Goal: Task Accomplishment & Management: Manage account settings

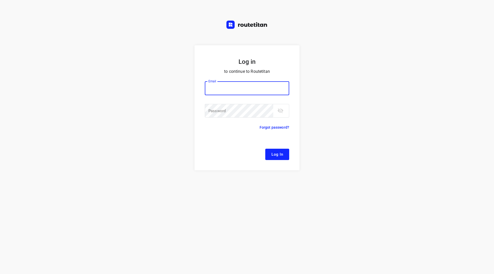
click at [227, 88] on input "email" at bounding box center [247, 88] width 84 height 14
type input "[EMAIL_ADDRESS][DOMAIN_NAME]"
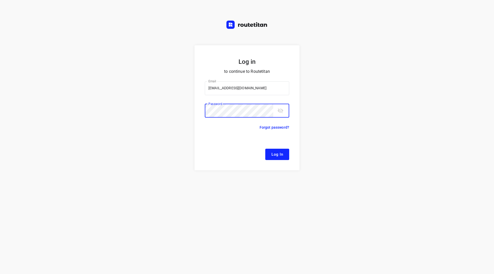
click at [281, 115] on button "toggle password visibility" at bounding box center [280, 111] width 10 height 10
click at [277, 158] on span "Log In" at bounding box center [277, 154] width 12 height 7
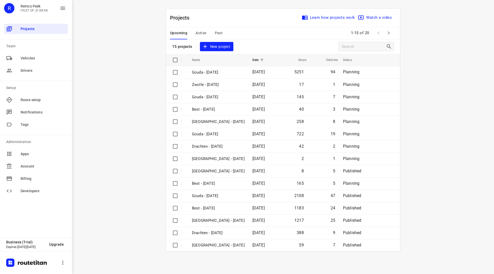
click at [389, 31] on icon "button" at bounding box center [389, 33] width 6 height 6
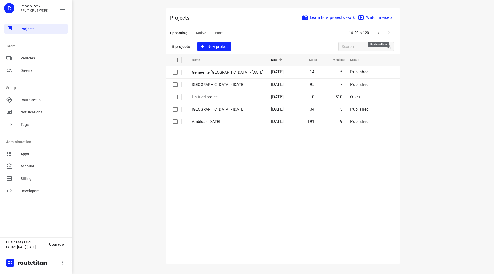
click at [379, 32] on icon "button" at bounding box center [378, 33] width 6 height 6
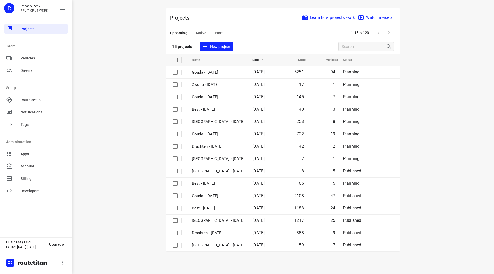
click at [201, 32] on span "Active" at bounding box center [201, 33] width 11 height 6
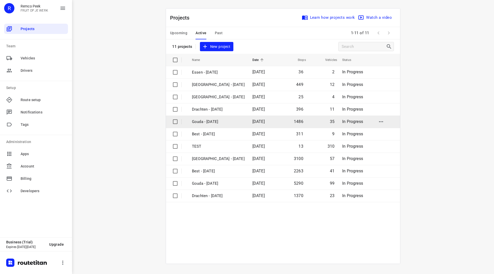
click at [213, 121] on p "Gouda - Tuesday" at bounding box center [218, 122] width 53 height 6
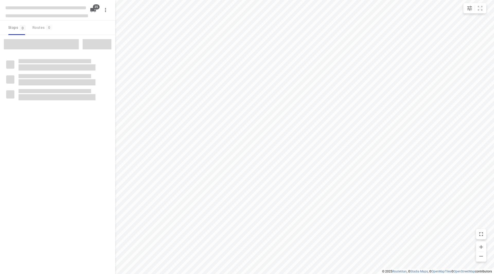
checkbox input "true"
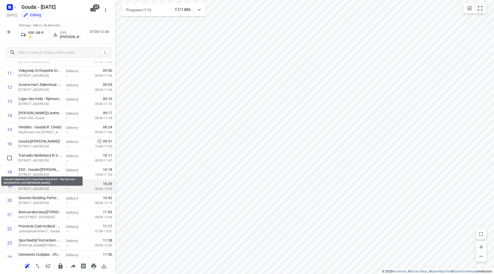
scroll to position [180, 0]
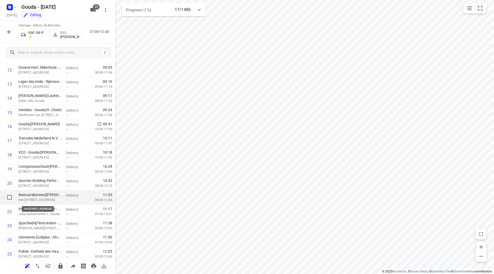
click at [34, 197] on div "Bestuursbureau(Martin Nannings) Het Vaartland 3-5, Stolwijk" at bounding box center [39, 197] width 47 height 14
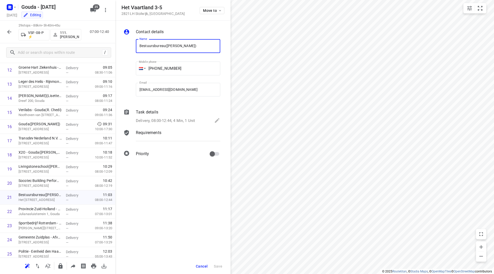
click at [163, 45] on input "Bestuursbureau(Martin Nannings)" at bounding box center [178, 46] width 84 height 14
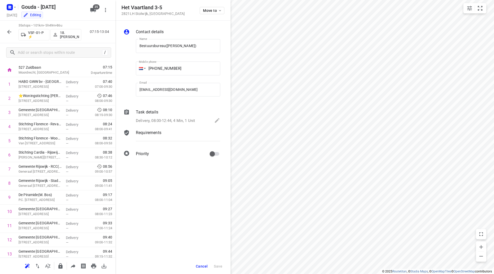
scroll to position [0, 0]
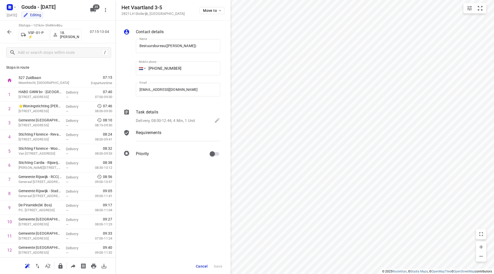
click at [200, 267] on span "Cancel" at bounding box center [202, 266] width 12 height 4
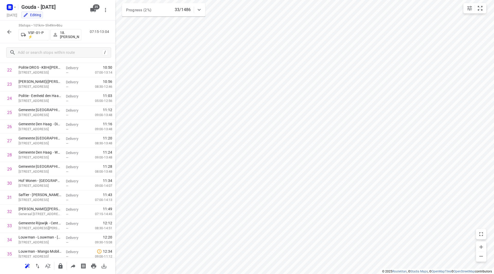
scroll to position [339, 0]
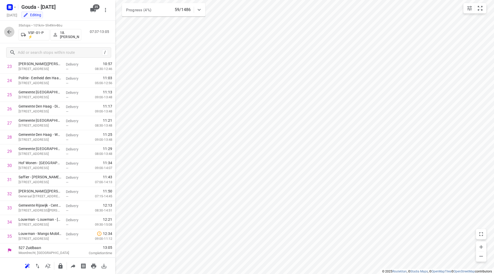
click at [11, 31] on icon "button" at bounding box center [9, 32] width 6 height 6
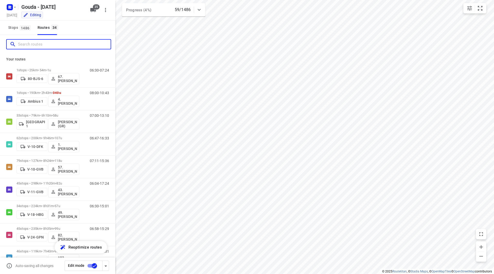
click at [40, 45] on input "Search routes" at bounding box center [64, 44] width 93 height 8
click at [12, 7] on rect "button" at bounding box center [10, 7] width 6 height 6
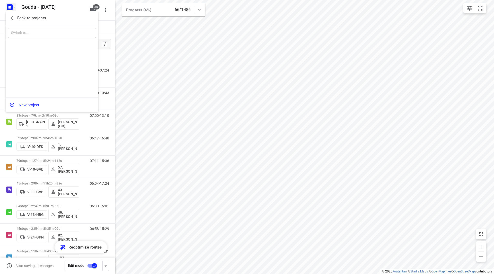
click at [18, 18] on p "Back to projects" at bounding box center [31, 18] width 29 height 6
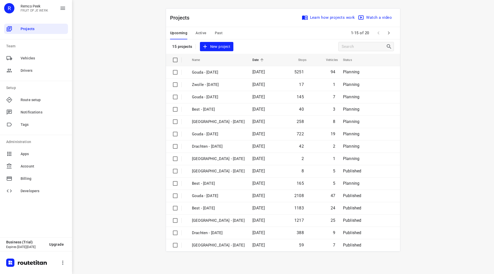
click at [195, 30] on div "Upcoming Active Past" at bounding box center [200, 33] width 61 height 12
click at [199, 32] on span "Active" at bounding box center [201, 33] width 11 height 6
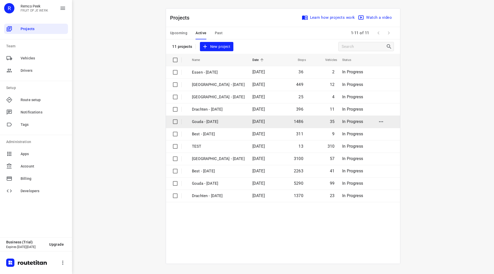
click at [212, 121] on p "Gouda - Tuesday" at bounding box center [218, 122] width 53 height 6
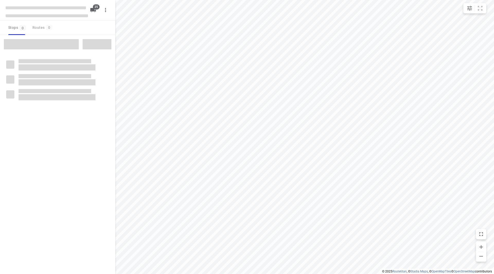
checkbox input "true"
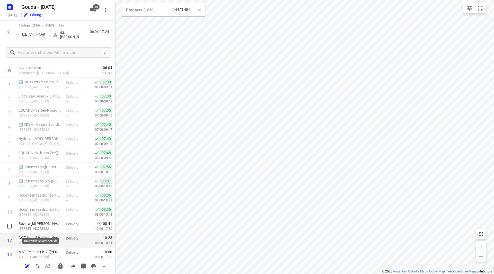
scroll to position [26, 0]
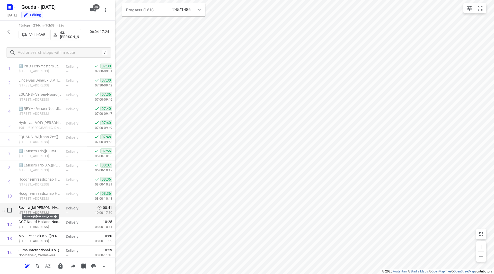
click at [41, 206] on p "Beverwijk(Marielle Gudde)" at bounding box center [40, 207] width 43 height 5
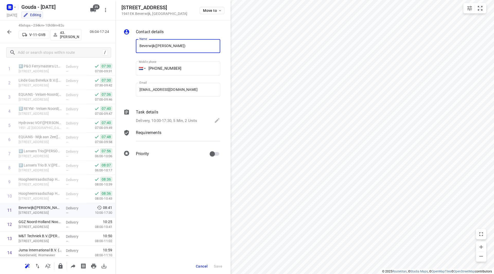
click at [144, 116] on div "Task details Delivery, 10:00-17:30, 5 Min, 2 Units" at bounding box center [178, 116] width 86 height 17
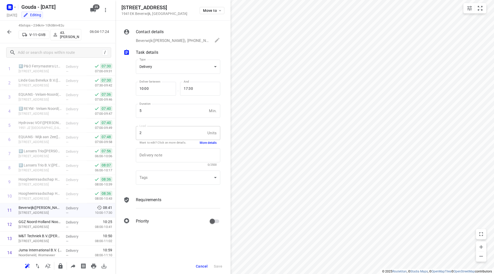
click at [213, 143] on button "More details" at bounding box center [208, 143] width 17 height 4
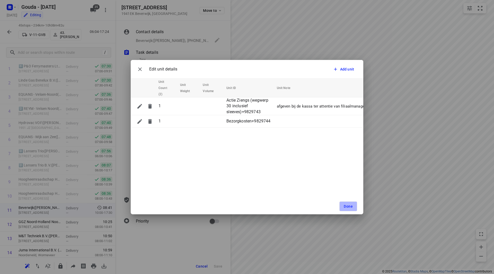
click at [349, 206] on span "Done" at bounding box center [348, 206] width 9 height 4
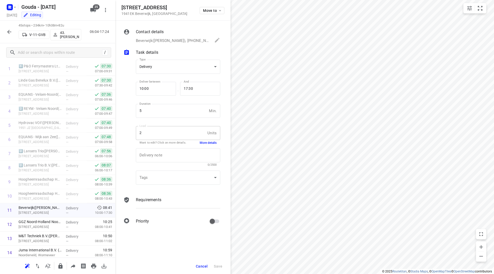
click at [204, 266] on span "Cancel" at bounding box center [202, 266] width 12 height 4
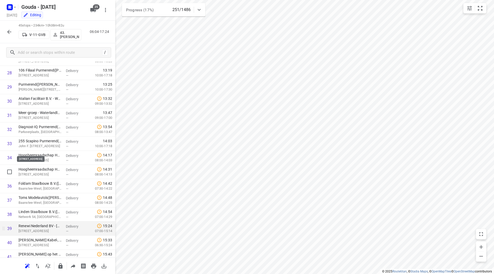
scroll to position [481, 0]
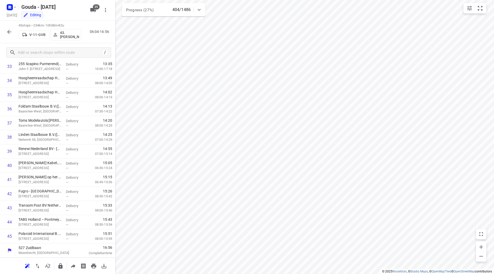
click at [10, 30] on icon "button" at bounding box center [9, 32] width 6 height 6
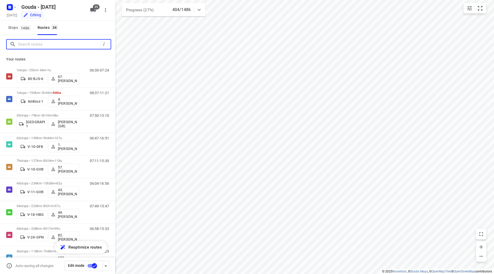
click at [38, 42] on input "Search routes" at bounding box center [59, 44] width 82 height 8
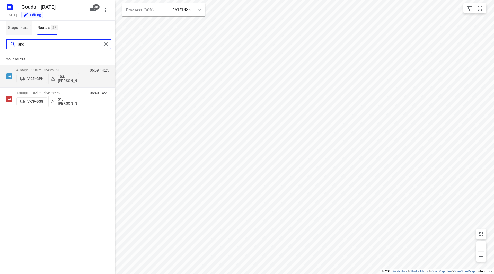
drag, startPoint x: 33, startPoint y: 47, endPoint x: 7, endPoint y: 29, distance: 31.5
click at [6, 44] on div "ang" at bounding box center [57, 44] width 115 height 19
type input "seb"
click at [66, 69] on p "33 stops • 79km • 6h10m • 58u" at bounding box center [47, 70] width 63 height 4
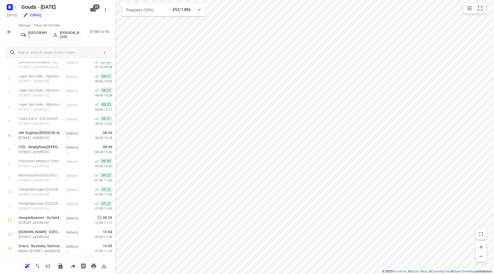
scroll to position [0, 0]
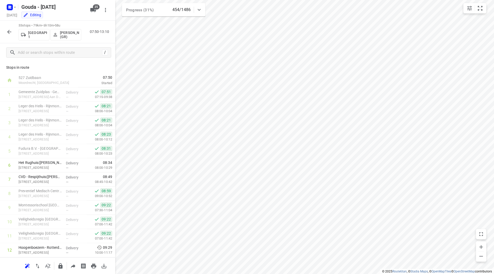
click at [12, 30] on icon "button" at bounding box center [9, 32] width 6 height 6
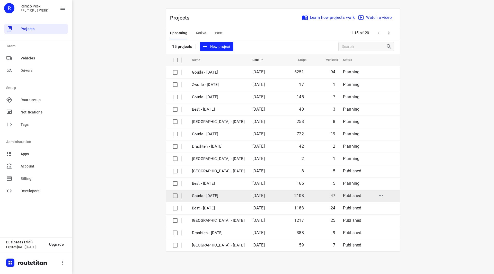
click at [219, 193] on p "Gouda - [DATE]" at bounding box center [218, 196] width 53 height 6
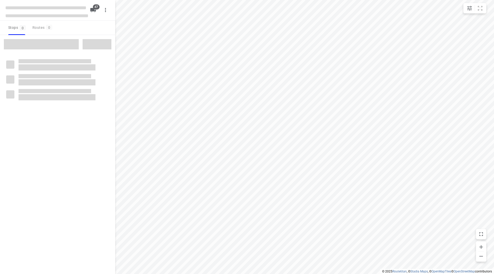
checkbox input "true"
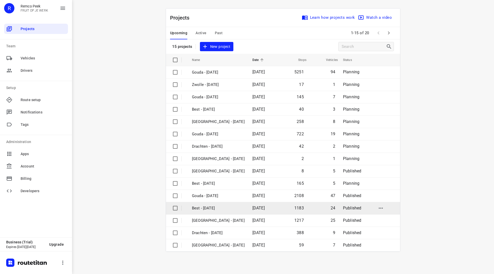
click at [214, 208] on p "Best - [DATE]" at bounding box center [218, 208] width 53 height 6
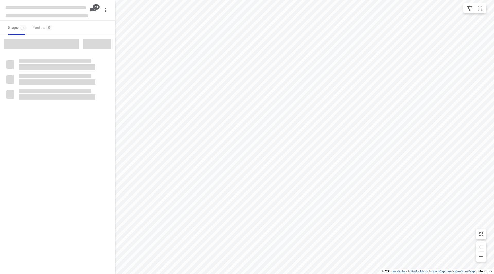
checkbox input "true"
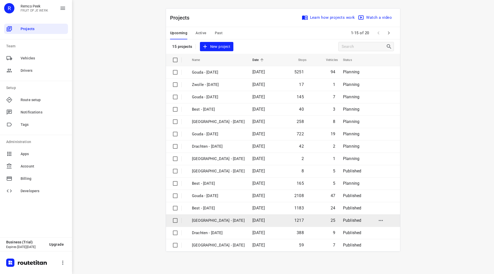
click at [214, 221] on p "[GEOGRAPHIC_DATA] - [DATE]" at bounding box center [218, 221] width 53 height 6
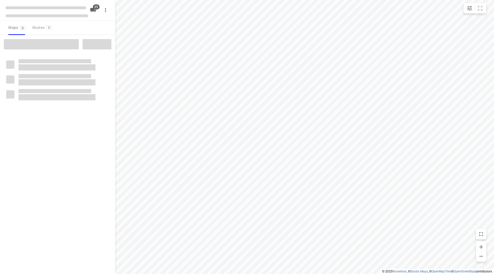
checkbox input "true"
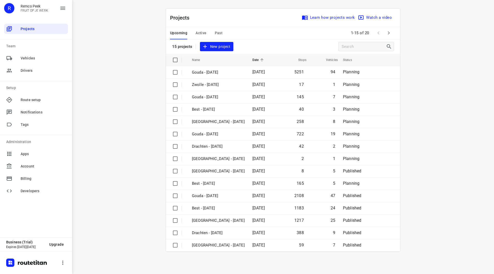
click at [203, 32] on span "Active" at bounding box center [201, 33] width 11 height 6
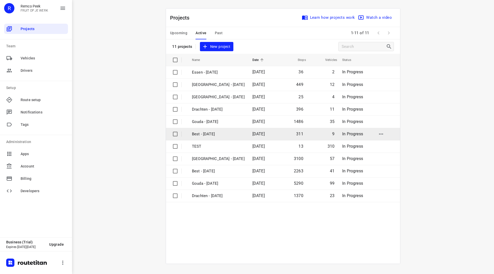
click at [214, 133] on p "Best - Tuesday" at bounding box center [218, 134] width 53 height 6
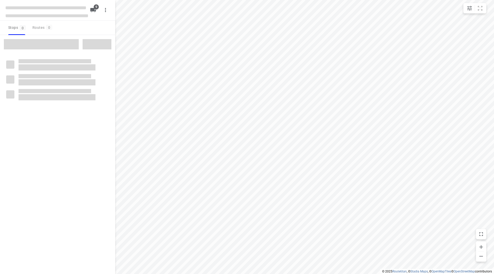
checkbox input "true"
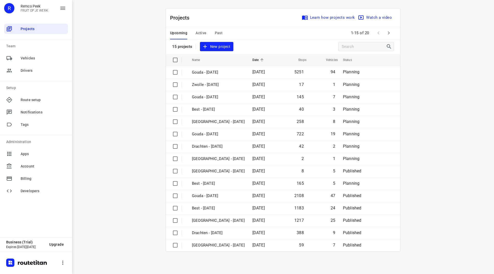
click at [387, 32] on icon "button" at bounding box center [389, 33] width 6 height 6
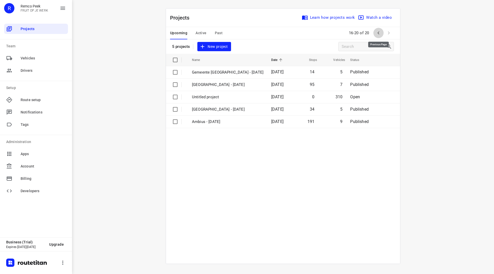
click at [377, 32] on icon "button" at bounding box center [378, 33] width 6 height 6
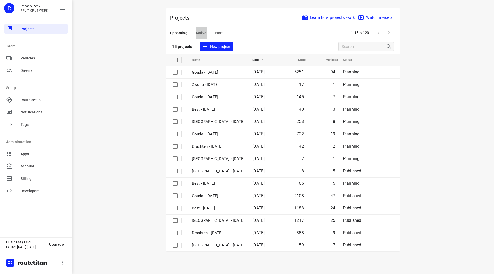
click at [198, 33] on span "Active" at bounding box center [201, 33] width 11 height 6
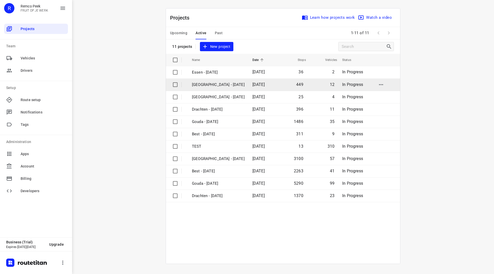
click at [210, 86] on p "Zwolle - Tuesday" at bounding box center [218, 85] width 53 height 6
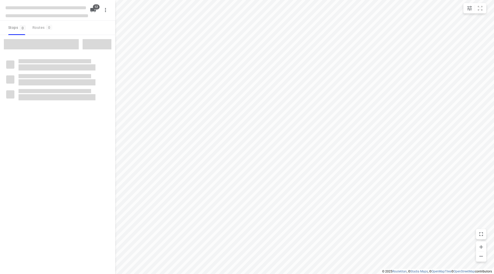
checkbox input "true"
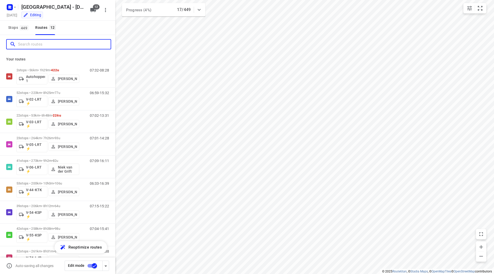
click at [54, 44] on input "Search routes" at bounding box center [64, 44] width 93 height 8
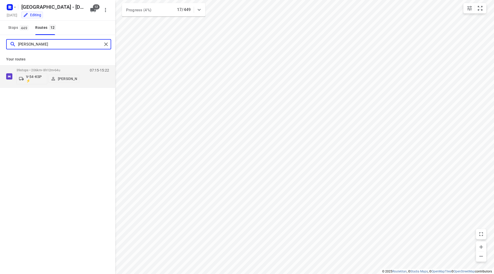
type input "marius"
click at [71, 64] on div "Your routes 39 stops • 206km • 8h12m • 64u V-54-KSP ⚡ Marius Deckers 07:15-15:22" at bounding box center [57, 71] width 115 height 34
click at [69, 69] on p "39 stops • 206km • 8h12m • 64u" at bounding box center [47, 70] width 63 height 4
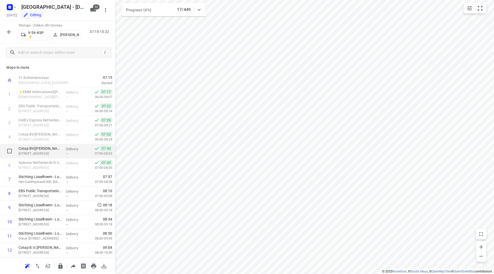
click p "Cotap BV(Alfred Bakker)"
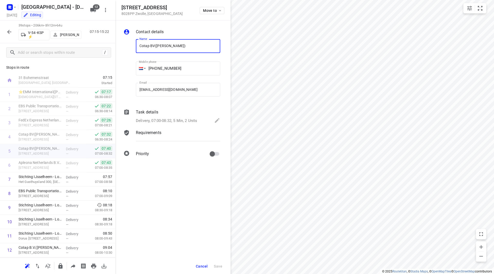
click p "Delivery, 07:00-08:32, 5 Min, 2 Units"
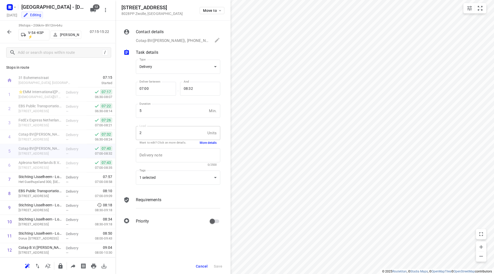
click button "More details"
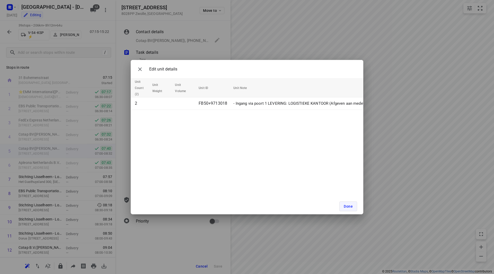
click button "Done"
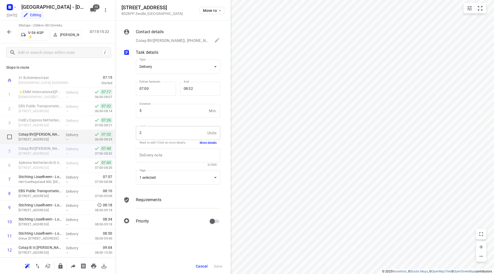
click p "Cotap BV(Alfred Bakker)"
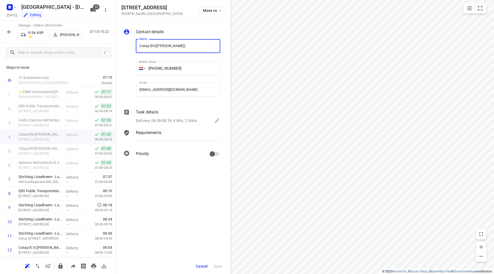
click div "Task details Delivery, 06:30-08:24, 4 Min, 2 Units"
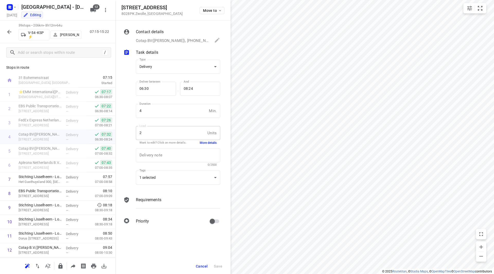
click button "More details"
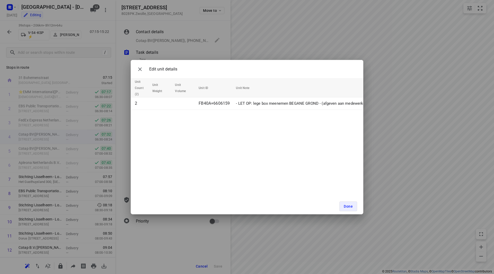
click div "Done"
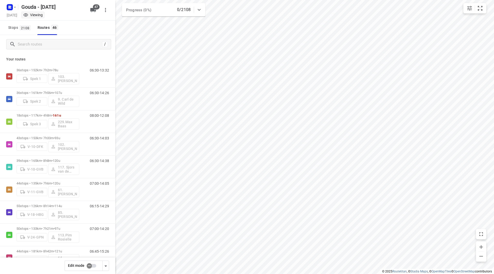
drag, startPoint x: 0, startPoint y: 0, endPoint x: 89, endPoint y: 267, distance: 281.9
click at [89, 267] on input "checkbox" at bounding box center [89, 266] width 29 height 10
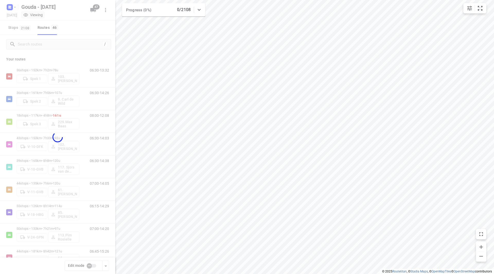
checkbox input "true"
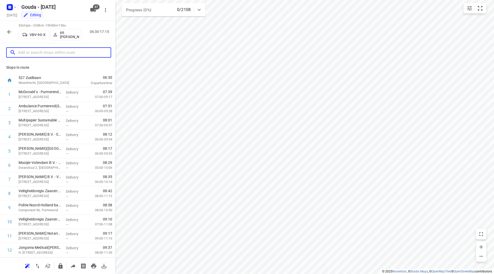
click at [66, 53] on input "text" at bounding box center [64, 53] width 93 height 8
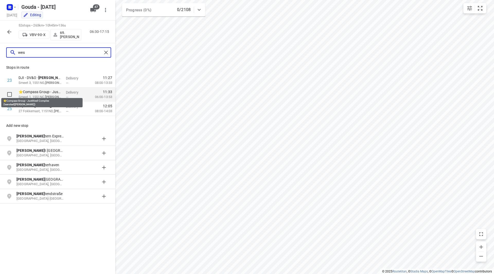
type input "wes"
click at [50, 92] on p "⭐Compass Group - Justitieel Complex Zaanstad([PERSON_NAME])" at bounding box center [40, 91] width 43 height 5
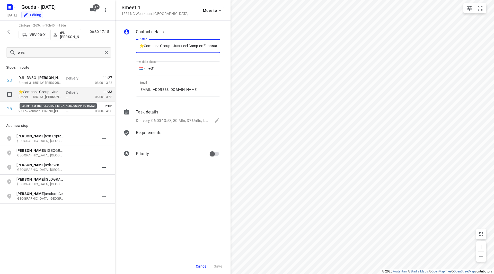
scroll to position [0, 35]
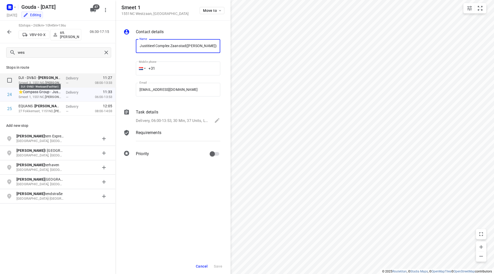
click at [49, 77] on p "DJI - DV&O - Wes tzaan(Facilitair)" at bounding box center [40, 77] width 43 height 5
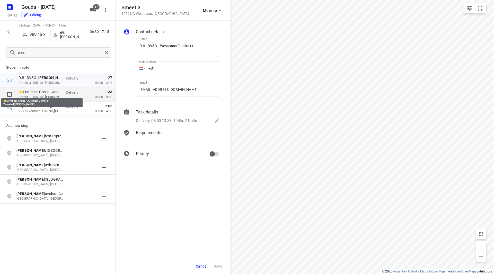
click at [49, 90] on p "⭐Compass Group - Justitieel Complex Zaanstad(Stanley Priesman)" at bounding box center [40, 91] width 43 height 5
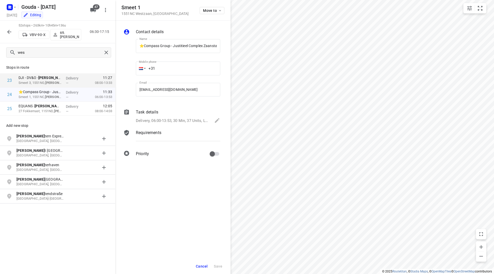
click at [168, 118] on p "Delivery, 06:00-13:53, 30 Min, 37 Units, LET OP! Altijd handtekening laten zett…" at bounding box center [172, 121] width 73 height 6
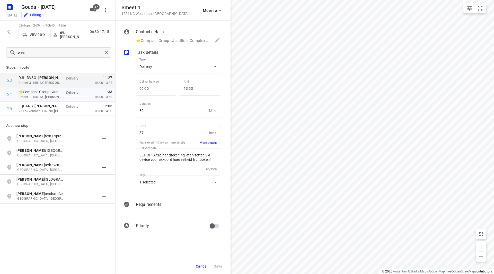
click at [158, 225] on div "Priority" at bounding box center [178, 226] width 86 height 12
click at [130, 138] on div at bounding box center [128, 126] width 12 height 140
click at [178, 183] on div "1 selected" at bounding box center [178, 182] width 84 height 14
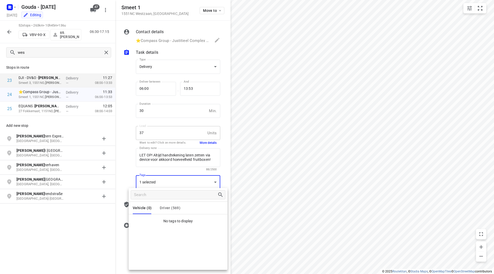
click at [183, 183] on div at bounding box center [247, 137] width 494 height 274
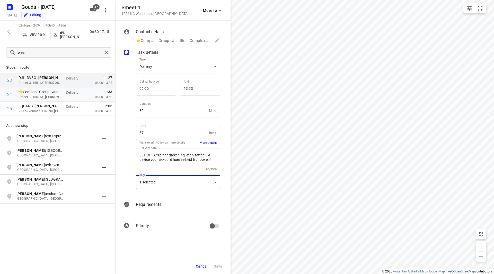
click at [150, 203] on p "Requirements" at bounding box center [148, 204] width 25 height 6
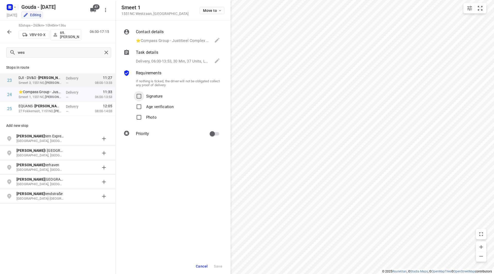
click at [141, 97] on input "Signature" at bounding box center [139, 96] width 10 height 10
checkbox input "true"
click at [218, 264] on button "Save" at bounding box center [218, 266] width 13 height 9
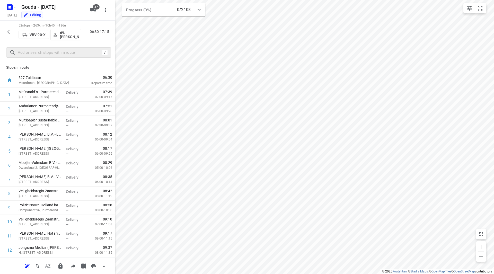
click at [14, 33] on div "52 stops • 263km • 10h45m • 136u VBV-90-X 69. Roelof Hamminga 06:30-17:15" at bounding box center [57, 32] width 115 height 23
click at [12, 31] on icon "button" at bounding box center [9, 32] width 6 height 6
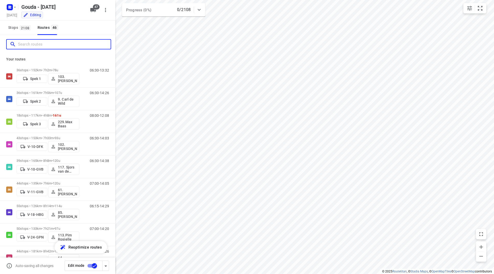
click at [48, 45] on input "Search routes" at bounding box center [64, 44] width 93 height 8
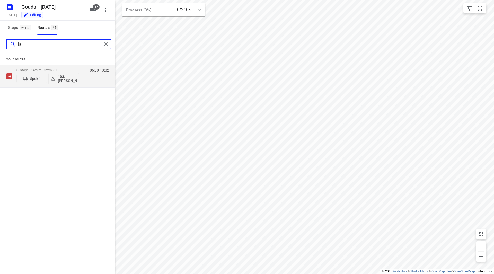
type input "l"
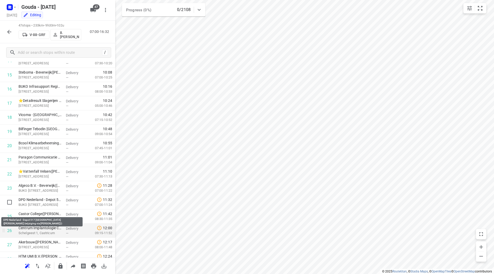
scroll to position [232, 0]
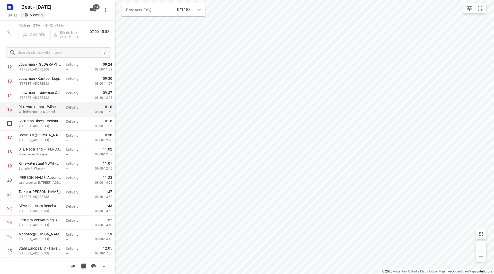
scroll to position [180, 0]
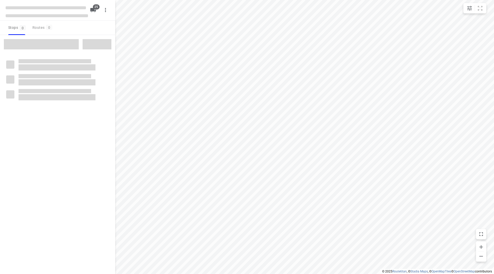
checkbox input "true"
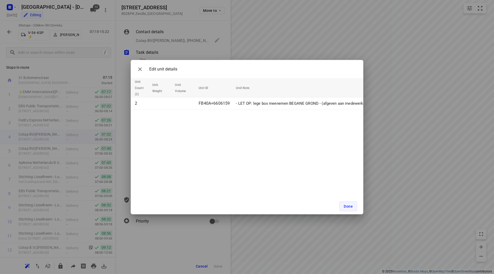
click at [353, 204] on button "Done" at bounding box center [348, 206] width 18 height 10
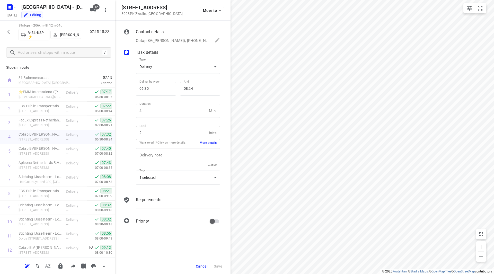
click at [204, 264] on button "Cancel" at bounding box center [202, 266] width 16 height 9
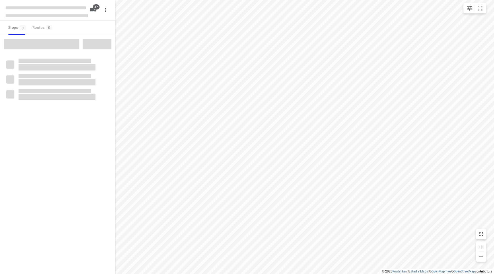
checkbox input "true"
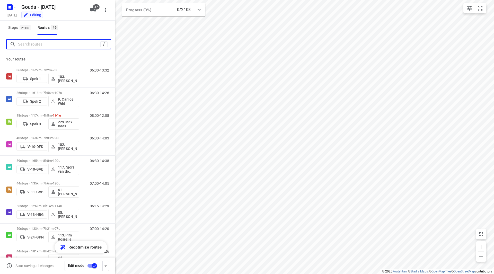
click at [67, 44] on input "Search routes" at bounding box center [59, 44] width 82 height 8
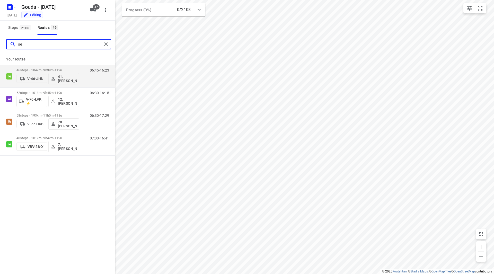
drag, startPoint x: 32, startPoint y: 46, endPoint x: 12, endPoint y: 46, distance: 19.8
click at [13, 46] on div "se" at bounding box center [56, 44] width 92 height 8
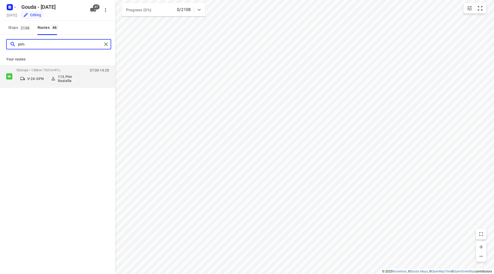
type input "pim"
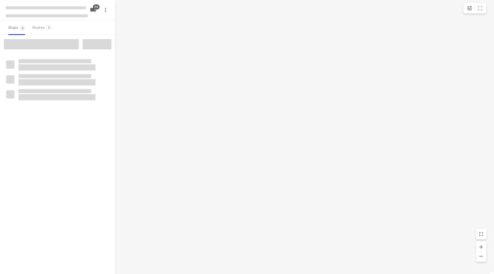
checkbox input "true"
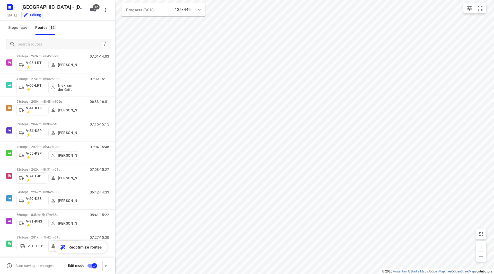
scroll to position [84, 0]
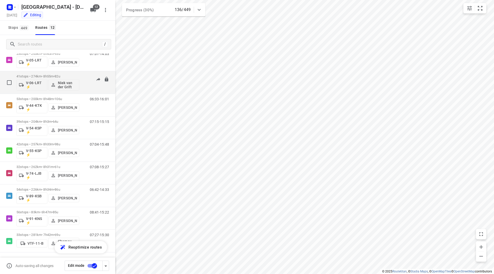
click at [76, 74] on div "41 stops • 274km • 8h55m • 82u V-06-LRT ⚡ [PERSON_NAME]" at bounding box center [47, 82] width 63 height 21
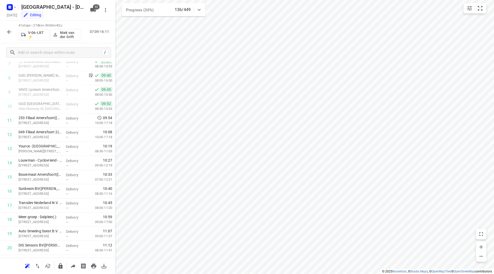
scroll to position [424, 0]
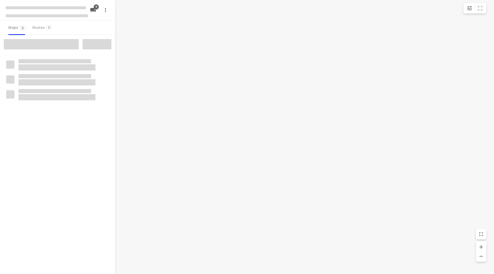
checkbox input "true"
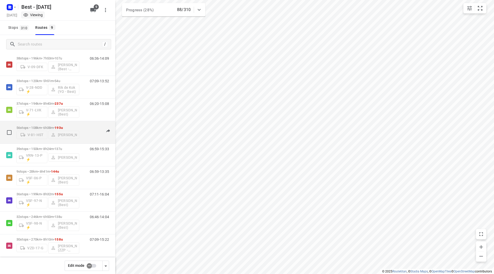
scroll to position [16, 0]
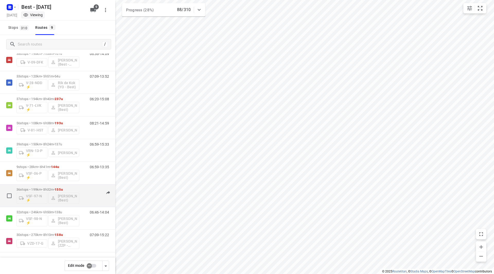
click at [76, 186] on div "36 stops • 199km • 8h32m • 155u VSF-97-N ⚡ Lisa Scheepers (Best)" at bounding box center [47, 195] width 63 height 21
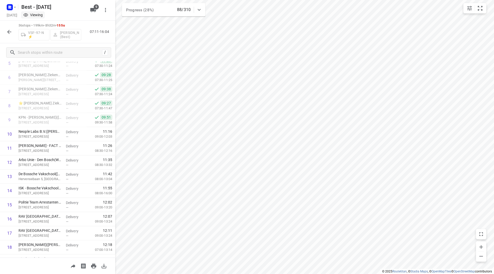
scroll to position [354, 0]
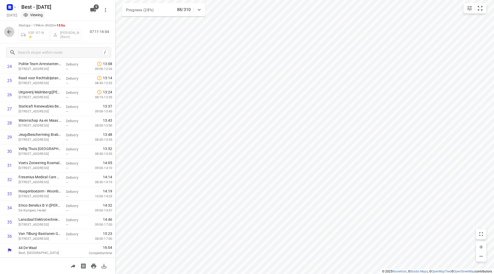
click at [11, 31] on icon "button" at bounding box center [9, 32] width 6 height 6
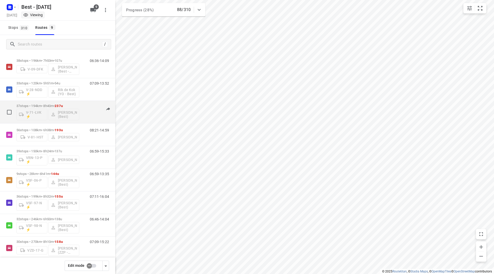
scroll to position [0, 0]
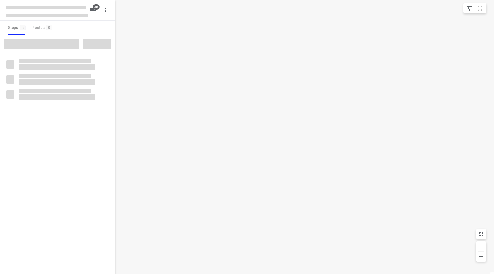
checkbox input "true"
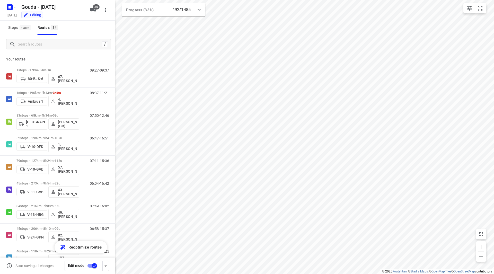
click at [115, 82] on div "i © 2025 Routetitan , © Stadia Maps , © OpenMapTiles © OpenStreetMap contributo…" at bounding box center [247, 137] width 494 height 274
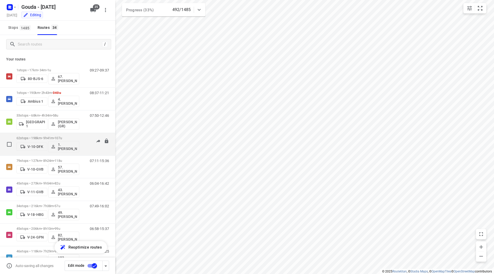
click at [62, 137] on span "107u" at bounding box center [58, 138] width 7 height 4
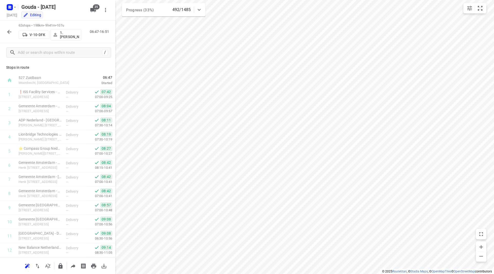
scroll to position [722, 0]
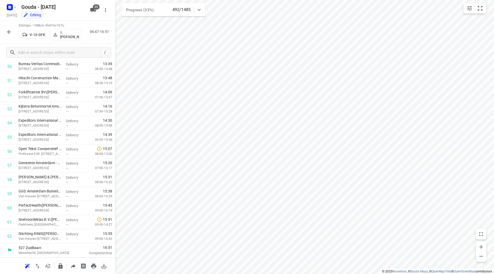
click at [7, 32] on icon "button" at bounding box center [9, 32] width 6 height 6
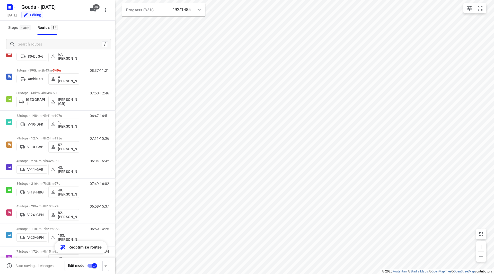
scroll to position [21, 0]
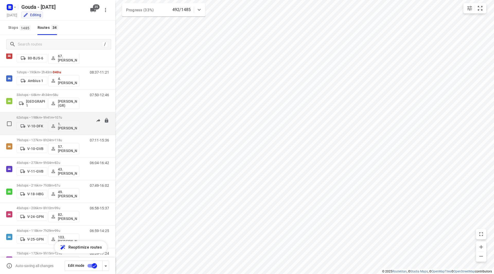
click at [80, 115] on div "62 stops • 198km • 9h41m • 107u V-10-DFK 1. Abdul Shadeh 06:47-16:51" at bounding box center [65, 123] width 99 height 21
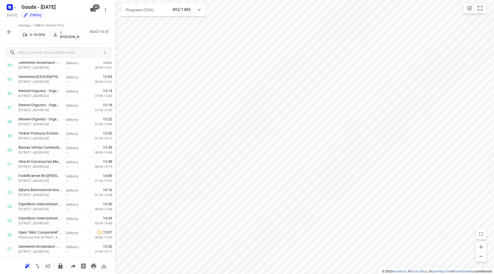
scroll to position [722, 0]
click at [12, 31] on button "button" at bounding box center [9, 32] width 10 height 10
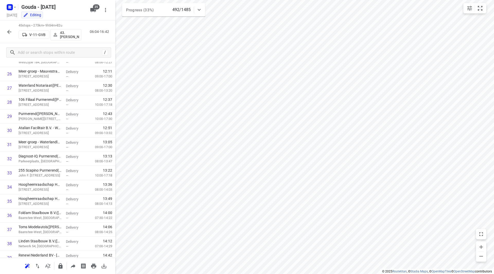
scroll to position [481, 0]
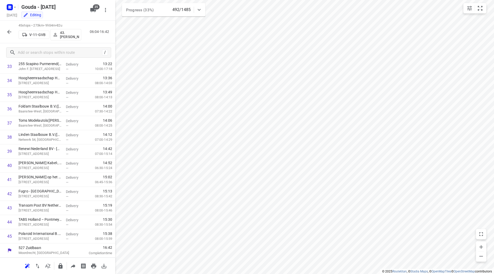
click at [11, 33] on icon "button" at bounding box center [9, 32] width 6 height 6
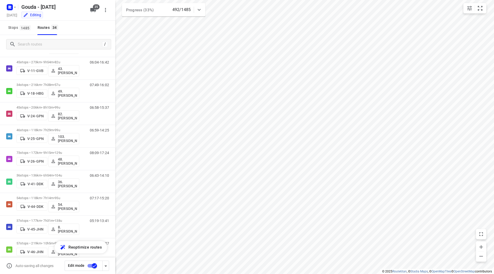
scroll to position [171, 0]
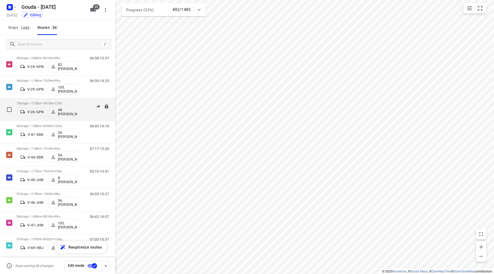
click at [75, 101] on div "73 stops • 172km • 9h15m • 129u V-26-GPN 48.Jelle Alderden" at bounding box center [47, 109] width 63 height 21
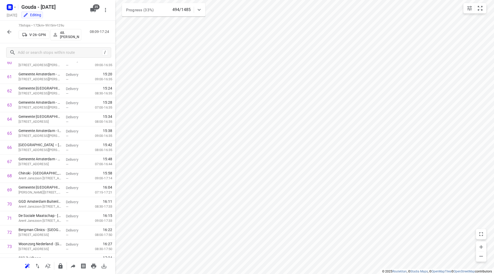
scroll to position [877, 0]
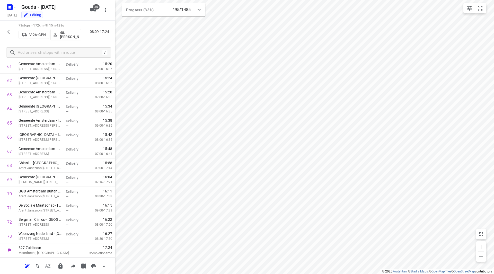
click at [11, 29] on icon "button" at bounding box center [9, 32] width 6 height 6
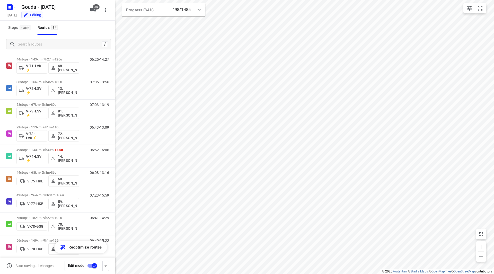
scroll to position [399, 0]
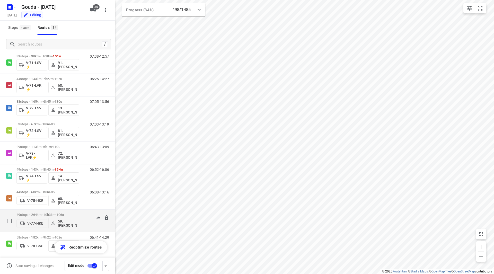
click at [70, 213] on p "49 stops • 264km • 10h31m • 106u" at bounding box center [47, 215] width 63 height 4
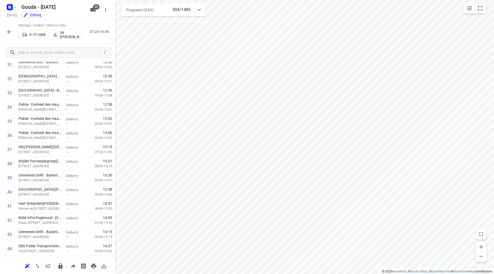
scroll to position [538, 0]
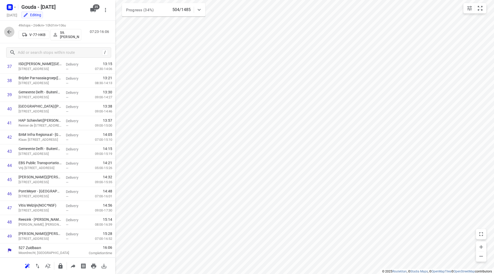
click at [13, 31] on button "button" at bounding box center [9, 32] width 10 height 10
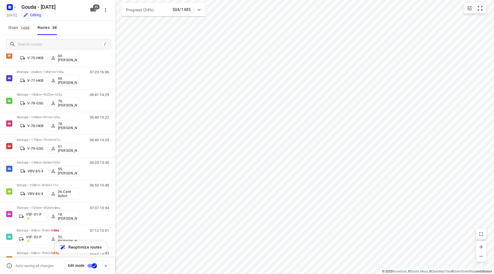
scroll to position [561, 0]
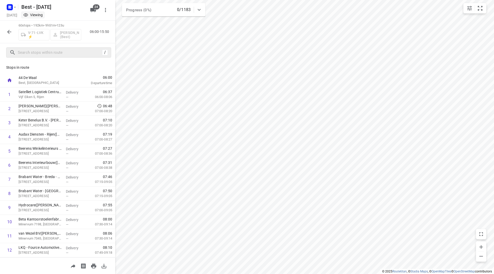
click at [51, 57] on div "/" at bounding box center [58, 52] width 105 height 10
click at [48, 52] on input "text" at bounding box center [59, 53] width 82 height 8
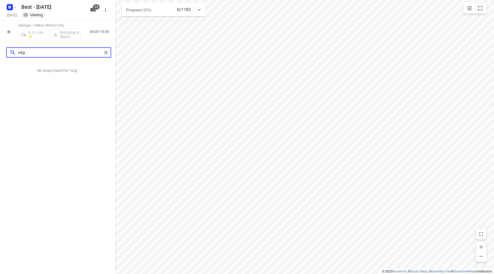
drag, startPoint x: 33, startPoint y: 54, endPoint x: 6, endPoint y: 51, distance: 27.4
click at [6, 51] on div "rutg" at bounding box center [58, 52] width 105 height 10
type input "rutg"
click at [7, 32] on icon "button" at bounding box center [9, 32] width 6 height 6
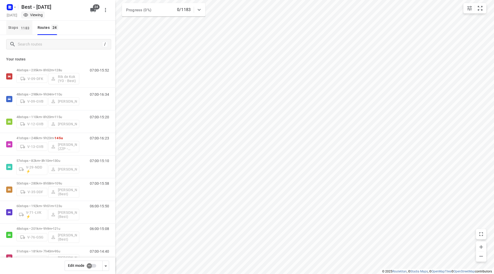
click at [20, 29] on span "1183" at bounding box center [25, 27] width 11 height 5
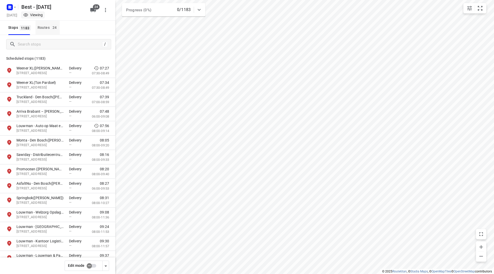
click at [52, 31] on button "Routes 24" at bounding box center [48, 28] width 24 height 14
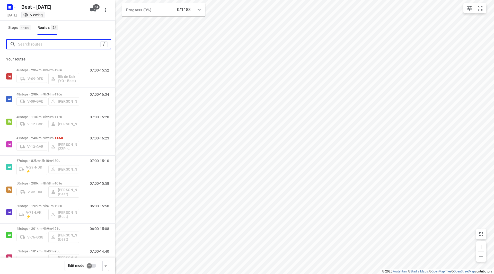
click at [44, 44] on input "Search routes" at bounding box center [59, 44] width 82 height 8
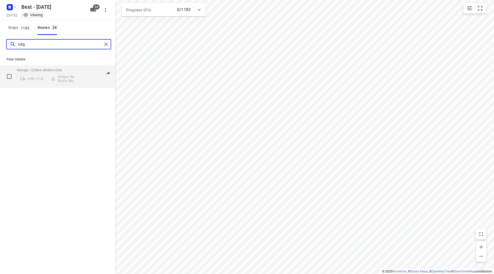
type input "rutg"
click at [72, 68] on p "45 stops • 225km • 8h43m • 104u" at bounding box center [47, 70] width 63 height 4
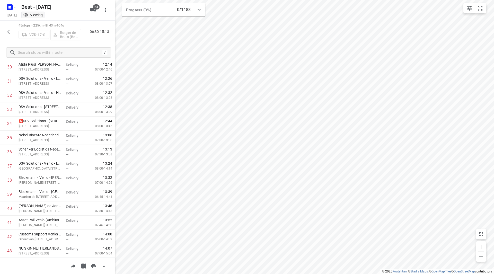
scroll to position [450, 0]
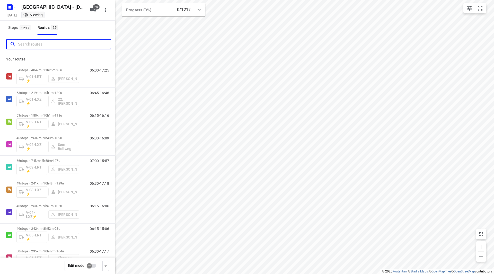
click at [62, 45] on input "Search routes" at bounding box center [64, 44] width 93 height 8
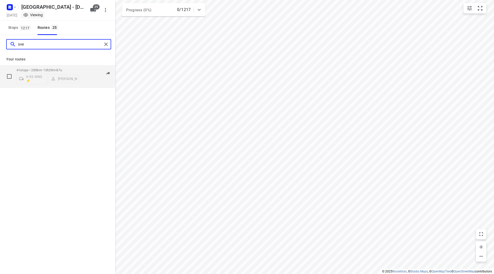
type input "sve"
click at [66, 67] on div "41 stops • 289km • 10h29m • 87u V-92-KNS ⚡ [PERSON_NAME]" at bounding box center [47, 76] width 63 height 21
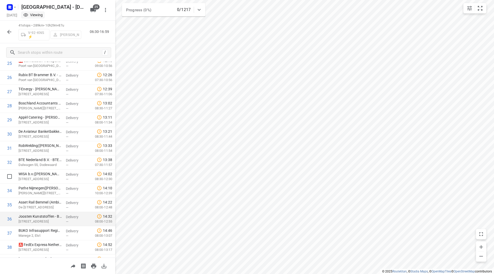
scroll to position [424, 0]
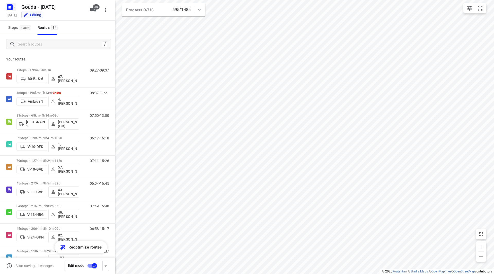
click at [15, 8] on icon "button" at bounding box center [15, 7] width 4 height 4
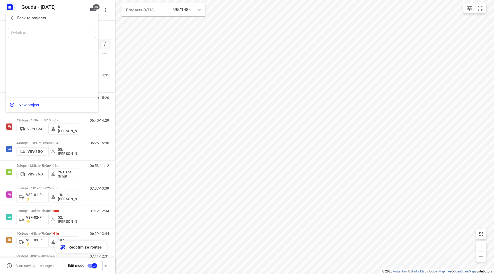
click at [20, 16] on p "Back to projects" at bounding box center [31, 18] width 29 height 6
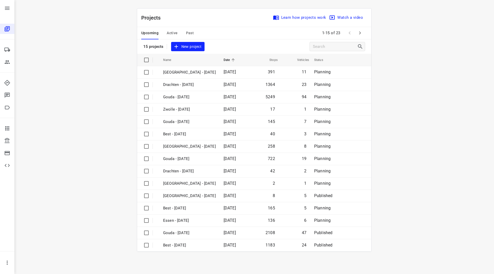
click at [356, 34] on button "button" at bounding box center [360, 33] width 10 height 10
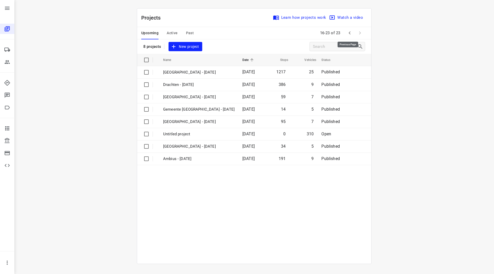
click at [347, 34] on icon "button" at bounding box center [350, 33] width 6 height 6
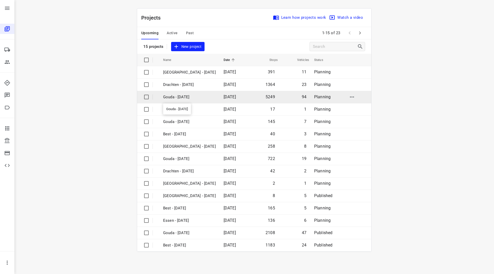
click at [180, 98] on p "Gouda - [DATE]" at bounding box center [189, 97] width 53 height 6
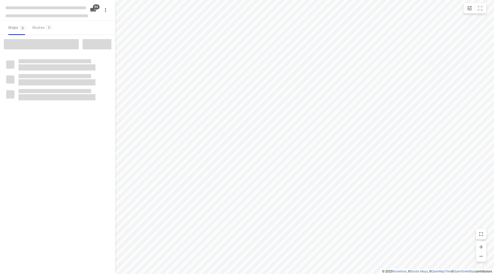
checkbox input "true"
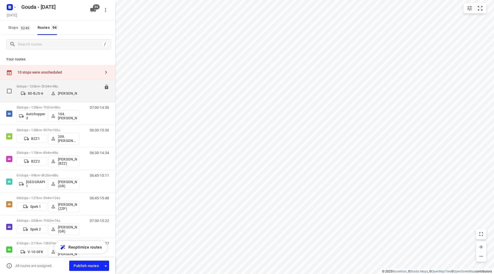
click at [50, 84] on p "5 stops • 126km • 2h34m • 98u" at bounding box center [47, 86] width 63 height 4
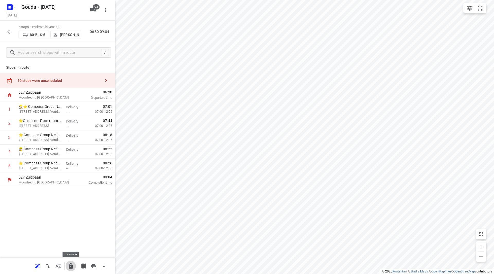
click at [72, 267] on icon "button" at bounding box center [71, 265] width 4 height 5
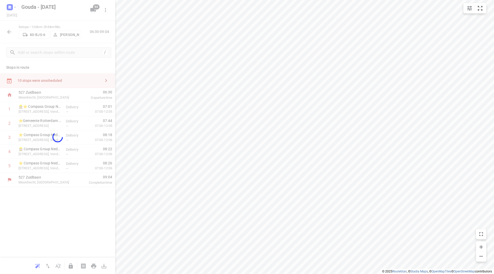
click at [10, 31] on div at bounding box center [57, 137] width 115 height 274
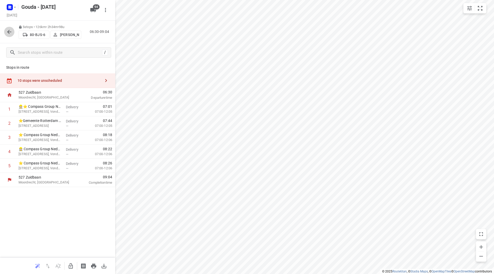
click at [6, 36] on button "button" at bounding box center [9, 32] width 10 height 10
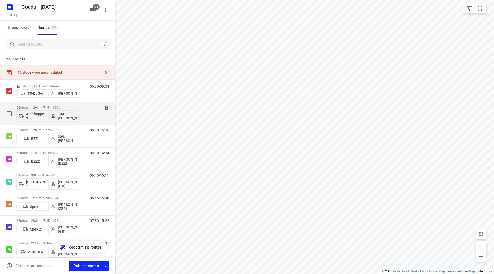
click at [58, 104] on div "55 stops • 129km • 7h51m • 90u Autohopper 3 104.Piet van Popering" at bounding box center [47, 113] width 63 height 21
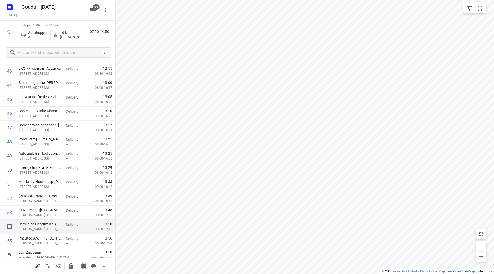
scroll to position [637, 0]
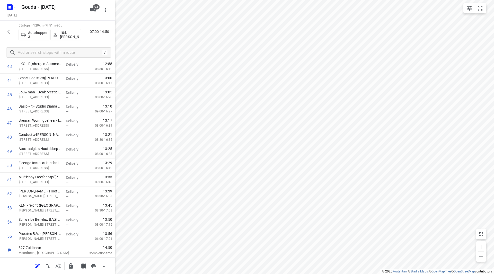
click at [68, 264] on icon "button" at bounding box center [71, 266] width 6 height 6
click at [10, 31] on icon "button" at bounding box center [9, 32] width 6 height 6
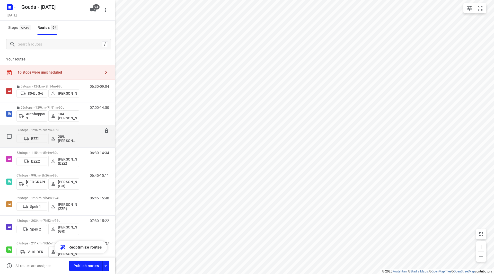
click at [57, 131] on span "102u" at bounding box center [56, 130] width 7 height 4
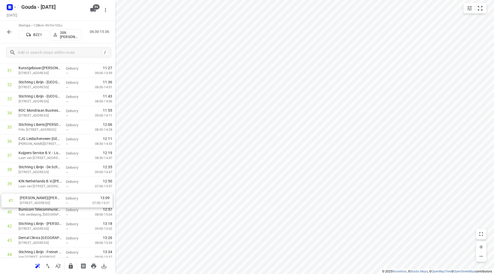
scroll to position [464, 0]
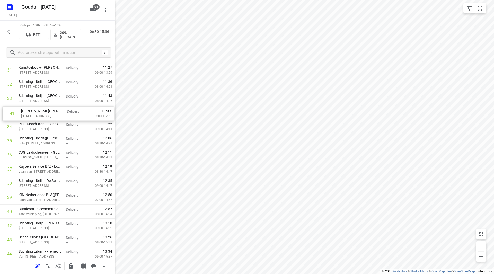
drag, startPoint x: 38, startPoint y: 214, endPoint x: 39, endPoint y: 115, distance: 99.3
click at [39, 115] on div "1 Andros Clinics - Rijswijk(Astrid Verlaan) Madame Curielaan 10, Rijswijk Deliv…" at bounding box center [57, 34] width 115 height 793
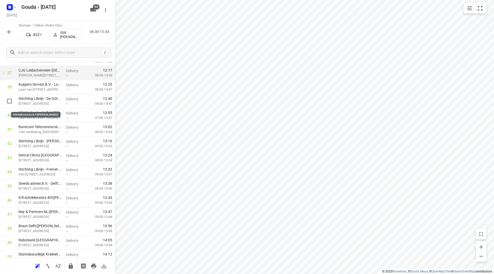
scroll to position [541, 0]
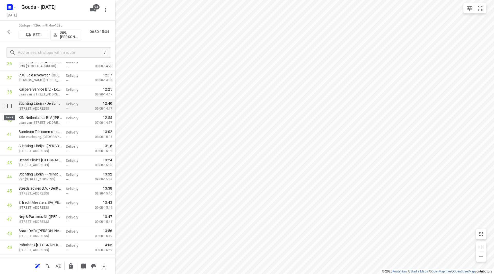
click at [12, 107] on input "checkbox" at bounding box center [9, 106] width 10 height 10
checkbox input "true"
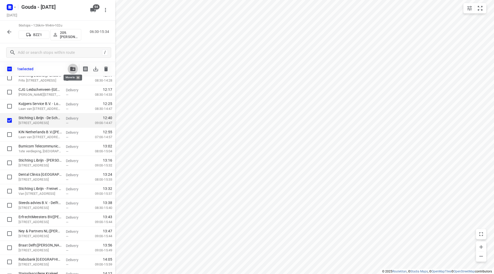
click at [74, 66] on button "button" at bounding box center [73, 69] width 10 height 10
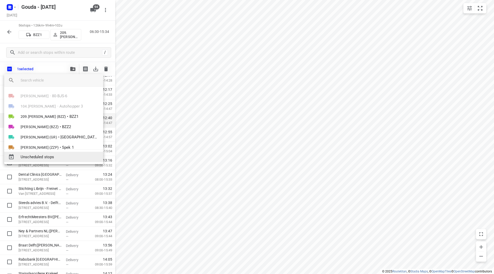
click at [50, 153] on div "Unscheduled stops" at bounding box center [53, 157] width 99 height 10
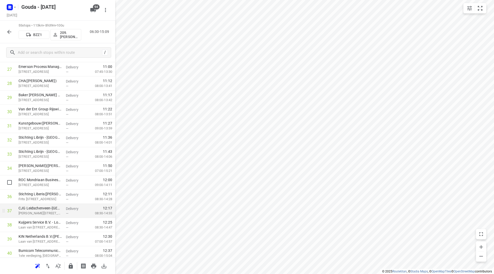
scroll to position [431, 0]
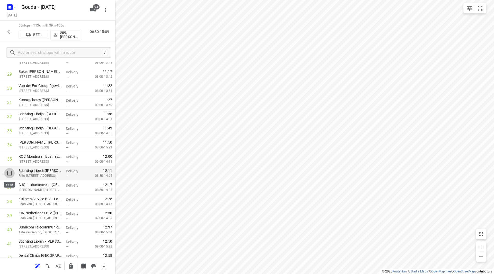
click at [10, 174] on input "checkbox" at bounding box center [9, 173] width 10 height 10
checkbox input "true"
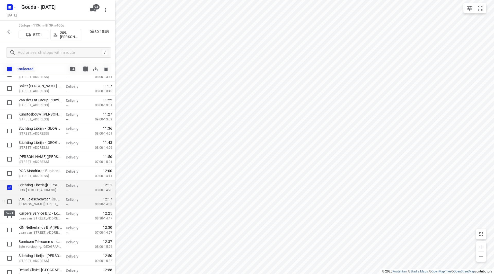
click at [9, 202] on input "checkbox" at bounding box center [9, 202] width 10 height 10
checkbox input "true"
drag, startPoint x: 9, startPoint y: 215, endPoint x: 12, endPoint y: 230, distance: 14.7
click at [9, 216] on input "checkbox" at bounding box center [9, 216] width 10 height 10
checkbox input "true"
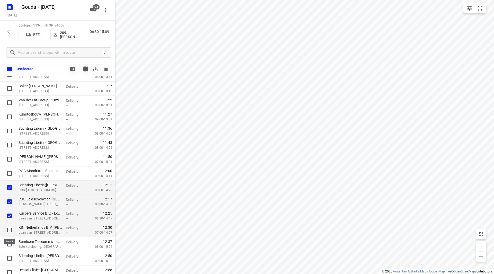
click at [12, 230] on input "checkbox" at bounding box center [9, 230] width 10 height 10
checkbox input "true"
click at [13, 245] on input "checkbox" at bounding box center [9, 244] width 10 height 10
checkbox input "true"
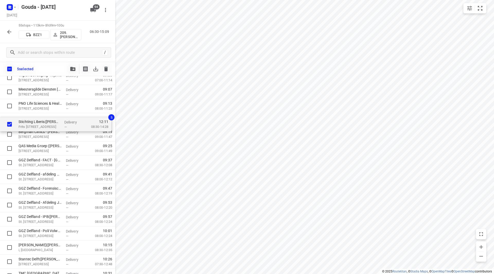
scroll to position [173, 0]
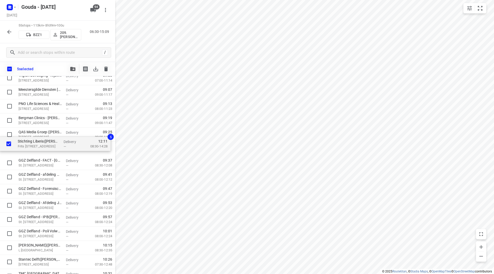
drag, startPoint x: 38, startPoint y: 187, endPoint x: 36, endPoint y: 146, distance: 40.7
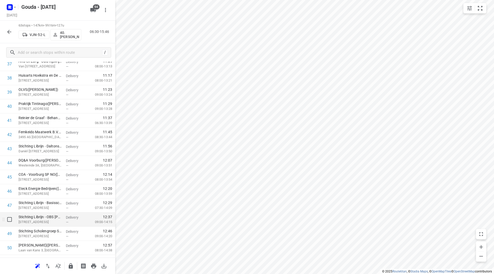
scroll to position [585, 0]
click at [10, 218] on input "checkbox" at bounding box center [9, 218] width 10 height 10
checkbox input "true"
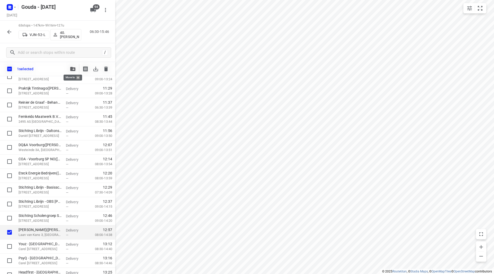
click at [71, 68] on icon "button" at bounding box center [72, 69] width 5 height 4
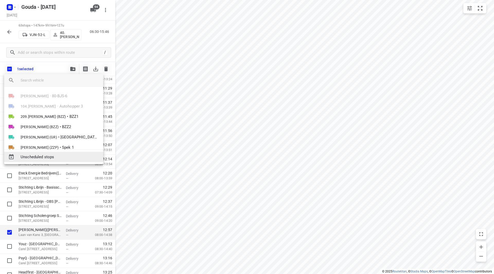
click at [49, 158] on span "Unscheduled stops" at bounding box center [60, 157] width 78 height 6
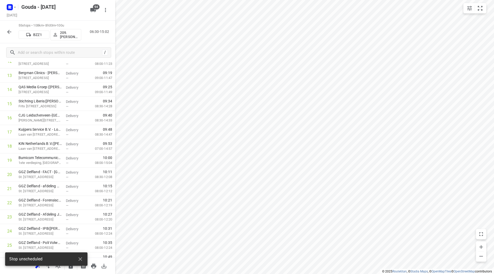
scroll to position [0, 0]
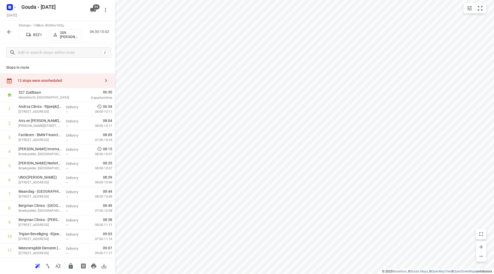
click at [80, 80] on div "12 stops were unscheduled" at bounding box center [58, 80] width 83 height 4
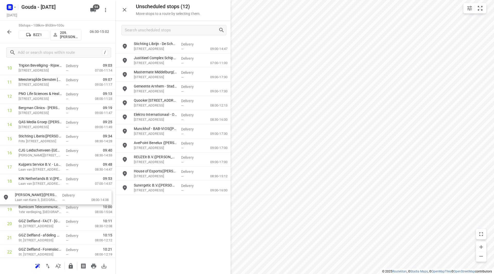
scroll to position [172, 0]
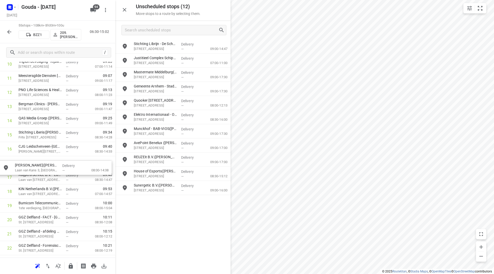
drag, startPoint x: 152, startPoint y: 43, endPoint x: 33, endPoint y: 163, distance: 169.0
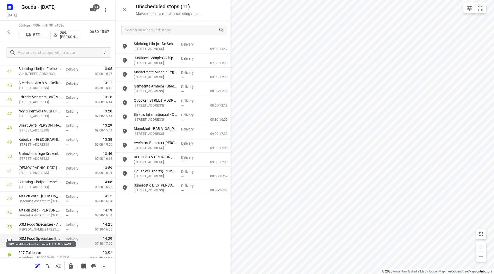
scroll to position [651, 0]
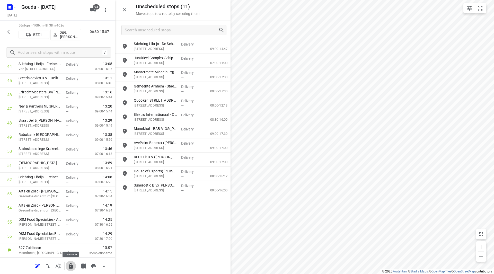
click at [70, 266] on icon "button" at bounding box center [71, 265] width 4 height 5
click at [8, 33] on icon "button" at bounding box center [9, 32] width 6 height 6
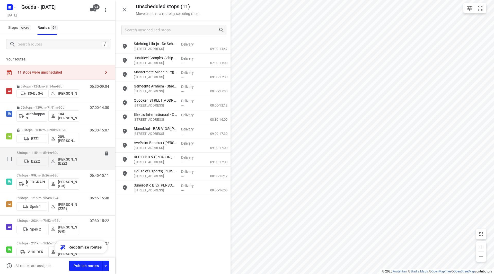
click at [42, 152] on p "53 stops • 115km • 8h4m • 89u" at bounding box center [47, 153] width 63 height 4
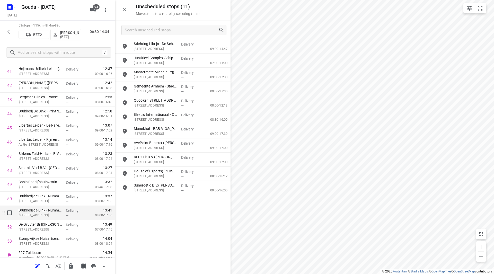
scroll to position [609, 0]
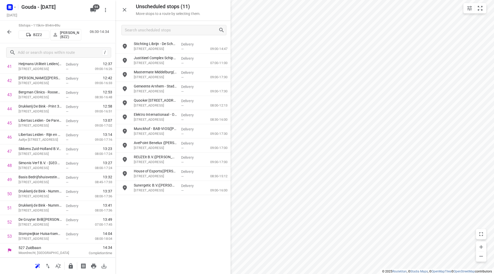
click at [72, 265] on icon "button" at bounding box center [71, 265] width 4 height 5
click at [9, 33] on icon "button" at bounding box center [9, 32] width 6 height 6
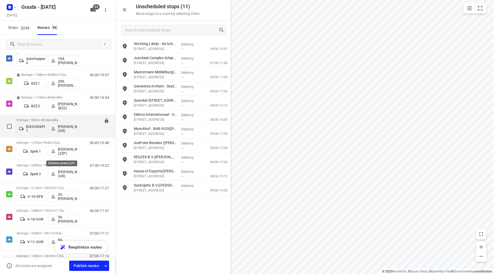
scroll to position [26, 0]
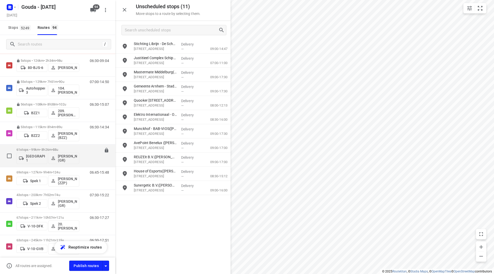
click at [47, 148] on p "61 stops • 99km • 8h26m • 88u" at bounding box center [47, 150] width 63 height 4
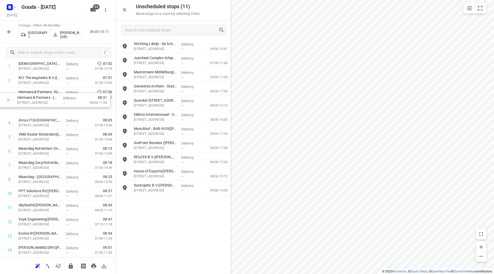
scroll to position [43, 0]
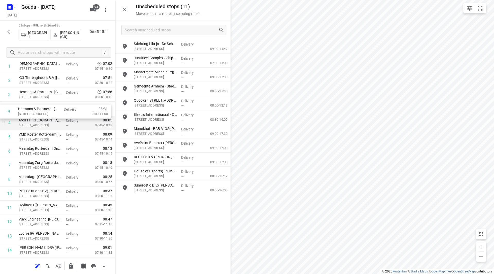
drag, startPoint x: 51, startPoint y: 145, endPoint x: 59, endPoint y: 116, distance: 30.2
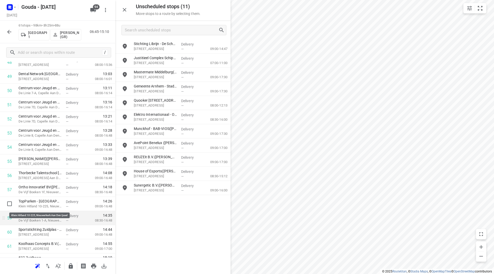
scroll to position [722, 0]
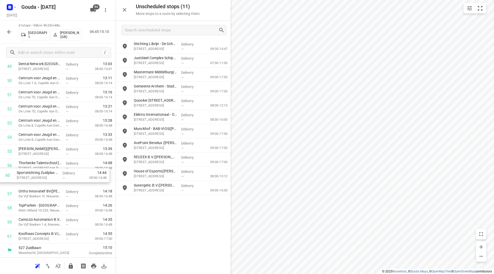
drag, startPoint x: 64, startPoint y: 222, endPoint x: 60, endPoint y: 164, distance: 57.5
drag, startPoint x: 54, startPoint y: 219, endPoint x: 55, endPoint y: 203, distance: 16.5
click at [70, 262] on button "button" at bounding box center [71, 266] width 10 height 10
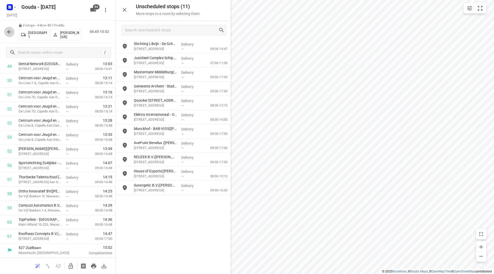
click at [10, 32] on icon "button" at bounding box center [9, 32] width 6 height 6
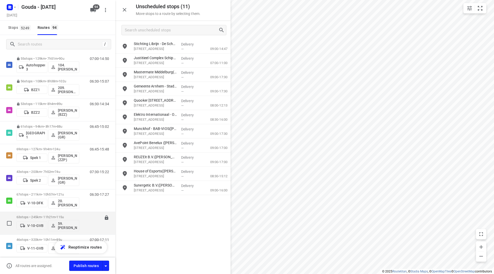
scroll to position [103, 0]
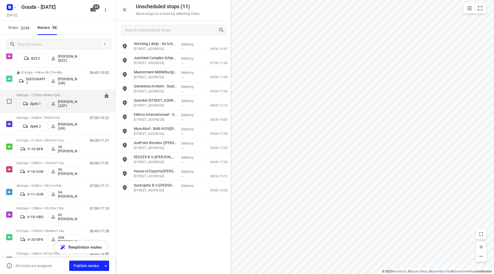
click at [48, 95] on p "69 stops • 127km • 9h4m • 124u" at bounding box center [47, 95] width 63 height 4
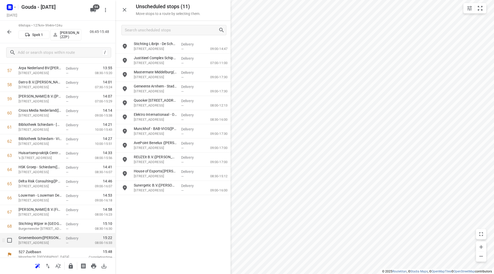
scroll to position [835, 0]
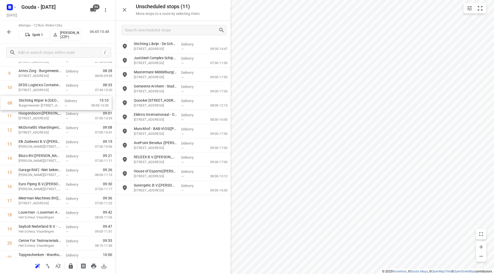
drag, startPoint x: 40, startPoint y: 218, endPoint x: 40, endPoint y: 95, distance: 123.0
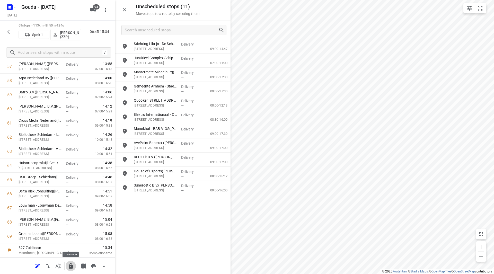
click at [73, 266] on icon "button" at bounding box center [71, 265] width 4 height 5
click at [9, 31] on icon "button" at bounding box center [9, 32] width 6 height 6
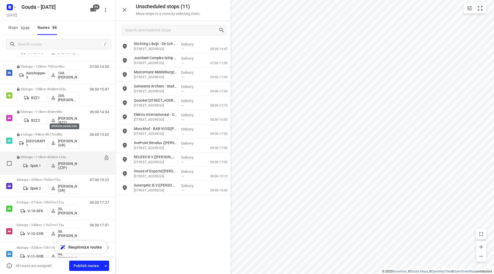
scroll to position [77, 0]
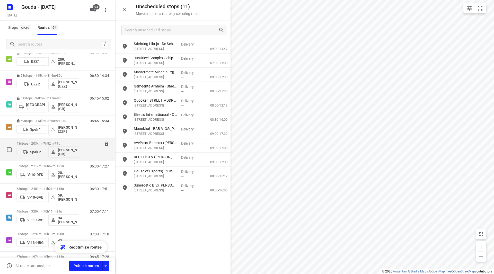
click at [56, 142] on p "43 stops • 203km • 7h52m • 74u" at bounding box center [47, 144] width 63 height 4
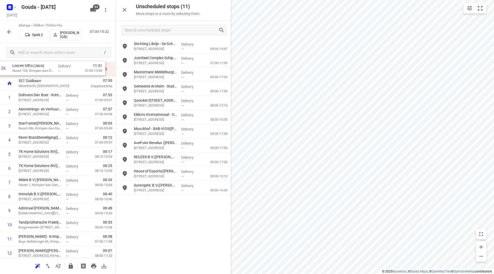
scroll to position [0, 0]
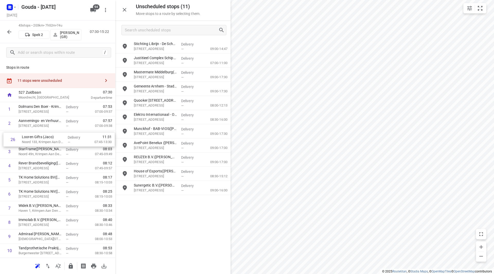
drag, startPoint x: 39, startPoint y: 211, endPoint x: 43, endPoint y: 140, distance: 71.1
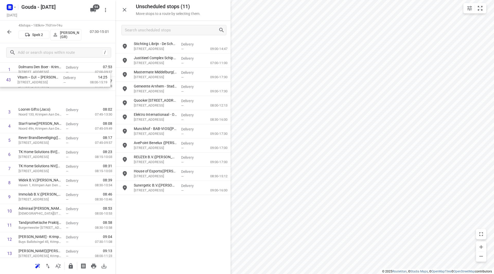
scroll to position [38, 0]
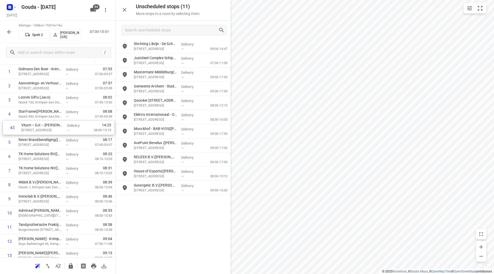
drag, startPoint x: 39, startPoint y: 247, endPoint x: 40, endPoint y: 129, distance: 117.3
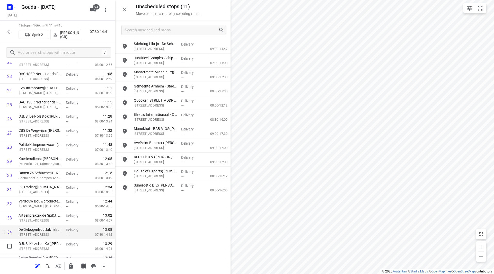
scroll to position [346, 0]
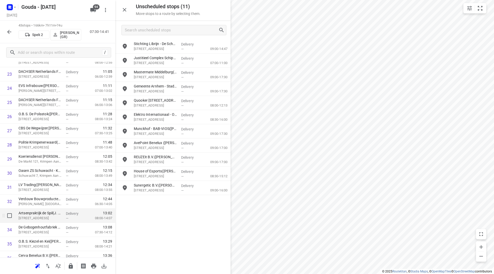
click at [11, 214] on input "checkbox" at bounding box center [9, 215] width 10 height 10
checkbox input "true"
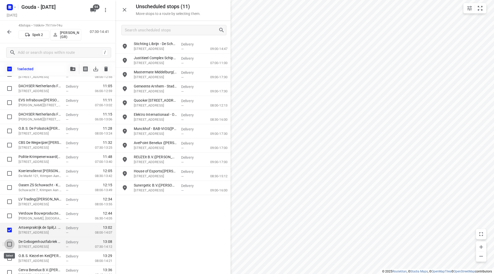
drag, startPoint x: 10, startPoint y: 246, endPoint x: 19, endPoint y: 240, distance: 10.4
click at [10, 246] on input "checkbox" at bounding box center [9, 244] width 10 height 10
checkbox input "true"
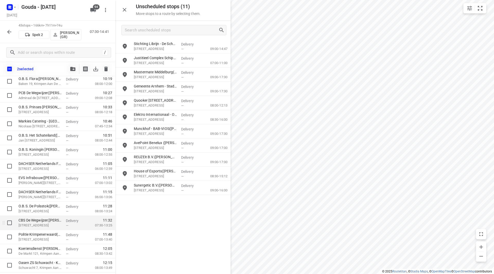
scroll to position [321, 0]
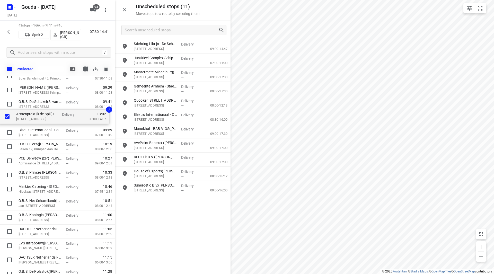
drag, startPoint x: 43, startPoint y: 255, endPoint x: 40, endPoint y: 114, distance: 141.0
click at [40, 114] on div "Dolmans Den Boer - Krimpen aan den IJssel(Richard Vermeij) Griendstraat 9, Krim…" at bounding box center [57, 203] width 115 height 609
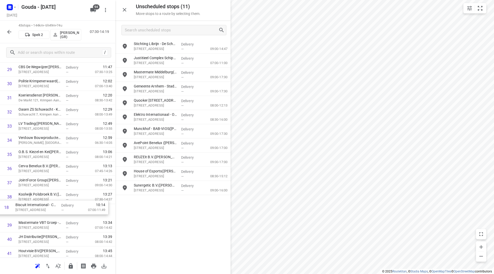
scroll to position [422, 0]
drag, startPoint x: 38, startPoint y: 109, endPoint x: 35, endPoint y: 211, distance: 102.5
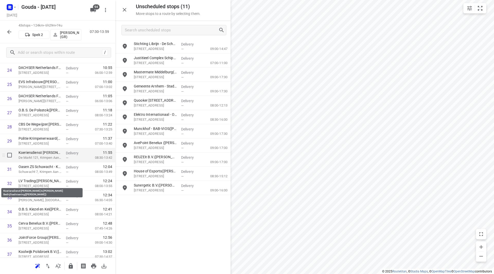
scroll to position [335, 0]
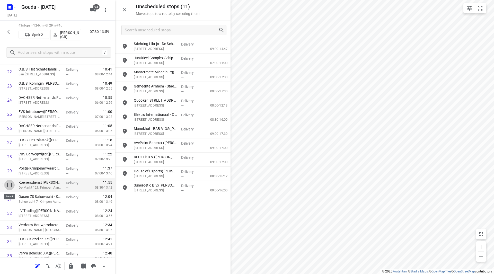
click at [8, 187] on input "checkbox" at bounding box center [9, 185] width 10 height 10
checkbox input "true"
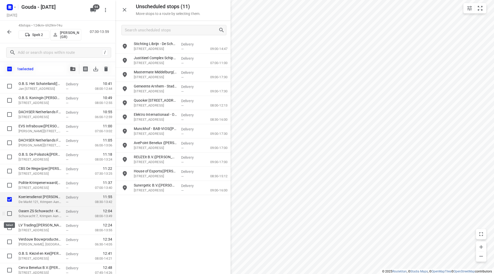
click at [6, 213] on input "checkbox" at bounding box center [9, 213] width 10 height 10
checkbox input "true"
click at [79, 69] on hr at bounding box center [79, 69] width 0 height 10
click at [73, 68] on icon "button" at bounding box center [72, 69] width 5 height 4
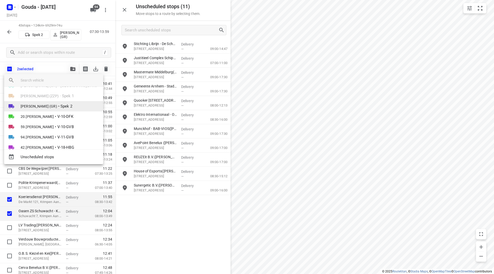
click at [51, 107] on span "[PERSON_NAME] (GR)" at bounding box center [39, 106] width 37 height 5
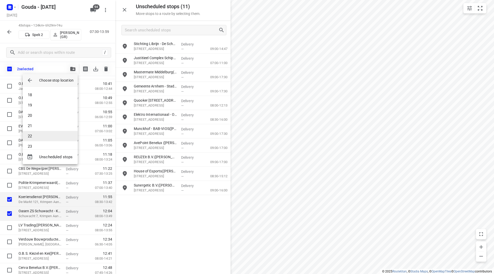
scroll to position [180, 0]
click at [43, 120] on li "21" at bounding box center [50, 120] width 55 height 10
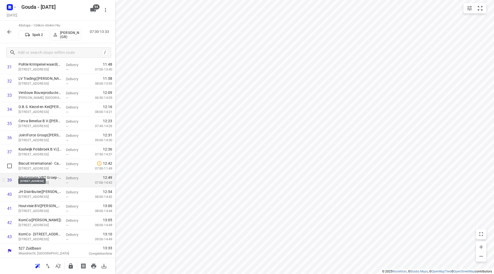
scroll to position [467, 0]
click at [71, 266] on icon "button" at bounding box center [71, 265] width 4 height 5
click at [6, 30] on icon "button" at bounding box center [9, 32] width 6 height 6
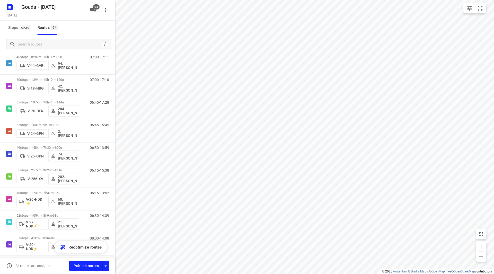
scroll to position [129, 0]
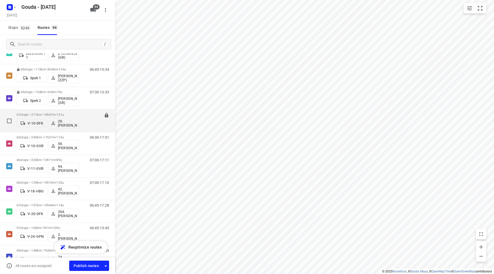
click at [54, 113] on p "67 stops • 211km • 10h57m • 121u" at bounding box center [47, 115] width 63 height 4
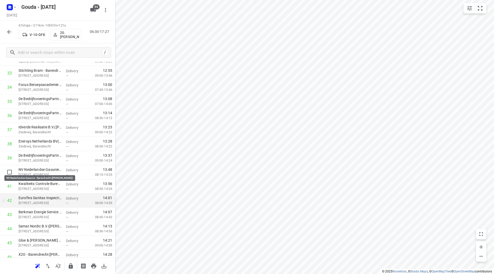
scroll to position [515, 0]
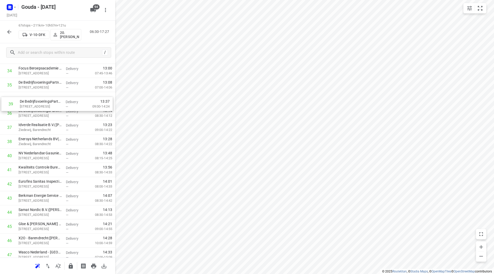
drag, startPoint x: 48, startPoint y: 134, endPoint x: 49, endPoint y: 102, distance: 31.4
click at [49, 102] on div "1 FrieslandCampina Maasdam(Karin Vonk) Lageweg 4-8, Maasdam Delivery — 07:06 07…" at bounding box center [57, 71] width 115 height 948
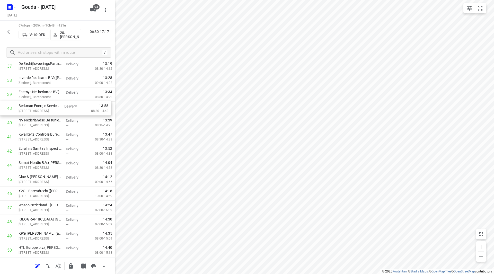
drag, startPoint x: 29, startPoint y: 148, endPoint x: 29, endPoint y: 109, distance: 39.9
click at [29, 109] on div "1 FrieslandCampina Maasdam(Karin Vonk) Lageweg 4-8, Maasdam Delivery — 07:06 07…" at bounding box center [57, 24] width 115 height 948
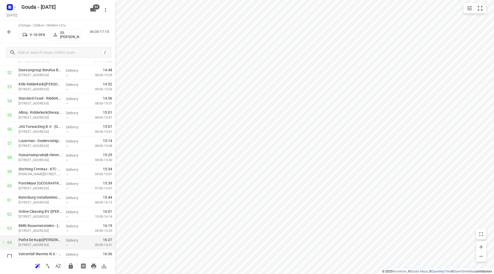
scroll to position [784, 0]
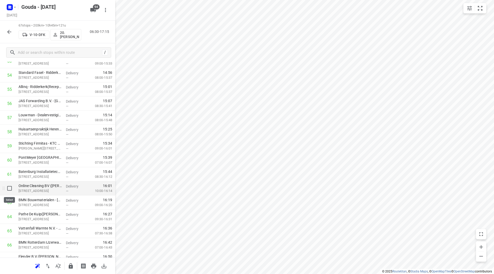
click at [8, 189] on input "checkbox" at bounding box center [9, 188] width 10 height 10
checkbox input "true"
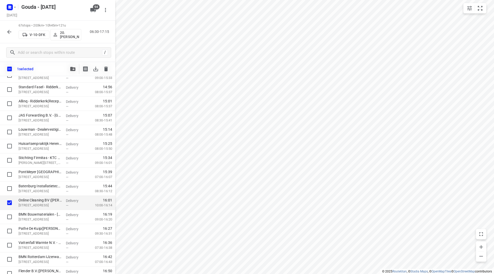
click at [66, 67] on div "1 selected" at bounding box center [57, 69] width 115 height 14
click at [70, 67] on span "button" at bounding box center [73, 69] width 6 height 4
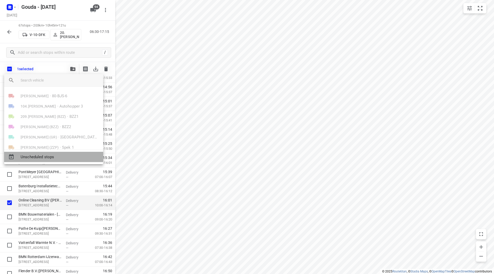
click at [43, 160] on span "Unscheduled stops" at bounding box center [60, 157] width 78 height 6
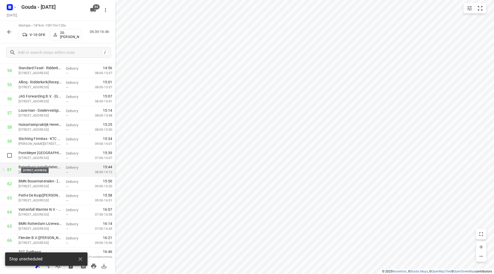
scroll to position [793, 0]
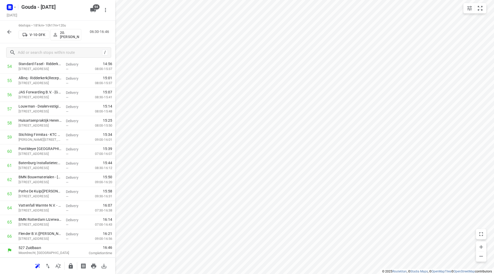
click at [71, 266] on icon "button" at bounding box center [71, 266] width 6 height 6
click at [6, 32] on div at bounding box center [57, 137] width 115 height 274
click at [8, 30] on icon "button" at bounding box center [9, 32] width 6 height 6
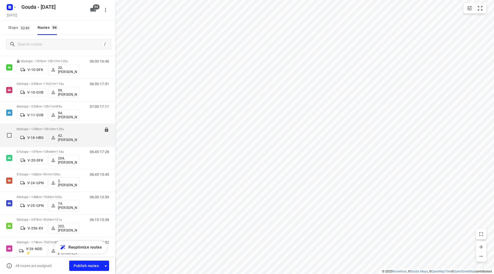
scroll to position [180, 0]
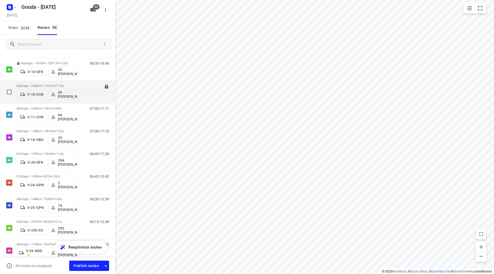
click at [40, 86] on p "63 stops • 245km • 11h21m • 115u" at bounding box center [47, 86] width 63 height 4
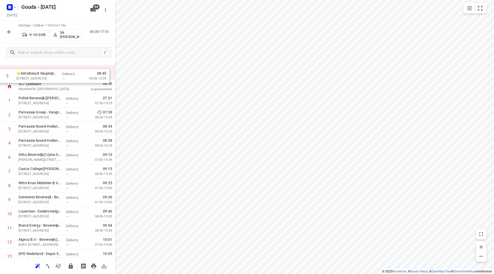
scroll to position [0, 0]
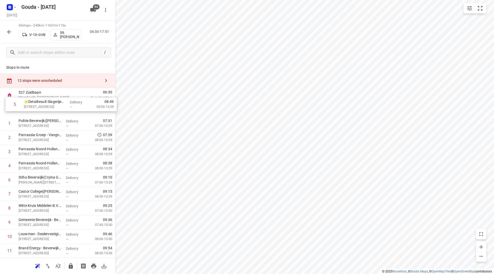
drag, startPoint x: 53, startPoint y: 95, endPoint x: 55, endPoint y: 111, distance: 16.5
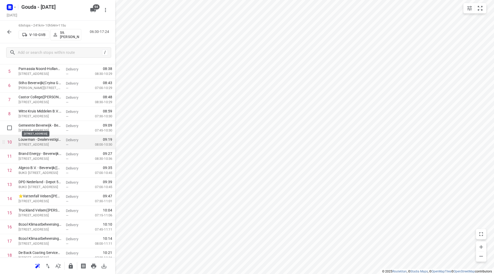
scroll to position [103, 0]
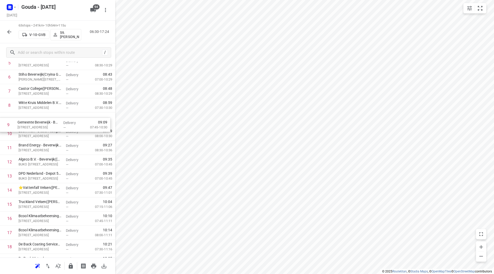
drag, startPoint x: 47, startPoint y: 124, endPoint x: 49, endPoint y: 136, distance: 12.7
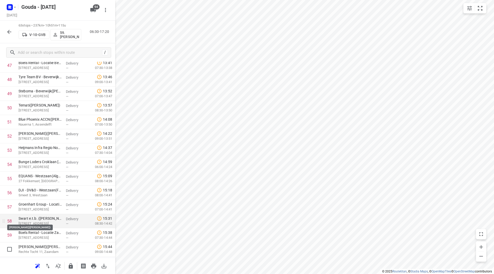
scroll to position [746, 0]
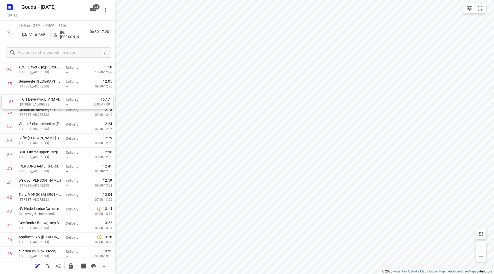
drag, startPoint x: 29, startPoint y: 241, endPoint x: 30, endPoint y: 102, distance: 139.5
click at [30, 102] on div "1 ⭐Detailresult Slagerijen B.V.(Caroline McCall) Platformweg 3, Velsen-noord De…" at bounding box center [57, 42] width 115 height 892
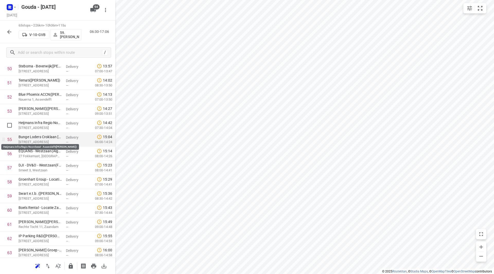
scroll to position [736, 0]
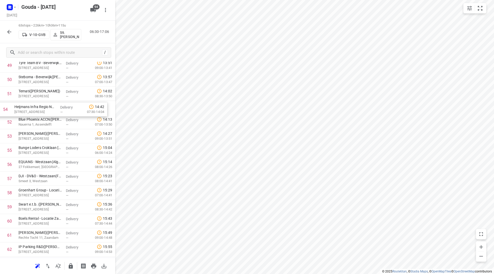
drag, startPoint x: 48, startPoint y: 127, endPoint x: 46, endPoint y: 115, distance: 11.8
drag, startPoint x: 51, startPoint y: 126, endPoint x: 49, endPoint y: 114, distance: 12.1
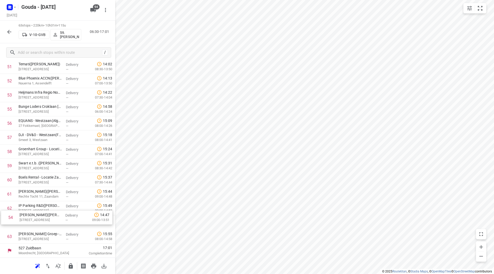
scroll to position [750, 0]
drag, startPoint x: 43, startPoint y: 103, endPoint x: 46, endPoint y: 217, distance: 114.3
click at [71, 267] on icon "button" at bounding box center [71, 266] width 6 height 6
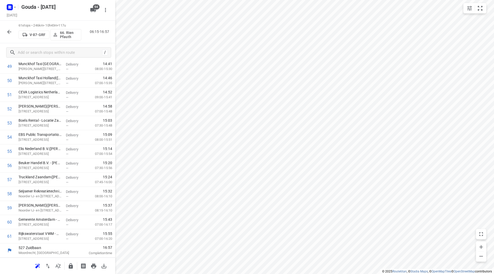
scroll to position [722, 0]
click at [13, 35] on button "button" at bounding box center [9, 32] width 10 height 10
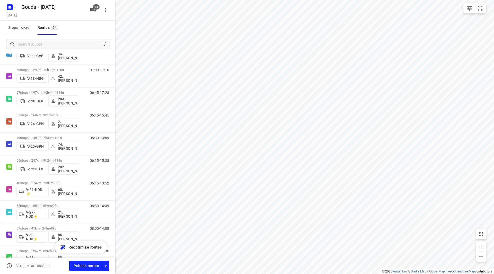
scroll to position [185, 0]
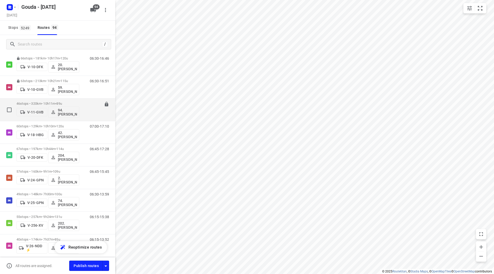
click at [45, 103] on p "46 stops • 320km • 10h11m • 89u" at bounding box center [47, 104] width 63 height 4
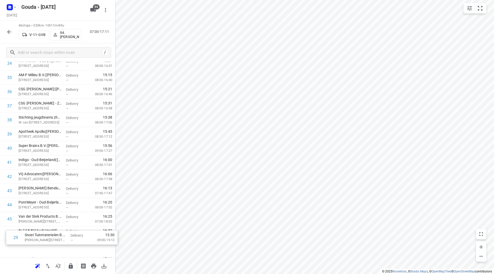
scroll to position [510, 0]
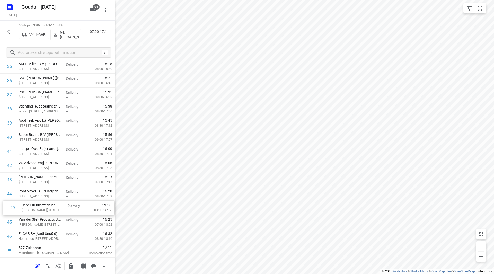
drag, startPoint x: 50, startPoint y: 145, endPoint x: 50, endPoint y: 219, distance: 74.4
click at [72, 266] on icon "button" at bounding box center [71, 265] width 4 height 5
click at [10, 33] on icon "button" at bounding box center [9, 32] width 6 height 6
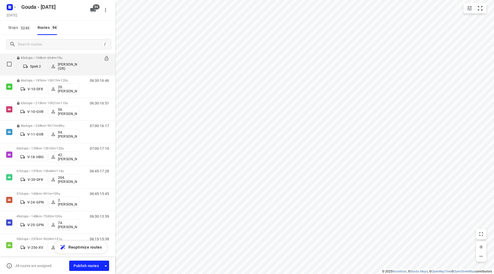
scroll to position [180, 0]
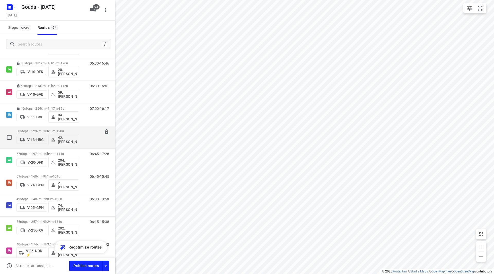
click at [54, 131] on p "60 stops • 129km • 10h10m • 120u" at bounding box center [47, 131] width 63 height 4
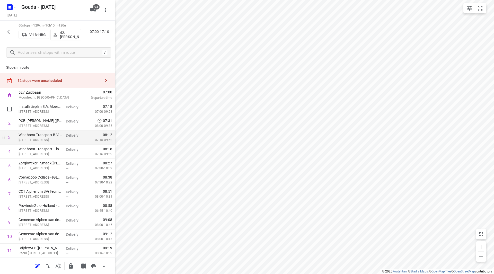
scroll to position [26, 0]
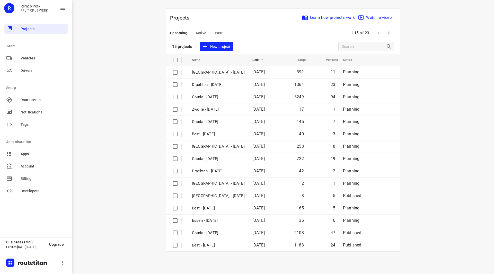
click at [218, 33] on span "Past" at bounding box center [219, 33] width 8 height 6
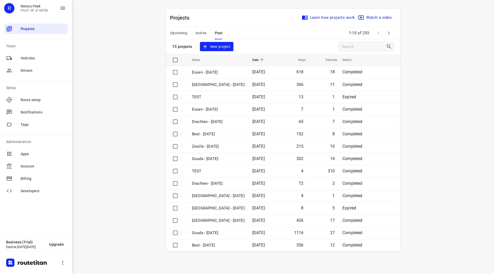
click at [197, 36] on span "Active" at bounding box center [201, 33] width 11 height 6
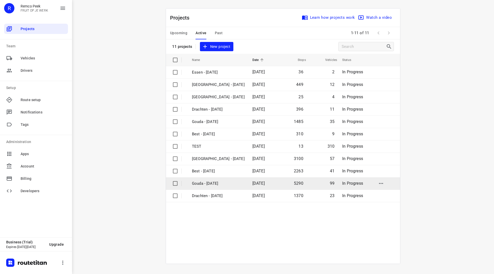
click at [213, 183] on p "Gouda - [DATE]" at bounding box center [218, 184] width 53 height 6
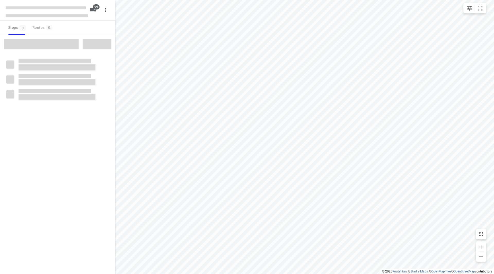
checkbox input "true"
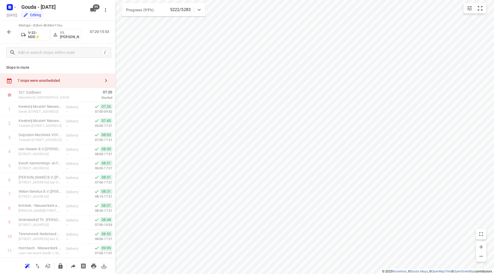
scroll to position [835, 0]
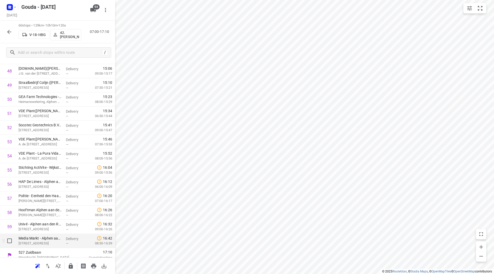
scroll to position [708, 0]
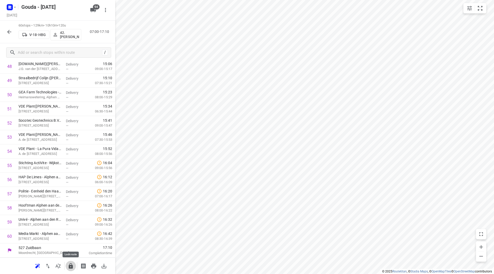
click at [71, 266] on icon "button" at bounding box center [71, 265] width 4 height 5
click at [10, 31] on icon "button" at bounding box center [9, 32] width 6 height 6
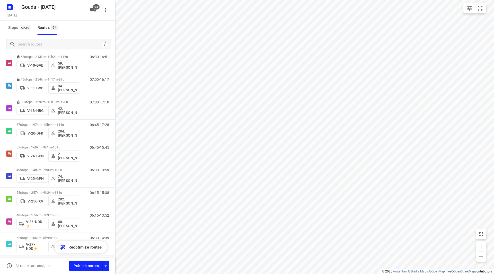
scroll to position [255, 0]
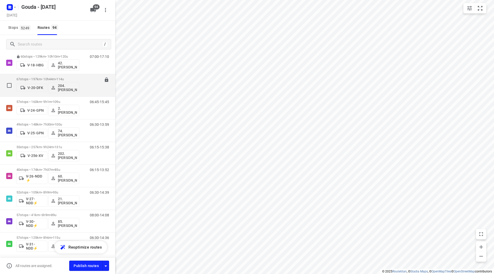
click at [40, 77] on p "67 stops • 197km • 10h44m • 114u" at bounding box center [47, 79] width 63 height 4
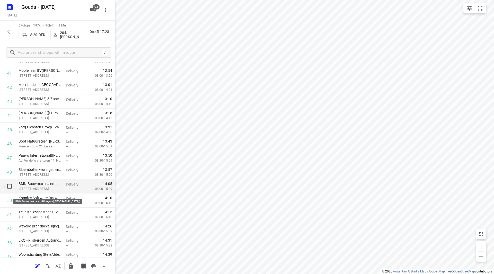
scroll to position [618, 0]
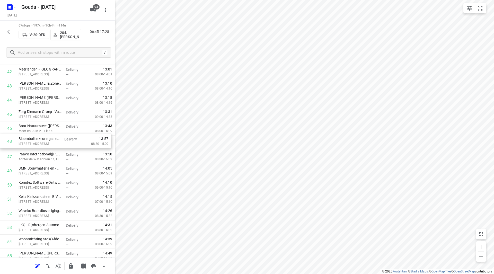
drag, startPoint x: 30, startPoint y: 155, endPoint x: 31, endPoint y: 139, distance: 16.3
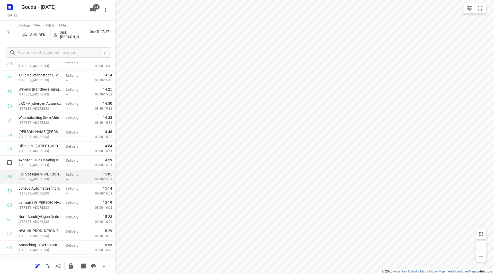
scroll to position [746, 0]
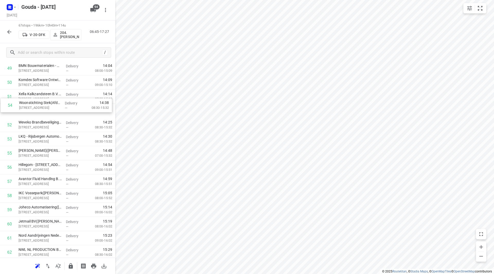
drag, startPoint x: 40, startPoint y: 115, endPoint x: 41, endPoint y: 108, distance: 7.8
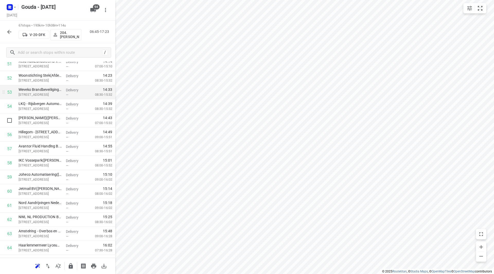
scroll to position [746, 0]
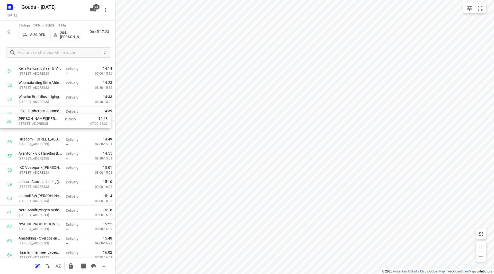
drag, startPoint x: 46, startPoint y: 129, endPoint x: 45, endPoint y: 118, distance: 10.9
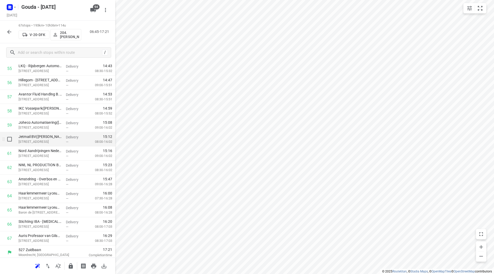
scroll to position [807, 0]
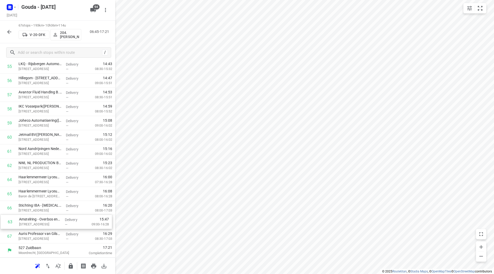
drag, startPoint x: 52, startPoint y: 180, endPoint x: 52, endPoint y: 225, distance: 44.8
click at [71, 264] on icon "button" at bounding box center [71, 265] width 4 height 5
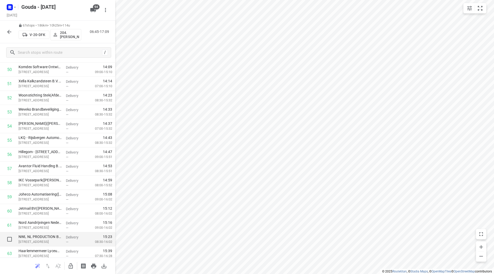
scroll to position [734, 0]
click at [13, 36] on div at bounding box center [9, 32] width 10 height 10
click at [8, 32] on icon "button" at bounding box center [9, 32] width 4 height 4
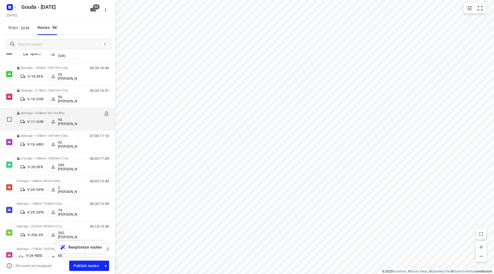
scroll to position [180, 0]
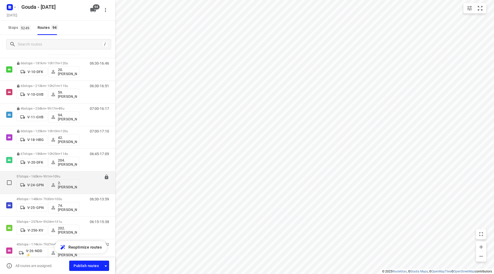
click at [65, 174] on div "57 stops • 160km • 9h1m • 109u V-24-GPN 2. Ali Hasanzadah" at bounding box center [47, 182] width 63 height 21
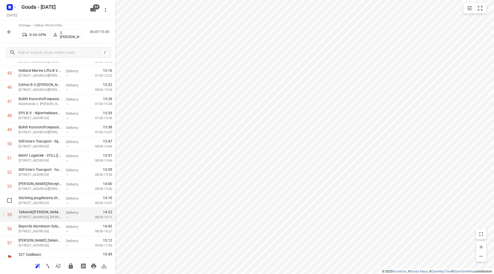
scroll to position [665, 0]
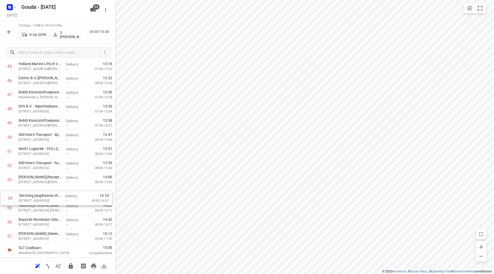
drag, startPoint x: 95, startPoint y: 200, endPoint x: 96, endPoint y: 212, distance: 11.6
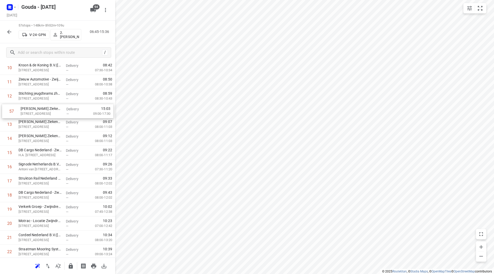
drag, startPoint x: 51, startPoint y: 239, endPoint x: 52, endPoint y: 110, distance: 129.2
click at [73, 269] on icon "button" at bounding box center [71, 266] width 6 height 6
click at [7, 32] on icon "button" at bounding box center [9, 32] width 6 height 6
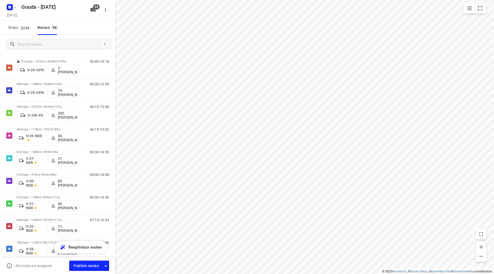
scroll to position [282, 0]
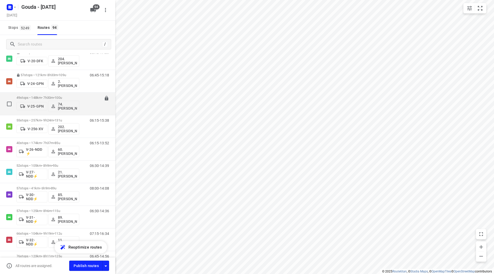
click at [53, 97] on p "49 stops • 148km • 7h30m • 100u" at bounding box center [47, 98] width 63 height 4
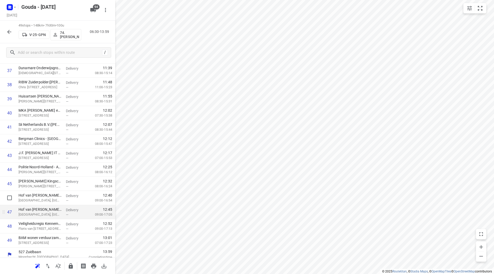
scroll to position [552, 0]
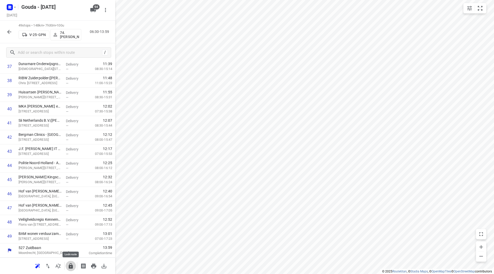
click at [73, 265] on icon "button" at bounding box center [71, 266] width 6 height 6
click at [9, 28] on button "button" at bounding box center [9, 32] width 10 height 10
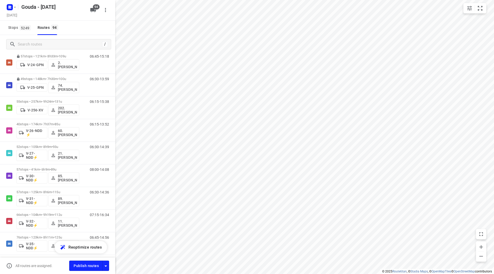
scroll to position [306, 0]
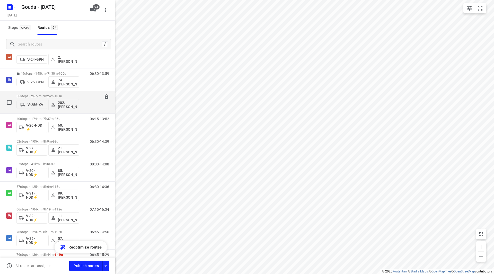
click at [53, 93] on div "55 stops • 257km • 9h24m • 131u V-256-XV 202.Frank Mulder" at bounding box center [47, 102] width 63 height 21
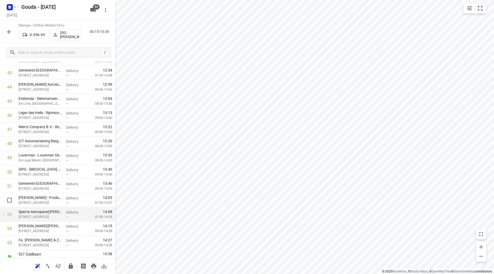
scroll to position [637, 0]
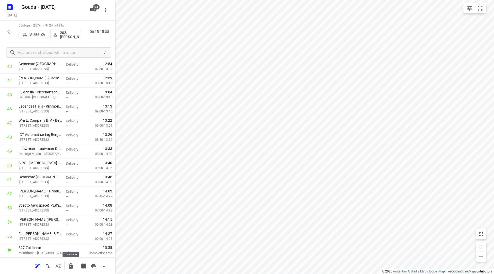
click at [71, 267] on icon "button" at bounding box center [71, 265] width 4 height 5
click at [10, 34] on icon "button" at bounding box center [9, 32] width 6 height 6
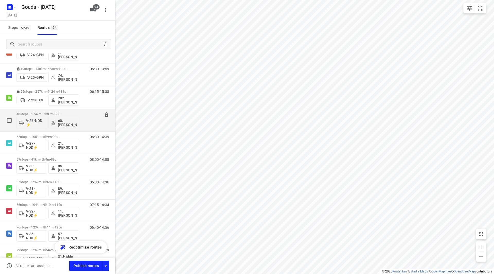
scroll to position [309, 0]
click at [55, 117] on span "•" at bounding box center [54, 116] width 1 height 4
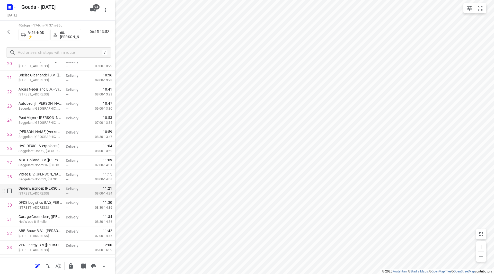
scroll to position [322, 0]
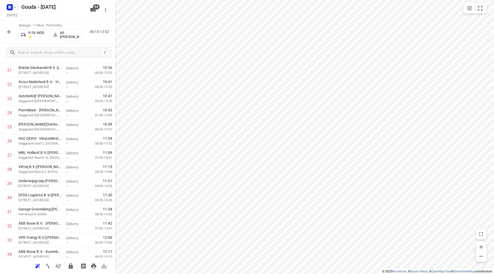
click at [70, 268] on icon "button" at bounding box center [71, 265] width 4 height 5
click at [10, 29] on button "button" at bounding box center [9, 32] width 10 height 10
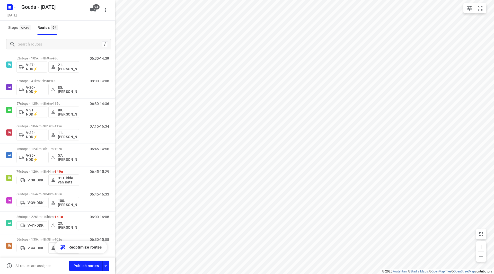
scroll to position [258, 0]
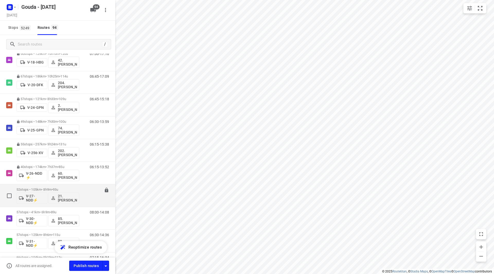
click at [53, 189] on p "52 stops • 105km • 8h9m • 93u" at bounding box center [47, 190] width 63 height 4
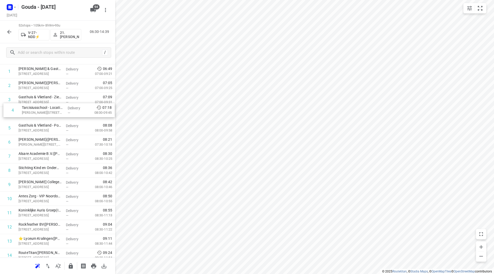
scroll to position [36, 0]
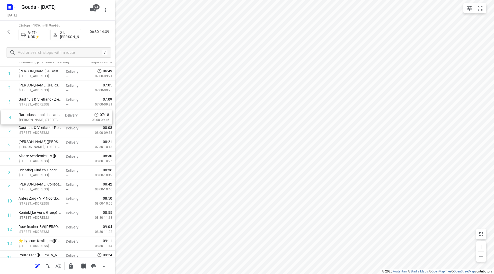
drag, startPoint x: 52, startPoint y: 105, endPoint x: 52, endPoint y: 120, distance: 15.4
drag, startPoint x: 49, startPoint y: 118, endPoint x: 48, endPoint y: 135, distance: 16.5
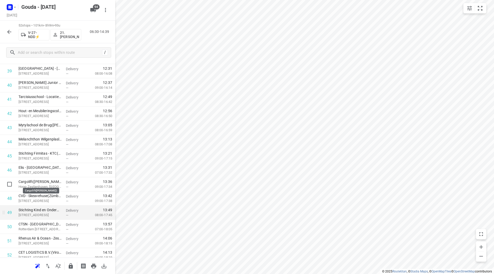
scroll to position [595, 0]
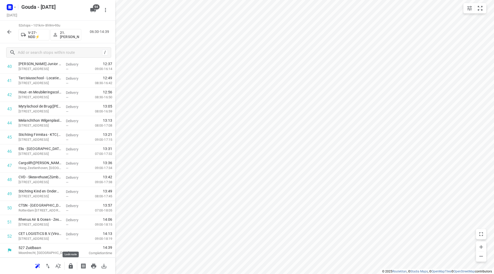
click at [72, 265] on icon "button" at bounding box center [71, 265] width 4 height 5
click at [6, 32] on icon "button" at bounding box center [9, 32] width 6 height 6
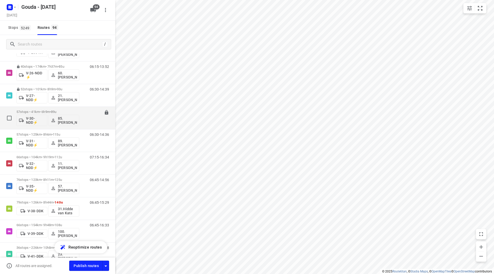
scroll to position [360, 0]
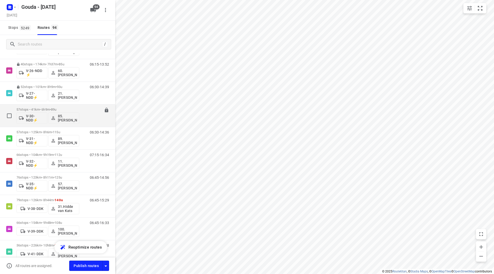
click at [45, 107] on div "57 stops • 41km • 6h9m • 89u V-30-NDD⚡ 85.Shahram Poorramszani" at bounding box center [47, 115] width 63 height 21
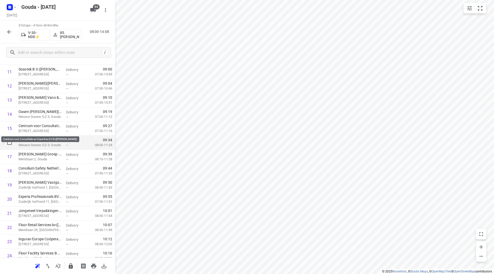
scroll to position [180, 0]
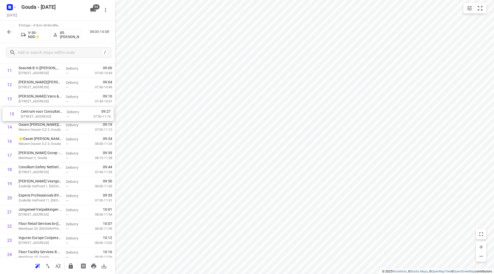
drag, startPoint x: 46, startPoint y: 130, endPoint x: 47, endPoint y: 115, distance: 15.0
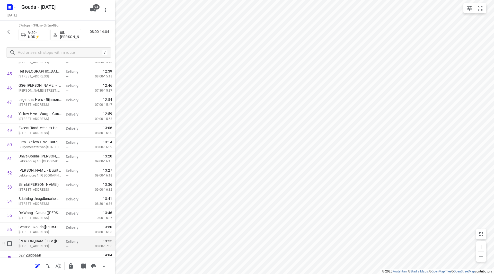
scroll to position [665, 0]
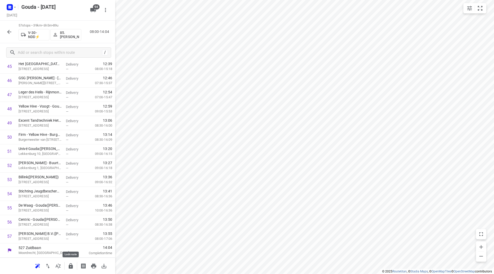
click at [69, 264] on icon "button" at bounding box center [71, 266] width 6 height 6
click at [10, 31] on icon "button" at bounding box center [9, 32] width 6 height 6
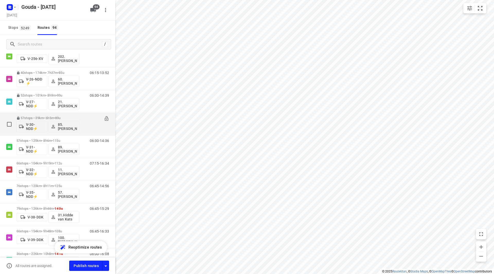
scroll to position [386, 0]
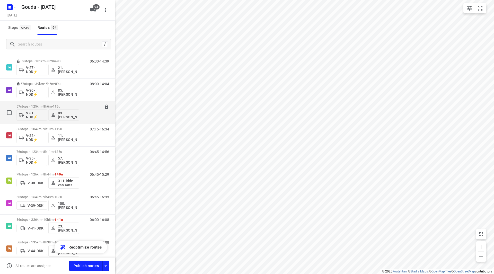
click at [46, 104] on div "57 stops • 125km • 8h6m • 115u V-31-NDD⚡ 89.Marcel Aerts" at bounding box center [47, 112] width 63 height 21
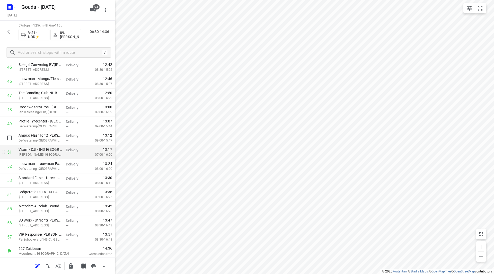
scroll to position [665, 0]
click at [69, 267] on icon "button" at bounding box center [71, 265] width 4 height 5
click at [9, 31] on icon "button" at bounding box center [9, 32] width 4 height 4
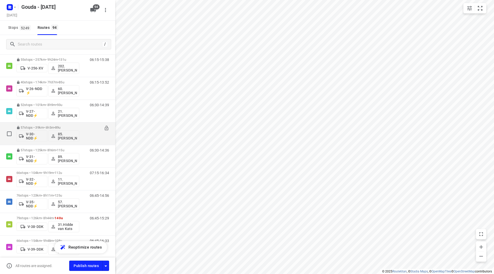
scroll to position [335, 0]
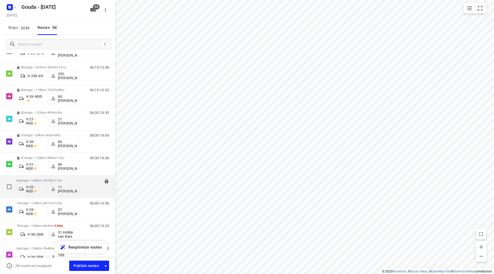
click at [46, 177] on div "66 stops • 104km • 9h19m • 112u V-32-NDD⚡ 11. Cor Gelderblom" at bounding box center [47, 186] width 63 height 21
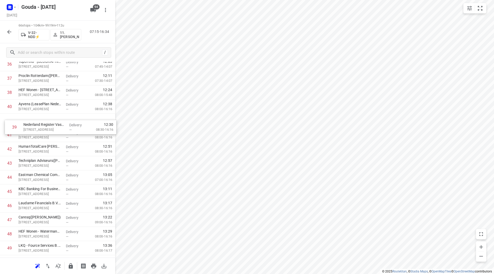
scroll to position [540, 0]
drag, startPoint x: 60, startPoint y: 119, endPoint x: 62, endPoint y: 165, distance: 46.6
click at [62, 165] on div "1 Kwekerij Mostert Nieuwerkerk B.V.,- locatie KAS(David Mostert) Derde Tochtweg…" at bounding box center [57, 29] width 115 height 934
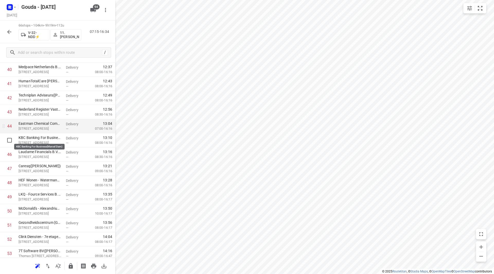
scroll to position [591, 0]
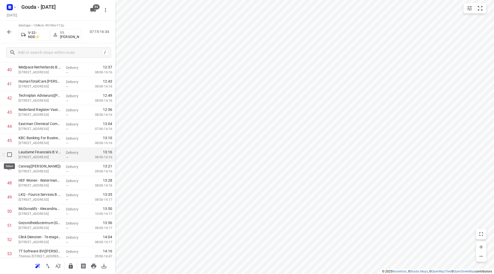
drag, startPoint x: 8, startPoint y: 154, endPoint x: 10, endPoint y: 165, distance: 11.5
click at [7, 154] on input "checkbox" at bounding box center [9, 155] width 10 height 10
checkbox input "true"
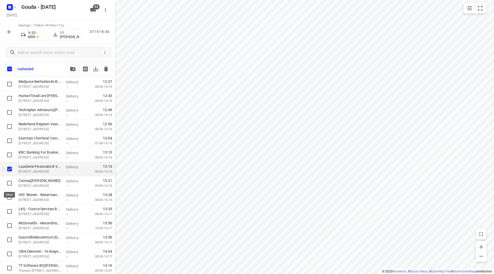
drag, startPoint x: 8, startPoint y: 182, endPoint x: 23, endPoint y: 173, distance: 17.8
click at [8, 183] on input "checkbox" at bounding box center [9, 183] width 10 height 10
checkbox input "true"
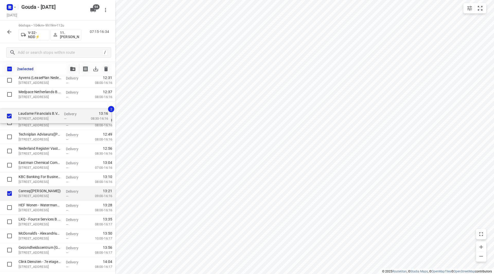
scroll to position [579, 0]
drag, startPoint x: 26, startPoint y: 169, endPoint x: 24, endPoint y: 125, distance: 44.3
click at [24, 125] on div "Kwekerij Mostert Nieuwerkerk B.V.,- locatie KAS(David Mostert) Derde Tochtweg 1…" at bounding box center [57, 4] width 115 height 934
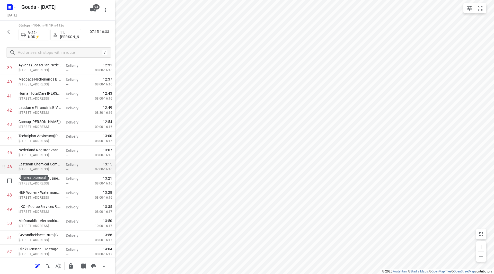
scroll to position [605, 0]
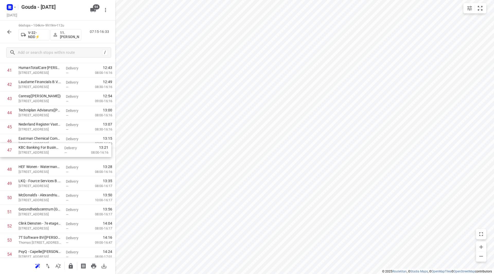
drag, startPoint x: 43, startPoint y: 148, endPoint x: 42, endPoint y: 142, distance: 6.3
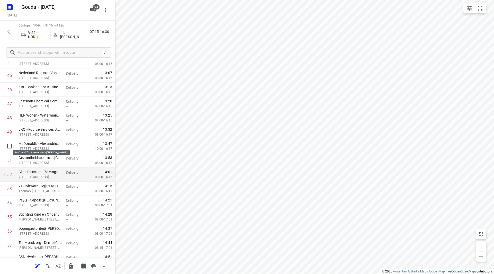
scroll to position [682, 0]
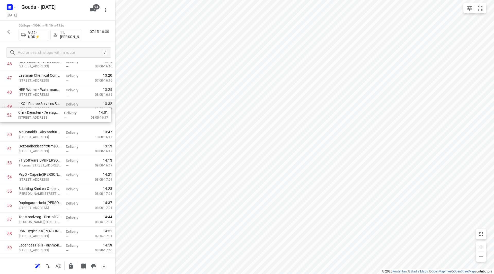
drag, startPoint x: 48, startPoint y: 152, endPoint x: 47, endPoint y: 114, distance: 38.1
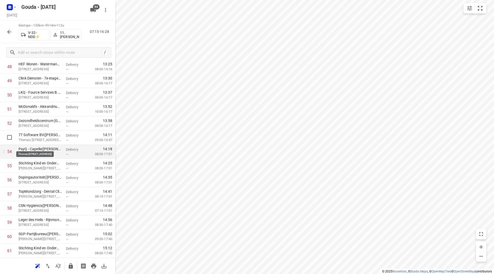
scroll to position [708, 0]
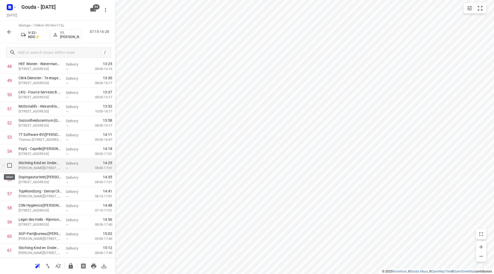
click at [11, 164] on input "checkbox" at bounding box center [9, 165] width 10 height 10
checkbox input "true"
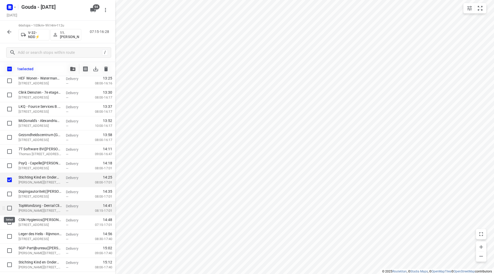
click at [10, 208] on input "checkbox" at bounding box center [9, 208] width 10 height 10
checkbox input "true"
drag, startPoint x: 31, startPoint y: 183, endPoint x: 31, endPoint y: 167, distance: 15.7
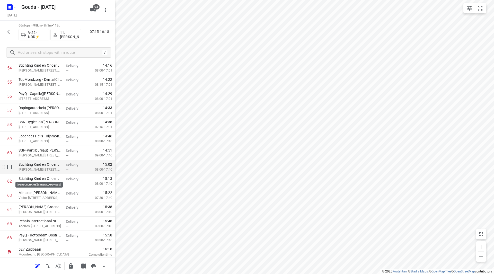
scroll to position [793, 0]
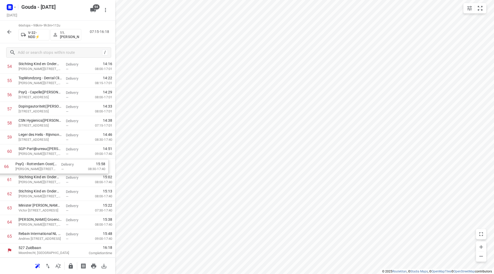
drag, startPoint x: 31, startPoint y: 235, endPoint x: 28, endPoint y: 164, distance: 71.1
drag, startPoint x: 33, startPoint y: 206, endPoint x: 33, endPoint y: 168, distance: 37.6
drag, startPoint x: 33, startPoint y: 174, endPoint x: 32, endPoint y: 158, distance: 16.5
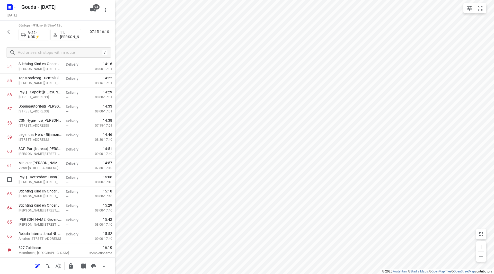
drag, startPoint x: 39, startPoint y: 204, endPoint x: 41, endPoint y: 188, distance: 16.1
drag, startPoint x: 41, startPoint y: 237, endPoint x: 42, endPoint y: 210, distance: 27.3
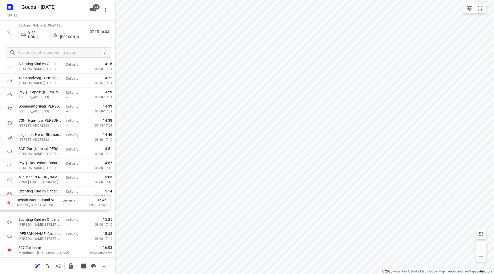
click at [70, 265] on icon "button" at bounding box center [71, 265] width 4 height 5
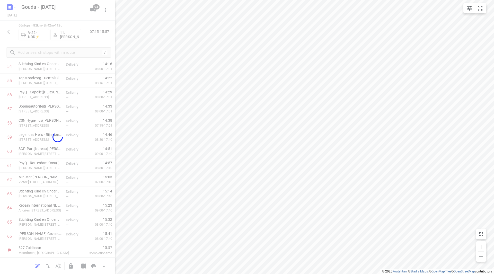
click at [8, 32] on div at bounding box center [57, 137] width 115 height 274
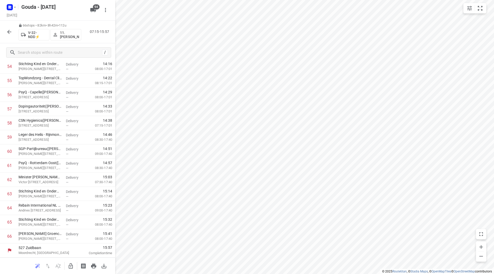
click at [4, 30] on div at bounding box center [9, 32] width 10 height 10
click at [10, 31] on icon "button" at bounding box center [9, 32] width 6 height 6
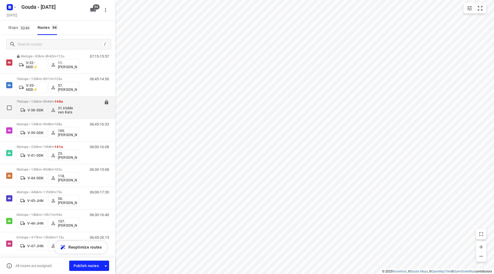
scroll to position [437, 0]
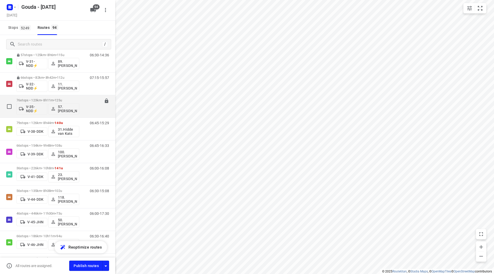
click at [41, 102] on p "76 stops • 123km • 8h11m • 125u" at bounding box center [47, 100] width 63 height 4
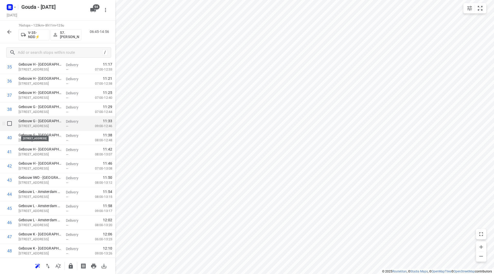
scroll to position [515, 0]
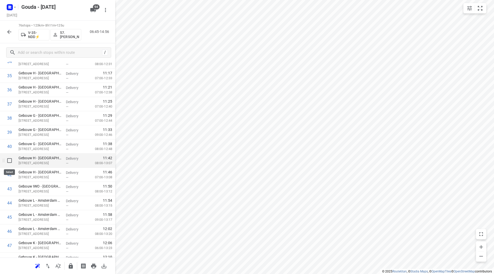
click at [10, 161] on input "checkbox" at bounding box center [9, 160] width 10 height 10
checkbox input "true"
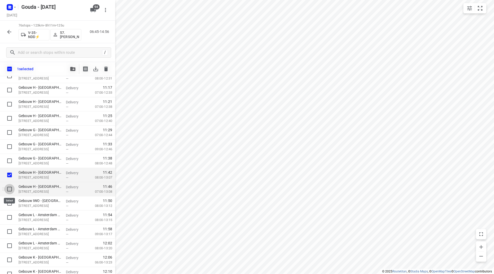
click at [11, 186] on input "checkbox" at bounding box center [9, 189] width 10 height 10
checkbox input "true"
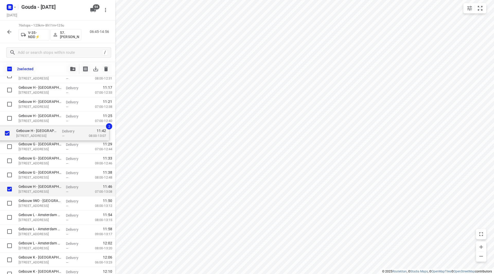
drag, startPoint x: 29, startPoint y: 177, endPoint x: 28, endPoint y: 132, distance: 44.6
click at [27, 132] on div "Incyte Biosciences Benelux B.V.(Caroline Hanekamp) Paasheuvelweg 25, Amsterdam …" at bounding box center [57, 140] width 115 height 1076
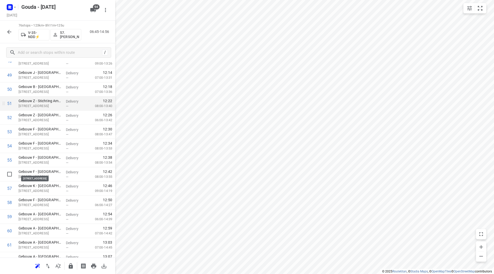
scroll to position [721, 0]
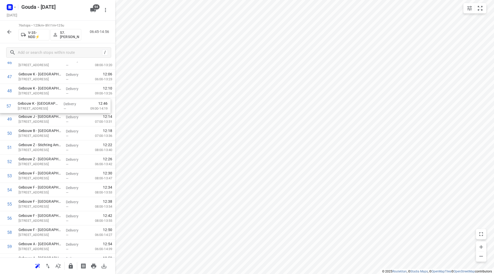
drag, startPoint x: 37, startPoint y: 179, endPoint x: 37, endPoint y: 104, distance: 75.4
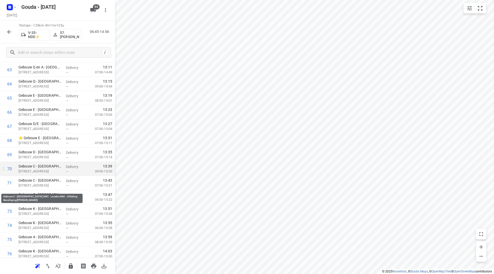
scroll to position [934, 0]
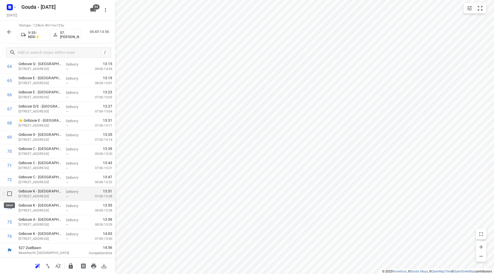
click at [9, 191] on input "checkbox" at bounding box center [9, 194] width 10 height 10
checkbox input "true"
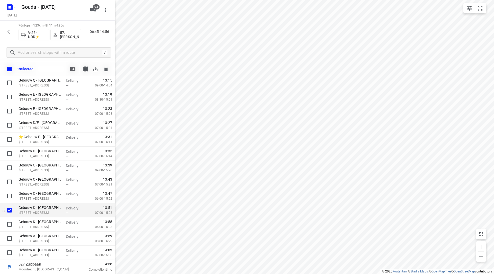
scroll to position [932, 0]
click at [8, 223] on input "checkbox" at bounding box center [9, 224] width 10 height 10
checkbox input "true"
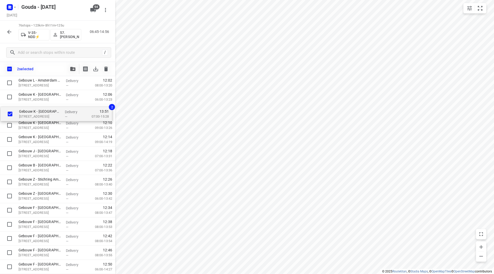
scroll to position [677, 0]
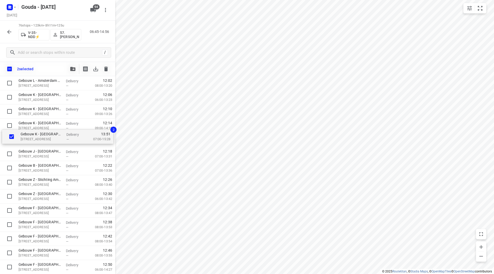
drag, startPoint x: 28, startPoint y: 215, endPoint x: 30, endPoint y: 141, distance: 73.6
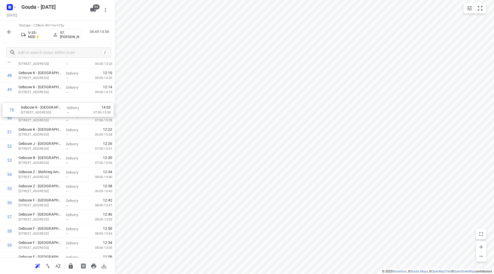
scroll to position [698, 0]
drag, startPoint x: 38, startPoint y: 237, endPoint x: 36, endPoint y: 129, distance: 108.1
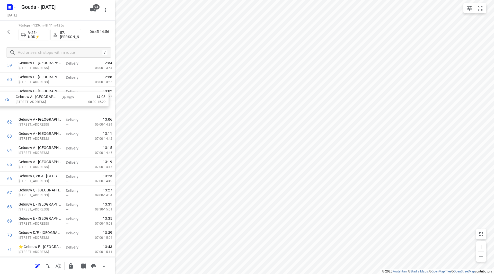
scroll to position [864, 0]
drag, startPoint x: 45, startPoint y: 236, endPoint x: 44, endPoint y: 110, distance: 126.1
click at [67, 267] on button "button" at bounding box center [71, 266] width 10 height 10
click at [9, 33] on icon "button" at bounding box center [9, 32] width 6 height 6
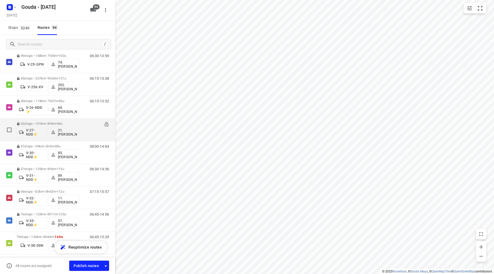
scroll to position [360, 0]
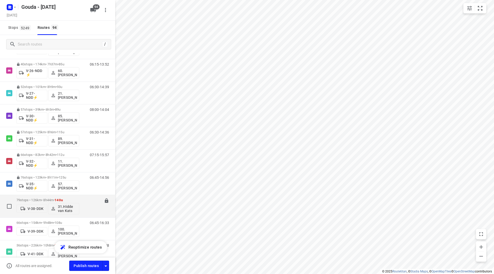
click at [42, 200] on p "79 stops • 126km • 8h44m • 140u" at bounding box center [47, 200] width 63 height 4
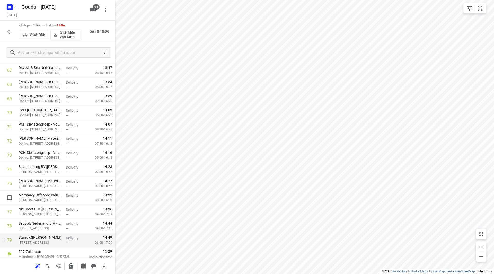
scroll to position [977, 0]
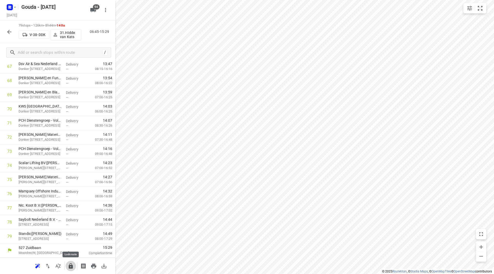
click at [71, 267] on icon "button" at bounding box center [71, 266] width 6 height 6
click at [8, 31] on div at bounding box center [57, 137] width 115 height 274
click at [11, 33] on icon "button" at bounding box center [9, 32] width 6 height 6
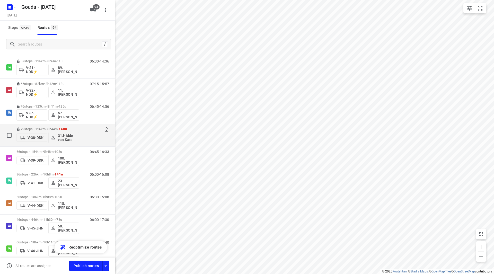
scroll to position [489, 0]
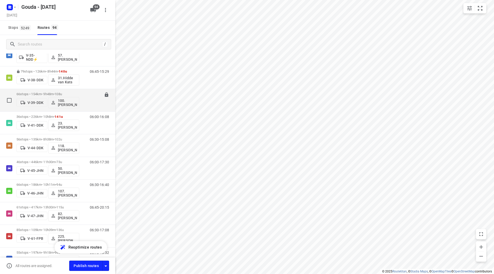
click at [36, 93] on p "66 stops • 154km • 9h48m • 108u" at bounding box center [47, 94] width 63 height 4
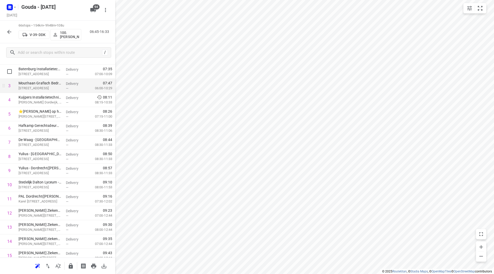
scroll to position [51, 0]
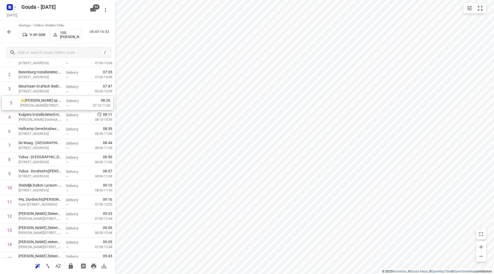
drag, startPoint x: 51, startPoint y: 104, endPoint x: 53, endPoint y: 99, distance: 5.5
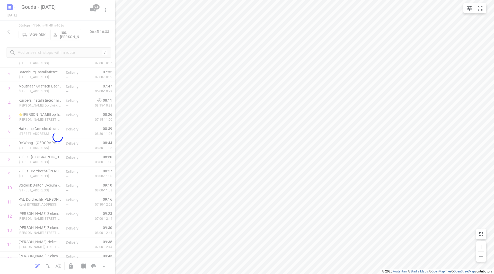
scroll to position [48, 0]
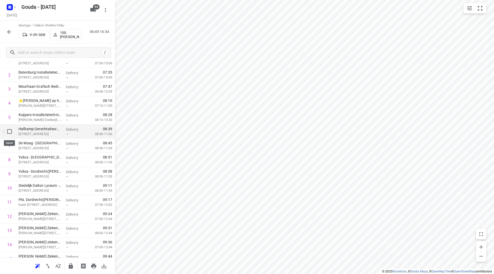
drag, startPoint x: 11, startPoint y: 133, endPoint x: 10, endPoint y: 151, distance: 18.1
click at [11, 133] on input "checkbox" at bounding box center [9, 131] width 10 height 10
checkbox input "true"
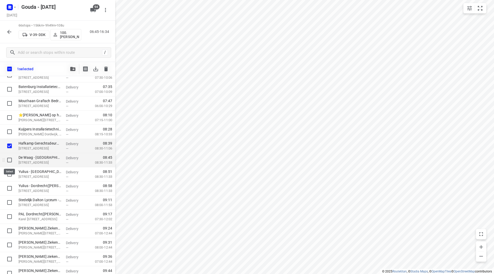
click at [11, 157] on input "checkbox" at bounding box center [9, 160] width 10 height 10
checkbox input "true"
drag, startPoint x: 9, startPoint y: 174, endPoint x: 11, endPoint y: 180, distance: 6.5
click at [9, 173] on input "checkbox" at bounding box center [9, 174] width 10 height 10
checkbox input "true"
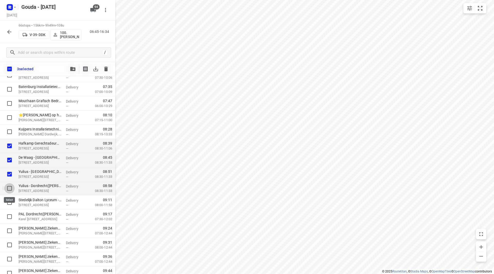
click at [11, 188] on input "checkbox" at bounding box center [9, 188] width 10 height 10
checkbox input "true"
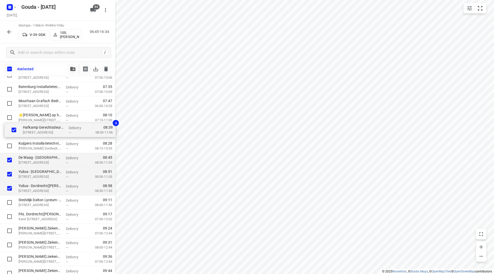
drag, startPoint x: 30, startPoint y: 148, endPoint x: 34, endPoint y: 133, distance: 16.2
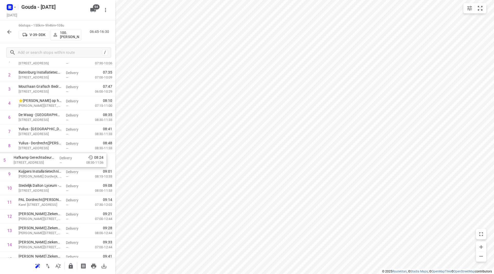
drag, startPoint x: 54, startPoint y: 117, endPoint x: 49, endPoint y: 162, distance: 45.8
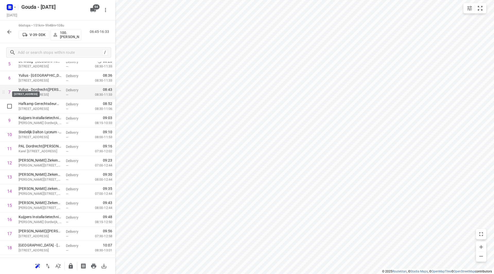
scroll to position [100, 0]
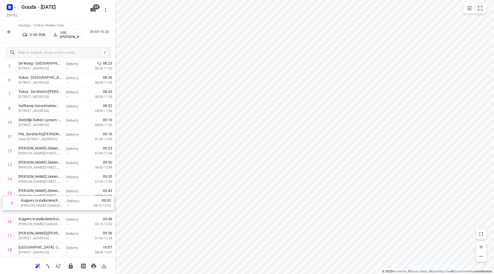
drag, startPoint x: 40, startPoint y: 121, endPoint x: 42, endPoint y: 209, distance: 88.3
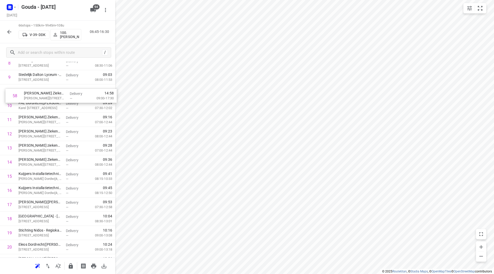
scroll to position [143, 0]
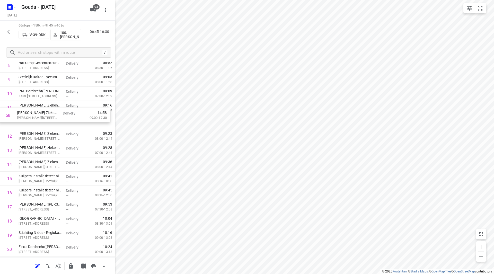
drag, startPoint x: 54, startPoint y: 224, endPoint x: 53, endPoint y: 111, distance: 112.7
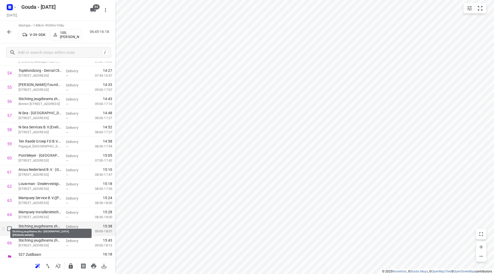
scroll to position [793, 0]
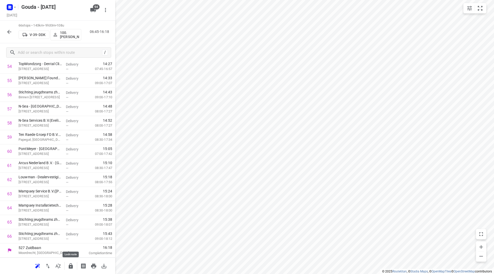
click at [73, 267] on icon "button" at bounding box center [71, 265] width 4 height 5
click at [12, 27] on button "button" at bounding box center [9, 32] width 10 height 10
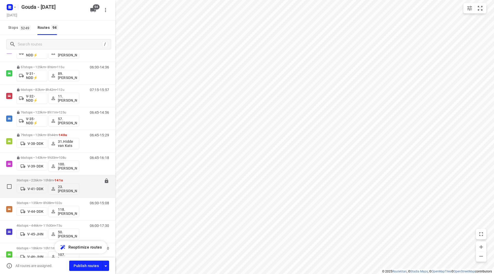
scroll to position [463, 0]
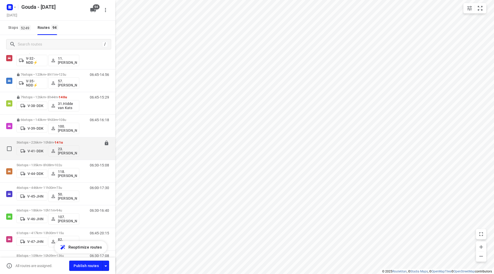
click at [54, 141] on p "36 stops • 226km • 10h8m • 141u" at bounding box center [47, 143] width 63 height 4
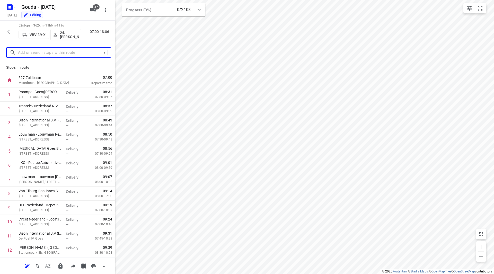
click at [69, 52] on input "text" at bounding box center [60, 53] width 84 height 8
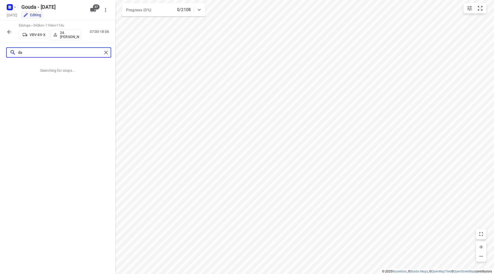
type input "dam"
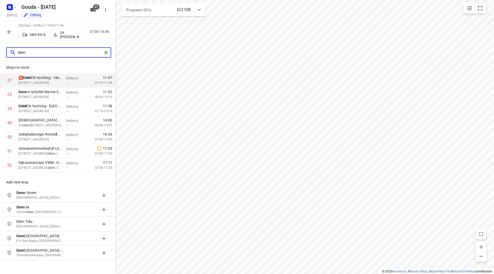
drag, startPoint x: 41, startPoint y: 51, endPoint x: 11, endPoint y: 52, distance: 29.6
click at [11, 52] on div "dam" at bounding box center [56, 53] width 92 height 8
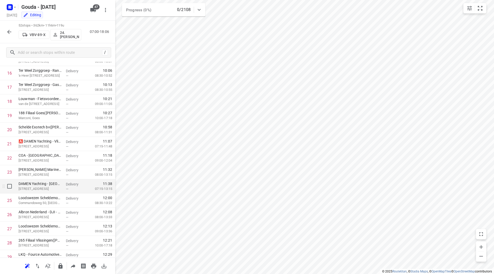
scroll to position [257, 0]
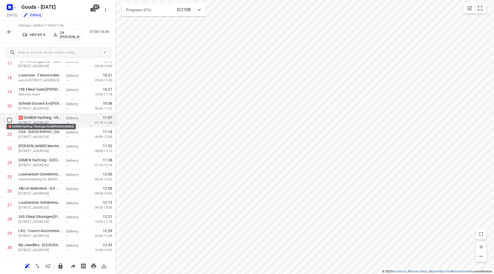
click at [44, 118] on p "🅰️ DAMEN Yachting - Vlissingen Oost([PERSON_NAME])" at bounding box center [40, 117] width 43 height 5
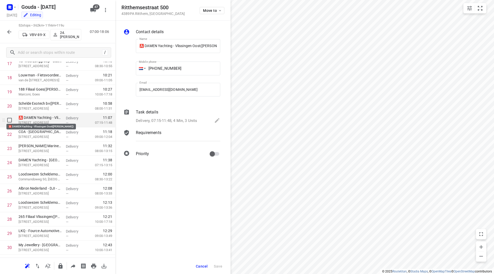
scroll to position [0, 10]
click at [153, 120] on p "Delivery, 07:15-11:48, 4 Min, 3 Units" at bounding box center [166, 121] width 61 height 6
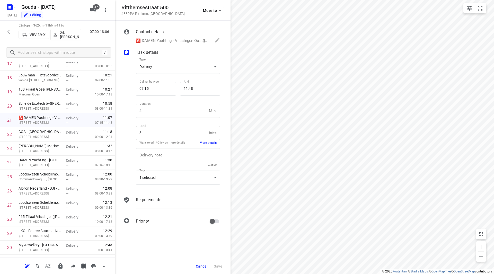
click at [206, 144] on button "More details" at bounding box center [208, 143] width 17 height 4
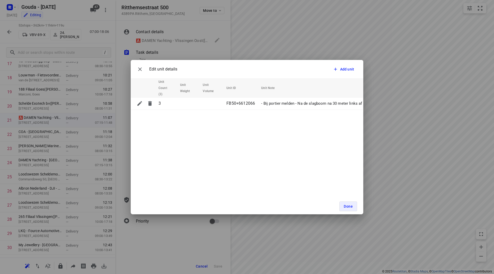
click at [339, 204] on div "Done" at bounding box center [247, 206] width 233 height 16
click at [347, 206] on span "Done" at bounding box center [348, 206] width 9 height 4
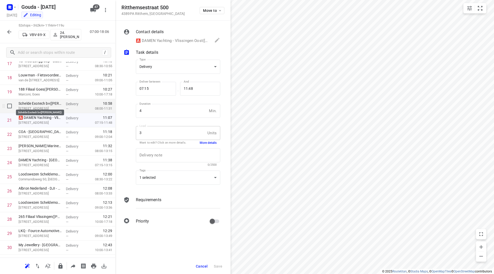
click at [38, 104] on p "Schelde Exotech bv([PERSON_NAME])" at bounding box center [40, 103] width 43 height 5
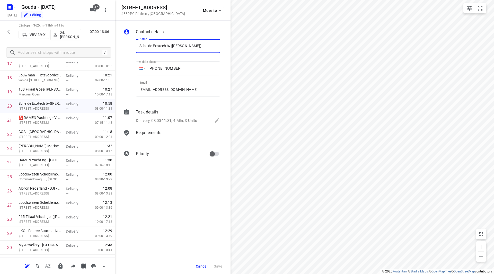
click at [154, 112] on p "Task details" at bounding box center [147, 112] width 22 height 6
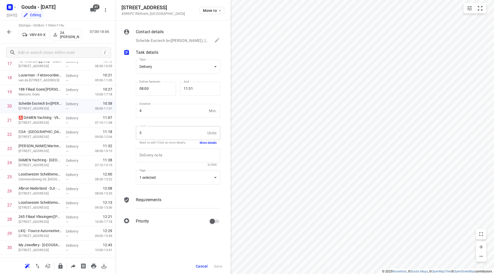
click at [212, 142] on button "More details" at bounding box center [208, 143] width 17 height 4
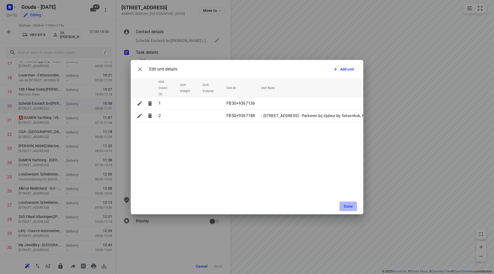
click at [347, 204] on span "Done" at bounding box center [348, 206] width 9 height 4
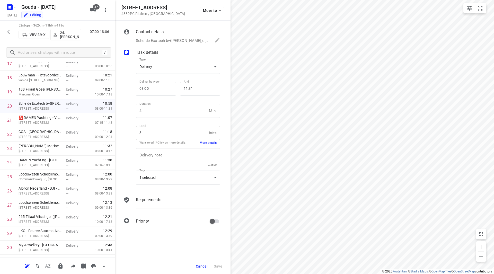
click at [203, 265] on span "Cancel" at bounding box center [202, 266] width 12 height 4
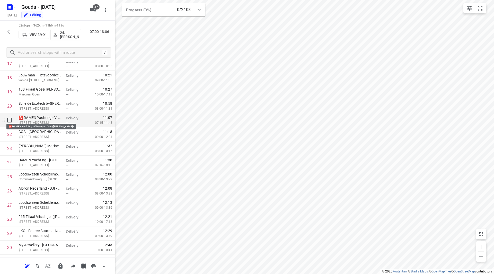
click at [45, 117] on p "🅰️ DAMEN Yachting - Vlissingen Oost([PERSON_NAME])" at bounding box center [40, 117] width 43 height 5
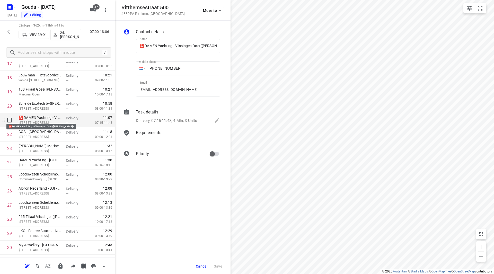
scroll to position [0, 10]
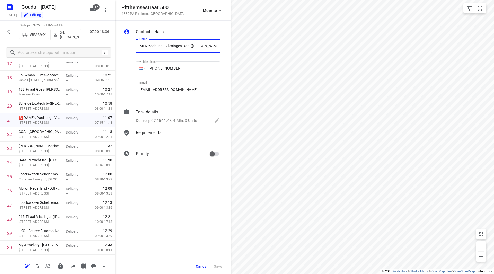
click at [164, 117] on div "Task details Delivery, 07:15-11:48, 4 Min, 3 Units" at bounding box center [178, 116] width 86 height 17
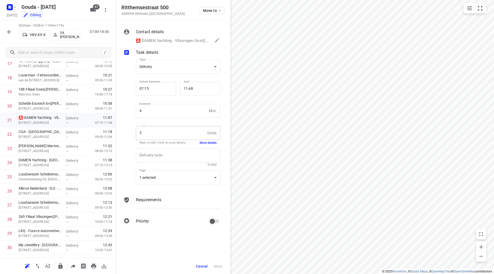
click at [204, 142] on button "More details" at bounding box center [208, 143] width 17 height 4
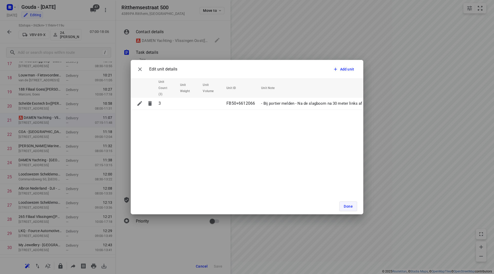
click at [347, 203] on button "Done" at bounding box center [348, 206] width 18 height 10
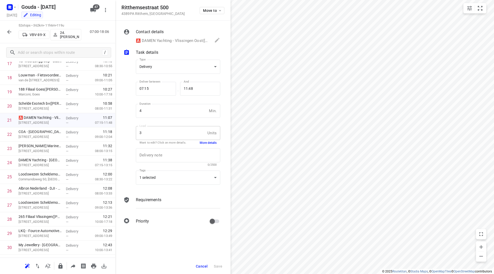
click at [202, 267] on span "Cancel" at bounding box center [202, 266] width 12 height 4
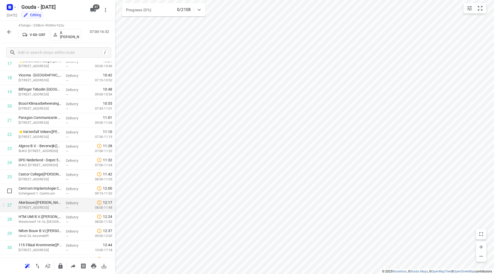
scroll to position [283, 0]
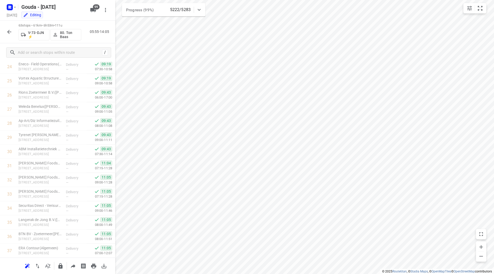
scroll to position [351, 0]
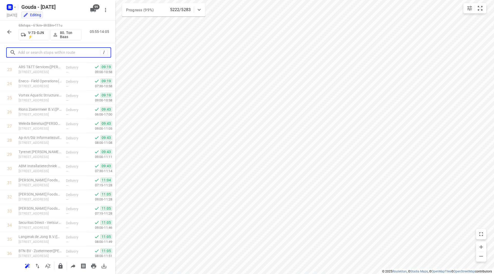
click at [63, 52] on input "text" at bounding box center [59, 53] width 82 height 8
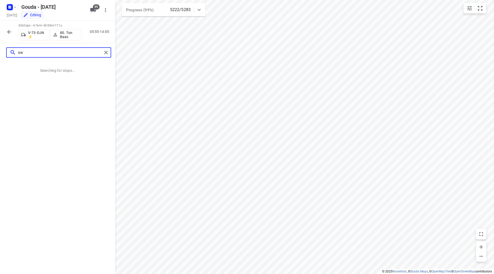
scroll to position [0, 0]
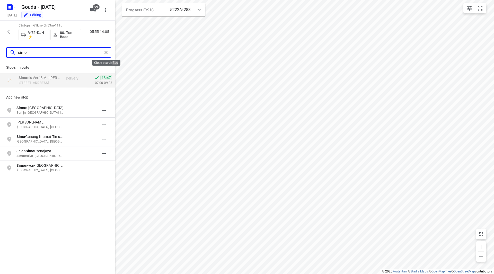
type input "simo"
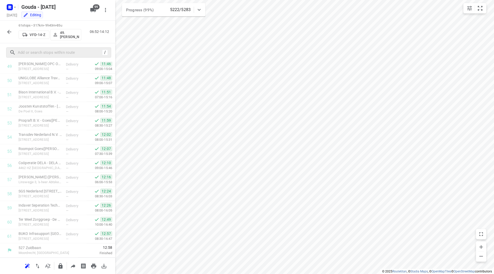
scroll to position [722, 0]
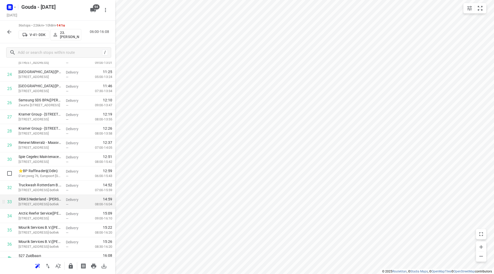
scroll to position [368, 0]
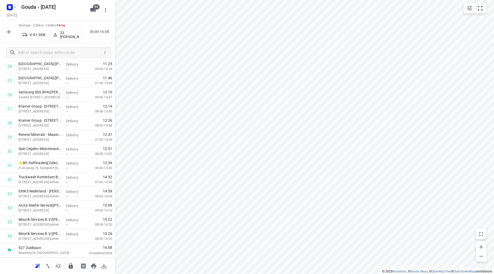
click at [71, 269] on icon "button" at bounding box center [71, 266] width 6 height 6
click at [10, 30] on icon "button" at bounding box center [9, 32] width 6 height 6
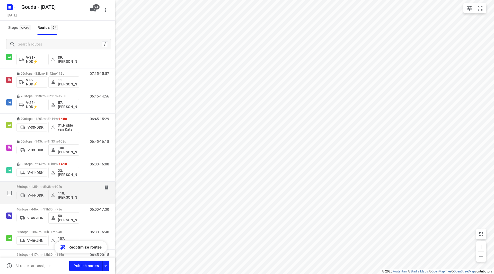
scroll to position [489, 0]
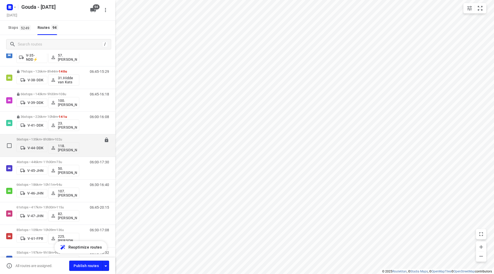
click at [67, 138] on p "56 stops • 135km • 8h38m • 102u" at bounding box center [47, 139] width 63 height 4
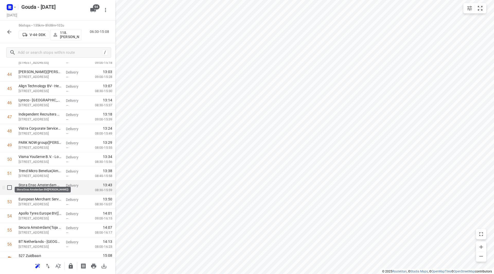
scroll to position [651, 0]
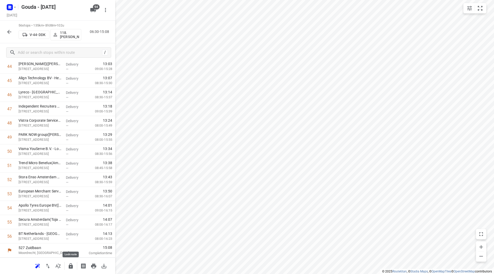
click at [72, 266] on icon "button" at bounding box center [71, 265] width 4 height 5
click at [11, 32] on icon "button" at bounding box center [9, 32] width 6 height 6
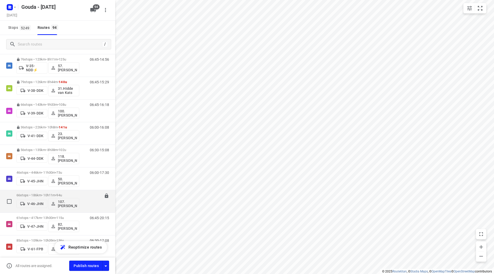
scroll to position [515, 0]
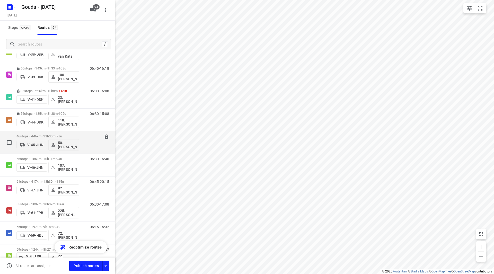
click at [51, 138] on p "46 stops • 446km • 11h30m • 73u" at bounding box center [47, 136] width 63 height 4
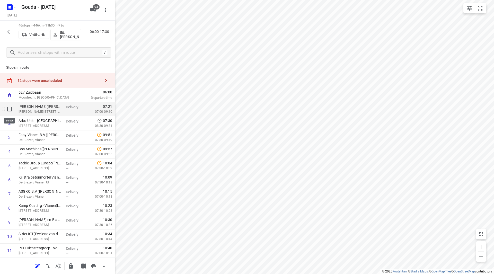
click at [10, 110] on input "checkbox" at bounding box center [9, 109] width 10 height 10
checkbox input "true"
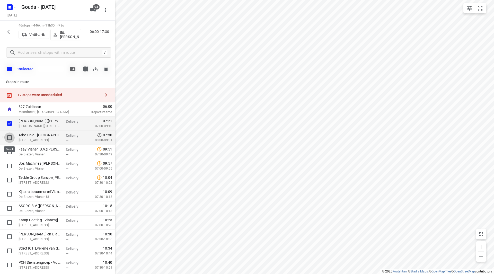
drag, startPoint x: 10, startPoint y: 138, endPoint x: 10, endPoint y: 142, distance: 4.1
click at [10, 138] on input "checkbox" at bounding box center [9, 138] width 10 height 10
checkbox input "true"
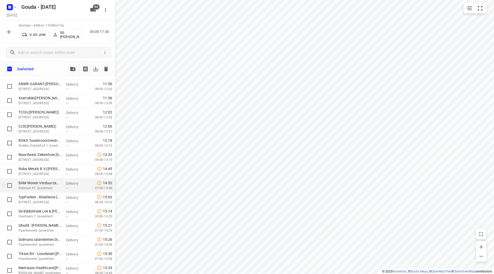
scroll to position [335, 0]
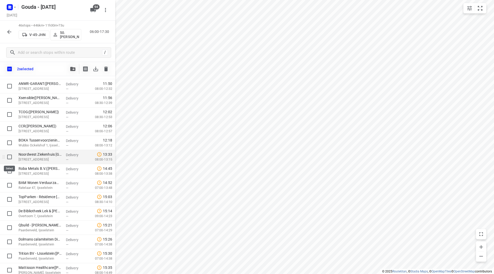
click at [8, 159] on input "checkbox" at bounding box center [9, 157] width 10 height 10
checkbox input "true"
click at [68, 70] on button "button" at bounding box center [73, 69] width 10 height 10
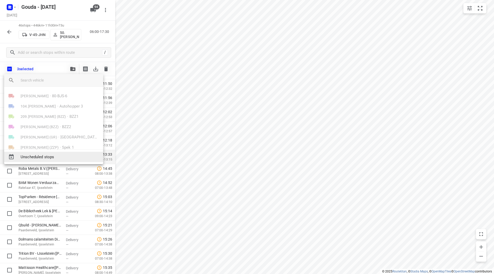
click at [47, 157] on span "Unscheduled stops" at bounding box center [60, 157] width 78 height 6
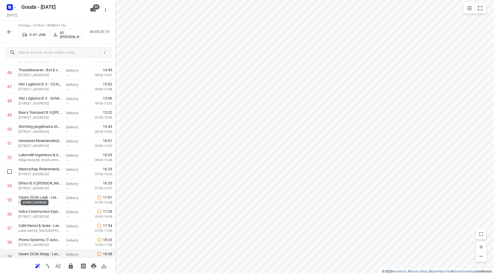
scroll to position [722, 0]
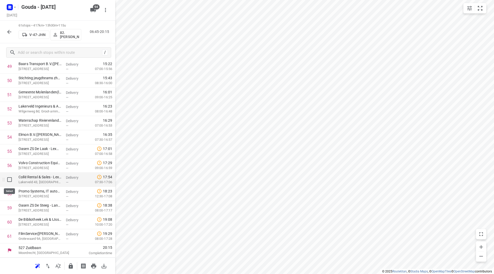
click at [8, 181] on input "checkbox" at bounding box center [9, 179] width 10 height 10
checkbox input "true"
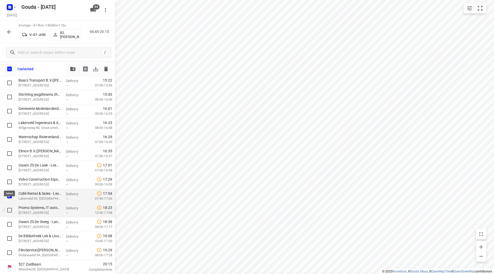
scroll to position [720, 0]
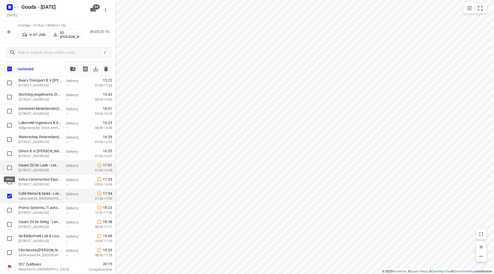
click at [11, 167] on input "checkbox" at bounding box center [9, 168] width 10 height 10
checkbox input "true"
click at [8, 239] on input "checkbox" at bounding box center [9, 238] width 10 height 10
checkbox input "true"
click at [71, 68] on icon "button" at bounding box center [72, 69] width 5 height 4
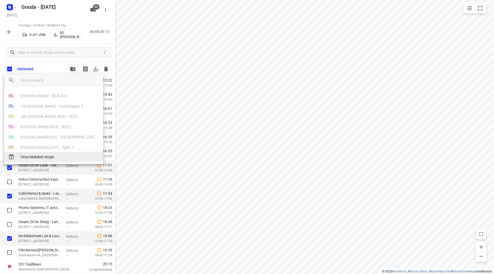
click at [40, 159] on span "Unscheduled stops" at bounding box center [60, 157] width 78 height 6
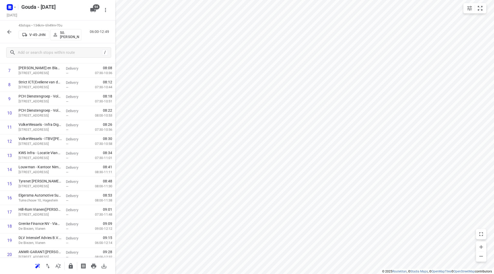
scroll to position [11, 0]
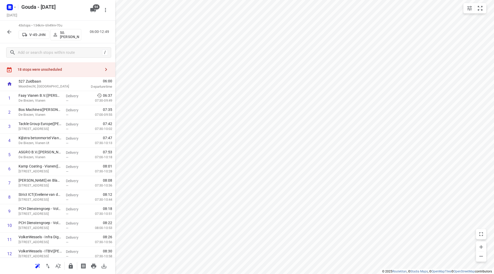
click at [87, 66] on div "18 stops were unscheduled" at bounding box center [57, 69] width 115 height 15
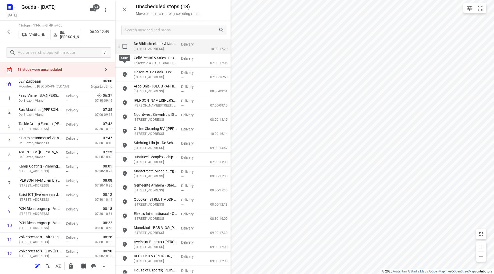
click at [126, 48] on input "grid" at bounding box center [125, 46] width 10 height 10
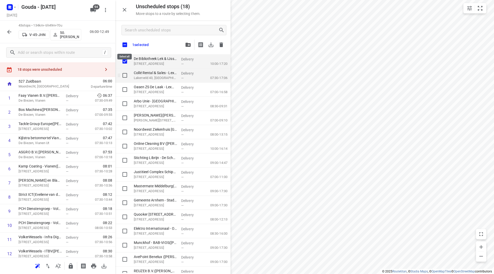
checkbox input "true"
click at [126, 75] on input "grid" at bounding box center [125, 75] width 10 height 10
checkbox input "true"
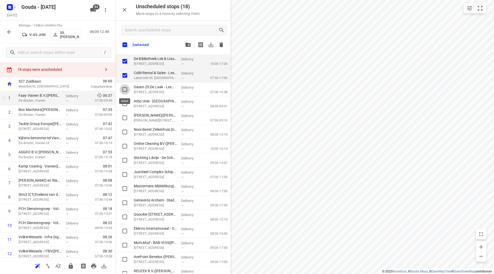
drag, startPoint x: 126, startPoint y: 89, endPoint x: 80, endPoint y: 93, distance: 46.1
click at [125, 89] on input "grid" at bounding box center [125, 89] width 10 height 10
checkbox input "true"
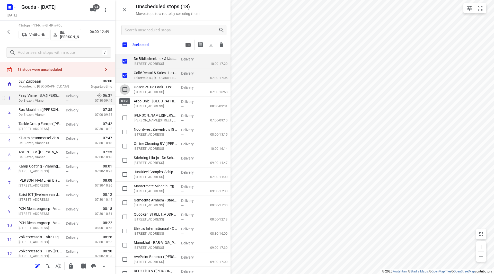
checkbox input "true"
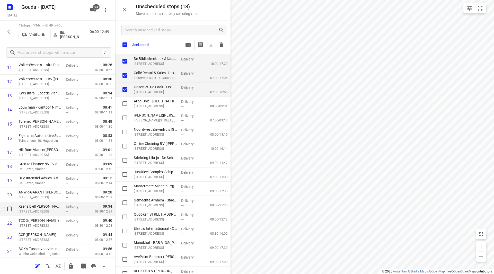
scroll to position [191, 0]
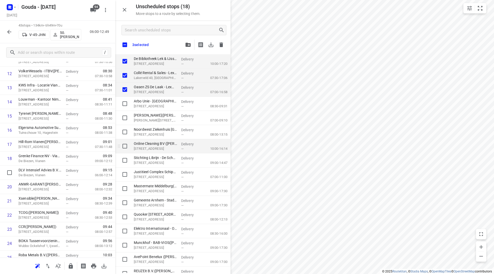
checkbox input "true"
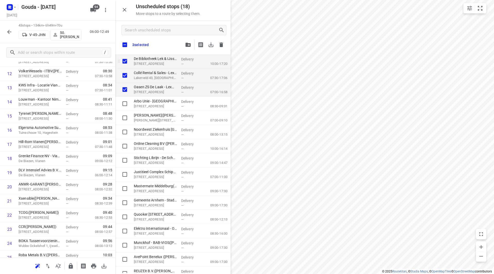
checkbox input "true"
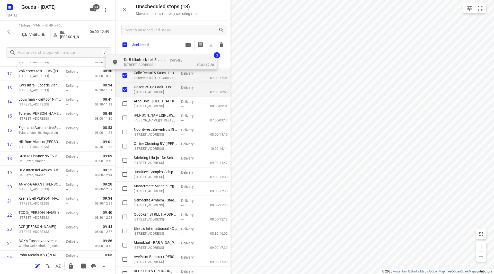
scroll to position [190, 0]
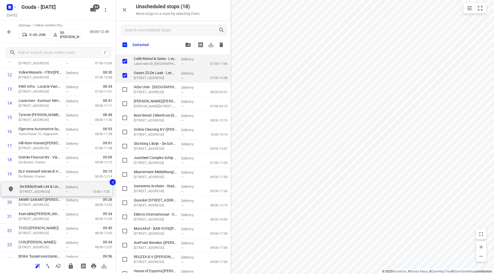
drag, startPoint x: 155, startPoint y: 59, endPoint x: 49, endPoint y: 186, distance: 164.9
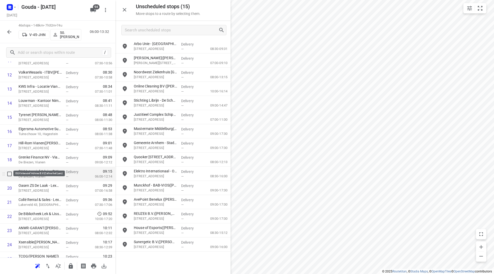
scroll to position [216, 0]
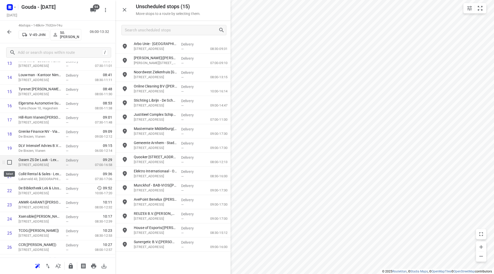
click at [9, 164] on input "checkbox" at bounding box center [9, 162] width 10 height 10
checkbox input "true"
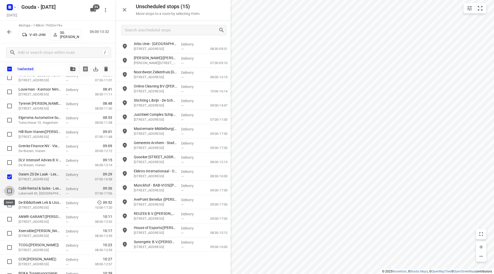
drag, startPoint x: 11, startPoint y: 189, endPoint x: 27, endPoint y: 183, distance: 16.6
click at [11, 189] on input "checkbox" at bounding box center [9, 191] width 10 height 10
checkbox input "true"
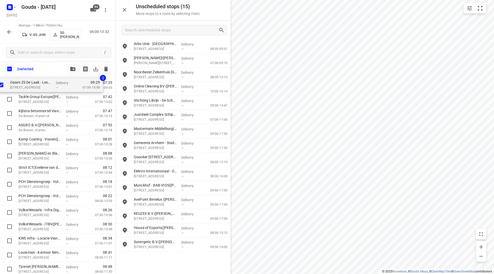
scroll to position [0, 0]
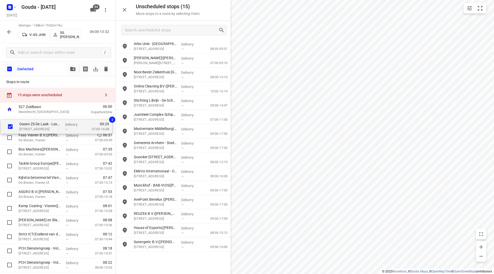
drag, startPoint x: 29, startPoint y: 163, endPoint x: 31, endPoint y: 125, distance: 37.6
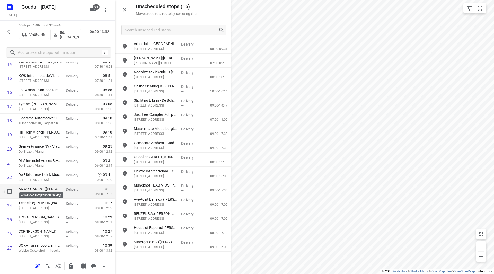
scroll to position [232, 0]
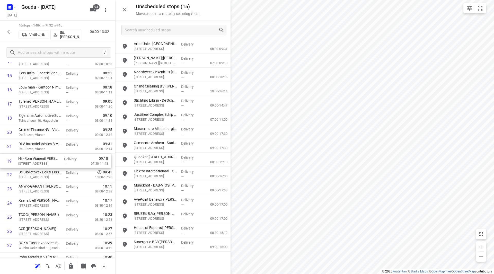
drag, startPoint x: 49, startPoint y: 130, endPoint x: 48, endPoint y: 162, distance: 31.4
click at [48, 162] on div "1 Oasen ZS De Laak - Lexmond([PERSON_NAME]) [STREET_ADDRESS] Delivery — 06:40 0…" at bounding box center [57, 196] width 115 height 651
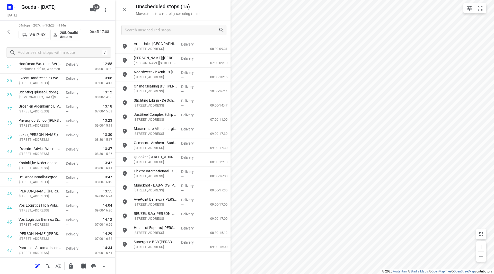
scroll to position [252, 0]
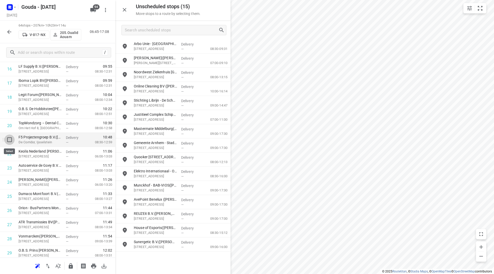
click at [9, 140] on input "checkbox" at bounding box center [9, 140] width 10 height 10
checkbox input "true"
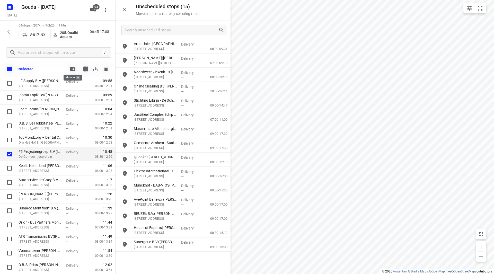
click at [70, 67] on button "button" at bounding box center [73, 69] width 10 height 10
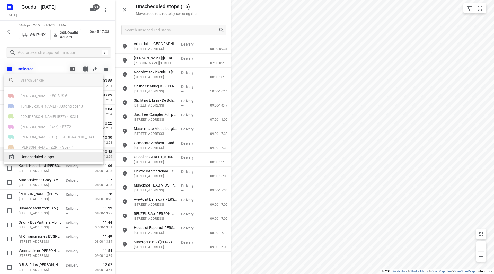
click at [38, 158] on span "Unscheduled stops" at bounding box center [60, 157] width 78 height 6
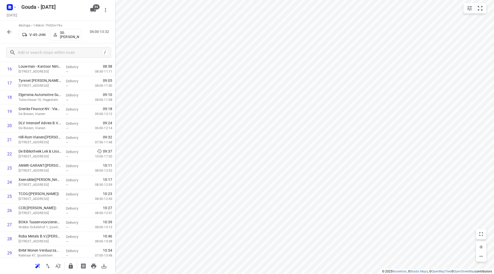
click at [72, 266] on icon "button" at bounding box center [71, 265] width 4 height 5
click at [9, 31] on icon "button" at bounding box center [9, 32] width 6 height 6
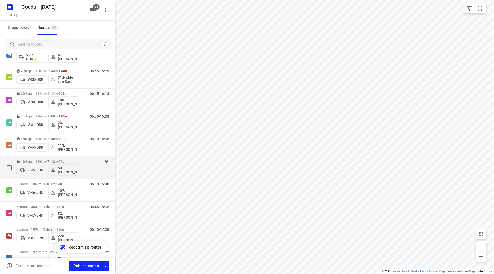
scroll to position [515, 0]
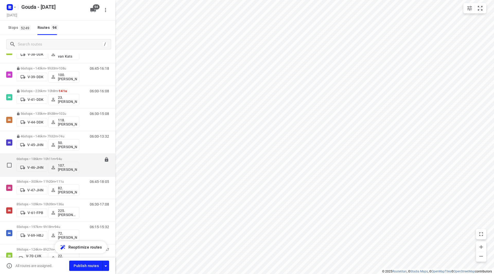
click at [36, 158] on p "66 stops • 186km • 10h11m • 94u" at bounding box center [47, 159] width 63 height 4
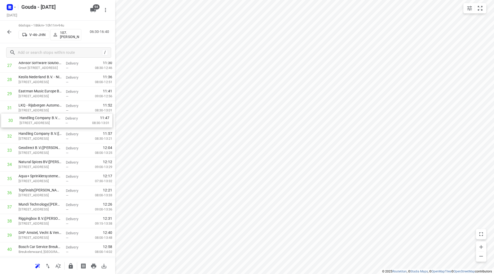
scroll to position [411, 0]
drag, startPoint x: 33, startPoint y: 109, endPoint x: 34, endPoint y: 126, distance: 16.7
click at [34, 126] on div "1 Duynie Holding B.V.([PERSON_NAME]) [STREET_ADDRESS] Aan Den Rijn Delivery — 0…" at bounding box center [57, 158] width 115 height 934
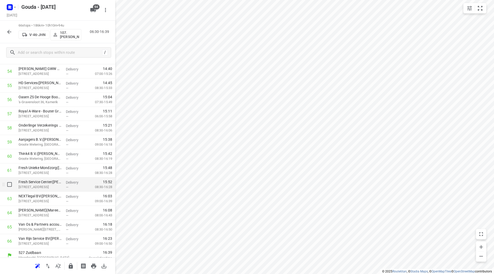
scroll to position [793, 0]
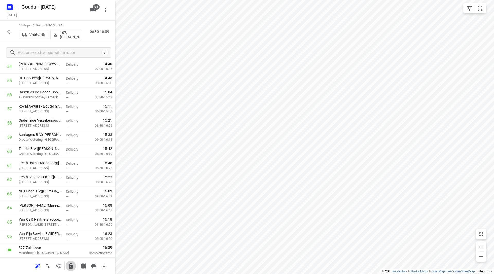
click at [70, 267] on icon "button" at bounding box center [71, 265] width 4 height 5
click at [8, 32] on icon "button" at bounding box center [9, 32] width 4 height 4
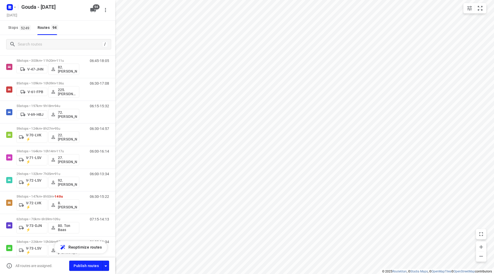
scroll to position [571, 0]
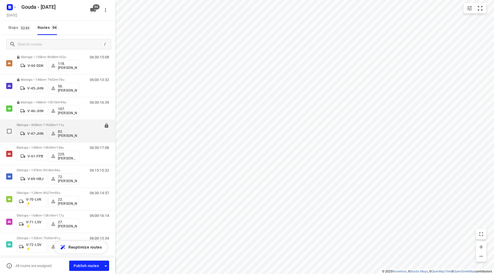
click at [56, 125] on p "58 stops • 303km • 11h20m • 111u" at bounding box center [47, 125] width 63 height 4
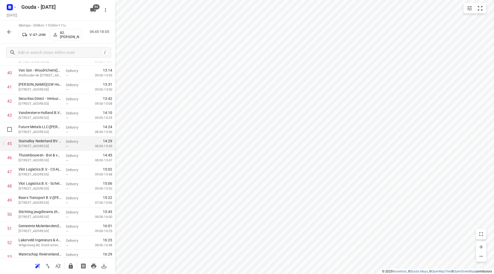
scroll to position [592, 0]
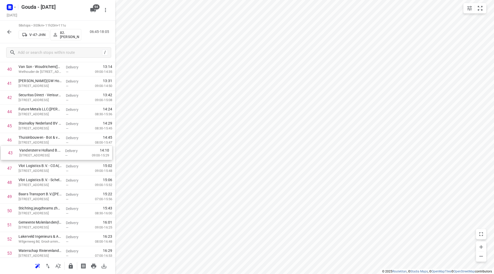
drag, startPoint x: 28, startPoint y: 106, endPoint x: 28, endPoint y: 152, distance: 46.1
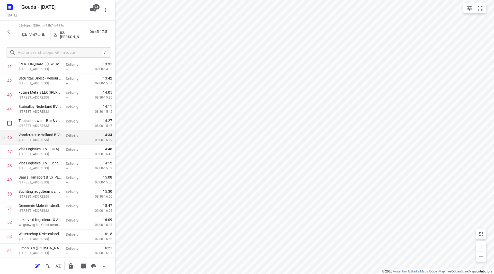
scroll to position [618, 0]
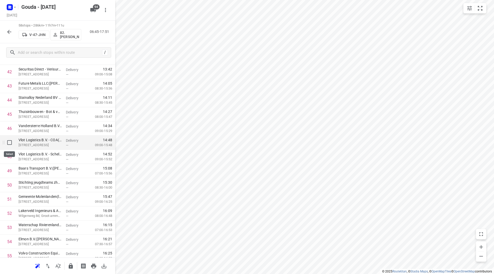
click at [8, 142] on input "checkbox" at bounding box center [9, 142] width 10 height 10
checkbox input "true"
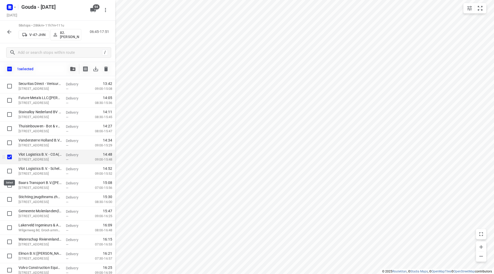
drag, startPoint x: 9, startPoint y: 169, endPoint x: 22, endPoint y: 157, distance: 17.8
click at [10, 169] on input "checkbox" at bounding box center [9, 171] width 10 height 10
checkbox input "true"
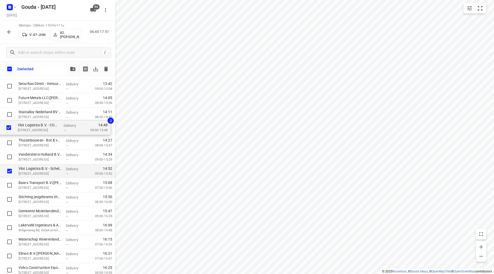
drag, startPoint x: 31, startPoint y: 160, endPoint x: 31, endPoint y: 130, distance: 29.6
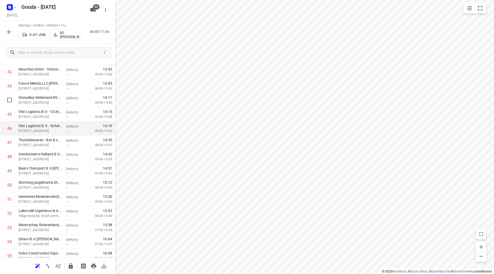
scroll to position [643, 0]
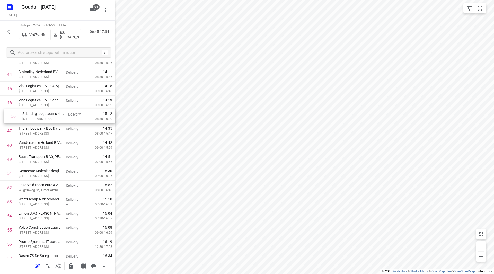
drag, startPoint x: 42, startPoint y: 158, endPoint x: 46, endPoint y: 114, distance: 43.9
drag, startPoint x: 29, startPoint y: 169, endPoint x: 30, endPoint y: 127, distance: 41.9
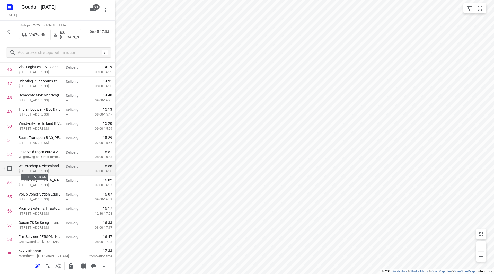
scroll to position [680, 0]
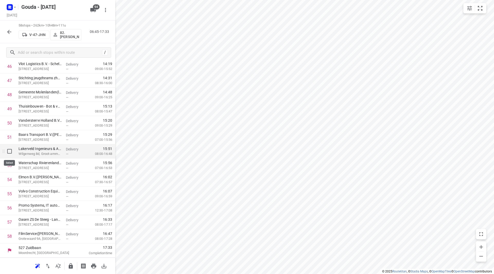
click at [11, 151] on input "checkbox" at bounding box center [9, 151] width 10 height 10
checkbox input "true"
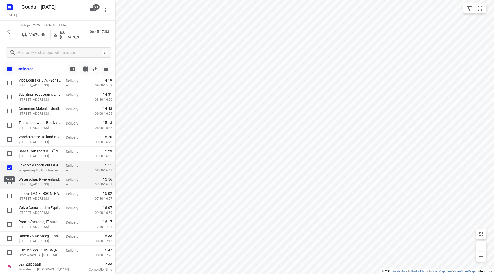
scroll to position [678, 0]
click at [10, 178] on input "checkbox" at bounding box center [9, 182] width 10 height 10
checkbox input "true"
click at [7, 198] on input "checkbox" at bounding box center [9, 196] width 10 height 10
checkbox input "true"
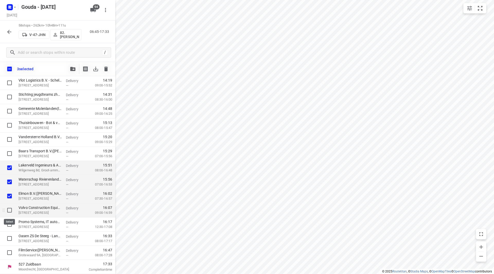
click at [10, 208] on input "checkbox" at bounding box center [9, 210] width 10 height 10
checkbox input "true"
click at [9, 225] on input "checkbox" at bounding box center [9, 224] width 10 height 10
checkbox input "true"
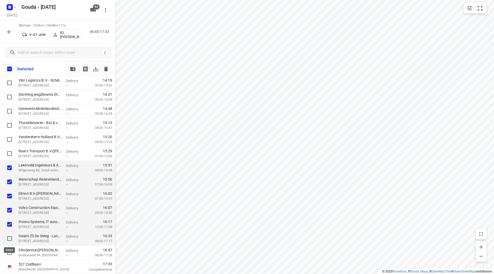
click at [9, 237] on input "checkbox" at bounding box center [9, 238] width 10 height 10
checkbox input "true"
click at [12, 249] on input "checkbox" at bounding box center [9, 253] width 10 height 10
checkbox input "true"
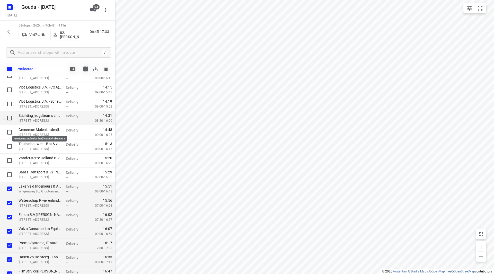
scroll to position [652, 0]
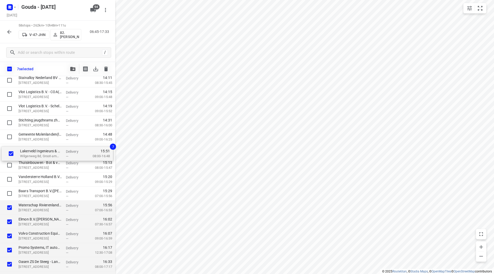
drag, startPoint x: 27, startPoint y: 194, endPoint x: 28, endPoint y: 146, distance: 48.1
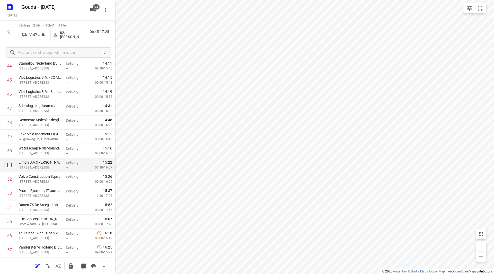
scroll to position [678, 0]
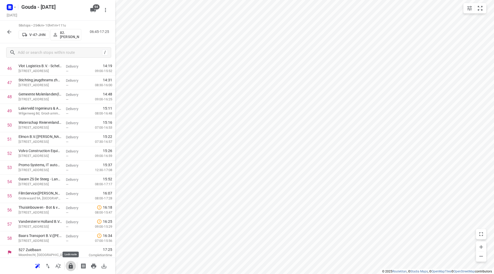
click at [71, 268] on icon "button" at bounding box center [71, 265] width 4 height 5
click at [8, 31] on icon "button" at bounding box center [9, 32] width 4 height 4
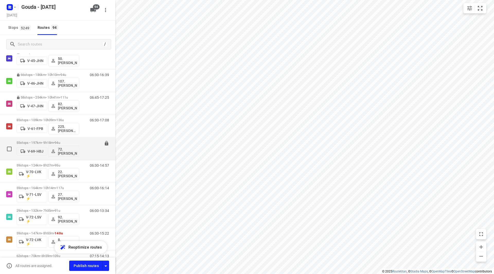
scroll to position [592, 0]
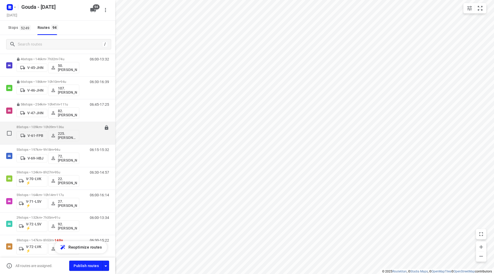
click at [48, 125] on div "85 stops • 109km • 10h39m • 136u V-61-FPB 225.[PERSON_NAME] (ZZP)" at bounding box center [47, 132] width 63 height 21
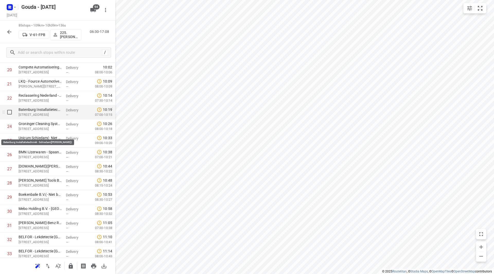
scroll to position [283, 0]
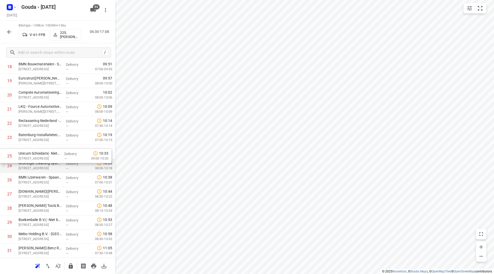
drag, startPoint x: 54, startPoint y: 169, endPoint x: 55, endPoint y: 155, distance: 13.7
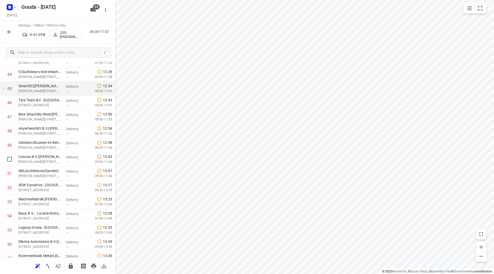
scroll to position [592, 0]
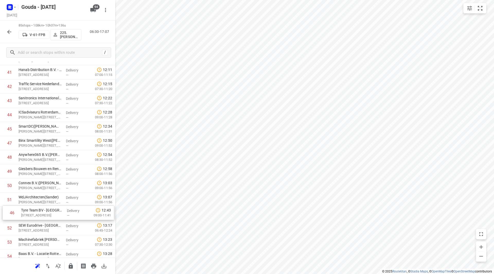
drag, startPoint x: 46, startPoint y: 154, endPoint x: 50, endPoint y: 214, distance: 60.1
click at [50, 214] on div "1 Avezaat Cranes - Gheinstraat([PERSON_NAME]) De [STREET_ADDRESS] Delivery — 06…" at bounding box center [57, 100] width 115 height 1203
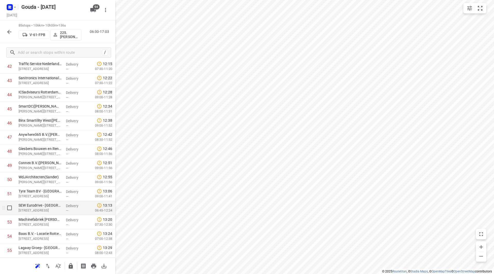
scroll to position [630, 0]
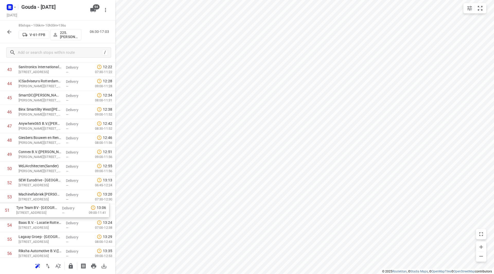
drag, startPoint x: 58, startPoint y: 182, endPoint x: 55, endPoint y: 209, distance: 26.7
click at [55, 209] on div "1 Avezaat Cranes - Gheinstraat([PERSON_NAME]) De [STREET_ADDRESS] Delivery — 06…" at bounding box center [57, 69] width 115 height 1203
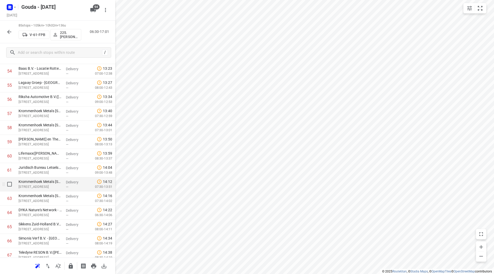
scroll to position [789, 0]
click at [11, 182] on input "checkbox" at bounding box center [9, 184] width 10 height 10
checkbox input "true"
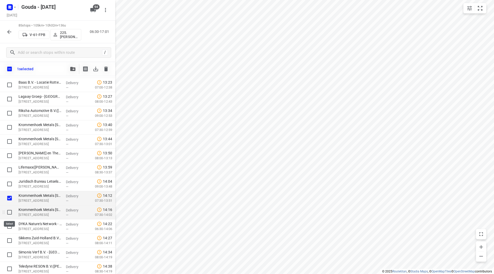
click at [10, 210] on input "checkbox" at bounding box center [9, 212] width 10 height 10
checkbox input "true"
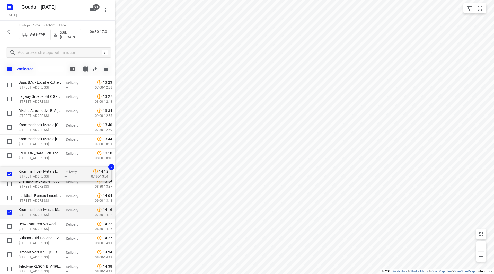
drag, startPoint x: 31, startPoint y: 200, endPoint x: 30, endPoint y: 169, distance: 31.4
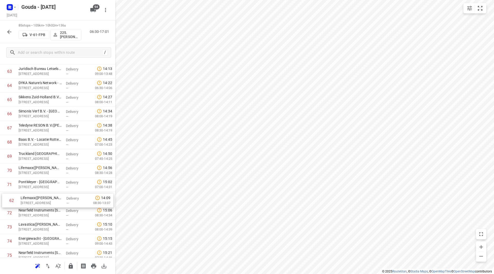
scroll to position [901, 0]
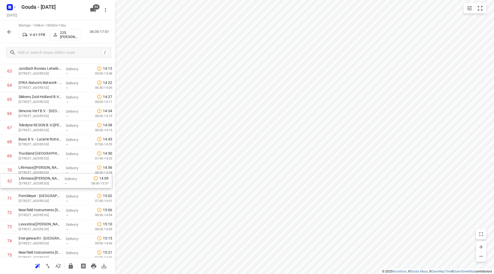
drag, startPoint x: 50, startPoint y: 158, endPoint x: 50, endPoint y: 184, distance: 25.7
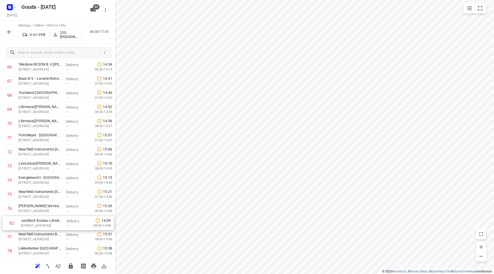
scroll to position [949, 0]
drag, startPoint x: 34, startPoint y: 146, endPoint x: 28, endPoint y: 180, distance: 34.3
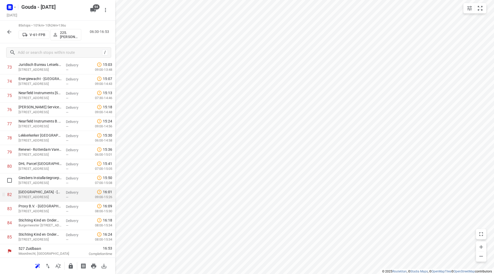
scroll to position [1062, 0]
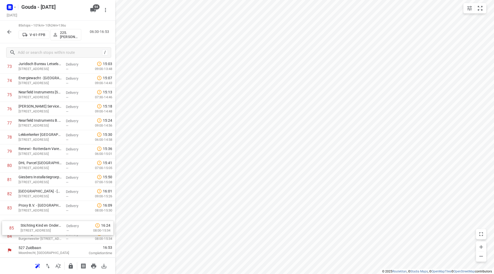
drag, startPoint x: 42, startPoint y: 238, endPoint x: 46, endPoint y: 221, distance: 16.8
click at [71, 267] on icon "button" at bounding box center [71, 266] width 6 height 6
click at [8, 33] on icon "button" at bounding box center [9, 32] width 6 height 6
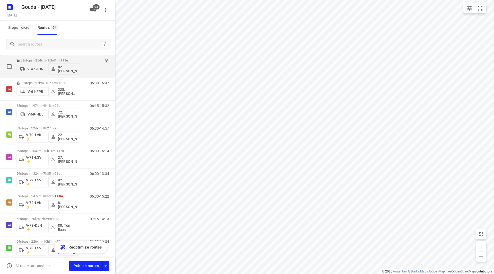
scroll to position [592, 0]
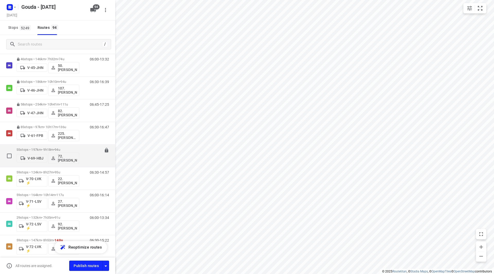
click at [46, 148] on p "55 stops • 197km • 9h18m • 94u" at bounding box center [47, 150] width 63 height 4
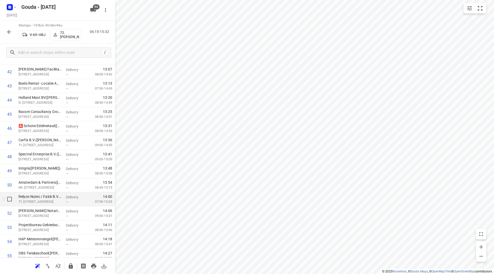
scroll to position [637, 0]
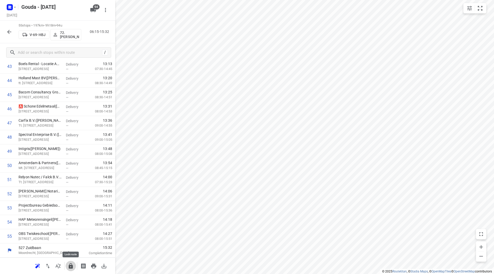
click at [73, 266] on icon "button" at bounding box center [71, 266] width 6 height 6
click at [12, 33] on icon "button" at bounding box center [9, 32] width 6 height 6
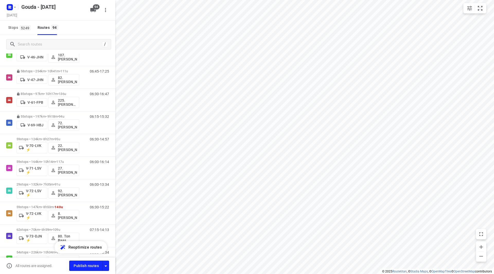
scroll to position [622, 0]
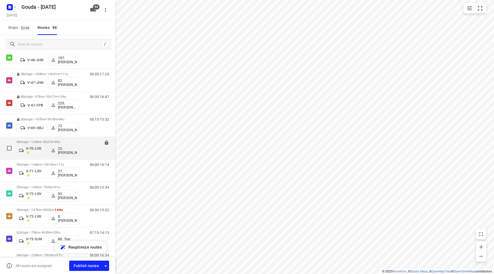
click at [46, 143] on p "59 stops • 124km • 8h27m • 95u" at bounding box center [47, 142] width 63 height 4
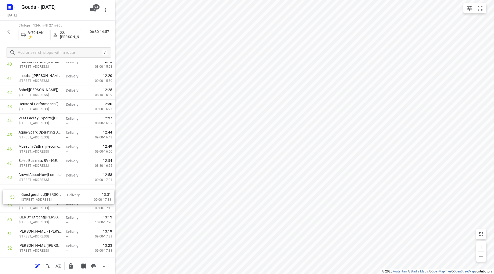
scroll to position [598, 0]
drag, startPoint x: 47, startPoint y: 250, endPoint x: 52, endPoint y: 185, distance: 65.3
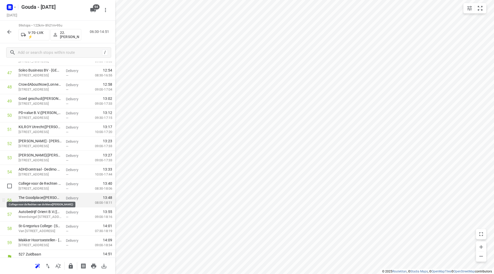
scroll to position [694, 0]
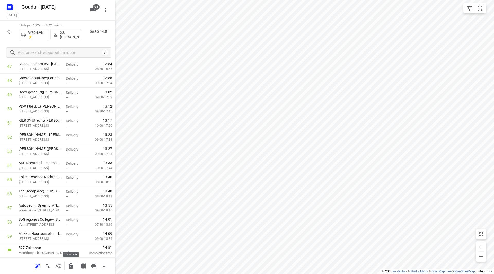
click at [72, 266] on icon "button" at bounding box center [71, 265] width 4 height 5
click at [10, 33] on icon "button" at bounding box center [9, 32] width 6 height 6
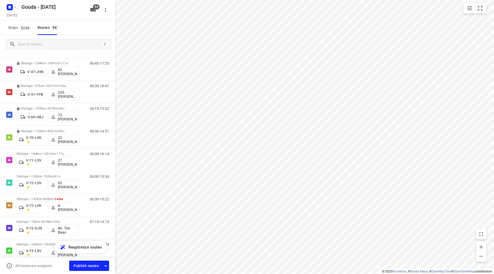
scroll to position [671, 0]
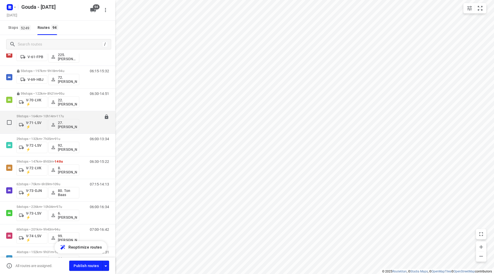
click at [56, 116] on p "59 stops • 164km • 10h14m • 117u" at bounding box center [47, 116] width 63 height 4
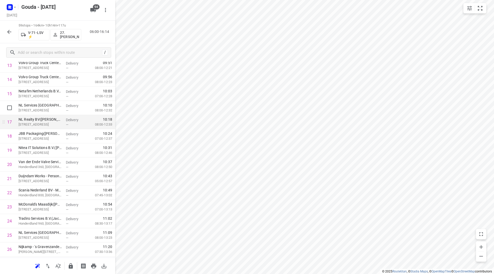
scroll to position [206, 0]
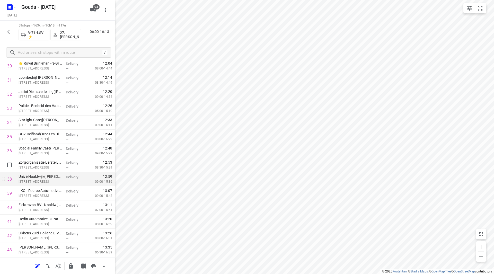
scroll to position [463, 0]
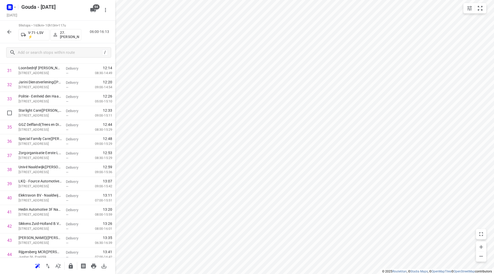
drag, startPoint x: 64, startPoint y: 113, endPoint x: 61, endPoint y: 101, distance: 12.6
click at [61, 101] on div "1 ⭐Basisschool van [GEOGRAPHIC_DATA]([PERSON_NAME]) [STREET_ADDRESS] Delivery —…" at bounding box center [57, 56] width 115 height 835
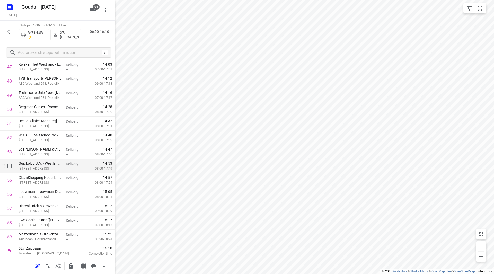
scroll to position [694, 0]
click at [69, 263] on icon "button" at bounding box center [71, 266] width 6 height 6
click at [12, 32] on icon "button" at bounding box center [9, 32] width 6 height 6
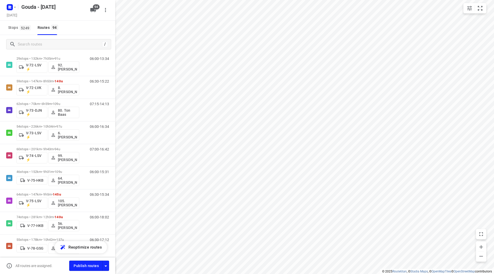
scroll to position [679, 0]
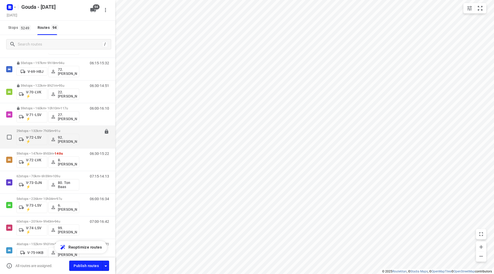
click at [49, 128] on div "29 stops • 132km • 7h35m • 91u V-72-LSV ⚡ 92.Lars van Tuinen" at bounding box center [47, 136] width 63 height 21
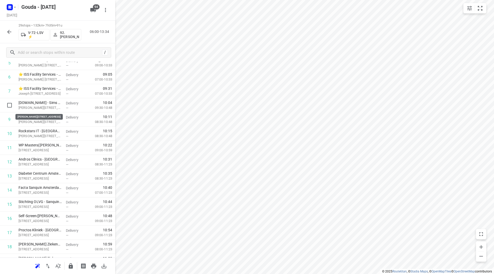
scroll to position [102, 0]
drag, startPoint x: 43, startPoint y: 107, endPoint x: 44, endPoint y: 140, distance: 33.2
click at [44, 140] on div "1 Ricoh Nederland B.V. - Amsterdam(Michel Hoek) John M. Keynesplein 10B, Amster…" at bounding box center [57, 205] width 115 height 410
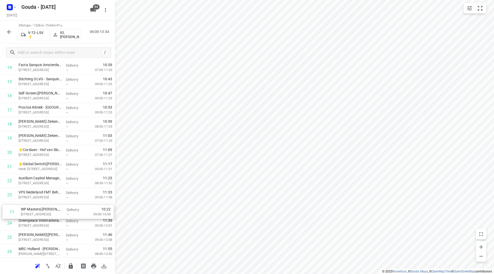
scroll to position [213, 0]
drag, startPoint x: 53, startPoint y: 122, endPoint x: 56, endPoint y: 181, distance: 59.0
click at [56, 181] on div "1 Ricoh Nederland B.V. - Amsterdam(Michel Hoek) John M. Keynesplein 10B, Amster…" at bounding box center [57, 95] width 115 height 410
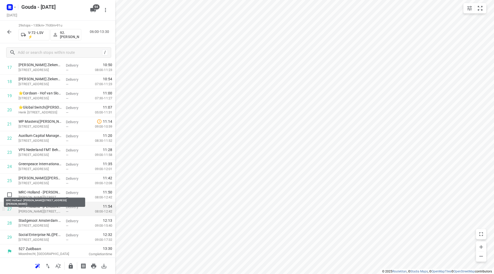
scroll to position [269, 0]
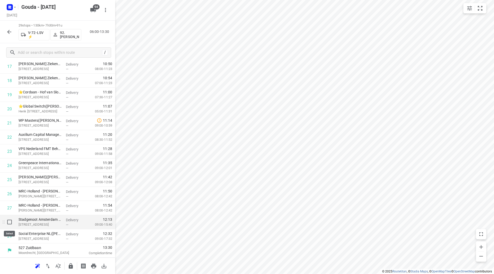
click at [8, 220] on input "checkbox" at bounding box center [9, 222] width 10 height 10
checkbox input "true"
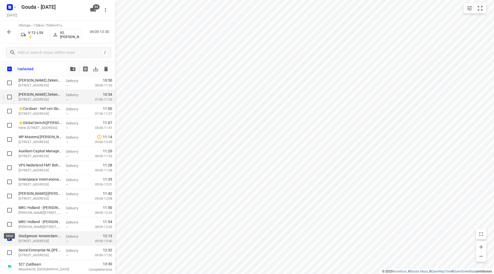
scroll to position [267, 0]
click at [73, 70] on icon "button" at bounding box center [72, 69] width 5 height 4
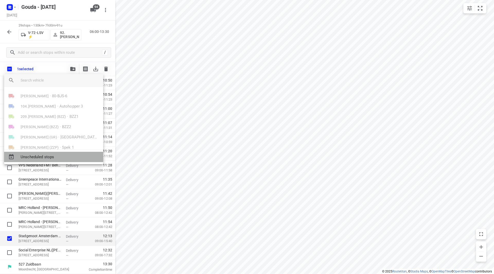
click at [38, 154] on span "Unscheduled stops" at bounding box center [60, 157] width 78 height 6
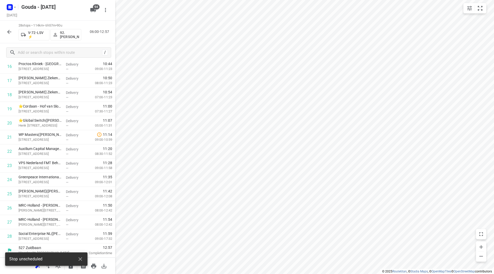
scroll to position [255, 0]
click at [70, 268] on icon "button" at bounding box center [71, 265] width 4 height 5
click at [7, 30] on icon "button" at bounding box center [9, 32] width 6 height 6
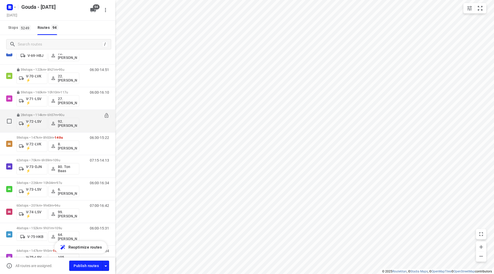
scroll to position [721, 0]
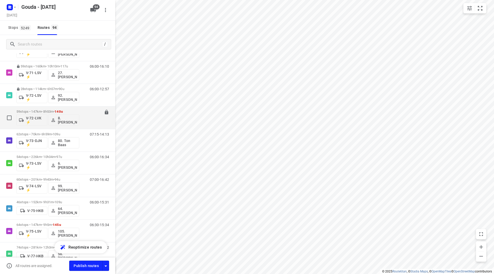
click at [49, 110] on p "59 stops • 147km • 8h53m • 140u" at bounding box center [47, 112] width 63 height 4
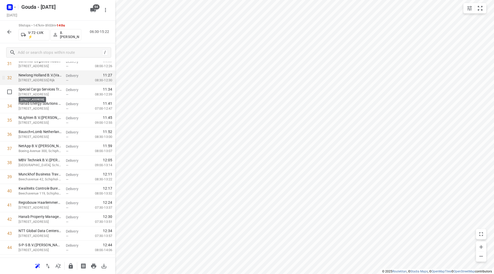
scroll to position [463, 0]
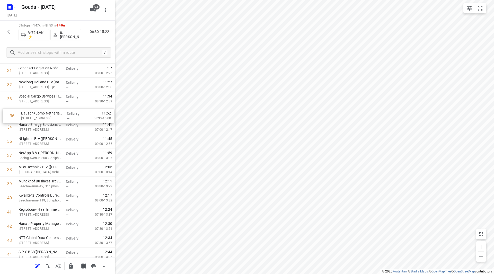
drag, startPoint x: 53, startPoint y: 144, endPoint x: 56, endPoint y: 117, distance: 27.2
click at [56, 117] on div "1 Yamaha Motor Europe NV(Rasha Tavlibiyik) Koolhovenlaan 101, Schiphol-rijk Del…" at bounding box center [57, 56] width 115 height 835
drag, startPoint x: 54, startPoint y: 131, endPoint x: 54, endPoint y: 127, distance: 4.2
click at [54, 128] on div "1 Yamaha Motor Europe NV(Rasha Tavlibiyik) Koolhovenlaan 101, Schiphol-rijk Del…" at bounding box center [57, 56] width 115 height 835
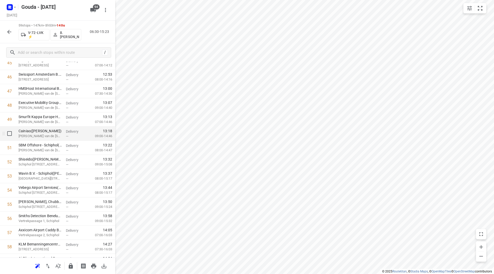
scroll to position [694, 0]
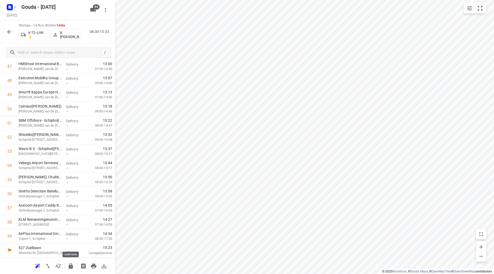
click at [70, 266] on icon "button" at bounding box center [71, 265] width 4 height 5
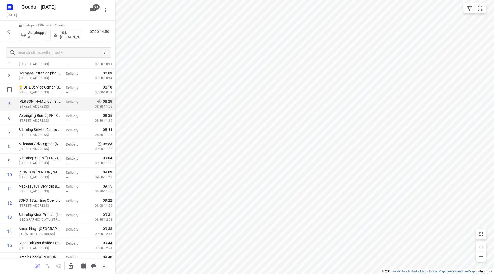
scroll to position [64, 0]
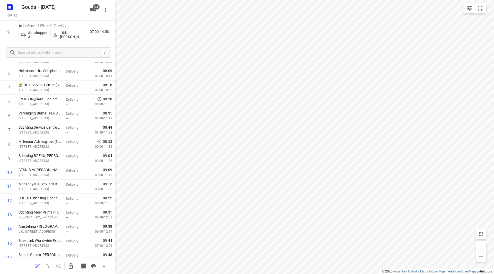
click at [6, 29] on icon "button" at bounding box center [9, 32] width 6 height 6
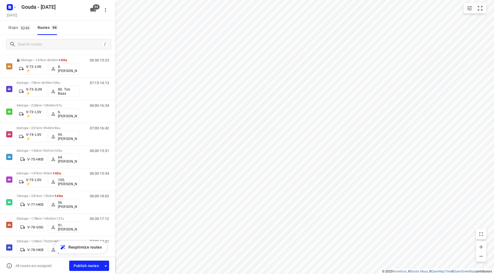
scroll to position [746, 0]
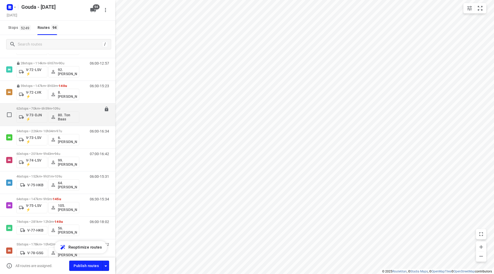
click at [42, 106] on div "62 stops • 70km • 6h59m • 109u V-73-DJN ⚡ 80. Ton Baas" at bounding box center [47, 114] width 63 height 21
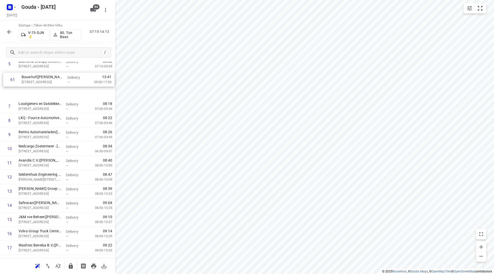
scroll to position [102, 0]
drag, startPoint x: 38, startPoint y: 226, endPoint x: 40, endPoint y: 168, distance: 57.7
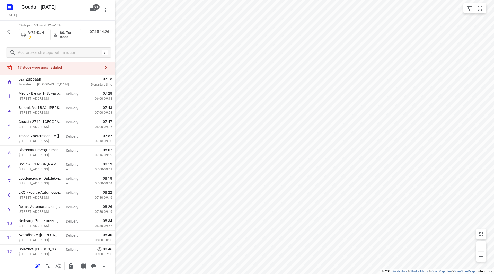
scroll to position [0, 0]
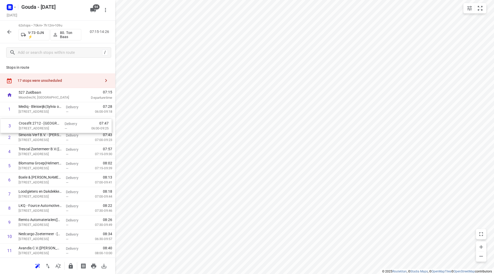
drag, startPoint x: 40, startPoint y: 128, endPoint x: 43, endPoint y: 129, distance: 3.2
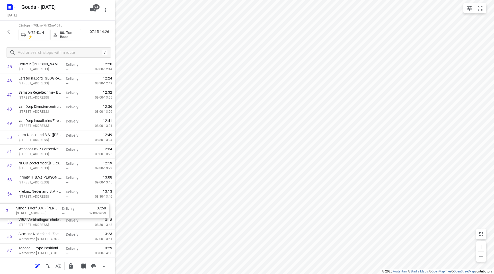
scroll to position [652, 0]
drag, startPoint x: 44, startPoint y: 156, endPoint x: 43, endPoint y: 211, distance: 55.3
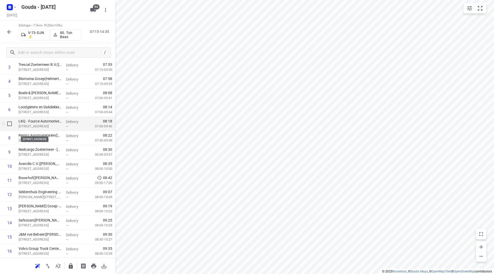
scroll to position [77, 0]
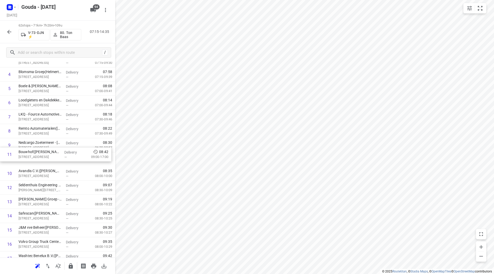
drag, startPoint x: 41, startPoint y: 173, endPoint x: 42, endPoint y: 143, distance: 30.1
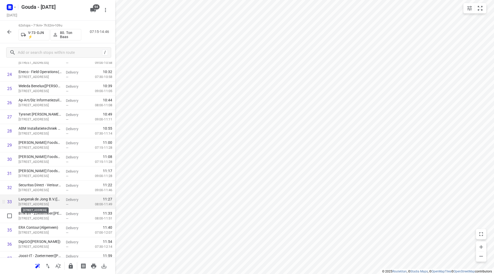
scroll to position [386, 0]
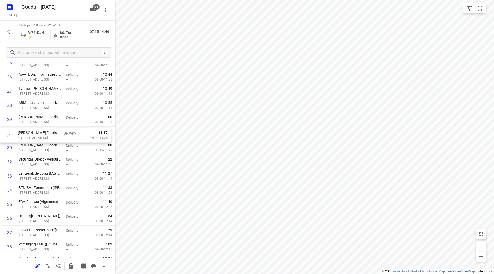
drag, startPoint x: 48, startPoint y: 151, endPoint x: 47, endPoint y: 135, distance: 16.0
click at [48, 135] on div "1 Mediq - Bleiswijk([PERSON_NAME] of Leny) [GEOGRAPHIC_DATA][STREET_ADDRESS] De…" at bounding box center [57, 154] width 115 height 877
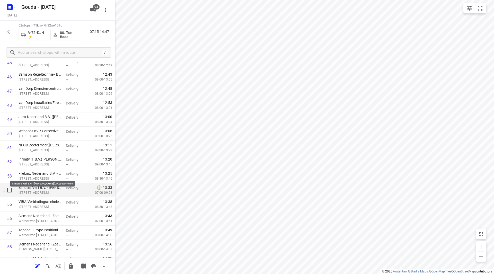
scroll to position [695, 0]
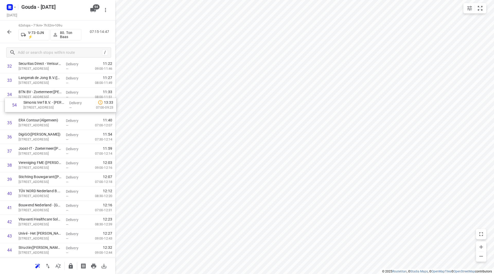
drag, startPoint x: 36, startPoint y: 165, endPoint x: 41, endPoint y: 107, distance: 57.8
click at [42, 105] on div "1 Mediq - Bleiswijk([PERSON_NAME] of Leny) [GEOGRAPHIC_DATA][STREET_ADDRESS] De…" at bounding box center [57, 58] width 115 height 877
drag, startPoint x: 33, startPoint y: 224, endPoint x: 34, endPoint y: 112, distance: 112.5
click at [34, 112] on div "1 Mediq - Bleiswijk([PERSON_NAME] of Leny) [GEOGRAPHIC_DATA][STREET_ADDRESS] De…" at bounding box center [57, 45] width 115 height 877
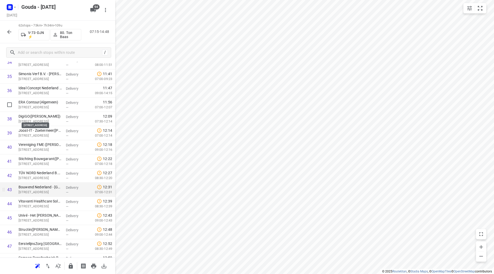
scroll to position [505, 0]
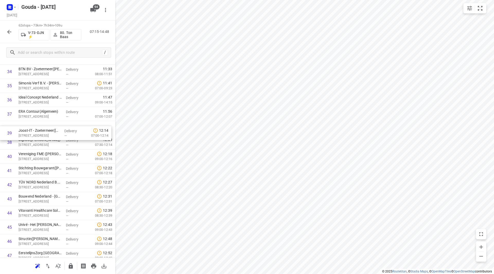
drag, startPoint x: 47, startPoint y: 131, endPoint x: 48, endPoint y: 129, distance: 2.8
click at [48, 130] on div "1 Mediq - Bleiswijk([PERSON_NAME] of Leny) [GEOGRAPHIC_DATA][STREET_ADDRESS] De…" at bounding box center [57, 36] width 115 height 877
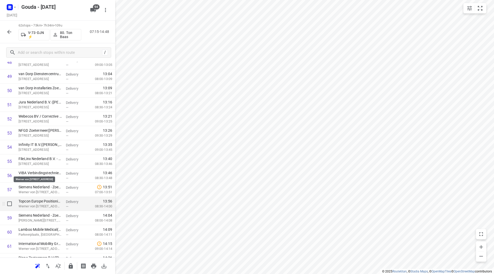
scroll to position [736, 0]
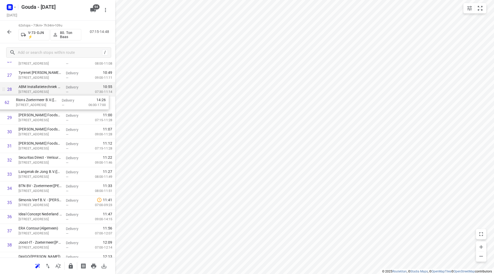
drag, startPoint x: 49, startPoint y: 230, endPoint x: 46, endPoint y: 95, distance: 135.1
click at [46, 95] on div "1 Mediq - Bleiswijk([PERSON_NAME] of Leny) [GEOGRAPHIC_DATA][STREET_ADDRESS] De…" at bounding box center [57, 138] width 115 height 877
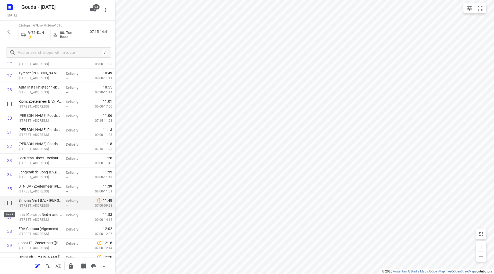
click at [8, 204] on input "checkbox" at bounding box center [9, 203] width 10 height 10
checkbox input "true"
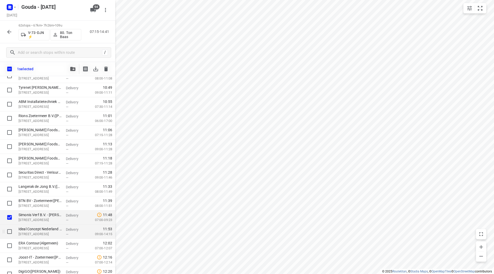
click at [10, 226] on div at bounding box center [8, 232] width 16 height 14
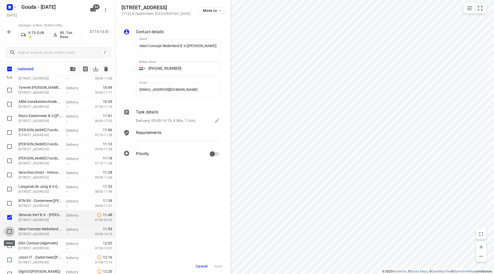
click at [11, 231] on input "checkbox" at bounding box center [9, 231] width 10 height 10
checkbox input "true"
click at [205, 264] on span "Cancel" at bounding box center [202, 266] width 12 height 4
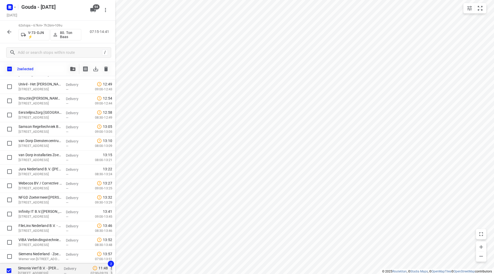
scroll to position [734, 0]
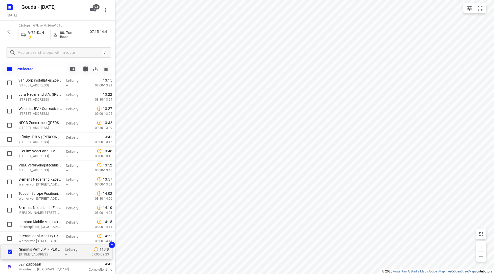
drag, startPoint x: 41, startPoint y: 229, endPoint x: 41, endPoint y: 253, distance: 23.9
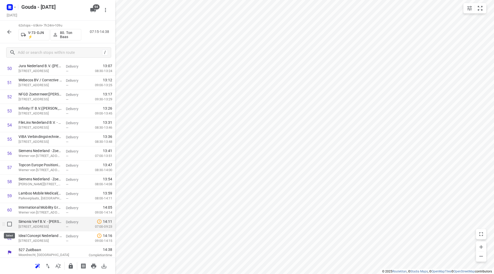
click at [9, 224] on input "checkbox" at bounding box center [9, 224] width 10 height 10
checkbox input "true"
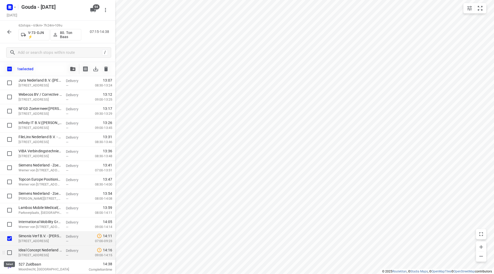
click at [9, 253] on input "checkbox" at bounding box center [9, 253] width 10 height 10
checkbox input "true"
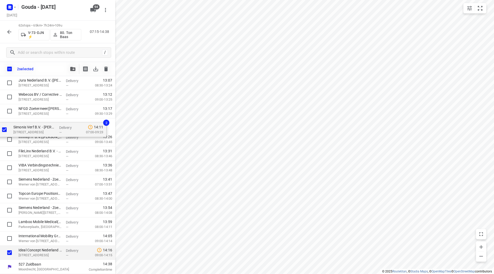
drag, startPoint x: 27, startPoint y: 238, endPoint x: 22, endPoint y: 127, distance: 111.0
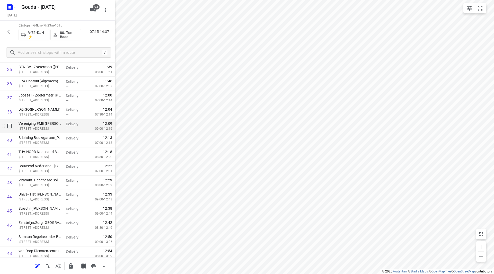
scroll to position [530, 0]
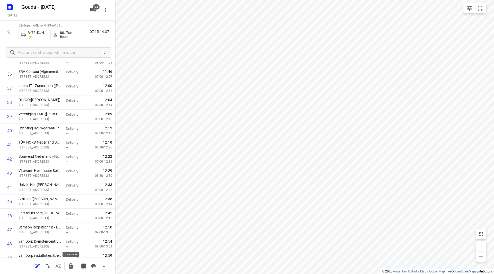
click at [72, 270] on button "button" at bounding box center [71, 266] width 10 height 10
click at [8, 31] on icon "button" at bounding box center [9, 32] width 6 height 6
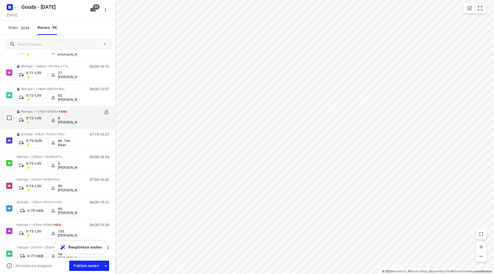
scroll to position [772, 0]
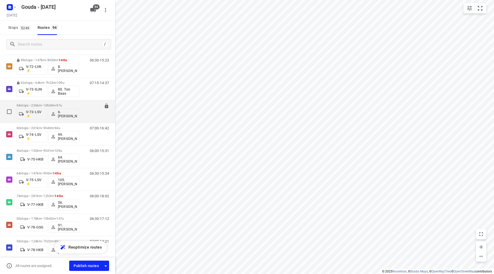
click at [35, 101] on div "54 stops • 226km • 10h34m • 97u V-73-LSV ⚡ 6. [PERSON_NAME] 06:00-16:34" at bounding box center [57, 111] width 115 height 23
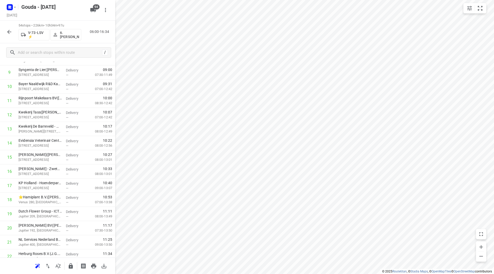
scroll to position [124, 0]
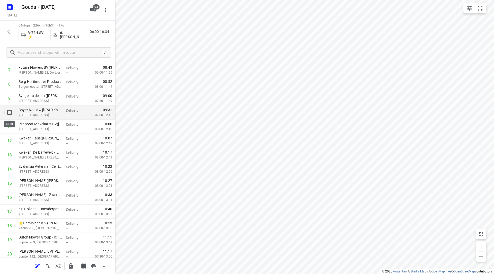
click at [9, 112] on input "checkbox" at bounding box center [9, 112] width 10 height 10
checkbox input "true"
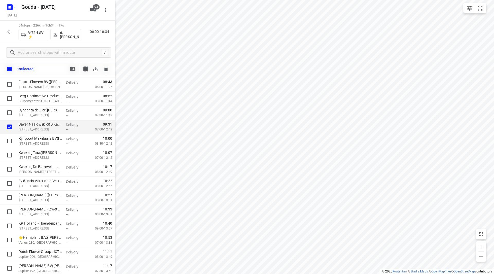
click at [75, 67] on button "button" at bounding box center [73, 69] width 10 height 10
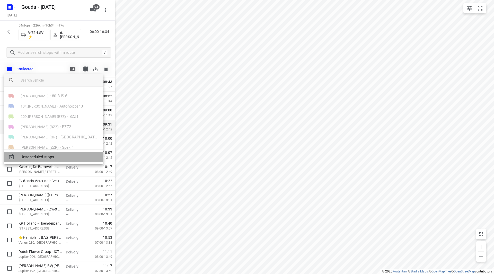
click at [48, 159] on span "Unscheduled stops" at bounding box center [60, 157] width 78 height 6
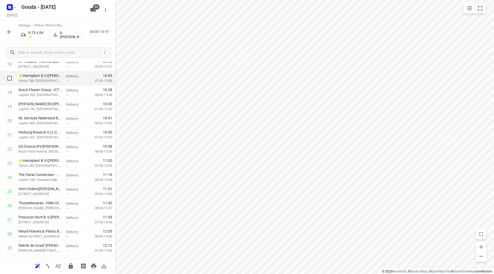
scroll to position [232, 0]
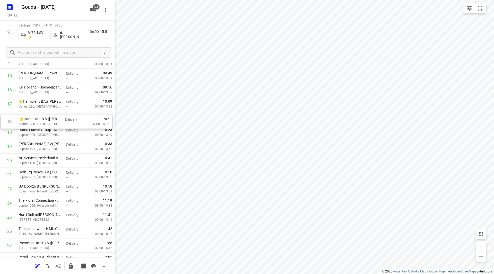
drag, startPoint x: 41, startPoint y: 189, endPoint x: 42, endPoint y: 119, distance: 69.5
click at [42, 119] on div "1 Dümmen Orange the Netherlands B.V. - Westland B Office de Lier([PERSON_NAME])…" at bounding box center [57, 246] width 115 height 750
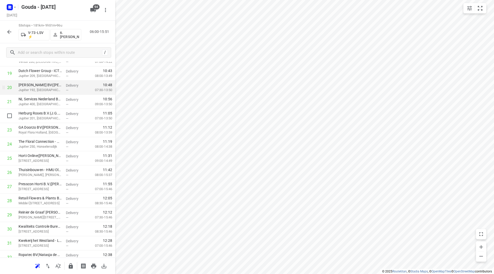
scroll to position [283, 0]
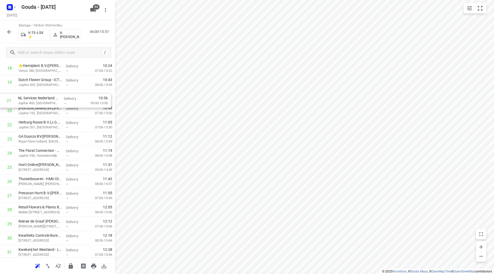
drag, startPoint x: 48, startPoint y: 108, endPoint x: 47, endPoint y: 97, distance: 11.3
click at [47, 97] on div "1 Dümmen Orange the Netherlands B.V. - Westland B Office de Lier([PERSON_NAME])…" at bounding box center [57, 196] width 115 height 750
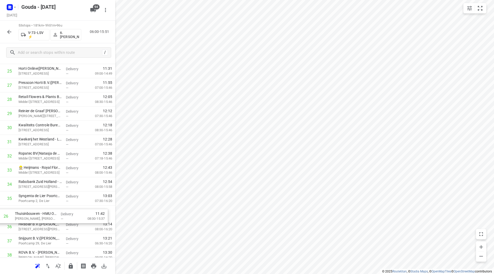
scroll to position [379, 0]
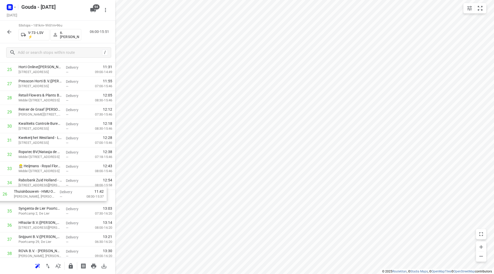
drag, startPoint x: 41, startPoint y: 128, endPoint x: 37, endPoint y: 196, distance: 67.6
click at [37, 196] on div "1 Dümmen Orange the Netherlands B.V. - Westland B Office de Lier([PERSON_NAME])…" at bounding box center [57, 98] width 115 height 750
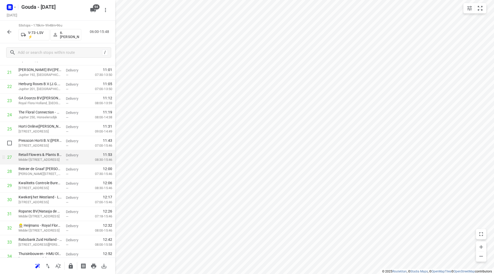
scroll to position [328, 0]
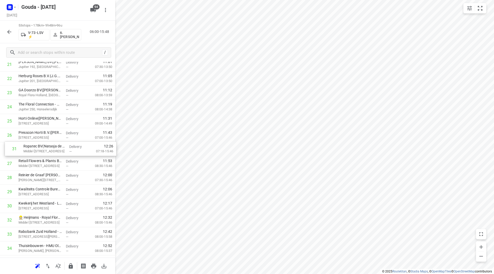
drag, startPoint x: 53, startPoint y: 209, endPoint x: 51, endPoint y: 153, distance: 56.4
click at [55, 152] on div "1 Dümmen Orange the Netherlands B.V. - Westland B Office de Lier([PERSON_NAME])…" at bounding box center [57, 149] width 115 height 750
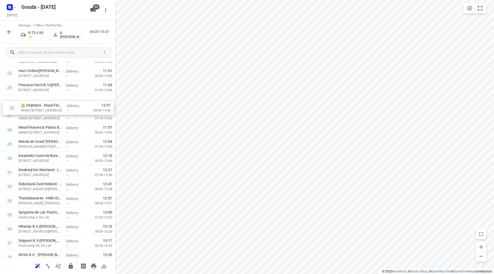
scroll to position [372, 0]
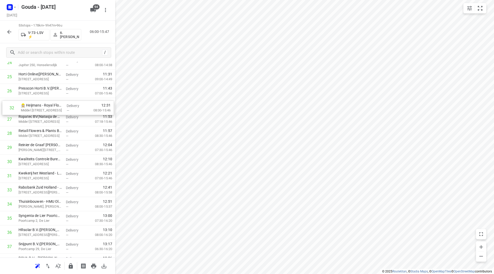
drag, startPoint x: 44, startPoint y: 168, endPoint x: 46, endPoint y: 107, distance: 61.3
click at [46, 107] on div "1 Dümmen Orange the Netherlands B.V. - Westland B Office de Lier([PERSON_NAME])…" at bounding box center [57, 105] width 115 height 750
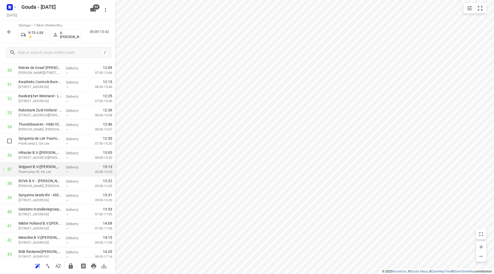
scroll to position [475, 0]
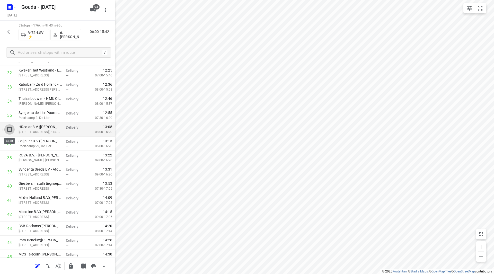
click at [11, 132] on input "checkbox" at bounding box center [9, 129] width 10 height 10
checkbox input "true"
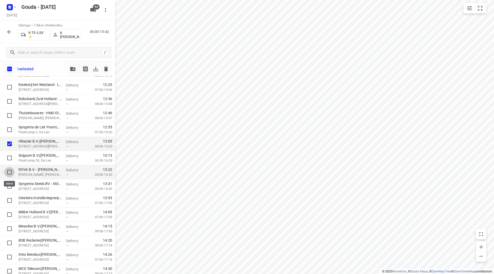
click at [11, 172] on input "checkbox" at bounding box center [9, 172] width 10 height 10
checkbox input "true"
drag, startPoint x: 39, startPoint y: 147, endPoint x: 38, endPoint y: 136, distance: 11.6
click at [38, 136] on div "Dümmen Orange the Netherlands B.V. - Westland B Office de Lier([PERSON_NAME]) […" at bounding box center [57, 17] width 115 height 750
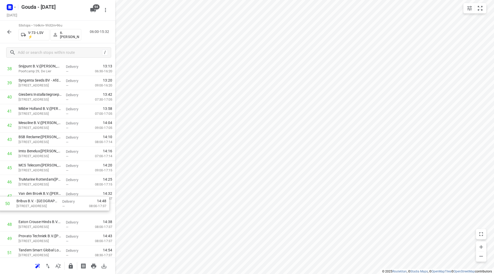
scroll to position [564, 0]
drag, startPoint x: 59, startPoint y: 233, endPoint x: 59, endPoint y: 194, distance: 39.9
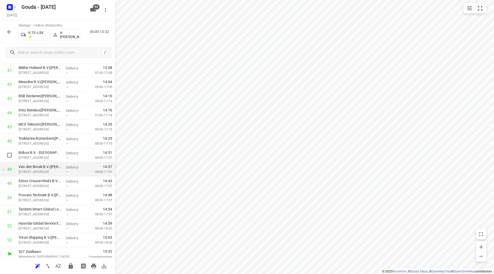
scroll to position [609, 0]
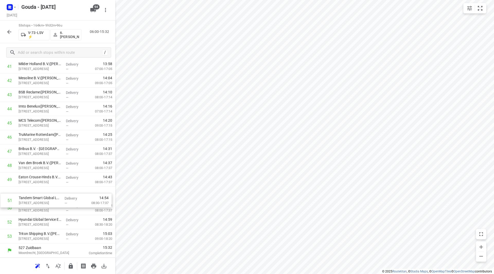
drag, startPoint x: 55, startPoint y: 204, endPoint x: 55, endPoint y: 194, distance: 10.0
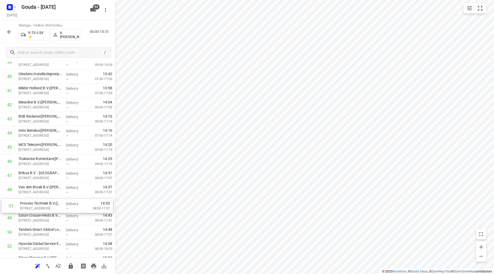
scroll to position [585, 0]
drag, startPoint x: 43, startPoint y: 230, endPoint x: 44, endPoint y: 197, distance: 32.4
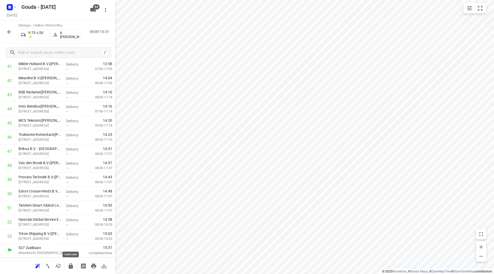
click at [71, 264] on icon "button" at bounding box center [71, 266] width 6 height 6
click at [10, 29] on icon "button" at bounding box center [9, 32] width 6 height 6
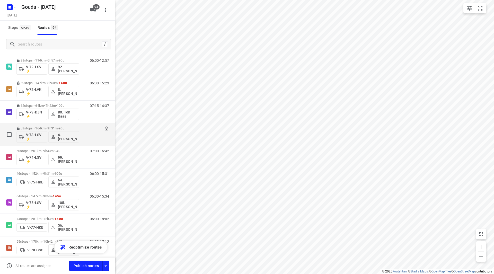
scroll to position [746, 0]
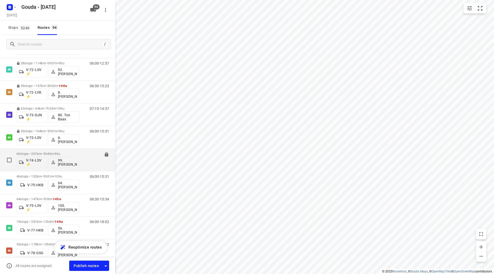
click at [50, 153] on p "60 stops • 201km • 9h43m • 94u" at bounding box center [47, 154] width 63 height 4
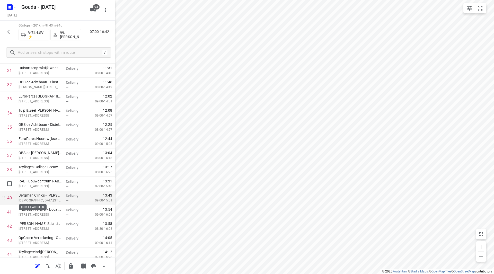
scroll to position [463, 0]
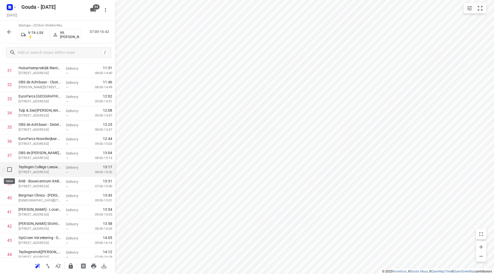
click at [10, 169] on input "checkbox" at bounding box center [9, 169] width 10 height 10
checkbox input "true"
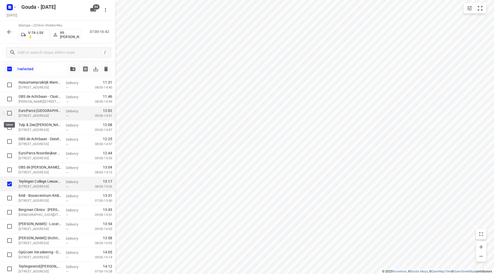
drag, startPoint x: 10, startPoint y: 113, endPoint x: 9, endPoint y: 123, distance: 10.6
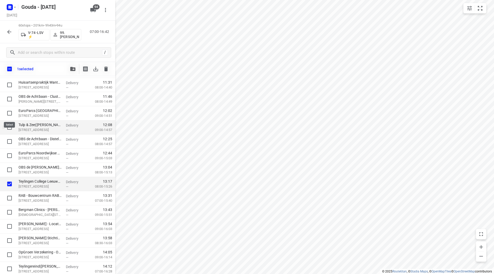
click at [10, 113] on input "checkbox" at bounding box center [9, 113] width 10 height 10
checkbox input "true"
click at [8, 127] on input "checkbox" at bounding box center [9, 127] width 10 height 10
checkbox input "true"
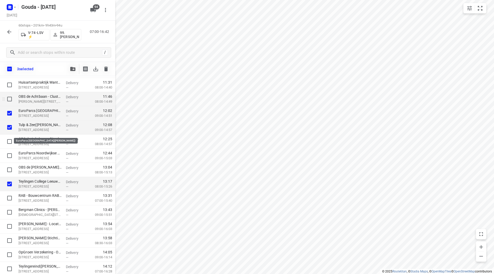
scroll to position [437, 0]
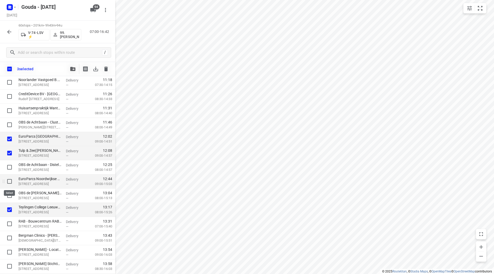
click at [8, 182] on input "checkbox" at bounding box center [9, 181] width 10 height 10
checkbox input "true"
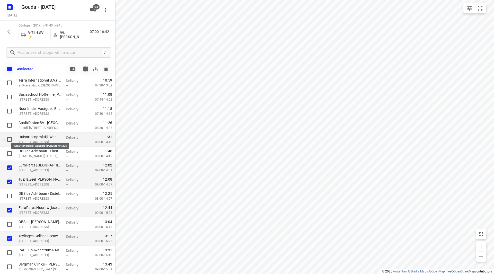
scroll to position [412, 0]
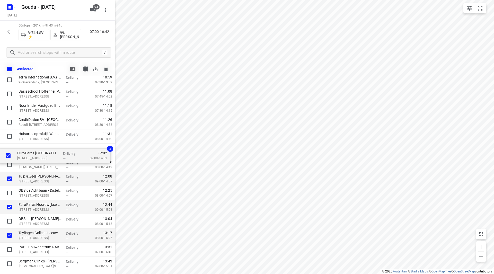
drag, startPoint x: 31, startPoint y: 163, endPoint x: 29, endPoint y: 150, distance: 13.2
click at [29, 150] on div "⭐Volvo Group Truck Center - Rijnsburg(Service balie - Rijnsburg) Rijnsburgerweg…" at bounding box center [57, 129] width 115 height 849
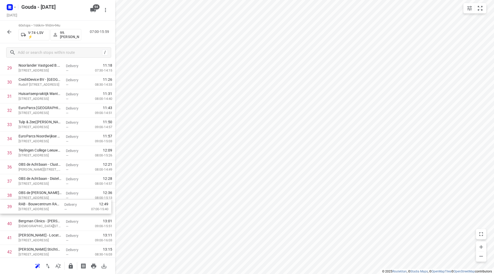
scroll to position [438, 0]
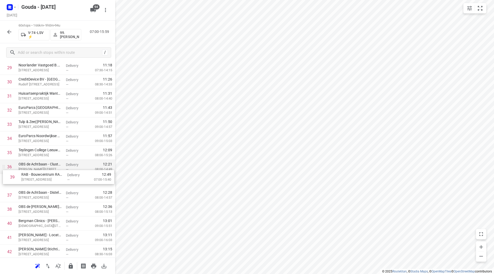
drag, startPoint x: 50, startPoint y: 212, endPoint x: 54, endPoint y: 175, distance: 36.7
click at [54, 175] on div "1 ⭐Volvo Group Truck Center - Rijnsburg(Service balie - Rijnsburg) Rijnsburgerw…" at bounding box center [57, 88] width 115 height 849
drag, startPoint x: 48, startPoint y: 178, endPoint x: 46, endPoint y: 169, distance: 9.4
click at [46, 169] on div "1 ⭐Volvo Group Truck Center - Rijnsburg(Service balie - Rijnsburg) Rijnsburgerw…" at bounding box center [57, 88] width 115 height 849
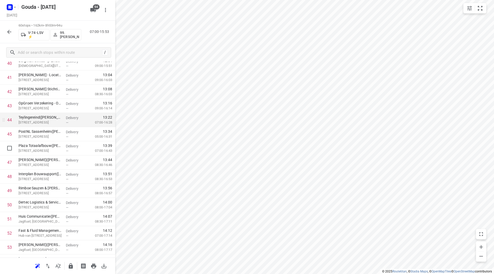
scroll to position [592, 0]
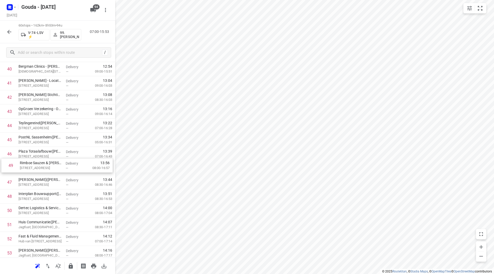
drag, startPoint x: 32, startPoint y: 192, endPoint x: 33, endPoint y: 149, distance: 43.0
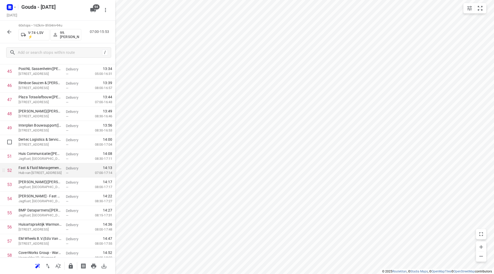
scroll to position [669, 0]
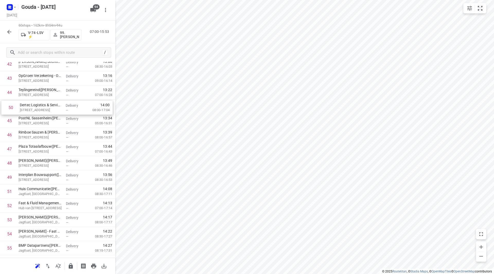
drag, startPoint x: 34, startPoint y: 127, endPoint x: 36, endPoint y: 100, distance: 27.3
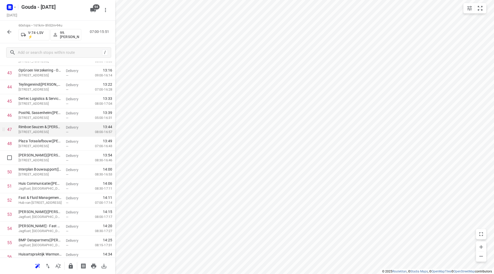
scroll to position [605, 0]
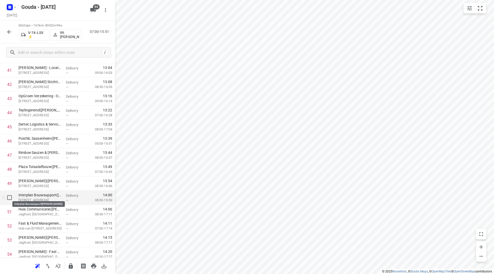
click at [49, 197] on p "Interplan Bouwsupport(Johanna Bakkenes)" at bounding box center [40, 194] width 43 height 5
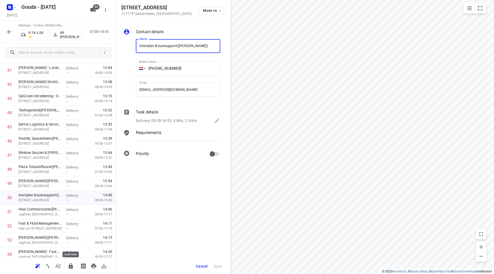
click at [72, 266] on icon "button" at bounding box center [71, 265] width 4 height 5
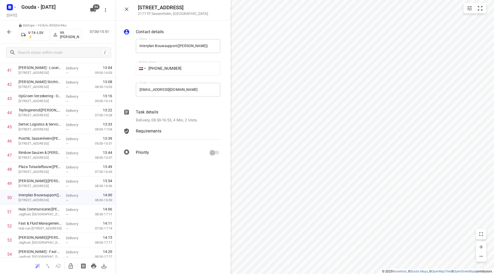
click at [11, 32] on icon "button" at bounding box center [9, 32] width 4 height 4
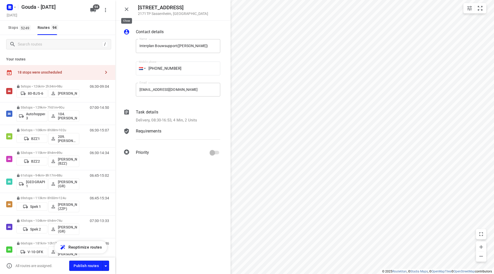
click at [127, 11] on icon "button" at bounding box center [127, 9] width 6 height 6
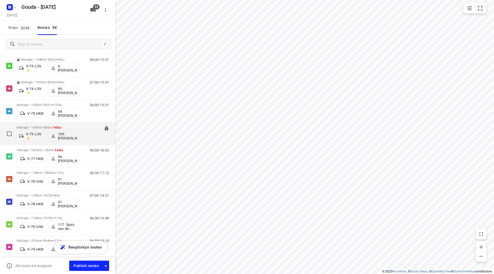
scroll to position [772, 0]
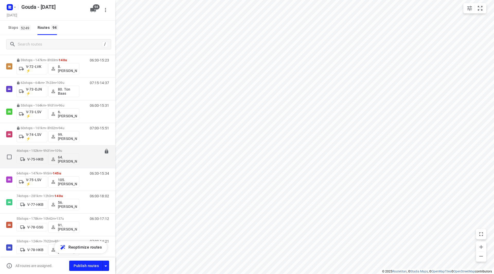
click at [43, 150] on p "46 stops • 152km • 9h31m • 109u" at bounding box center [47, 151] width 63 height 4
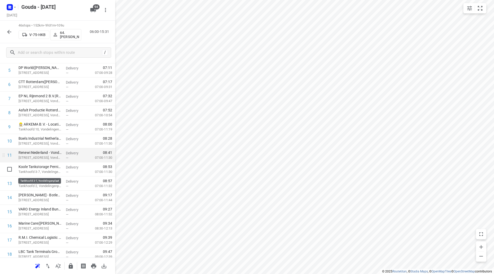
scroll to position [103, 0]
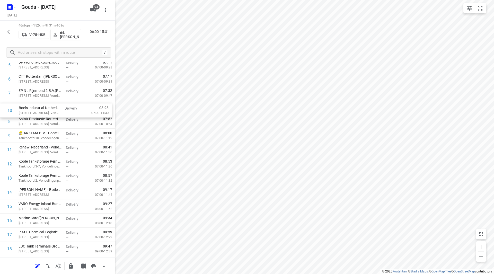
drag, startPoint x: 54, startPoint y: 139, endPoint x: 53, endPoint y: 112, distance: 27.3
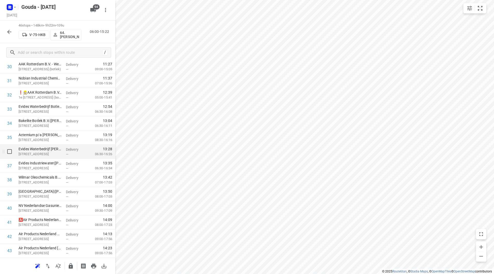
scroll to position [461, 0]
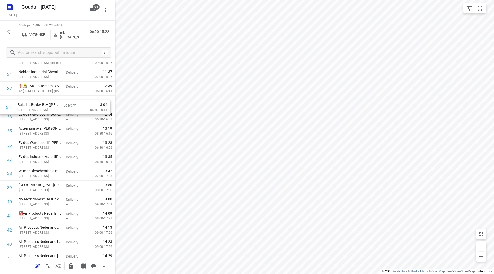
drag, startPoint x: 55, startPoint y: 120, endPoint x: 54, endPoint y: 110, distance: 10.4
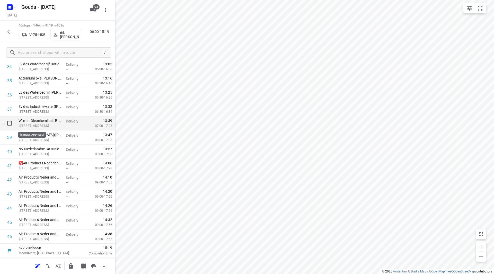
scroll to position [510, 0]
click at [71, 270] on button "button" at bounding box center [71, 266] width 10 height 10
click at [10, 34] on icon "button" at bounding box center [9, 32] width 6 height 6
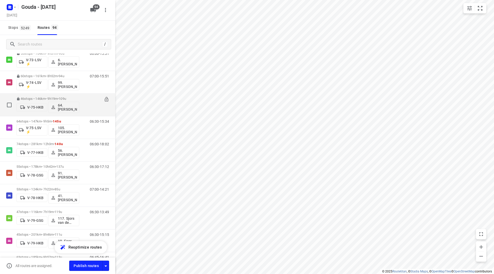
scroll to position [798, 0]
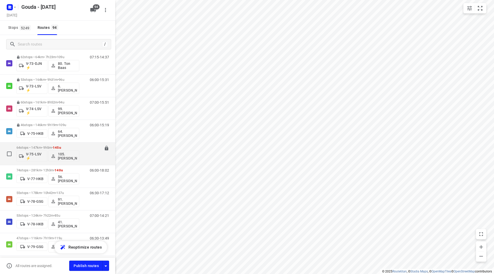
click at [47, 145] on div "64 stops • 147km • 9h5m • 145u V-75-LSV ⚡ 105.Ruben Hamminga" at bounding box center [47, 153] width 63 height 21
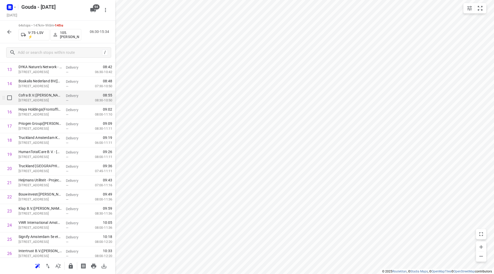
scroll to position [206, 0]
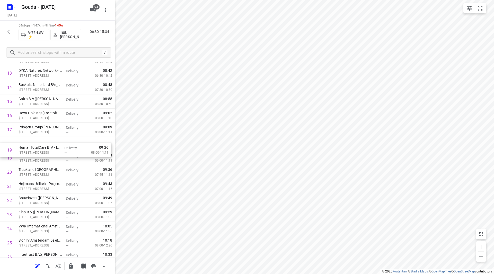
drag, startPoint x: 52, startPoint y: 157, endPoint x: 50, endPoint y: 147, distance: 10.6
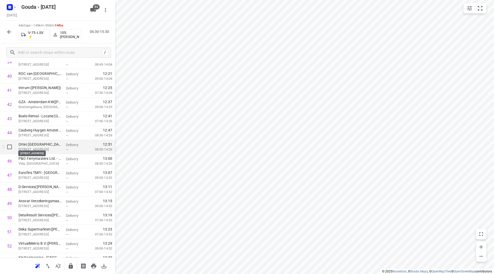
scroll to position [592, 0]
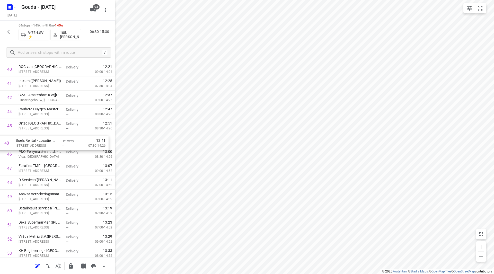
drag, startPoint x: 34, startPoint y: 115, endPoint x: 32, endPoint y: 159, distance: 44.6
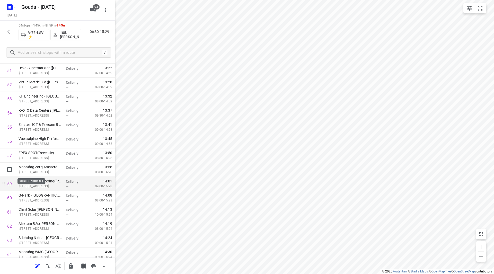
scroll to position [765, 0]
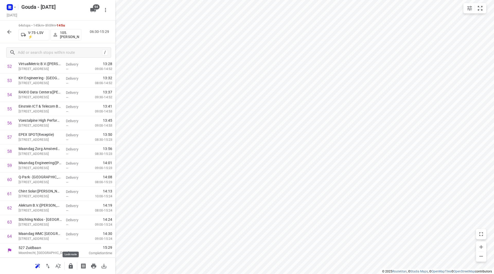
click at [69, 264] on icon "button" at bounding box center [71, 266] width 6 height 6
click at [10, 30] on icon "button" at bounding box center [9, 32] width 6 height 6
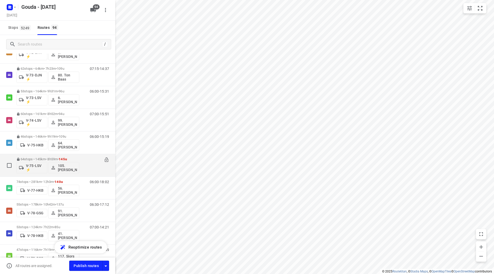
scroll to position [823, 0]
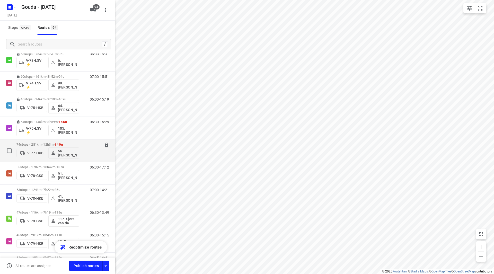
click at [45, 142] on div "74 stops • 281km • 12h3m • 140u V-77-HKB 56. Onno Hekking" at bounding box center [47, 150] width 63 height 21
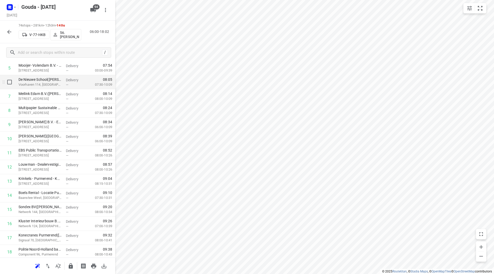
scroll to position [77, 0]
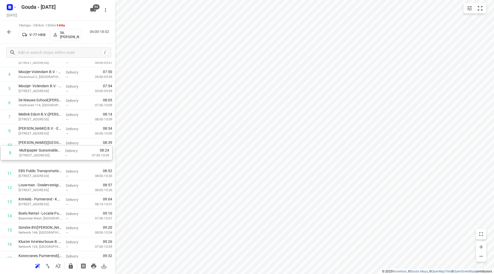
drag, startPoint x: 62, startPoint y: 135, endPoint x: 64, endPoint y: 165, distance: 30.1
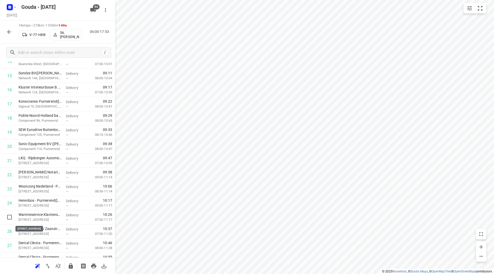
scroll to position [232, 0]
drag, startPoint x: 44, startPoint y: 220, endPoint x: 48, endPoint y: 173, distance: 47.0
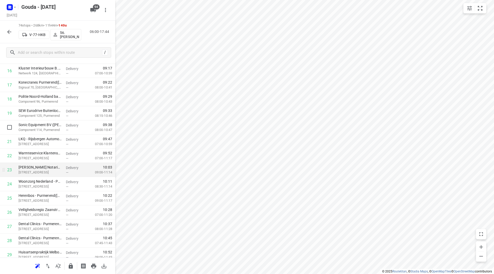
scroll to position [258, 0]
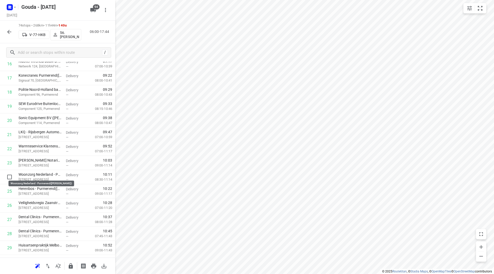
drag, startPoint x: 41, startPoint y: 177, endPoint x: 40, endPoint y: 163, distance: 13.7
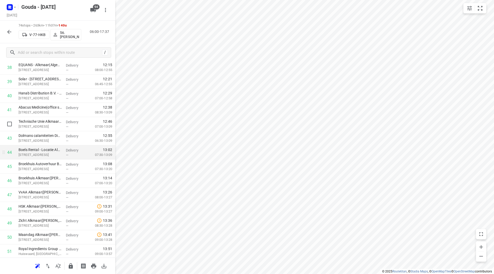
scroll to position [566, 0]
drag, startPoint x: 71, startPoint y: 111, endPoint x: 72, endPoint y: 160, distance: 48.7
click at [70, 160] on div "1 Albron - IDA(Fatima Saksoukh) Slochterweg 35, Amsterdam Delivery — 07:00 07:0…" at bounding box center [57, 59] width 115 height 1047
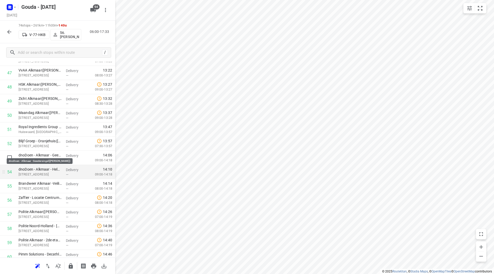
scroll to position [695, 0]
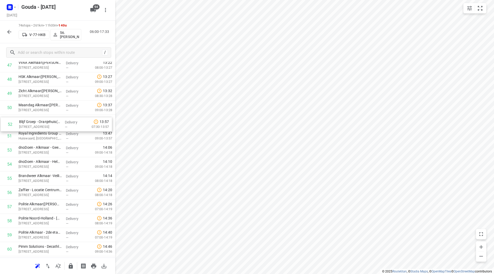
drag, startPoint x: 46, startPoint y: 136, endPoint x: 47, endPoint y: 120, distance: 16.0
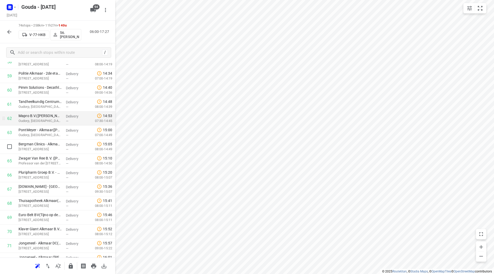
scroll to position [849, 0]
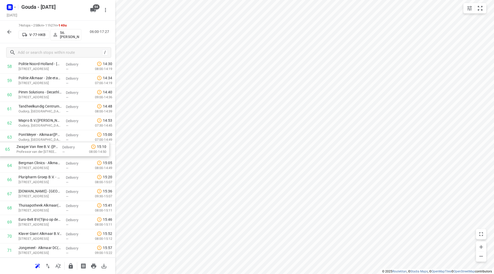
drag, startPoint x: 43, startPoint y: 164, endPoint x: 39, endPoint y: 133, distance: 32.0
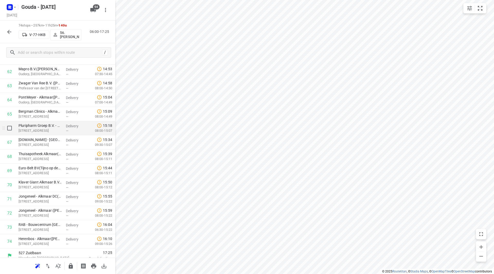
scroll to position [906, 0]
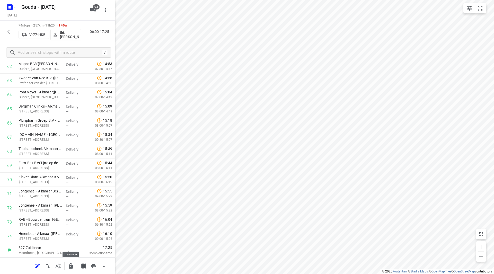
click at [69, 265] on icon "button" at bounding box center [71, 266] width 6 height 6
click at [10, 35] on button "button" at bounding box center [9, 32] width 10 height 10
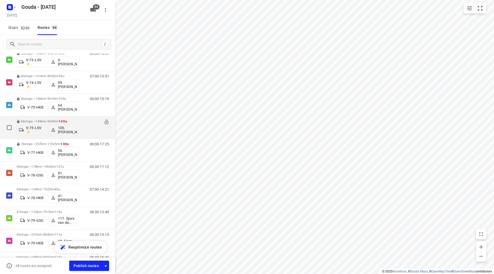
scroll to position [823, 0]
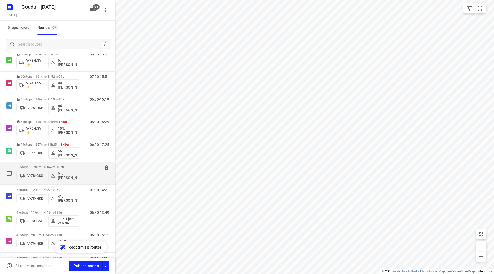
click at [50, 166] on p "55 stops • 178km • 10h42m • 137u" at bounding box center [47, 167] width 63 height 4
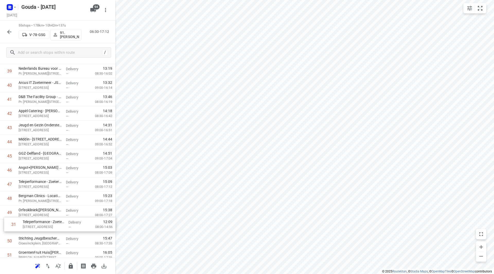
scroll to position [566, 0]
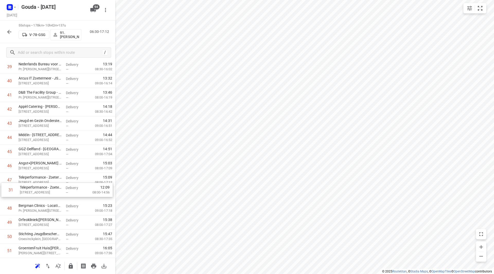
drag, startPoint x: 47, startPoint y: 145, endPoint x: 46, endPoint y: 192, distance: 46.6
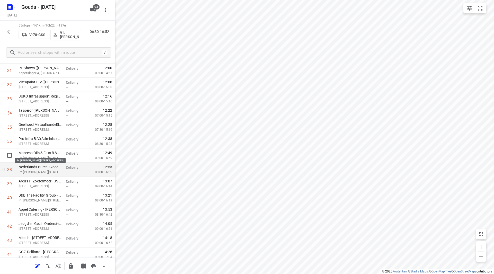
scroll to position [489, 0]
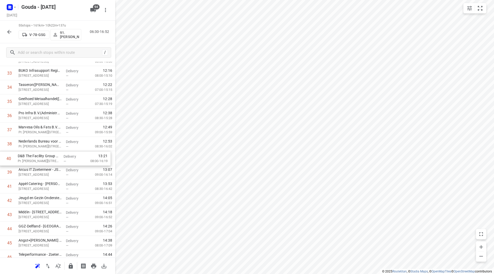
drag, startPoint x: 31, startPoint y: 174, endPoint x: 31, endPoint y: 159, distance: 14.9
click at [31, 159] on div "1 👷🏻⭐ Albron Nederland B.V. - Nutricia(Andre Kampmeijer) Waterzuiveringsweg 1, …" at bounding box center [57, 2] width 115 height 778
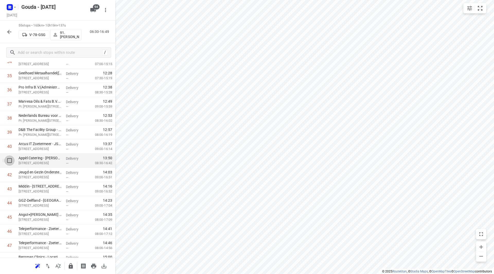
click at [8, 161] on input "checkbox" at bounding box center [9, 160] width 10 height 10
checkbox input "true"
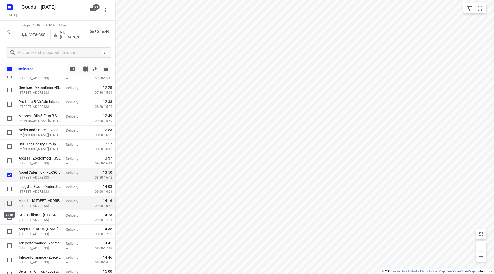
click at [12, 203] on input "checkbox" at bounding box center [9, 203] width 10 height 10
checkbox input "true"
drag, startPoint x: 8, startPoint y: 216, endPoint x: 7, endPoint y: 218, distance: 2.6
click at [7, 216] on input "checkbox" at bounding box center [9, 217] width 10 height 10
checkbox input "true"
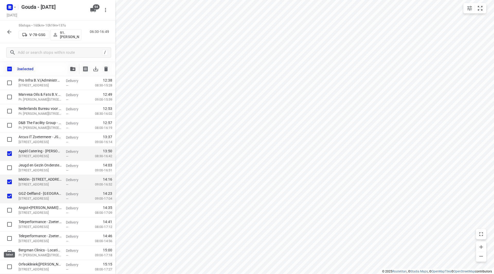
scroll to position [566, 0]
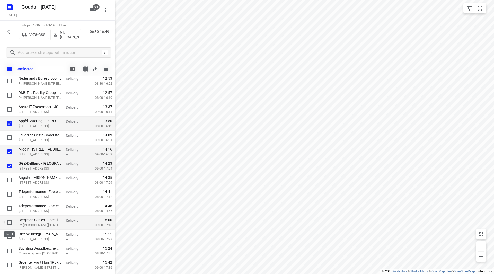
click at [9, 221] on input "checkbox" at bounding box center [9, 222] width 10 height 10
checkbox input "true"
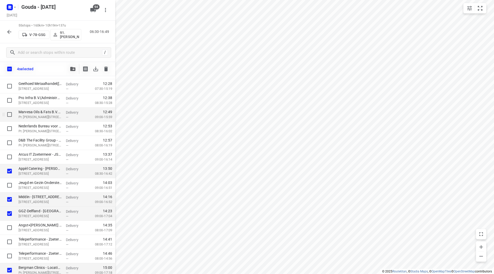
scroll to position [515, 0]
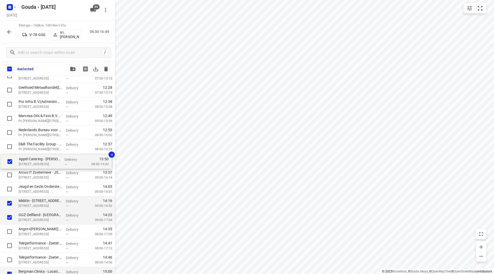
drag, startPoint x: 33, startPoint y: 176, endPoint x: 33, endPoint y: 161, distance: 14.7
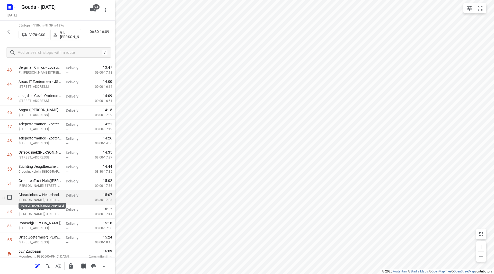
scroll to position [637, 0]
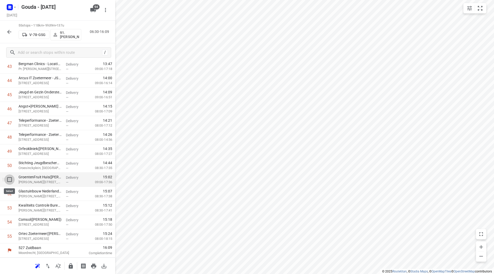
click at [10, 181] on input "checkbox" at bounding box center [9, 179] width 10 height 10
checkbox input "true"
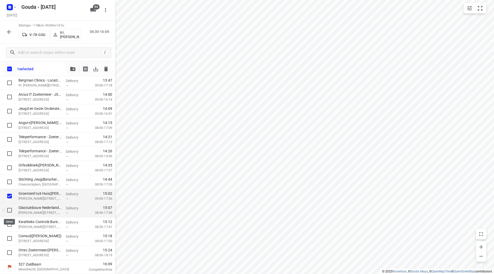
click at [7, 208] on input "checkbox" at bounding box center [9, 210] width 10 height 10
checkbox input "true"
click at [9, 223] on input "checkbox" at bounding box center [9, 224] width 10 height 10
checkbox input "true"
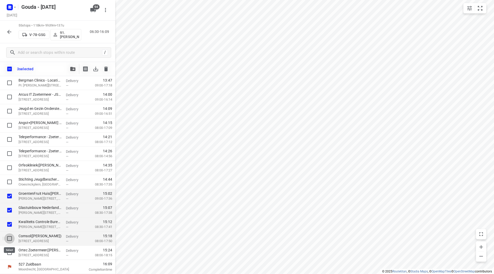
drag, startPoint x: 7, startPoint y: 240, endPoint x: 7, endPoint y: 249, distance: 9.5
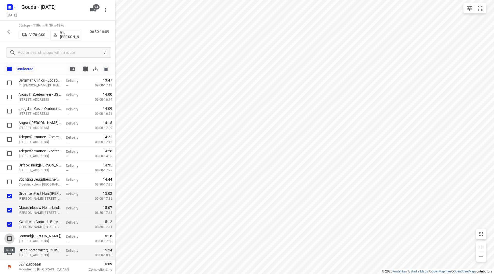
click at [7, 239] on input "checkbox" at bounding box center [9, 238] width 10 height 10
checkbox input "true"
click at [7, 253] on input "checkbox" at bounding box center [9, 253] width 10 height 10
checkbox input "true"
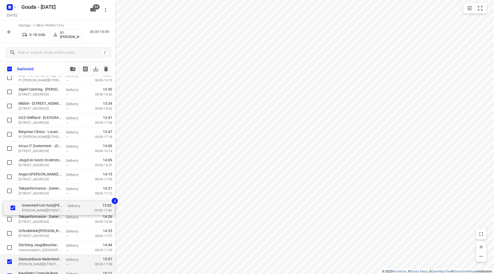
scroll to position [584, 0]
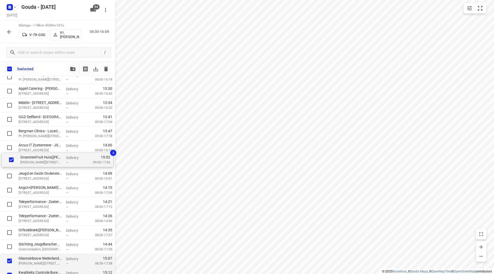
drag, startPoint x: 28, startPoint y: 249, endPoint x: 30, endPoint y: 157, distance: 92.4
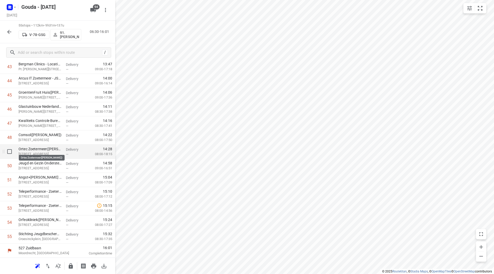
scroll to position [637, 0]
click at [71, 265] on icon "button" at bounding box center [71, 266] width 6 height 6
click at [12, 31] on icon "button" at bounding box center [9, 32] width 6 height 6
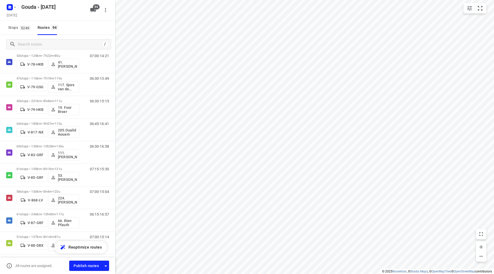
scroll to position [907, 0]
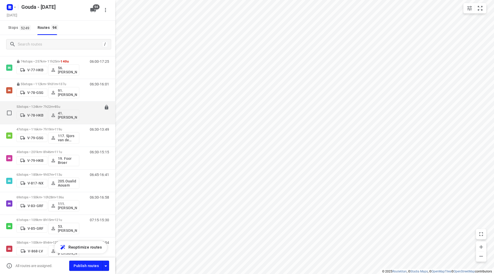
click at [46, 105] on p "53 stops • 124km • 7h22m • 85u" at bounding box center [47, 107] width 63 height 4
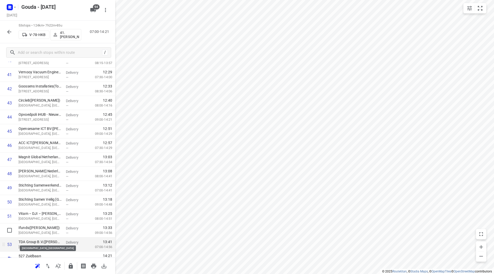
scroll to position [609, 0]
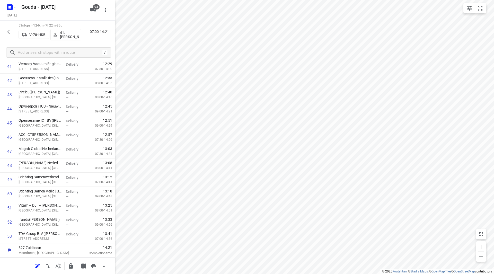
click at [71, 266] on icon "button" at bounding box center [71, 265] width 4 height 5
click at [12, 31] on icon "button" at bounding box center [9, 32] width 6 height 6
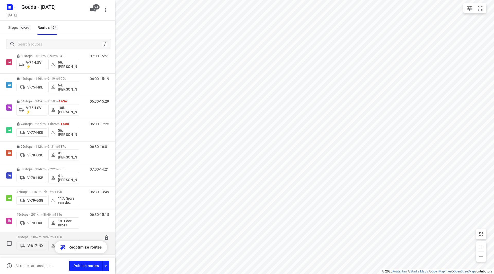
scroll to position [926, 0]
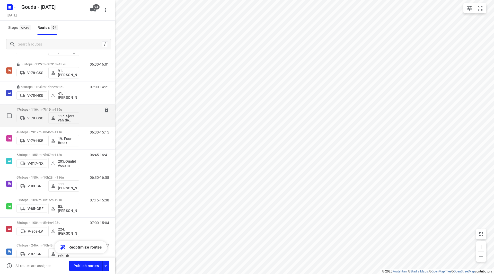
click at [37, 108] on p "47 stops • 116km • 7h19m • 119u" at bounding box center [47, 110] width 63 height 4
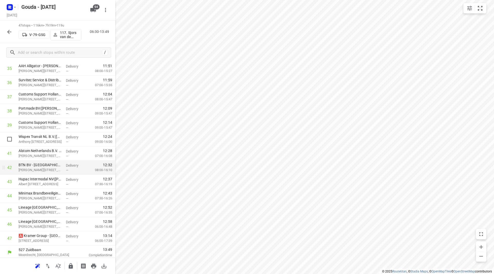
scroll to position [524, 0]
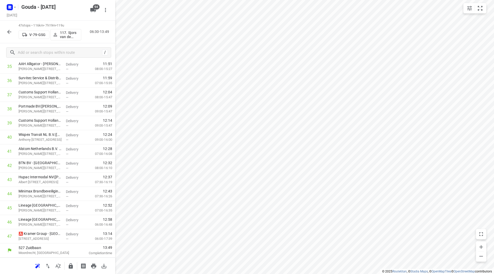
click at [71, 264] on icon "button" at bounding box center [71, 266] width 6 height 6
click at [11, 31] on icon "button" at bounding box center [9, 32] width 6 height 6
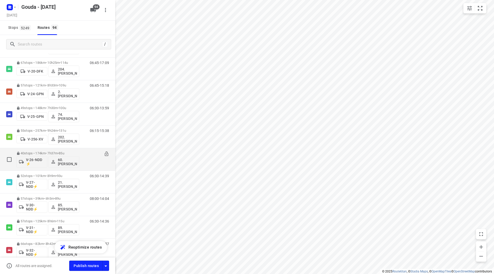
scroll to position [309, 0]
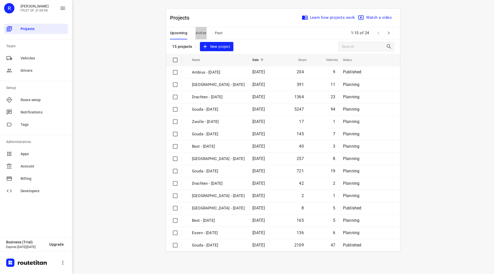
click at [200, 34] on span "Active" at bounding box center [201, 33] width 11 height 6
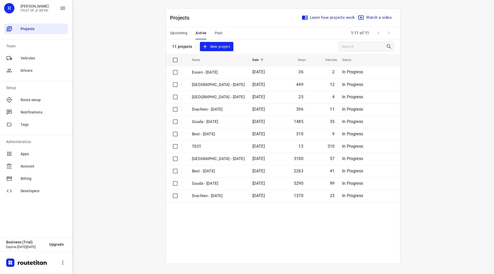
click at [178, 36] on span "Upcoming" at bounding box center [178, 33] width 17 height 6
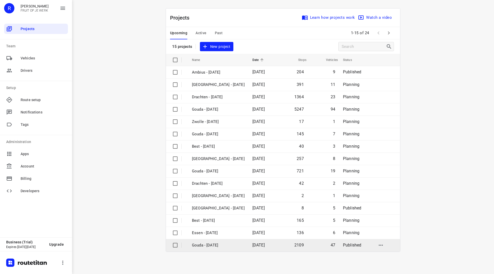
click at [214, 244] on p "Gouda - Wednesday" at bounding box center [218, 245] width 53 height 6
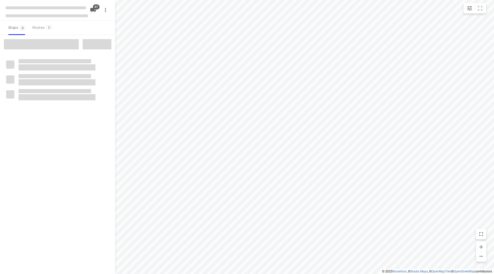
checkbox input "true"
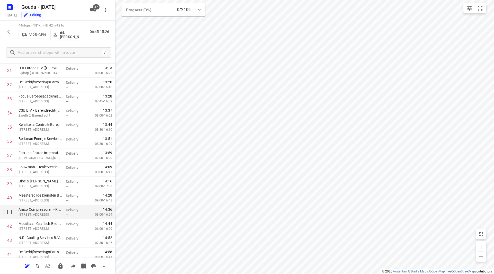
scroll to position [467, 0]
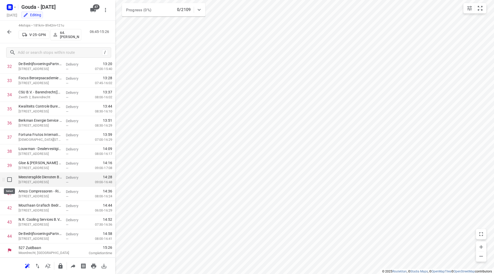
click at [8, 178] on input "checkbox" at bounding box center [9, 179] width 10 height 10
checkbox input "true"
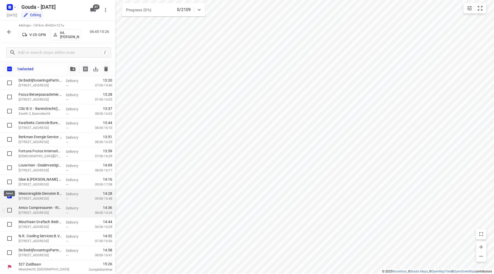
scroll to position [465, 0]
click at [9, 208] on input "checkbox" at bounding box center [9, 210] width 10 height 10
checkbox input "true"
click at [10, 222] on input "checkbox" at bounding box center [9, 224] width 10 height 10
checkbox input "true"
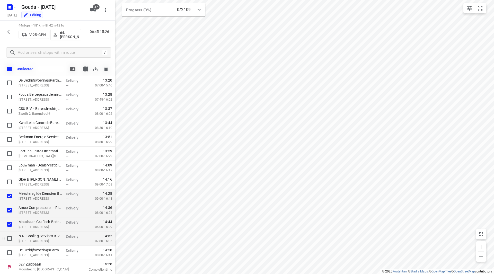
click at [11, 235] on input "checkbox" at bounding box center [9, 238] width 10 height 10
checkbox input "true"
click at [11, 250] on input "checkbox" at bounding box center [9, 253] width 10 height 10
checkbox input "true"
click at [74, 68] on icon "button" at bounding box center [72, 69] width 5 height 4
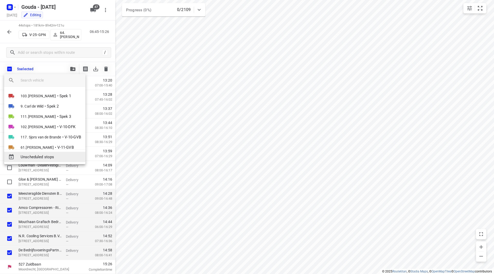
click at [57, 155] on span "Unscheduled stops" at bounding box center [51, 157] width 61 height 6
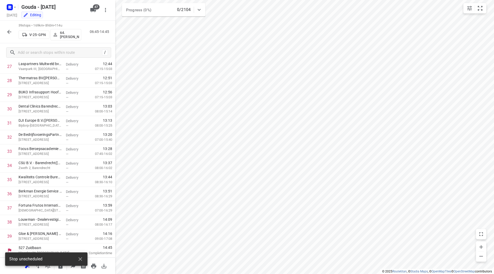
scroll to position [411, 0]
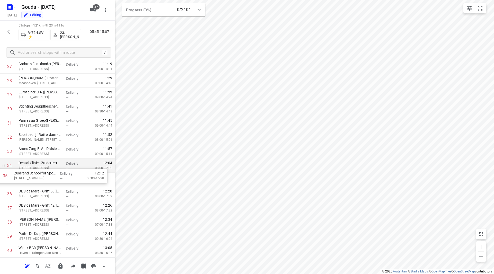
drag, startPoint x: 111, startPoint y: 185, endPoint x: 106, endPoint y: 172, distance: 13.6
click at [106, 172] on div "1 Trelleborg Ridderkerk(Irma Godie) Fascinatio Boulevard 350, Rotterdam Deliver…" at bounding box center [57, 52] width 115 height 722
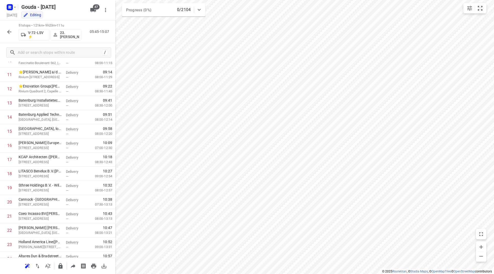
scroll to position [0, 0]
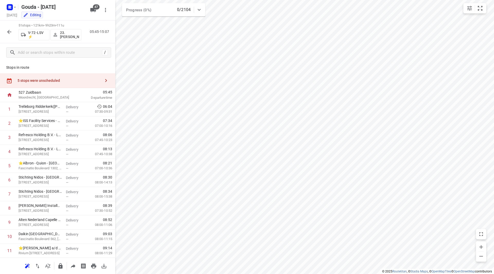
click at [79, 85] on div "5 stops were unscheduled" at bounding box center [57, 80] width 115 height 15
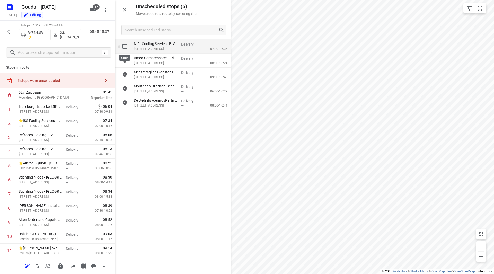
click at [124, 47] on input "grid" at bounding box center [125, 46] width 10 height 10
checkbox input "true"
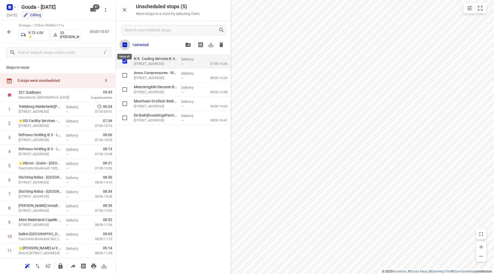
click at [124, 45] on input "checkbox" at bounding box center [124, 44] width 11 height 11
checkbox input "true"
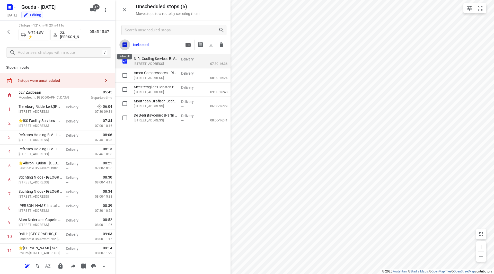
checkbox input "true"
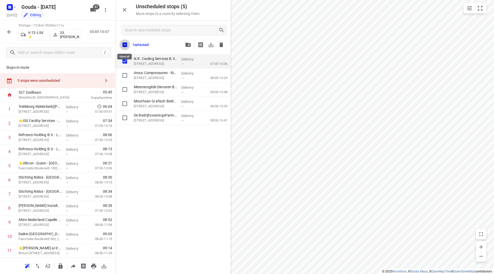
checkbox input "true"
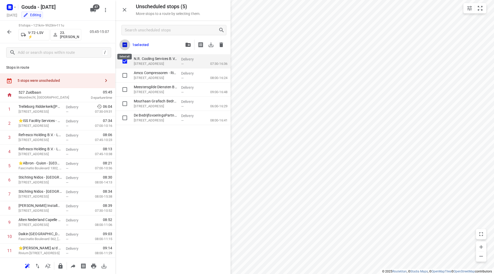
checkbox input "true"
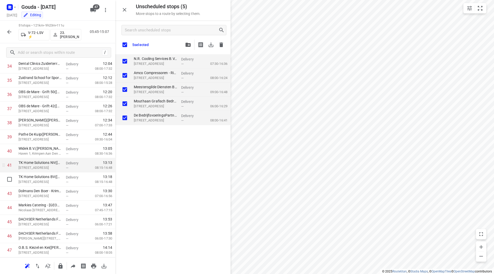
scroll to position [515, 0]
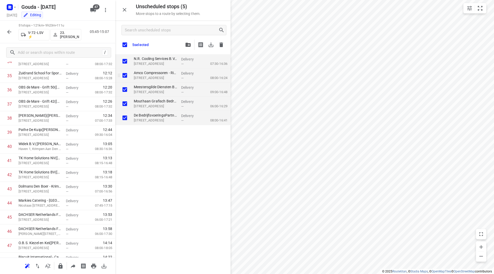
checkbox input "true"
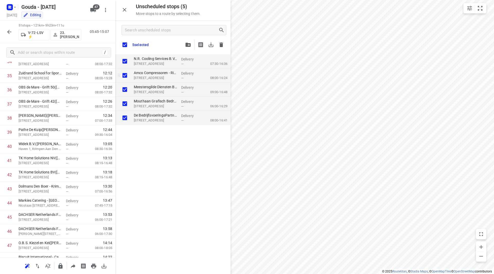
checkbox input "true"
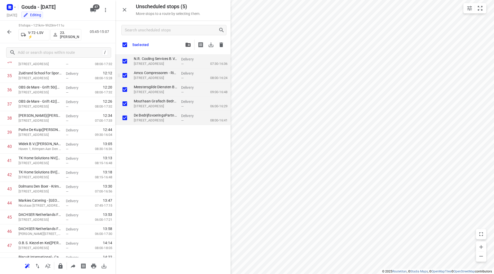
checkbox input "true"
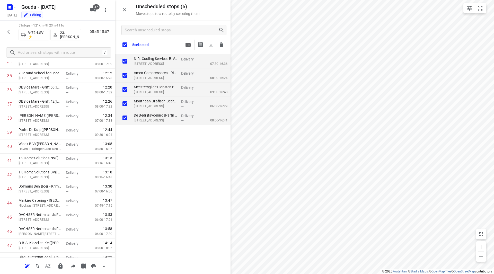
checkbox input "true"
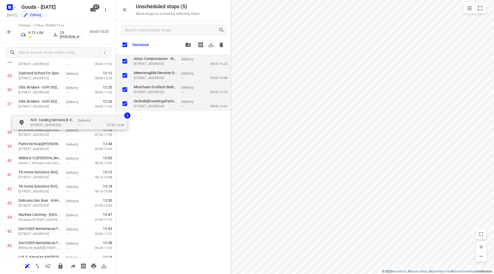
scroll to position [514, 0]
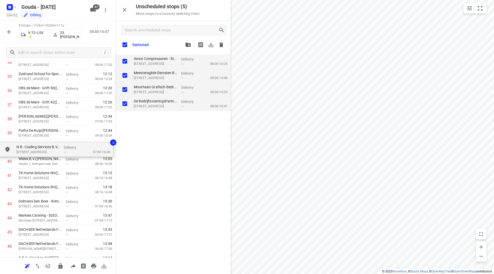
drag, startPoint x: 149, startPoint y: 62, endPoint x: 30, endPoint y: 148, distance: 147.4
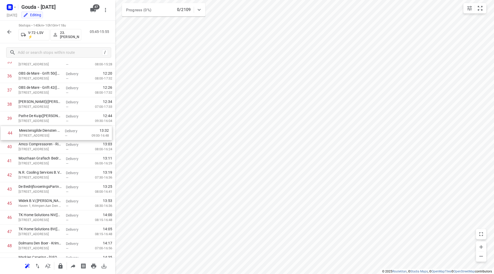
drag, startPoint x: 34, startPoint y: 187, endPoint x: 34, endPoint y: 127, distance: 59.2
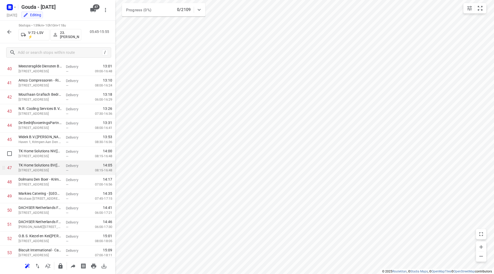
scroll to position [591, 0]
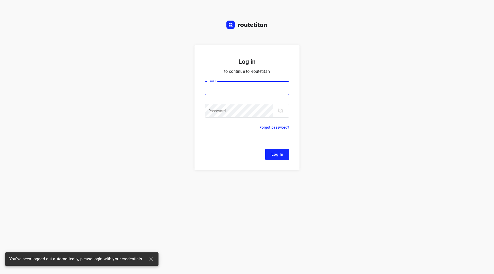
click at [240, 90] on input "email" at bounding box center [247, 88] width 84 height 14
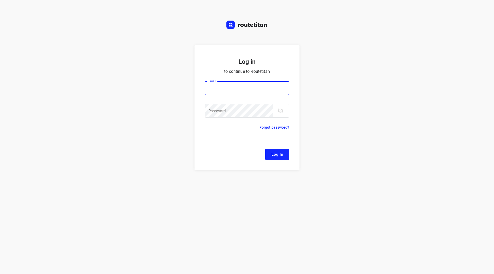
type input "[EMAIL_ADDRESS][DOMAIN_NAME]"
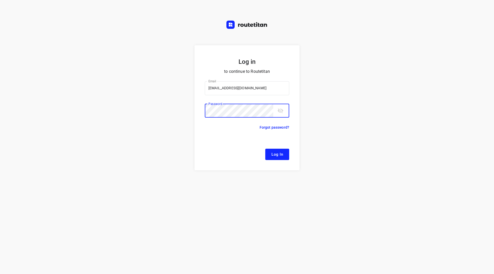
click at [265, 149] on button "Log In" at bounding box center [277, 154] width 24 height 11
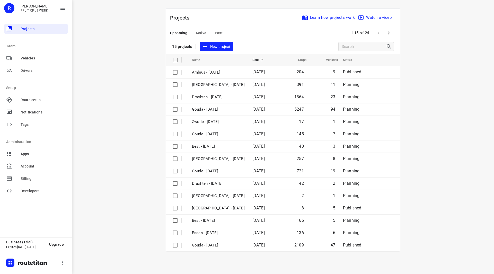
click at [218, 33] on span "Past" at bounding box center [219, 33] width 8 height 6
click at [392, 34] on icon "button" at bounding box center [389, 33] width 6 height 6
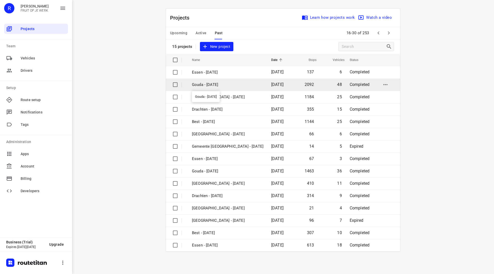
click at [205, 86] on p "Gouda - [DATE]" at bounding box center [228, 85] width 72 height 6
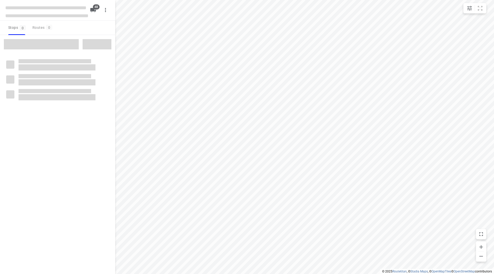
checkbox input "true"
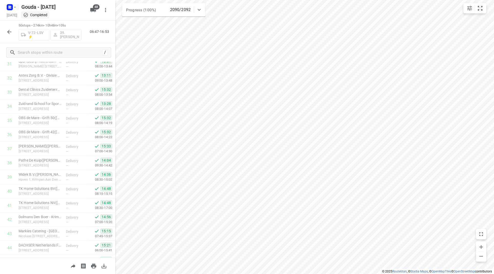
scroll to position [552, 0]
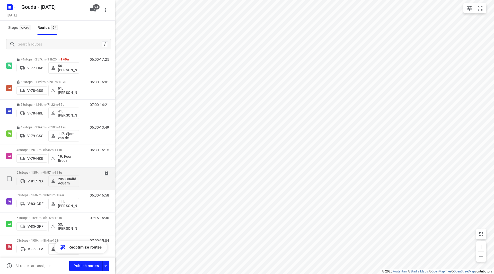
scroll to position [952, 0]
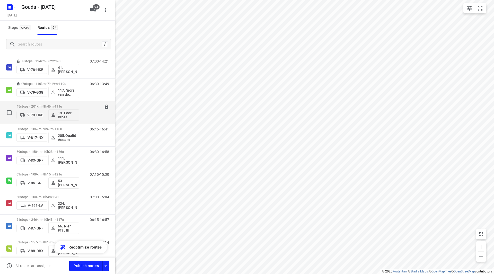
click at [35, 106] on p "45 stops • 201km • 8h46m • 111u" at bounding box center [47, 106] width 63 height 4
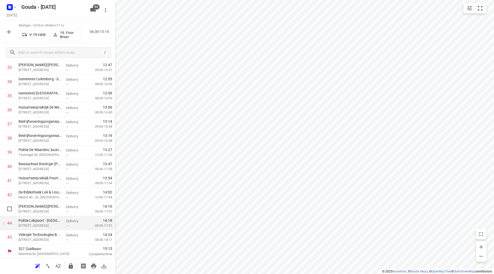
scroll to position [496, 0]
click at [74, 267] on button "button" at bounding box center [71, 266] width 10 height 10
click at [8, 29] on icon "button" at bounding box center [9, 32] width 6 height 6
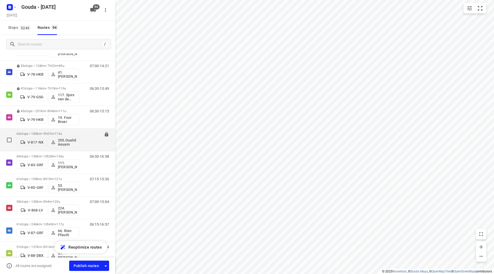
scroll to position [926, 0]
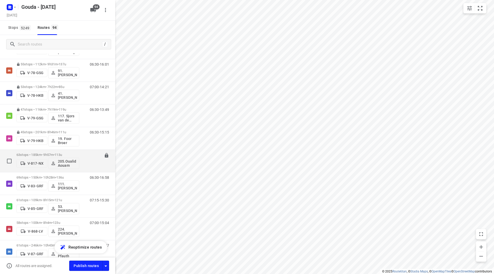
click at [49, 152] on div "63 stops • 185km • 9h57m • 113u V-817-NX 205.Oualid Aouam" at bounding box center [47, 160] width 63 height 21
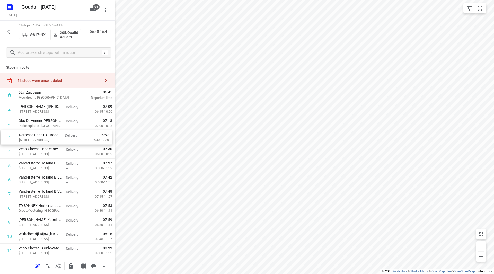
drag, startPoint x: 39, startPoint y: 108, endPoint x: 38, endPoint y: 143, distance: 35.0
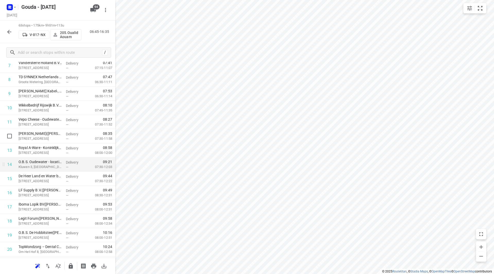
scroll to position [154, 0]
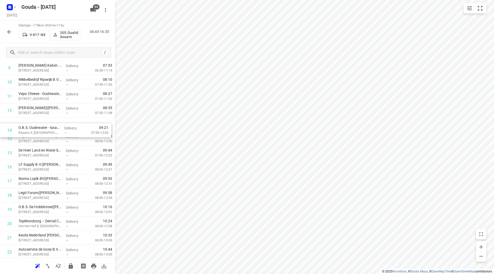
drag, startPoint x: 39, startPoint y: 140, endPoint x: 40, endPoint y: 122, distance: 17.5
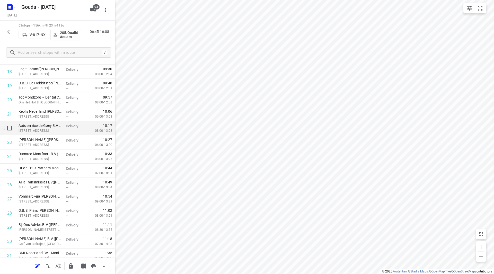
scroll to position [283, 0]
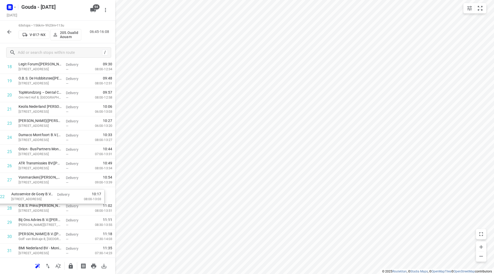
drag, startPoint x: 60, startPoint y: 122, endPoint x: 55, endPoint y: 200, distance: 77.9
click at [54, 200] on div "1 [PERSON_NAME]([PERSON_NAME]) [STREET_ADDRESS] Delivery — 06:58 06:15-10:20 2 …" at bounding box center [57, 265] width 115 height 892
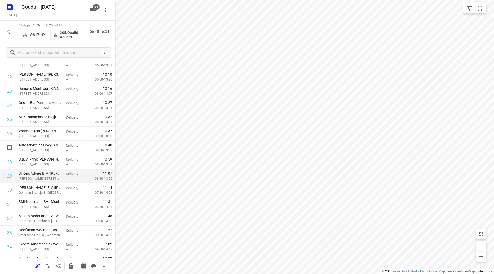
scroll to position [335, 0]
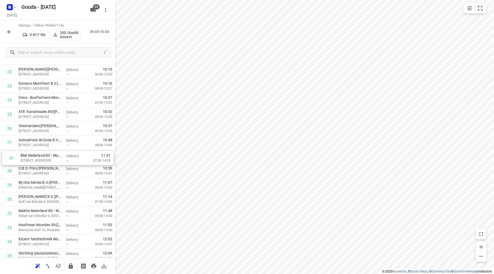
drag, startPoint x: 51, startPoint y: 199, endPoint x: 54, endPoint y: 155, distance: 43.8
click at [54, 155] on div "1 [PERSON_NAME]([PERSON_NAME]) [STREET_ADDRESS] Delivery — 06:58 06:15-10:20 2 …" at bounding box center [57, 214] width 115 height 892
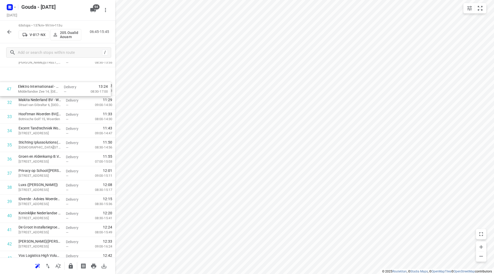
scroll to position [440, 0]
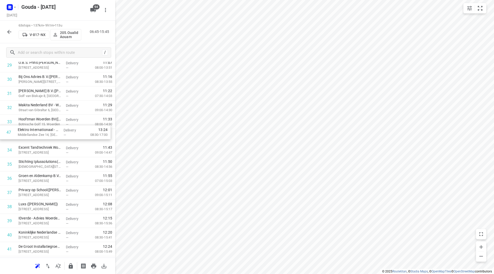
drag, startPoint x: 28, startPoint y: 146, endPoint x: 27, endPoint y: 135, distance: 11.3
click at [27, 135] on div "1 [PERSON_NAME]([PERSON_NAME]) [STREET_ADDRESS] Delivery — 06:58 06:15-10:20 2 …" at bounding box center [57, 108] width 115 height 892
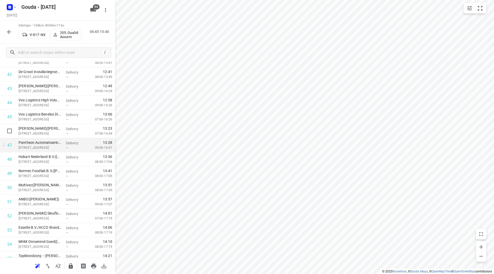
scroll to position [620, 0]
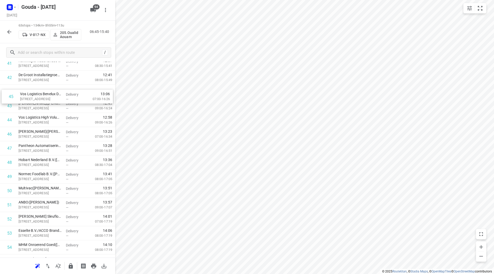
drag, startPoint x: 31, startPoint y: 109, endPoint x: 32, endPoint y: 93, distance: 16.3
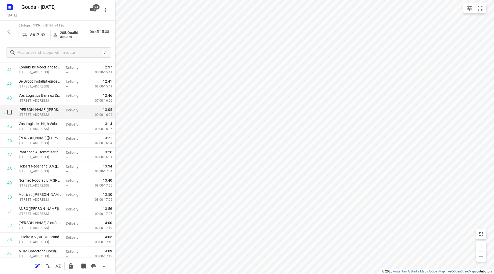
scroll to position [611, 0]
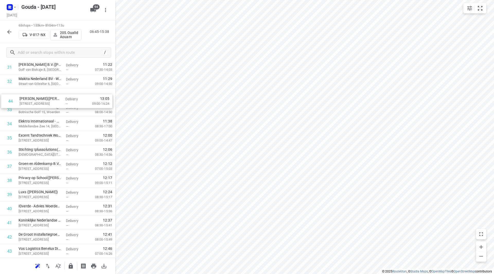
drag, startPoint x: 74, startPoint y: 109, endPoint x: 75, endPoint y: 101, distance: 8.3
click at [75, 101] on div "1 [PERSON_NAME]([PERSON_NAME]) [STREET_ADDRESS] Delivery — 06:58 06:15-10:20 2 …" at bounding box center [57, 82] width 115 height 892
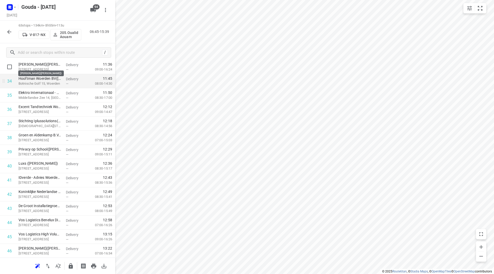
scroll to position [489, 0]
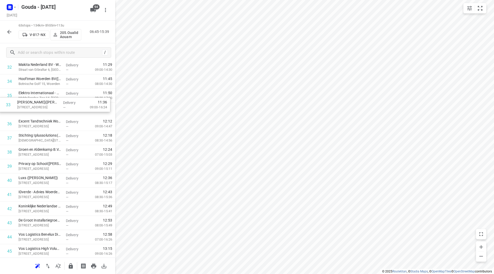
drag, startPoint x: 62, startPoint y: 75, endPoint x: 62, endPoint y: 115, distance: 39.4
click at [62, 115] on div "1 [PERSON_NAME]([PERSON_NAME]) [STREET_ADDRESS] Delivery — 06:58 06:15-10:20 2 …" at bounding box center [57, 67] width 115 height 892
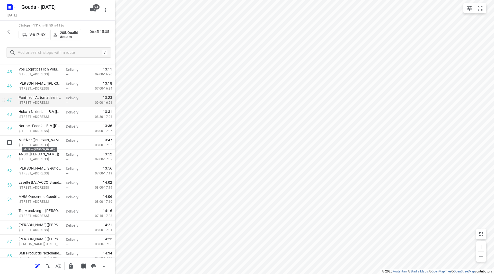
scroll to position [634, 0]
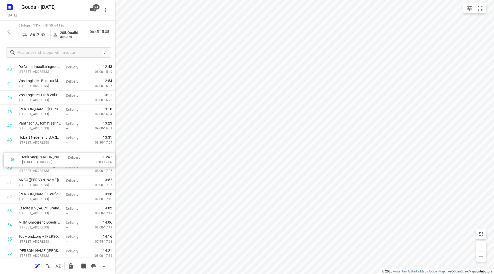
drag, startPoint x: 50, startPoint y: 167, endPoint x: 53, endPoint y: 153, distance: 14.3
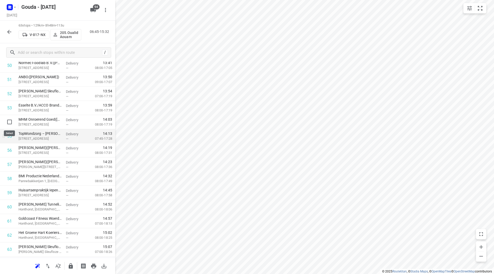
scroll to position [750, 0]
click at [69, 265] on icon "button" at bounding box center [71, 266] width 6 height 6
click at [13, 30] on button "button" at bounding box center [9, 32] width 10 height 10
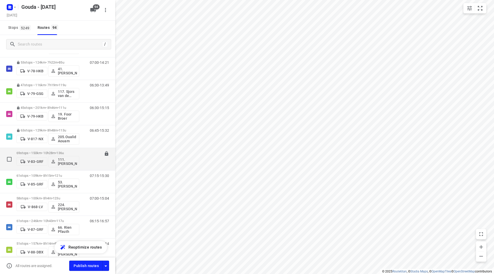
scroll to position [978, 0]
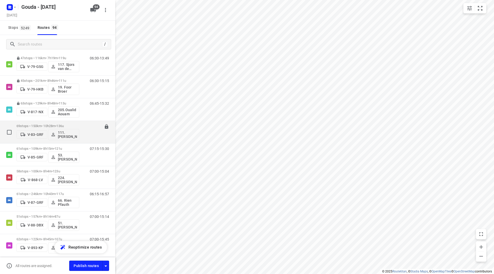
click at [51, 128] on div "V-83-GRF 111.[PERSON_NAME]" at bounding box center [47, 134] width 63 height 12
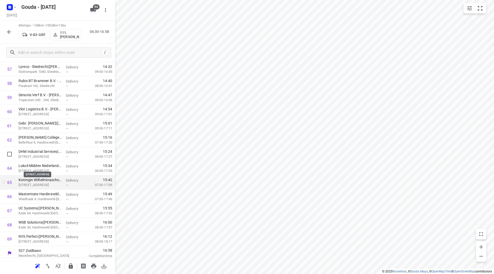
scroll to position [835, 0]
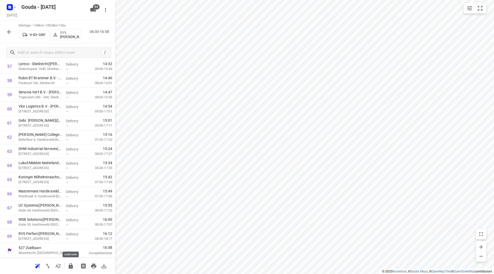
click at [70, 264] on icon "button" at bounding box center [71, 265] width 4 height 5
click at [6, 24] on div "69 stops • 150km • 10h28m • 136u V-83-GRF 111.[PERSON_NAME] 06:30-16:58" at bounding box center [57, 32] width 115 height 23
click at [8, 31] on icon "button" at bounding box center [9, 32] width 4 height 4
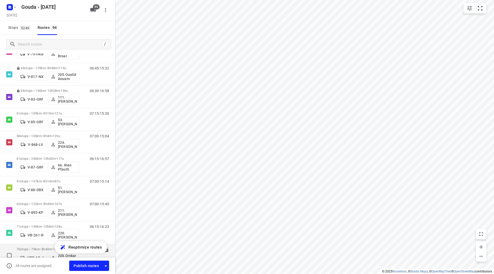
scroll to position [1004, 0]
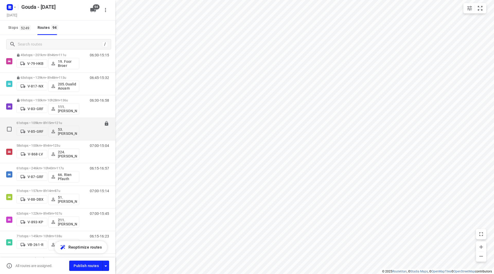
click at [46, 122] on p "61 stops • 109km • 8h15m • 121u" at bounding box center [47, 123] width 63 height 4
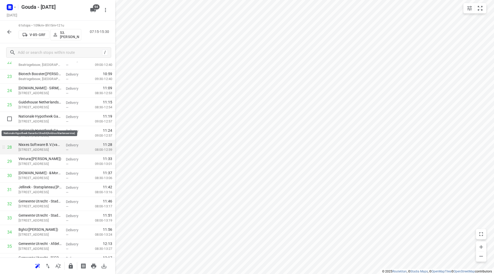
scroll to position [336, 0]
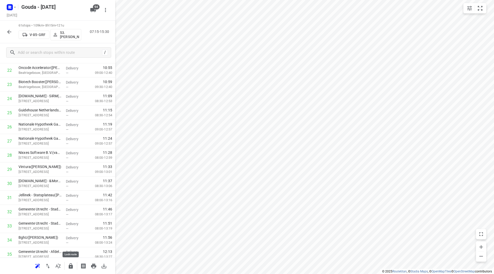
click at [71, 268] on icon "button" at bounding box center [71, 265] width 4 height 5
click at [9, 27] on div "61 stops • 109km • 8h15m • 121u V-85-GRF 53.[PERSON_NAME] 07:15-15:30" at bounding box center [57, 32] width 115 height 23
click at [9, 33] on icon "button" at bounding box center [9, 32] width 4 height 4
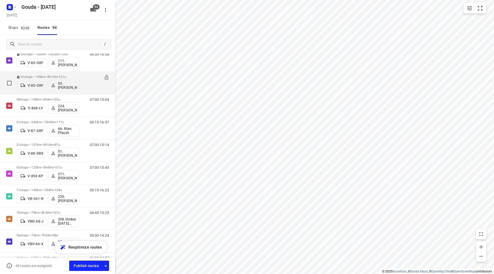
scroll to position [978, 0]
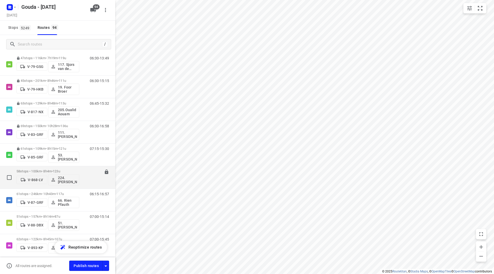
click at [49, 169] on div "58 stops • 100km • 8h4m • 123u V-868-LV 224.[PERSON_NAME]" at bounding box center [47, 177] width 63 height 21
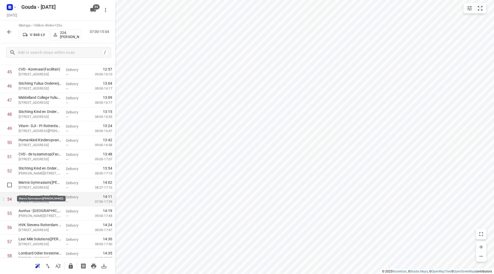
scroll to position [669, 0]
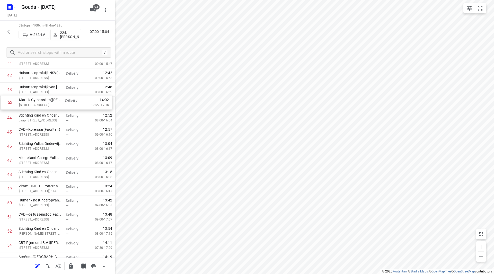
drag, startPoint x: 32, startPoint y: 170, endPoint x: 33, endPoint y: 108, distance: 62.3
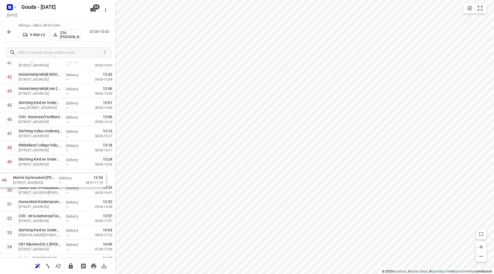
drag, startPoint x: 47, startPoint y: 102, endPoint x: 43, endPoint y: 186, distance: 84.8
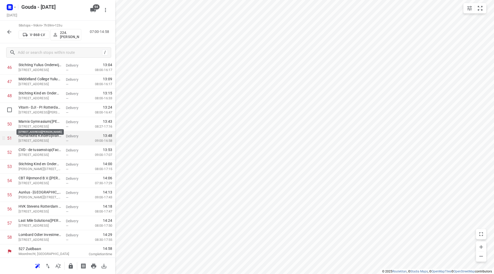
scroll to position [680, 0]
click at [69, 268] on icon "button" at bounding box center [71, 265] width 4 height 5
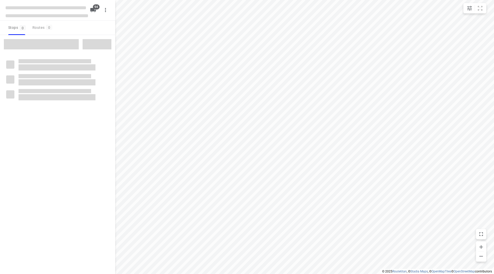
checkbox input "true"
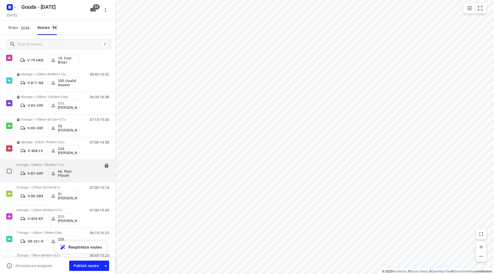
scroll to position [1029, 0]
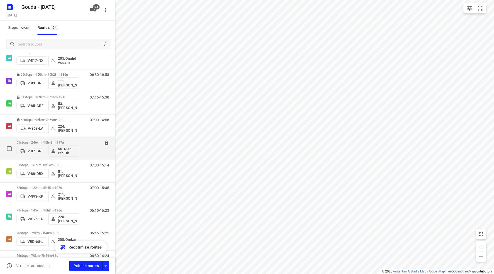
click at [39, 143] on p "61 stops • 246km • 10h43m • 117u" at bounding box center [47, 143] width 63 height 4
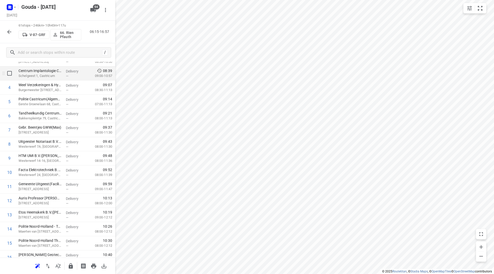
scroll to position [51, 0]
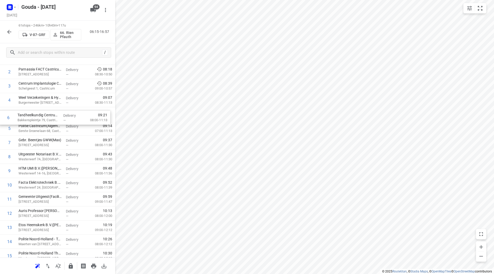
drag, startPoint x: 51, startPoint y: 128, endPoint x: 50, endPoint y: 115, distance: 12.9
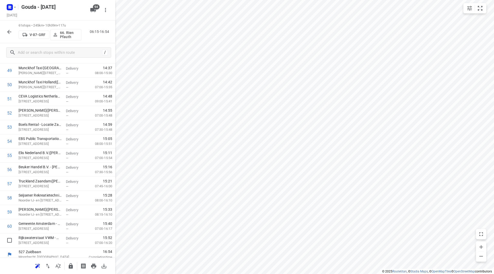
scroll to position [721, 0]
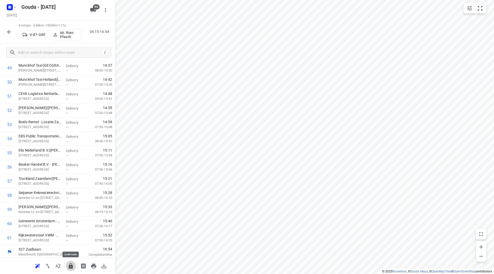
click at [69, 266] on icon "button" at bounding box center [71, 265] width 4 height 5
click at [6, 28] on button "button" at bounding box center [9, 32] width 10 height 10
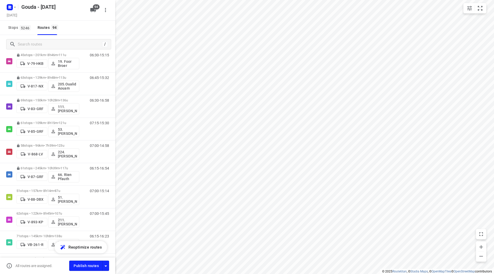
scroll to position [1107, 0]
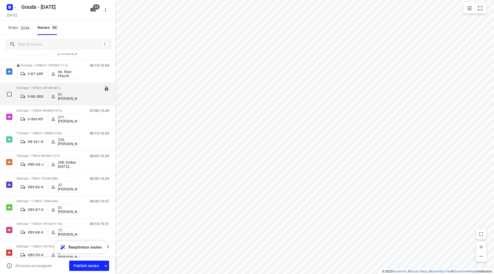
click at [41, 86] on div "51 stops • 157km • 8h14m • 87u V-88-DBX 51.Angelique Langerak" at bounding box center [47, 93] width 63 height 21
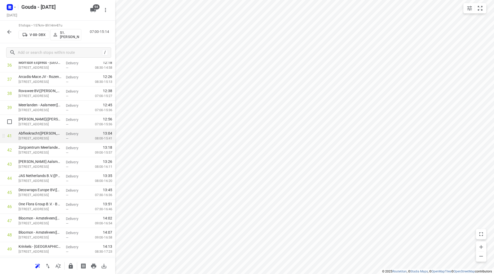
scroll to position [540, 0]
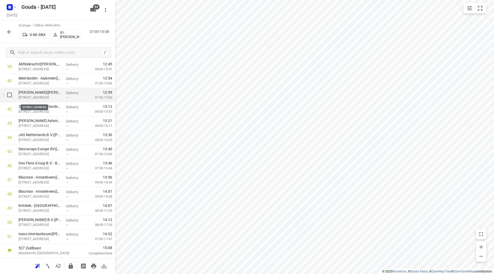
scroll to position [581, 0]
click at [71, 266] on icon "button" at bounding box center [71, 266] width 6 height 6
click at [9, 30] on icon "button" at bounding box center [9, 32] width 6 height 6
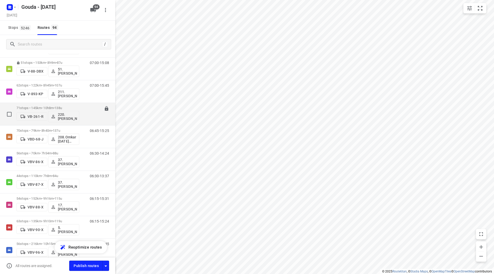
scroll to position [1107, 0]
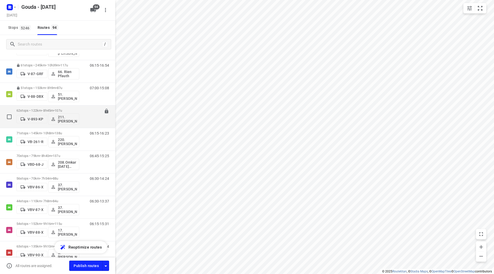
click at [47, 109] on p "62 stops • 122km • 8h45m • 107u" at bounding box center [47, 111] width 63 height 4
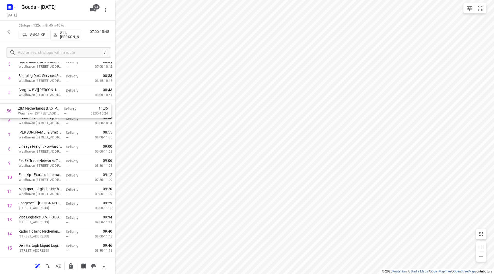
scroll to position [72, 0]
drag, startPoint x: 47, startPoint y: 191, endPoint x: 46, endPoint y: 107, distance: 84.1
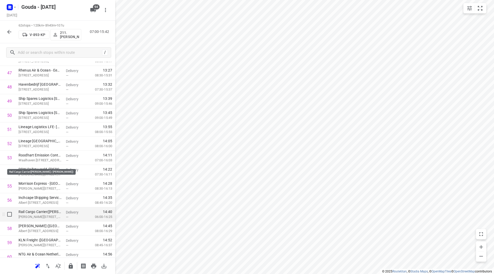
scroll to position [736, 0]
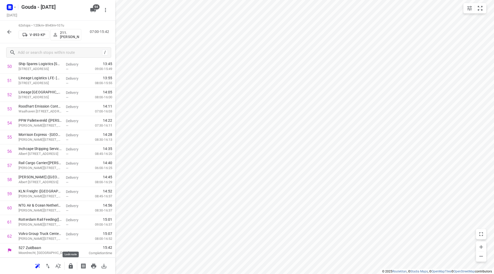
click at [69, 265] on icon "button" at bounding box center [71, 265] width 4 height 5
click at [8, 31] on icon "button" at bounding box center [9, 32] width 4 height 4
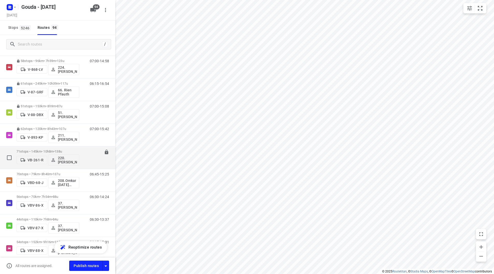
scroll to position [1107, 0]
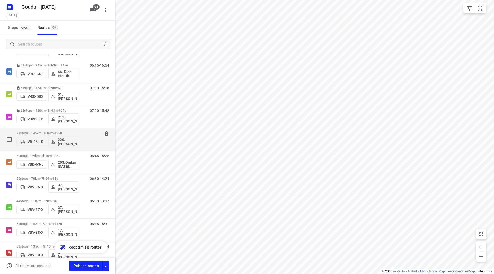
click at [37, 132] on p "71 stops • 145km • 10h8m • 138u" at bounding box center [47, 133] width 63 height 4
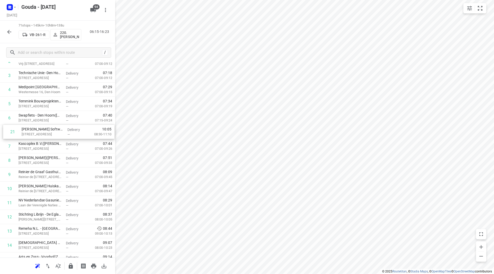
scroll to position [62, 0]
drag, startPoint x: 41, startPoint y: 160, endPoint x: 42, endPoint y: 200, distance: 39.9
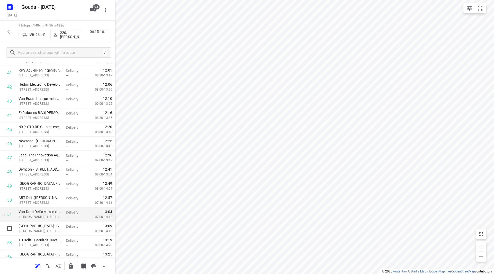
scroll to position [628, 0]
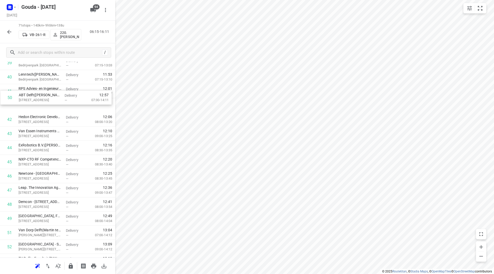
drag, startPoint x: 49, startPoint y: 173, endPoint x: 45, endPoint y: 91, distance: 82.9
click at [45, 90] on div "1 McDonald's Den Hoorn Harnaschpolder(Lindsey van Dijk) Hogenhoorn 1, Den Hoorn…" at bounding box center [57, 20] width 115 height 1005
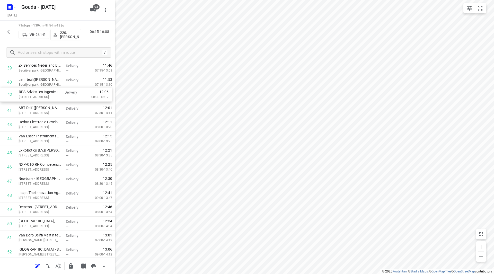
drag, startPoint x: 48, startPoint y: 109, endPoint x: 49, endPoint y: 93, distance: 16.0
click at [49, 91] on div "1 McDonald's Den Hoorn Harnaschpolder(Lindsey van Dijk) Hogenhoorn 1, Den Hoorn…" at bounding box center [57, 25] width 115 height 1005
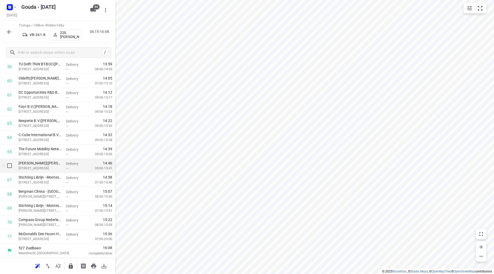
scroll to position [864, 0]
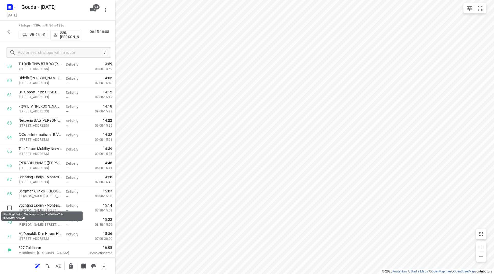
drag, startPoint x: 54, startPoint y: 207, endPoint x: 52, endPoint y: 191, distance: 16.3
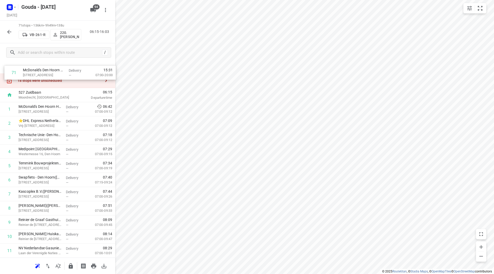
scroll to position [0, 0]
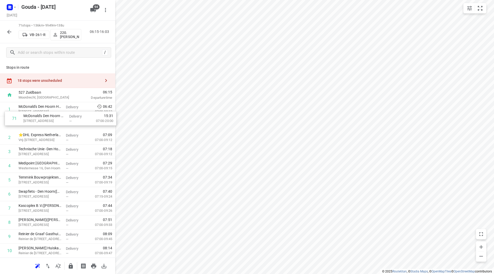
drag, startPoint x: 34, startPoint y: 236, endPoint x: 40, endPoint y: 113, distance: 123.9
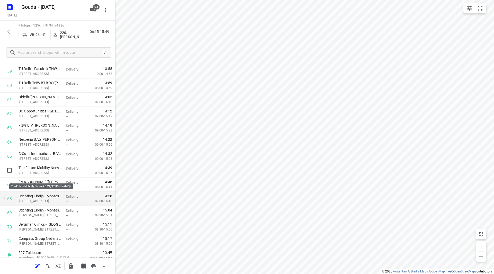
scroll to position [864, 0]
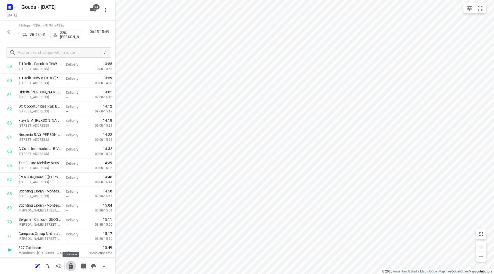
click at [68, 264] on icon "button" at bounding box center [71, 266] width 6 height 6
click at [9, 32] on icon "button" at bounding box center [9, 32] width 6 height 6
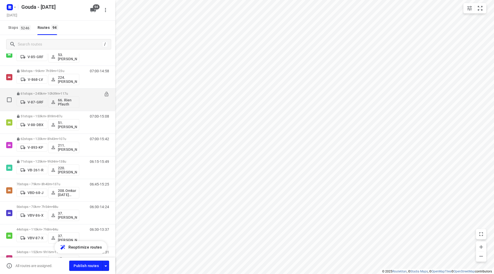
scroll to position [1132, 0]
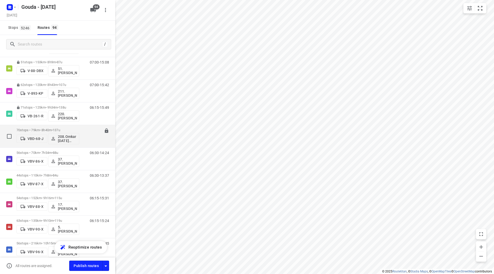
click at [39, 129] on p "70 stops • 79km • 8h40m • 137u" at bounding box center [47, 130] width 63 height 4
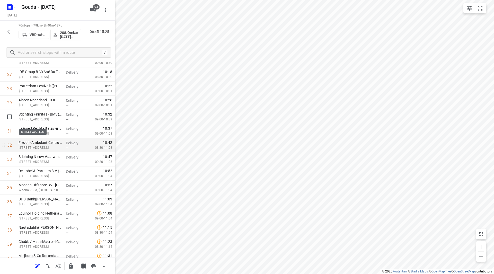
scroll to position [412, 0]
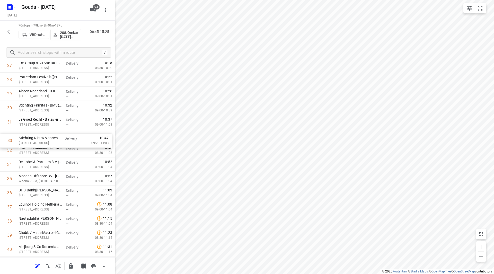
drag, startPoint x: 48, startPoint y: 147, endPoint x: 48, endPoint y: 135, distance: 12.4
click at [48, 136] on div "1 Fakton(Tlaitmass Ben Haddou) Beursplein 37, Rotterdam Delivery — 07:08 07:00-…" at bounding box center [57, 185] width 115 height 991
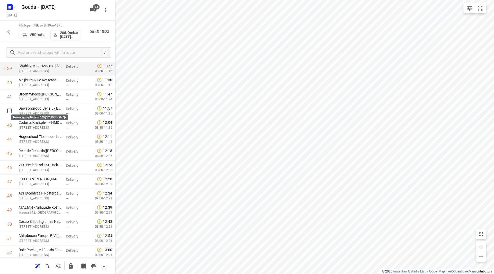
scroll to position [566, 0]
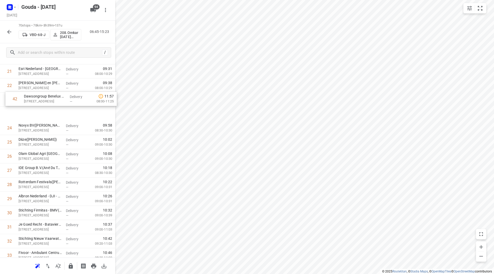
drag, startPoint x: 20, startPoint y: 128, endPoint x: 25, endPoint y: 102, distance: 26.4
click at [25, 102] on div "1 Fakton(Tlaitmass Ben Haddou) Beursplein 37, Rotterdam Delivery — 07:08 07:00-…" at bounding box center [57, 276] width 115 height 991
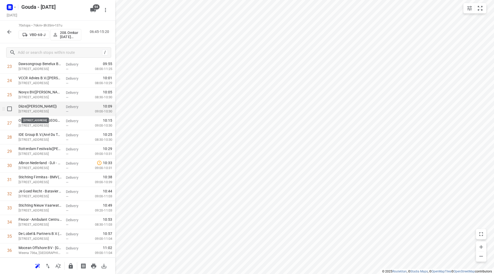
scroll to position [346, 0]
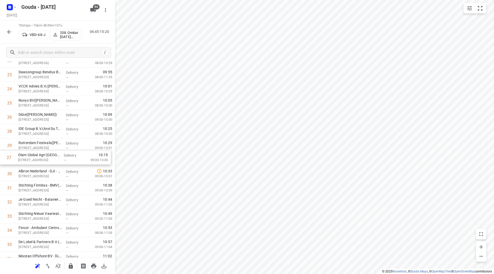
drag, startPoint x: 50, startPoint y: 131, endPoint x: 50, endPoint y: 163, distance: 31.9
click at [50, 163] on div "1 Fakton(Tlaitmass Ben Haddou) Beursplein 37, Rotterdam Delivery — 07:08 07:00-…" at bounding box center [57, 251] width 115 height 991
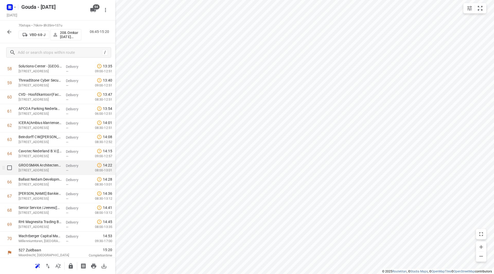
scroll to position [849, 0]
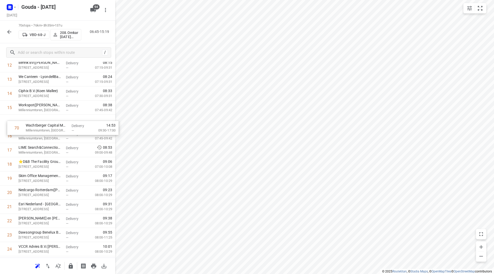
scroll to position [199, 0]
drag, startPoint x: 41, startPoint y: 235, endPoint x: 48, endPoint y: 140, distance: 96.0
click at [74, 266] on icon "button" at bounding box center [71, 266] width 6 height 6
click at [8, 32] on icon "button" at bounding box center [9, 32] width 4 height 4
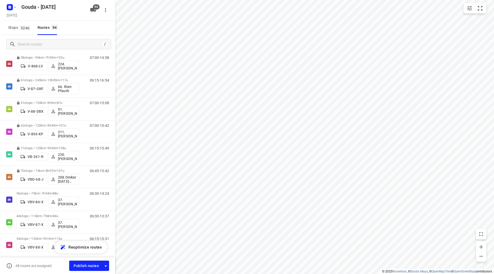
scroll to position [1094, 0]
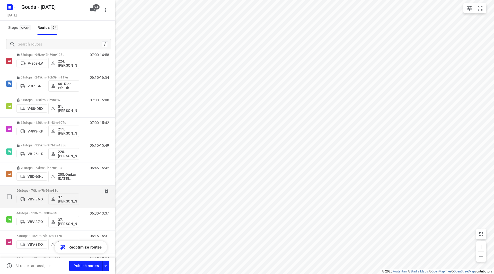
click at [37, 189] on p "56 stops • 70km • 7h54m • 88u" at bounding box center [47, 191] width 63 height 4
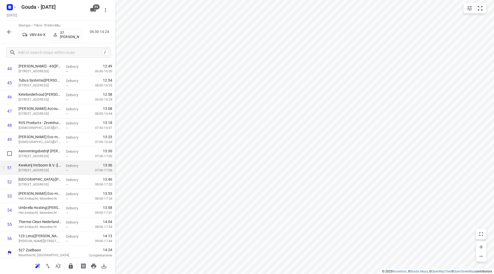
scroll to position [651, 0]
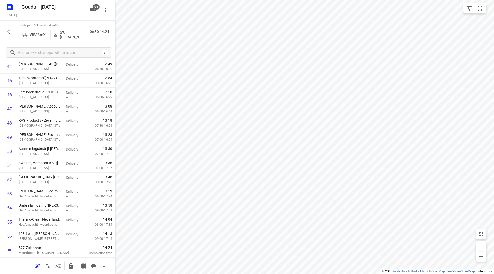
click at [70, 265] on icon "button" at bounding box center [71, 265] width 4 height 5
click at [10, 33] on icon "button" at bounding box center [9, 32] width 6 height 6
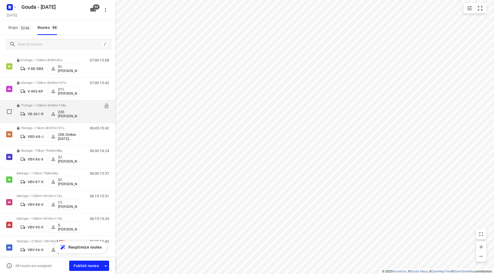
scroll to position [1184, 0]
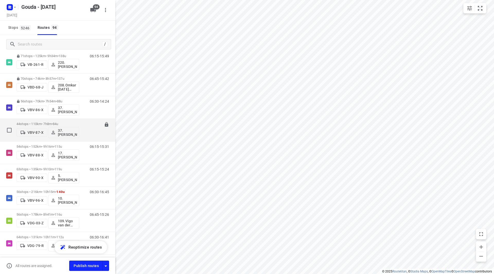
click at [43, 122] on p "44 stops • 110km • 7h8m • 84u" at bounding box center [47, 124] width 63 height 4
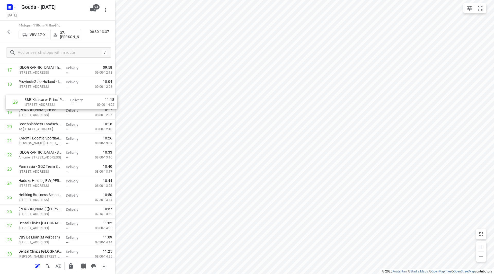
scroll to position [262, 0]
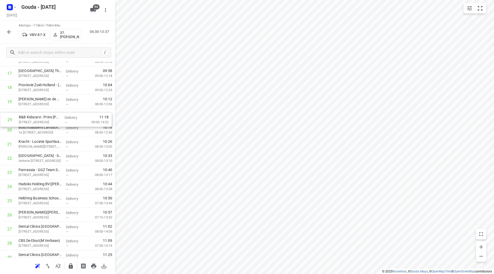
drag, startPoint x: 33, startPoint y: 220, endPoint x: 33, endPoint y: 116, distance: 104.5
click at [33, 116] on div "1 ⭐Boele & van Eesteren(Beate Kok) Laan van Vredenoord 14, Rijswijk Delivery — …" at bounding box center [57, 151] width 115 height 623
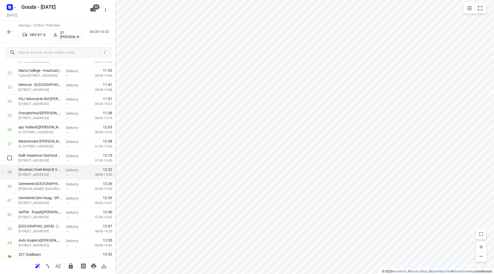
scroll to position [481, 0]
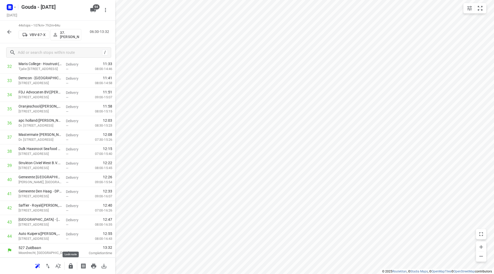
click at [69, 265] on icon "button" at bounding box center [71, 265] width 4 height 5
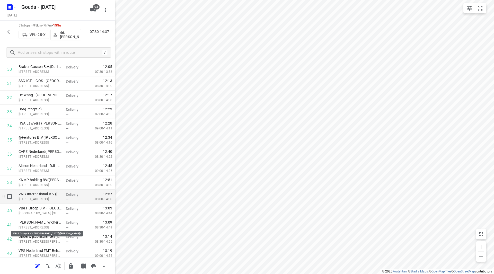
scroll to position [430, 0]
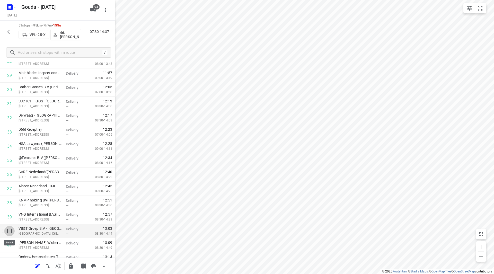
click at [10, 232] on input "checkbox" at bounding box center [9, 231] width 10 height 10
checkbox input "true"
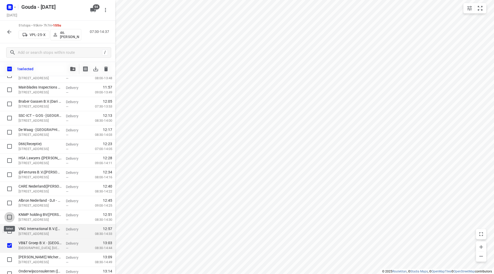
drag, startPoint x: 11, startPoint y: 218, endPoint x: 10, endPoint y: 226, distance: 8.5
click at [11, 217] on input "checkbox" at bounding box center [9, 217] width 10 height 10
checkbox input "true"
click at [10, 230] on input "checkbox" at bounding box center [9, 231] width 10 height 10
checkbox input "true"
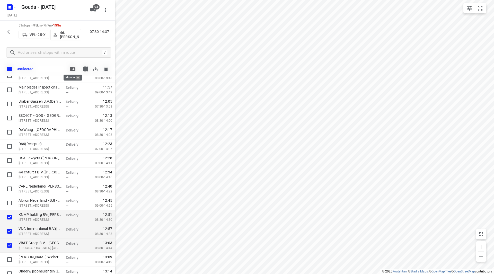
click at [72, 68] on icon "button" at bounding box center [72, 69] width 5 height 4
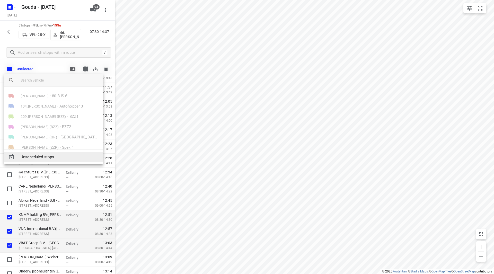
click at [47, 155] on span "Unscheduled stops" at bounding box center [60, 157] width 78 height 6
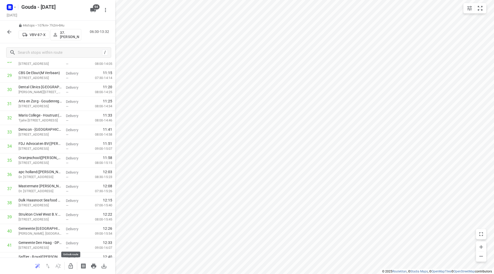
click at [71, 265] on icon "button" at bounding box center [71, 265] width 4 height 5
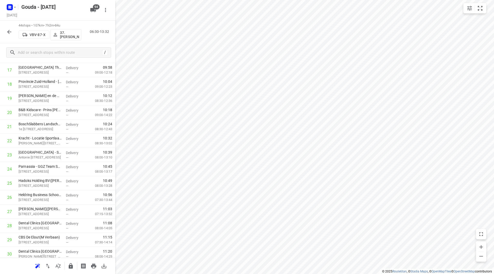
scroll to position [0, 0]
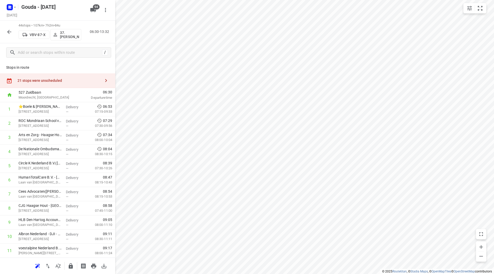
click at [77, 86] on div "21 stops were unscheduled" at bounding box center [57, 80] width 115 height 15
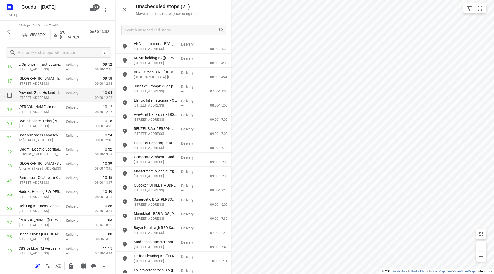
scroll to position [232, 0]
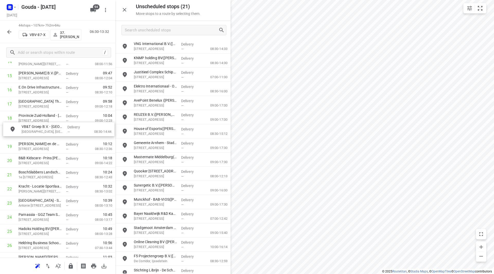
drag, startPoint x: 145, startPoint y: 76, endPoint x: 30, endPoint y: 131, distance: 127.3
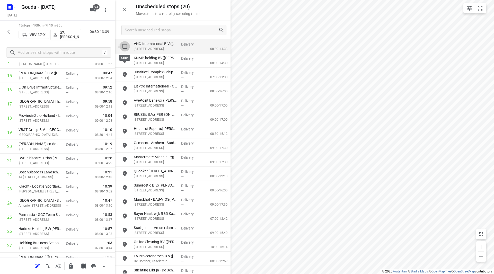
click at [125, 46] on input "grid" at bounding box center [125, 46] width 10 height 10
checkbox input "true"
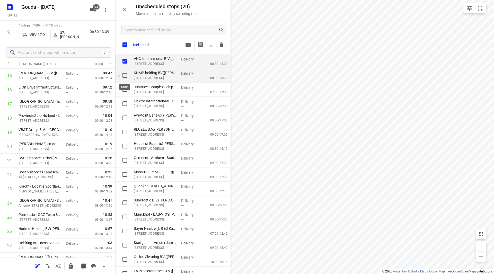
click at [126, 74] on input "grid" at bounding box center [125, 75] width 10 height 10
checkbox input "true"
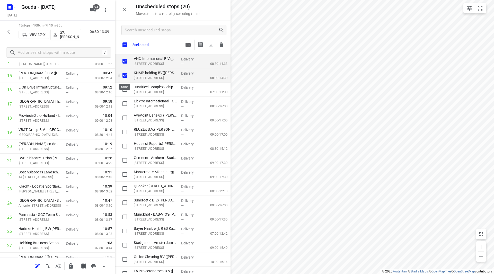
checkbox input "true"
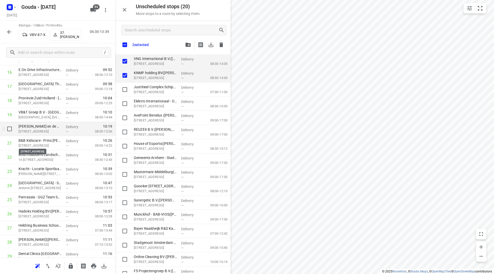
scroll to position [257, 0]
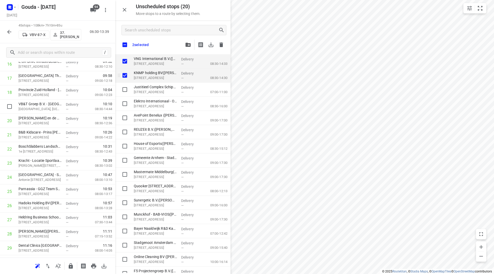
checkbox input "true"
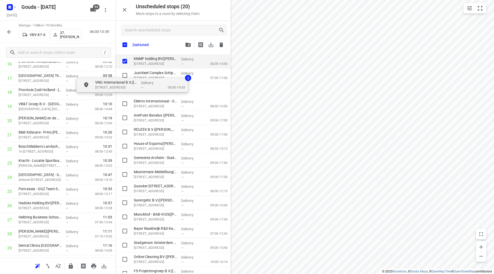
checkbox input "true"
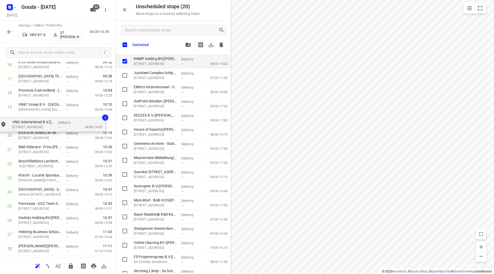
drag, startPoint x: 124, startPoint y: 72, endPoint x: 19, endPoint y: 124, distance: 117.0
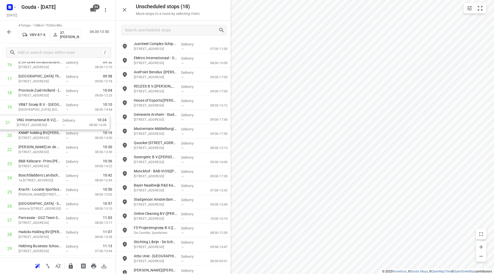
drag, startPoint x: 33, startPoint y: 134, endPoint x: 31, endPoint y: 118, distance: 15.8
click at [31, 118] on div "1 ⭐Boele & van Eesteren(Beate Kok) Laan van Vredenoord 14, Rijswijk Delivery — …" at bounding box center [57, 177] width 115 height 665
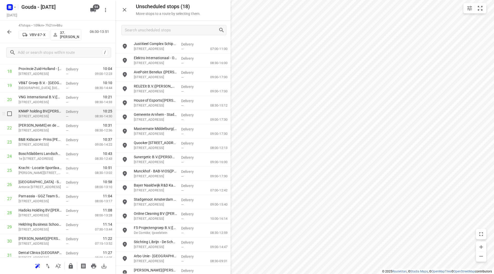
scroll to position [283, 0]
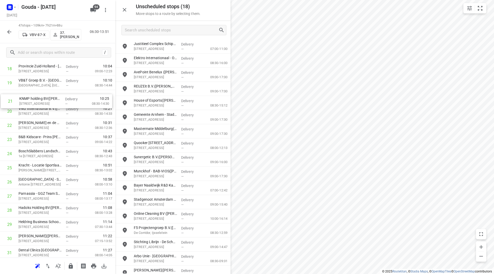
drag, startPoint x: 29, startPoint y: 103, endPoint x: 31, endPoint y: 91, distance: 11.4
click at [31, 91] on div "1 ⭐Boele & van Eesteren(Beate Kok) Laan van Vredenoord 14, Rijswijk Delivery — …" at bounding box center [57, 153] width 115 height 665
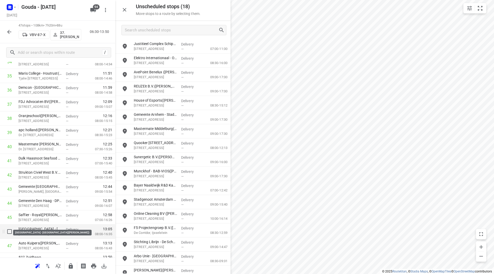
scroll to position [524, 0]
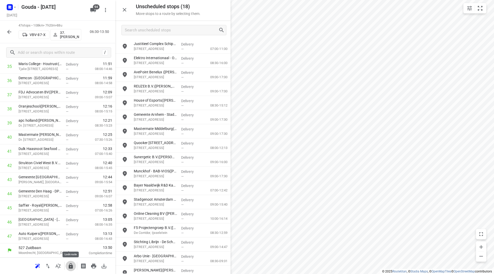
click at [70, 266] on icon "button" at bounding box center [71, 265] width 4 height 5
click at [6, 32] on icon "button" at bounding box center [9, 32] width 6 height 6
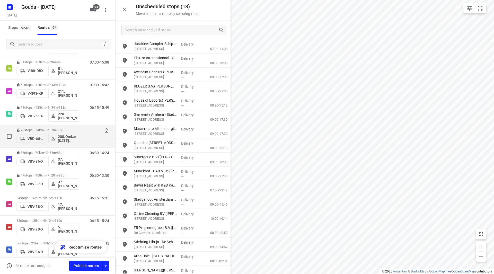
scroll to position [1209, 0]
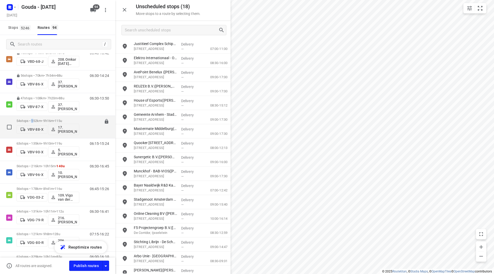
click at [34, 121] on p "54 stops • 152km • 9h16m • 115u" at bounding box center [47, 121] width 63 height 4
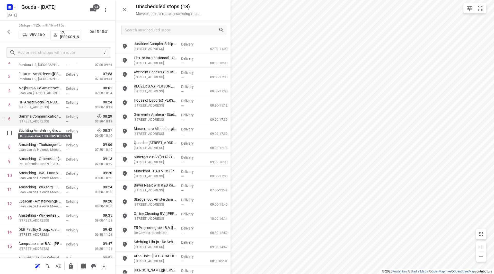
scroll to position [51, 0]
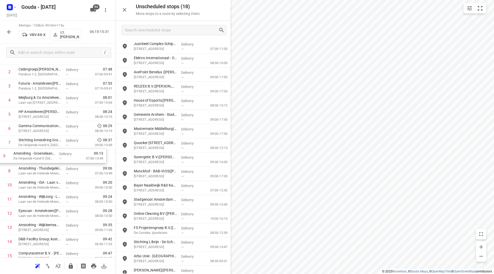
drag, startPoint x: 60, startPoint y: 175, endPoint x: 56, endPoint y: 156, distance: 19.9
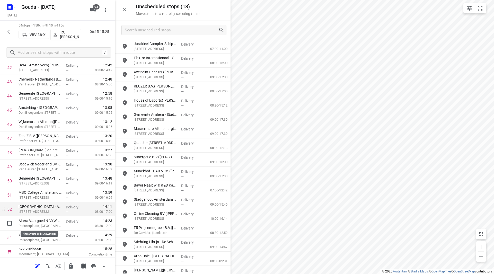
scroll to position [623, 0]
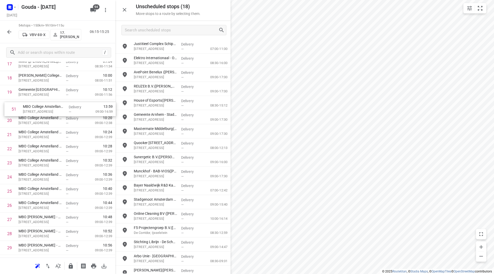
drag, startPoint x: 40, startPoint y: 194, endPoint x: 45, endPoint y: 107, distance: 86.6
click at [45, 107] on div "1 Bakkers Brigade B.V. - Kantine Ouderkerk(Nikki Pennings) Ambachtenstraat 59, …" at bounding box center [57, 212] width 115 height 764
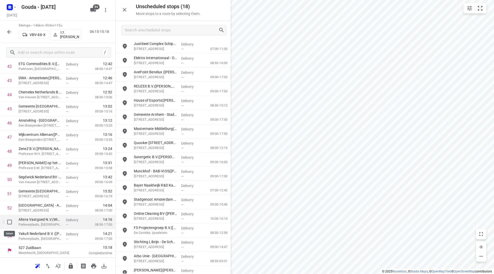
click at [10, 223] on input "checkbox" at bounding box center [9, 222] width 10 height 10
checkbox input "true"
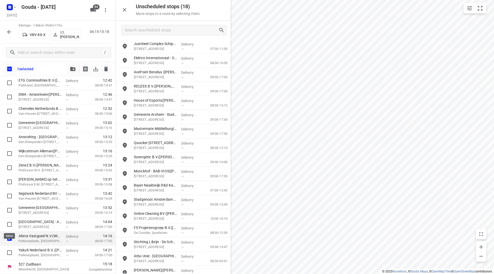
scroll to position [621, 0]
click at [11, 251] on input "checkbox" at bounding box center [9, 253] width 10 height 10
checkbox input "true"
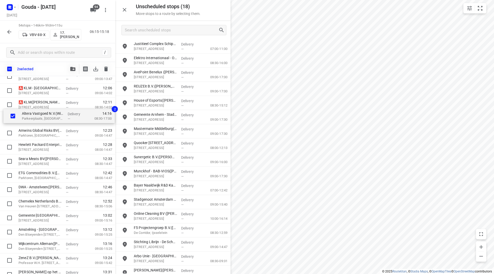
drag, startPoint x: 31, startPoint y: 237, endPoint x: 33, endPoint y: 120, distance: 116.6
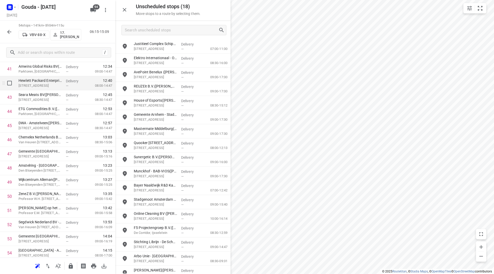
scroll to position [597, 0]
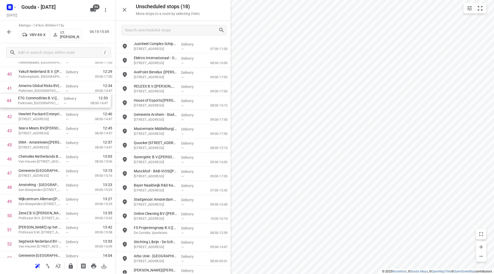
drag, startPoint x: 41, startPoint y: 121, endPoint x: 41, endPoint y: 100, distance: 21.6
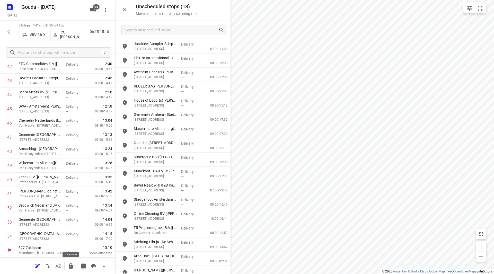
click at [69, 266] on icon "button" at bounding box center [71, 265] width 4 height 5
click at [7, 33] on icon "button" at bounding box center [9, 32] width 6 height 6
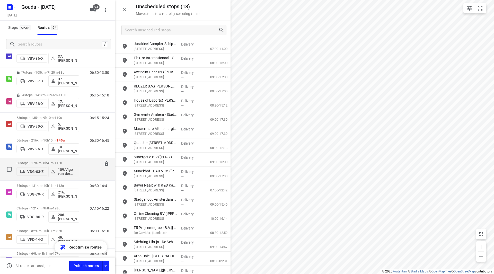
scroll to position [1184, 0]
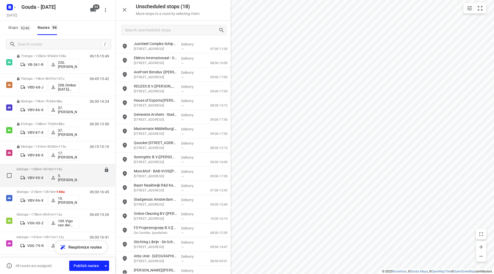
click at [42, 169] on p "63 stops • 135km • 9h10m • 119u" at bounding box center [47, 169] width 63 height 4
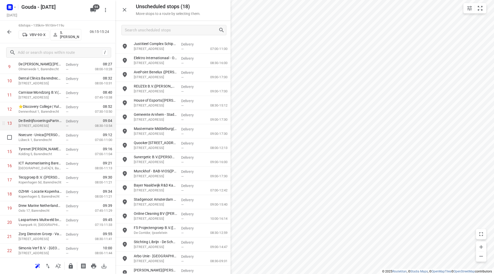
scroll to position [154, 0]
drag, startPoint x: 67, startPoint y: 125, endPoint x: 65, endPoint y: 115, distance: 11.0
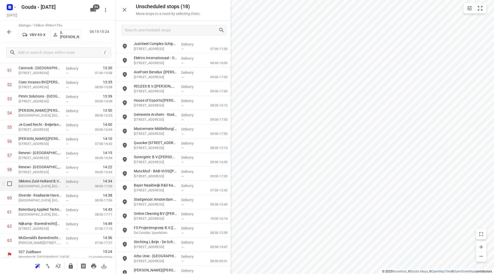
scroll to position [750, 0]
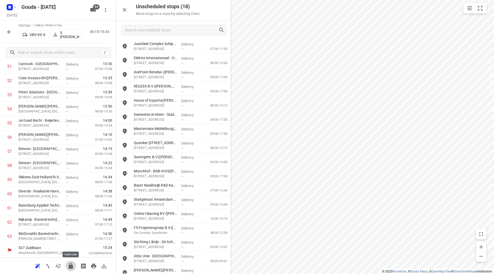
click at [71, 267] on icon "button" at bounding box center [71, 265] width 4 height 5
click at [4, 32] on button "button" at bounding box center [9, 32] width 10 height 10
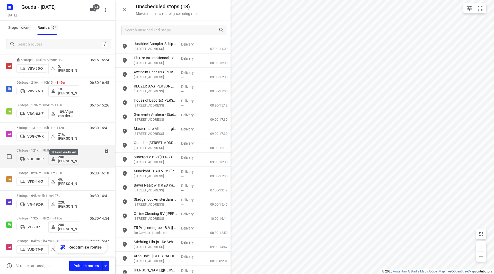
scroll to position [1261, 0]
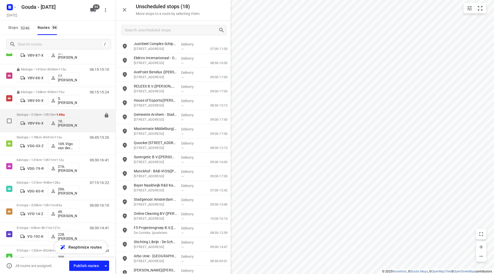
click at [45, 112] on div "56 stops • 216km • 10h15m • 140u VBV-96-X 10. Rene Steenbergen" at bounding box center [47, 120] width 63 height 21
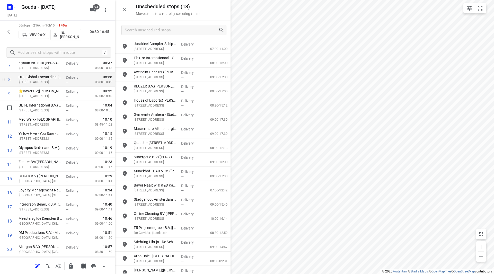
scroll to position [103, 0]
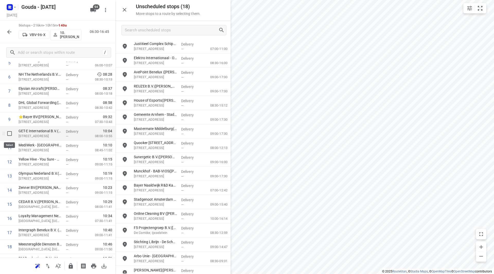
click at [8, 135] on input "checkbox" at bounding box center [9, 133] width 10 height 10
checkbox input "true"
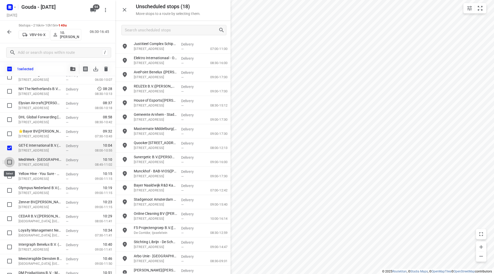
click at [9, 160] on input "checkbox" at bounding box center [9, 162] width 10 height 10
checkbox input "true"
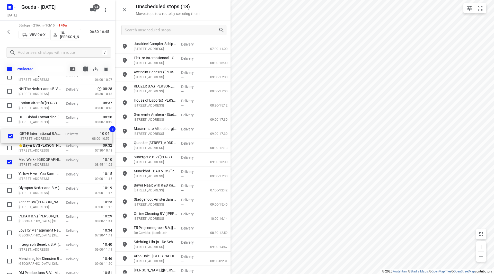
drag, startPoint x: 26, startPoint y: 148, endPoint x: 27, endPoint y: 134, distance: 14.2
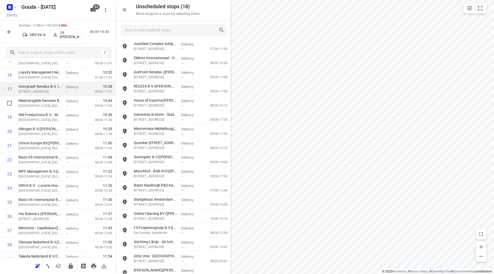
scroll to position [232, 0]
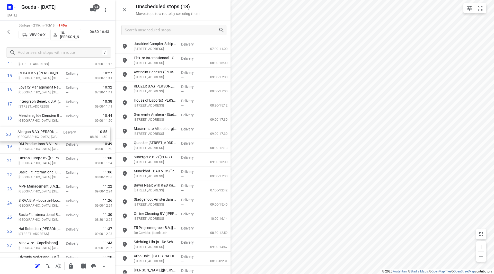
drag, startPoint x: 45, startPoint y: 142, endPoint x: 44, endPoint y: 126, distance: 15.7
click at [44, 126] on div "1 ⭐Schiphol Airport Retail B.V.(Randy Oosterhof) Hoeksteen 15, Hoofddorp Delive…" at bounding box center [57, 267] width 115 height 793
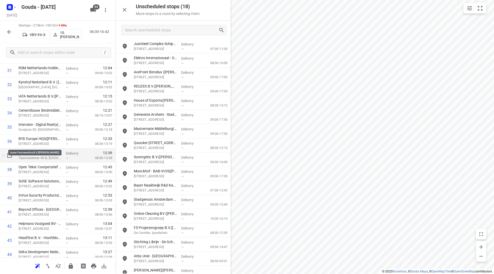
scroll to position [489, 0]
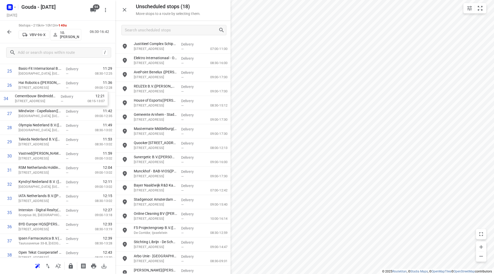
drag, startPoint x: 41, startPoint y: 87, endPoint x: 38, endPoint y: 102, distance: 15.3
click at [38, 102] on div "1 ⭐Schiphol Airport Retail B.V.(Randy Oosterhof) Hoeksteen 15, Hoofddorp Delive…" at bounding box center [57, 120] width 115 height 793
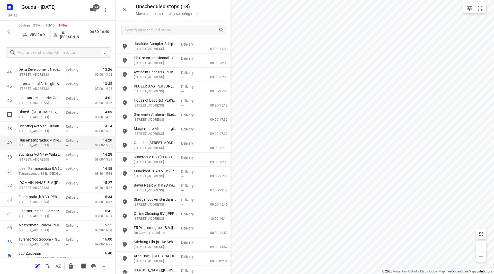
scroll to position [651, 0]
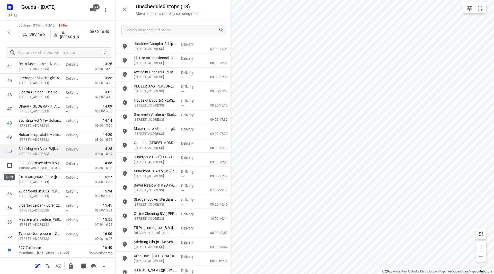
click at [12, 166] on input "checkbox" at bounding box center [9, 165] width 10 height 10
checkbox input "true"
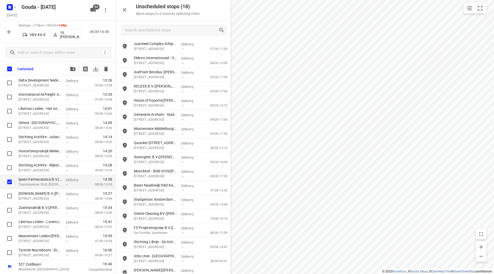
scroll to position [649, 0]
click at [74, 70] on icon "button" at bounding box center [72, 69] width 5 height 4
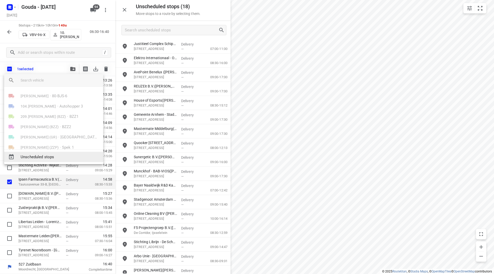
click at [40, 156] on span "Unscheduled stops" at bounding box center [60, 157] width 78 height 6
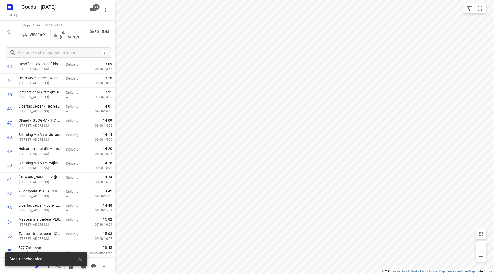
scroll to position [637, 0]
click at [71, 267] on icon "button" at bounding box center [71, 265] width 4 height 5
click at [10, 30] on icon "button" at bounding box center [9, 32] width 6 height 6
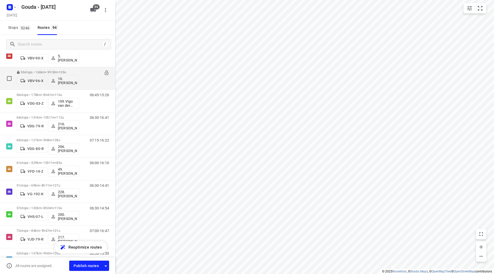
scroll to position [1261, 0]
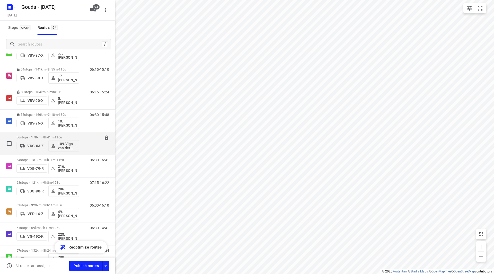
click at [46, 136] on p "56 stops • 178km • 8h41m • 116u" at bounding box center [47, 137] width 63 height 4
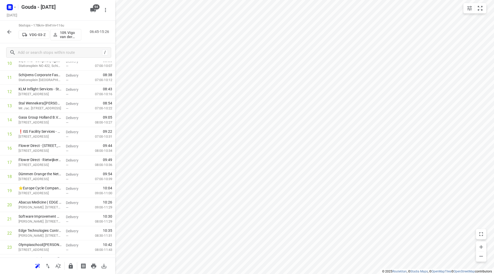
scroll to position [174, 0]
click at [10, 134] on input "checkbox" at bounding box center [9, 133] width 10 height 10
checkbox input "true"
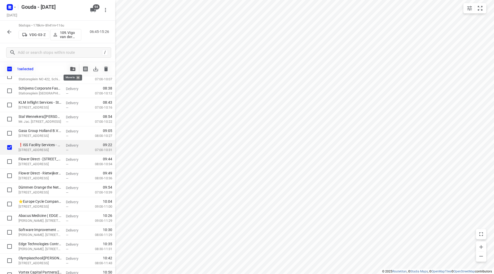
click at [69, 66] on button "button" at bounding box center [73, 69] width 10 height 10
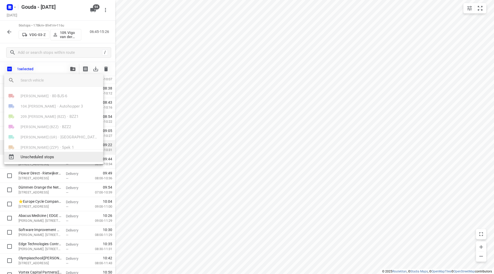
click at [38, 156] on span "Unscheduled stops" at bounding box center [60, 157] width 78 height 6
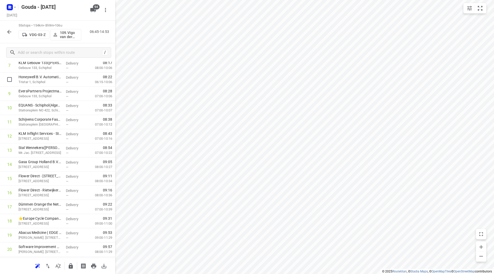
scroll to position [103, 0]
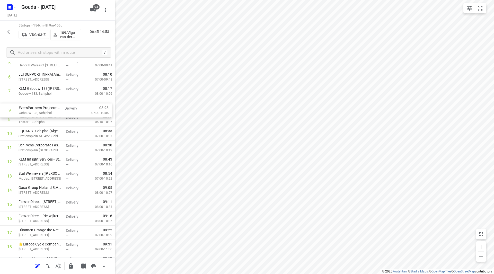
drag, startPoint x: 42, startPoint y: 120, endPoint x: 42, endPoint y: 109, distance: 11.1
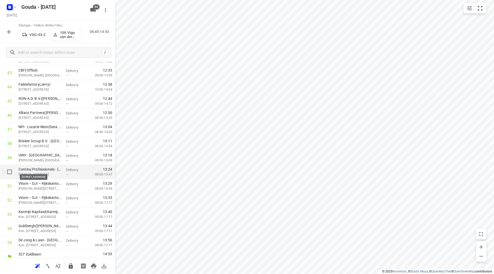
scroll to position [637, 0]
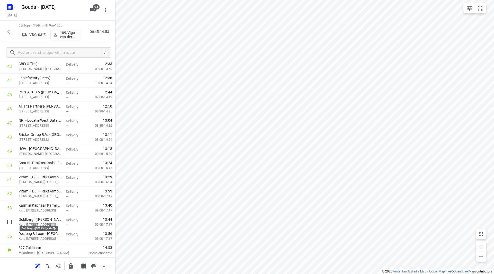
drag, startPoint x: 40, startPoint y: 221, endPoint x: 39, endPoint y: 205, distance: 16.2
click at [68, 267] on icon "button" at bounding box center [71, 266] width 6 height 6
click at [8, 29] on icon "button" at bounding box center [9, 32] width 6 height 6
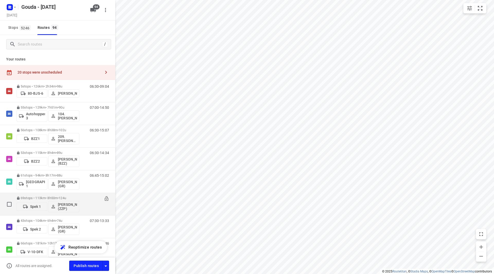
scroll to position [61, 0]
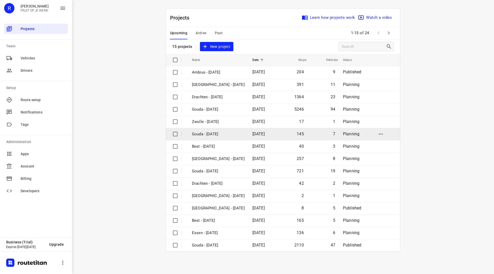
click at [209, 134] on p "Gouda - [DATE]" at bounding box center [218, 134] width 53 height 6
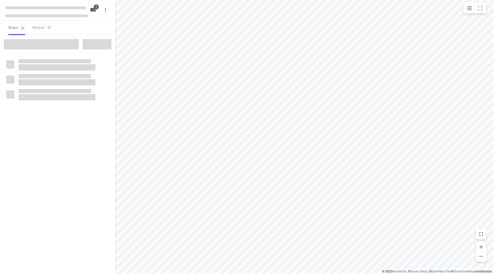
checkbox input "true"
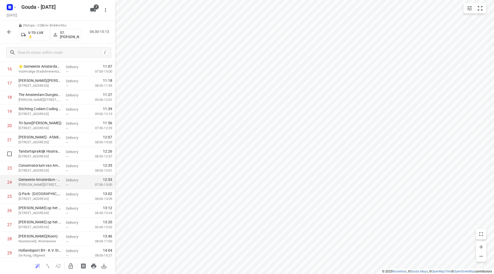
scroll to position [254, 0]
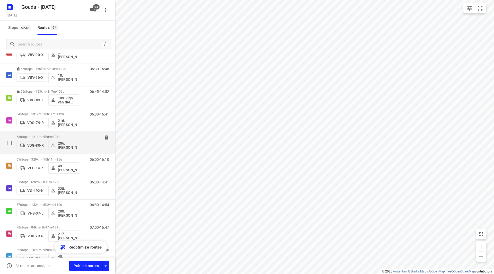
scroll to position [1312, 0]
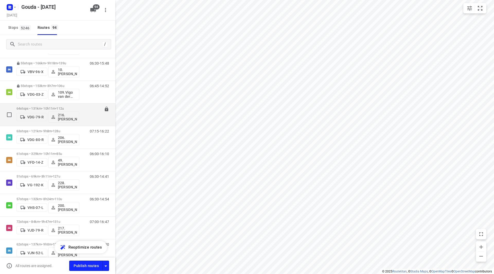
click at [42, 108] on p "64 stops • 131km • 10h11m • 112u" at bounding box center [47, 109] width 63 height 4
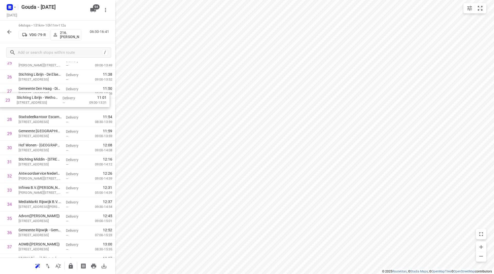
scroll to position [371, 0]
drag, startPoint x: 43, startPoint y: 141, endPoint x: 43, endPoint y: 195, distance: 53.5
click at [43, 195] on div "1 Dolmans Calamiteiten Diensten - [GEOGRAPHIC_DATA]([PERSON_NAME]) [PERSON_NAME…" at bounding box center [57, 184] width 115 height 906
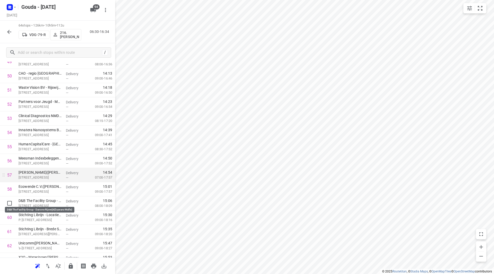
scroll to position [713, 0]
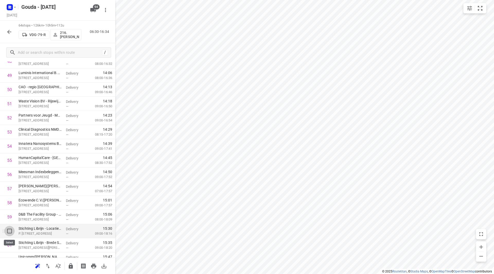
click at [7, 232] on input "checkbox" at bounding box center [9, 231] width 10 height 10
checkbox input "true"
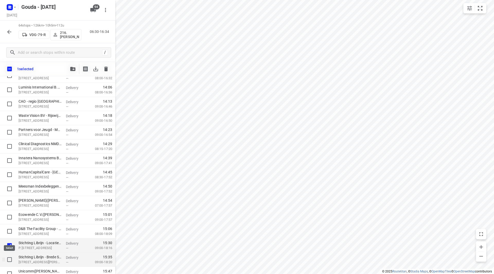
click at [7, 259] on input "checkbox" at bounding box center [9, 259] width 10 height 10
checkbox input "true"
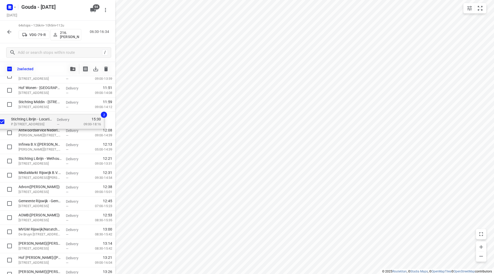
scroll to position [429, 0]
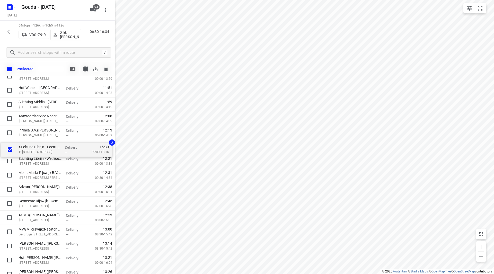
drag, startPoint x: 38, startPoint y: 245, endPoint x: 38, endPoint y: 148, distance: 97.5
click at [38, 148] on div "Dolmans Calamiteiten Diensten - Den Haag(Richard Gordijn) Sylvain Poonsstraat 1…" at bounding box center [57, 140] width 115 height 906
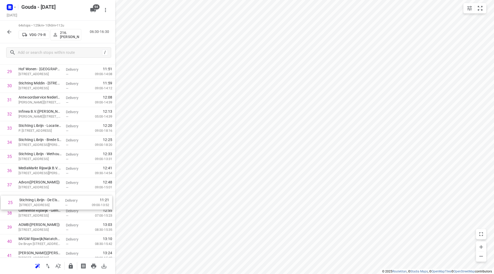
scroll to position [420, 0]
drag, startPoint x: 35, startPoint y: 176, endPoint x: 38, endPoint y: 188, distance: 12.7
click at [38, 188] on div "1 Dolmans Calamiteiten Diensten - Den Haag(Richard Gordijn) Sylvain Poonsstraat…" at bounding box center [57, 135] width 115 height 906
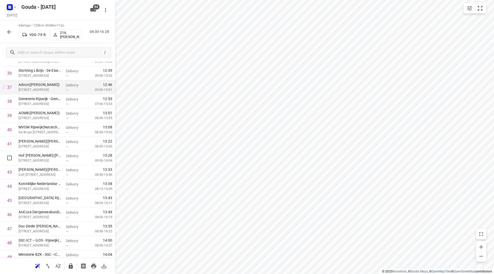
scroll to position [523, 0]
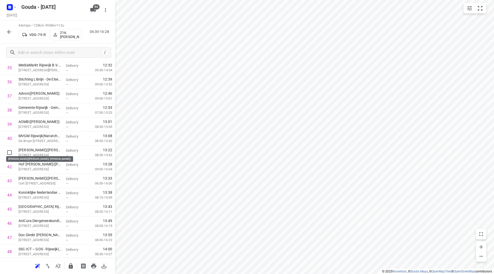
drag, startPoint x: 26, startPoint y: 148, endPoint x: 24, endPoint y: 136, distance: 12.8
click at [24, 136] on div "1 Dolmans Calamiteiten Diensten - Den Haag(Richard Gordijn) Sylvain Poonsstraat…" at bounding box center [57, 33] width 115 height 906
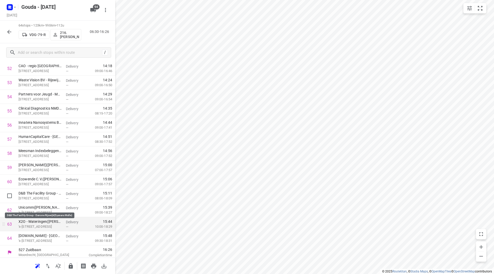
scroll to position [765, 0]
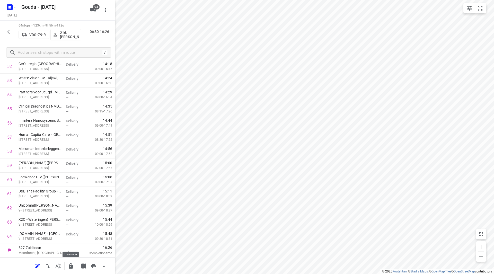
click at [71, 265] on icon "button" at bounding box center [71, 266] width 6 height 6
click at [12, 33] on button "button" at bounding box center [9, 32] width 10 height 10
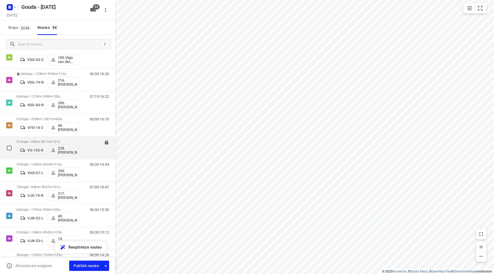
scroll to position [1338, 0]
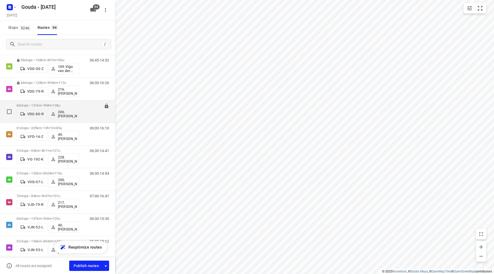
click at [39, 102] on div "63 stops • 121km • 9h8m • 128u VDG-80-R 206.Jan Carlos Mercera" at bounding box center [47, 111] width 63 height 21
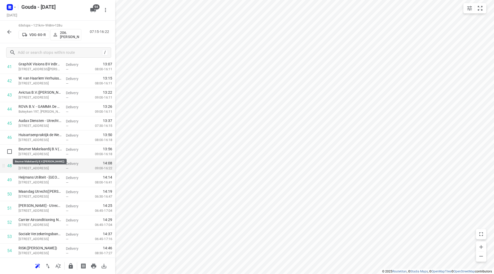
scroll to position [618, 0]
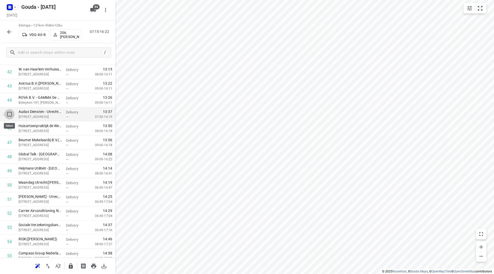
click at [8, 116] on input "checkbox" at bounding box center [9, 114] width 10 height 10
checkbox input "true"
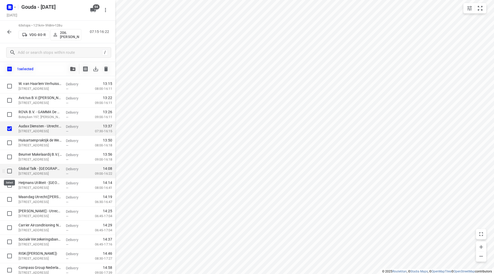
click at [10, 170] on input "checkbox" at bounding box center [9, 171] width 10 height 10
checkbox input "true"
click at [10, 183] on input "checkbox" at bounding box center [9, 185] width 10 height 10
checkbox input "true"
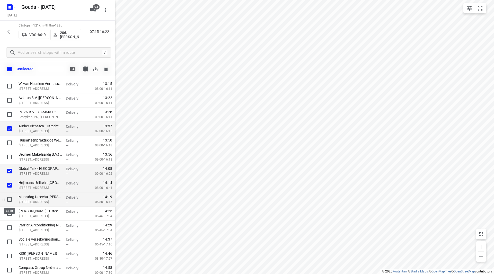
click at [7, 200] on input "checkbox" at bounding box center [9, 199] width 10 height 10
checkbox input "true"
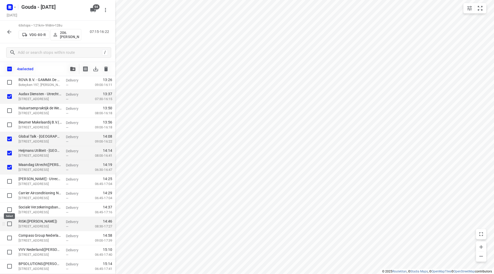
scroll to position [669, 0]
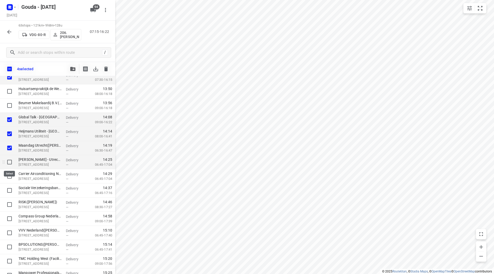
click at [8, 162] on input "checkbox" at bounding box center [9, 162] width 10 height 10
checkbox input "true"
drag, startPoint x: 10, startPoint y: 175, endPoint x: 7, endPoint y: 187, distance: 12.0
click at [9, 175] on input "checkbox" at bounding box center [9, 176] width 10 height 10
checkbox input "true"
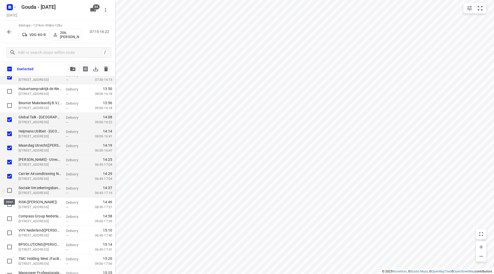
click at [7, 193] on input "checkbox" at bounding box center [9, 190] width 10 height 10
checkbox input "true"
click at [9, 207] on input "checkbox" at bounding box center [9, 204] width 10 height 10
checkbox input "true"
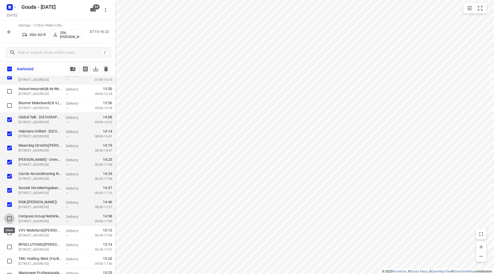
click at [10, 222] on input "checkbox" at bounding box center [9, 219] width 10 height 10
checkbox input "true"
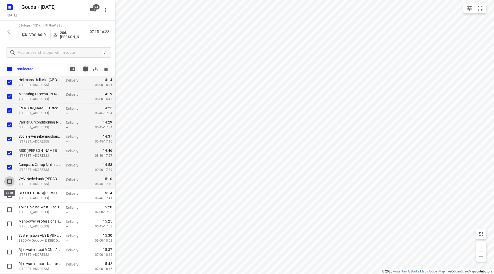
click at [13, 183] on input "checkbox" at bounding box center [9, 181] width 10 height 10
checkbox input "true"
drag, startPoint x: 11, startPoint y: 195, endPoint x: 10, endPoint y: 207, distance: 12.4
click at [11, 195] on input "checkbox" at bounding box center [9, 195] width 10 height 10
checkbox input "true"
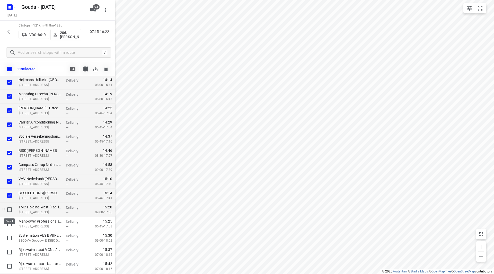
click at [10, 207] on input "checkbox" at bounding box center [9, 210] width 10 height 10
checkbox input "true"
click at [9, 223] on input "checkbox" at bounding box center [9, 224] width 10 height 10
checkbox input "true"
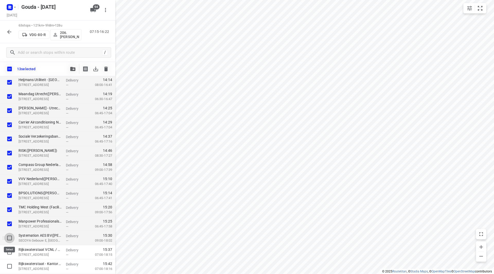
click at [11, 240] on input "checkbox" at bounding box center [9, 238] width 10 height 10
checkbox input "true"
click at [11, 252] on input "checkbox" at bounding box center [9, 252] width 10 height 10
checkbox input "true"
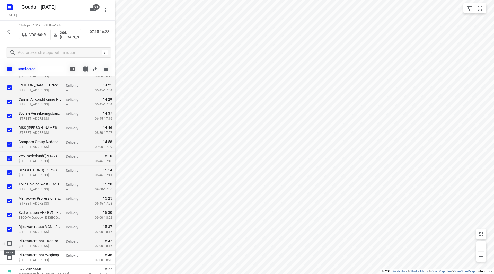
scroll to position [748, 0]
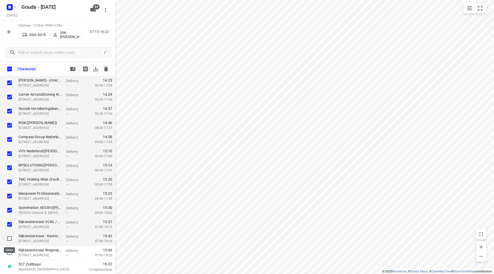
click at [13, 242] on input "checkbox" at bounding box center [9, 238] width 10 height 10
checkbox input "true"
click at [11, 257] on input "checkbox" at bounding box center [9, 253] width 10 height 10
checkbox input "true"
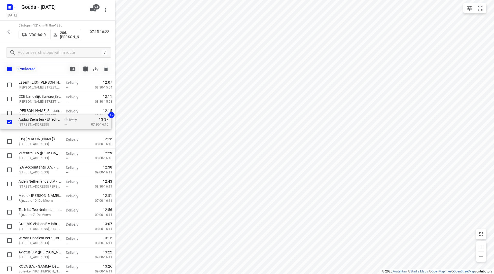
scroll to position [476, 0]
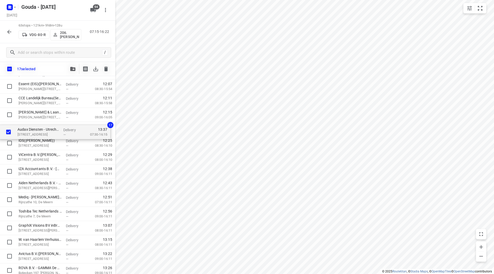
drag, startPoint x: 26, startPoint y: 206, endPoint x: 24, endPoint y: 129, distance: 76.7
click at [24, 129] on div "Securitas Direct - Verisure - De Meern(Karin de Hoop) Molensteyn 60, De Meern D…" at bounding box center [57, 87] width 115 height 892
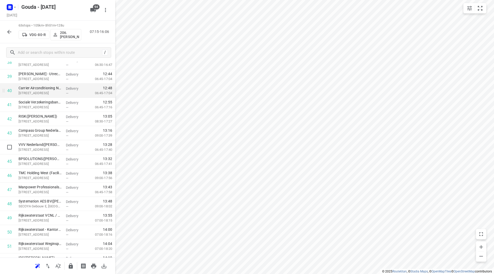
scroll to position [553, 0]
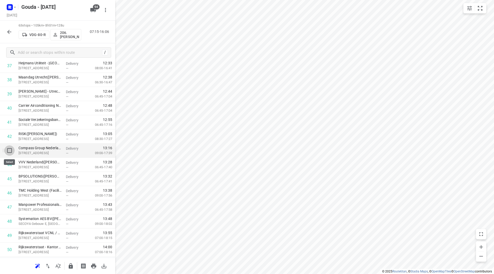
click at [10, 153] on input "checkbox" at bounding box center [9, 150] width 10 height 10
checkbox input "true"
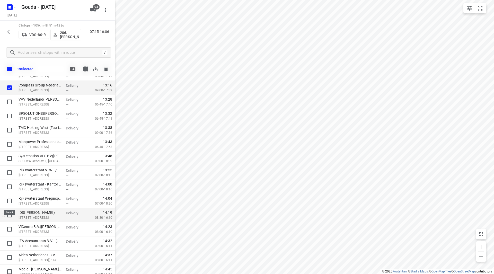
scroll to position [656, 0]
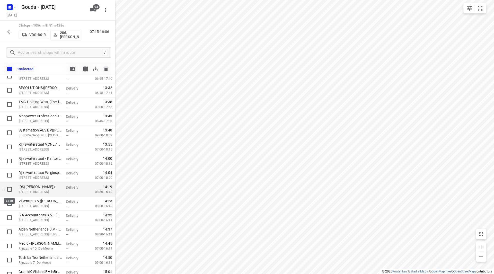
click at [6, 189] on input "checkbox" at bounding box center [9, 189] width 10 height 10
checkbox input "true"
drag, startPoint x: 6, startPoint y: 203, endPoint x: 8, endPoint y: 205, distance: 2.8
click at [6, 203] on input "checkbox" at bounding box center [9, 203] width 10 height 10
checkbox input "true"
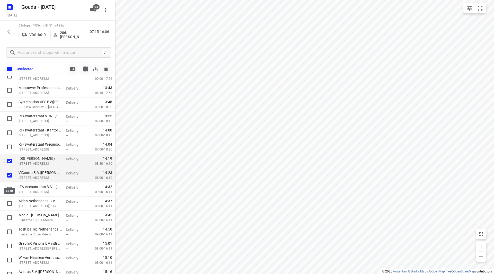
scroll to position [682, 0]
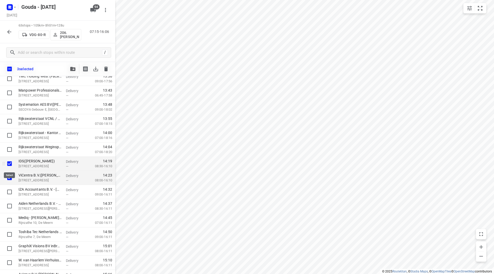
click at [10, 163] on input "checkbox" at bounding box center [9, 164] width 10 height 10
checkbox input "false"
click at [8, 177] on input "checkbox" at bounding box center [9, 178] width 10 height 10
checkbox input "false"
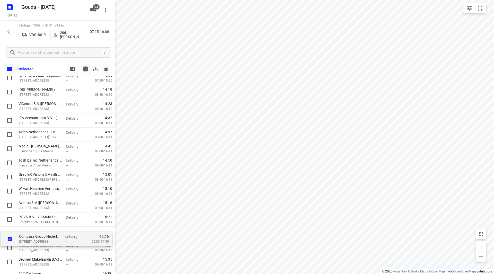
scroll to position [739, 0]
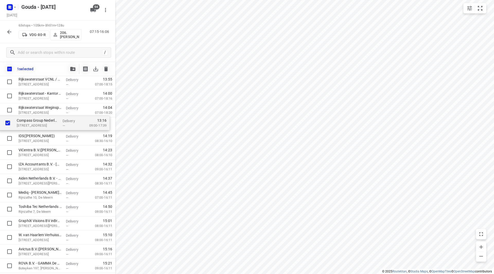
drag, startPoint x: 33, startPoint y: 166, endPoint x: 31, endPoint y: 126, distance: 40.7
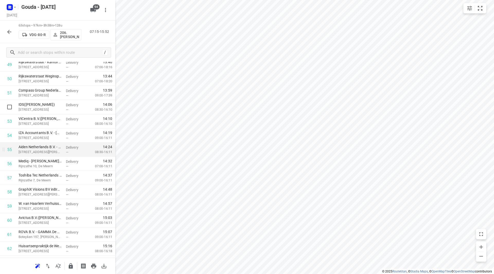
scroll to position [732, 0]
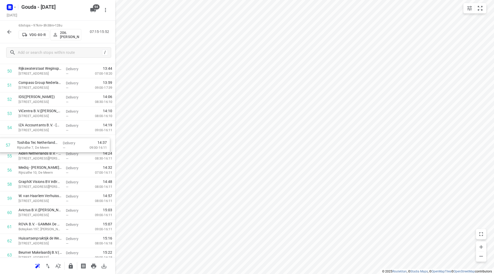
drag, startPoint x: 46, startPoint y: 167, endPoint x: 45, endPoint y: 138, distance: 28.8
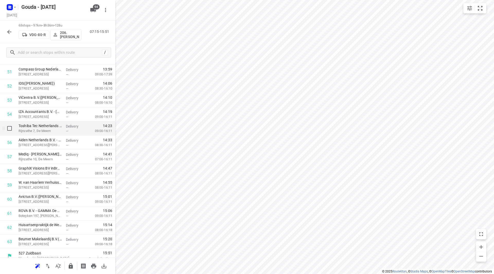
scroll to position [750, 0]
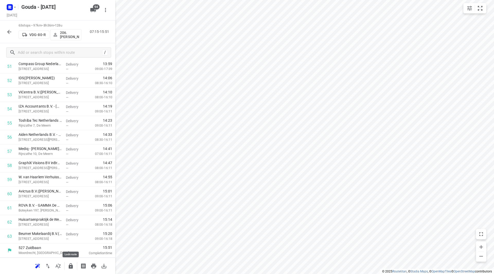
click at [71, 265] on icon "button" at bounding box center [71, 265] width 4 height 5
click at [7, 33] on button "button" at bounding box center [9, 32] width 10 height 10
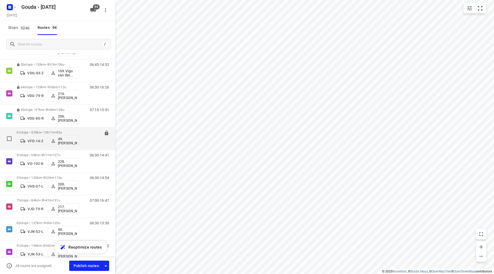
scroll to position [1336, 0]
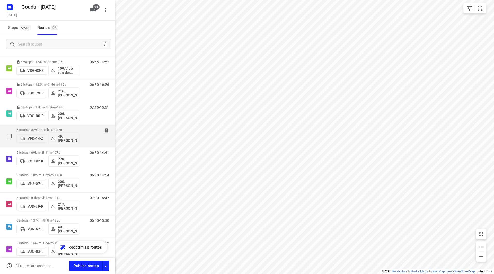
click at [37, 128] on p "61 stops • 329km • 10h11m • 85u" at bounding box center [47, 130] width 63 height 4
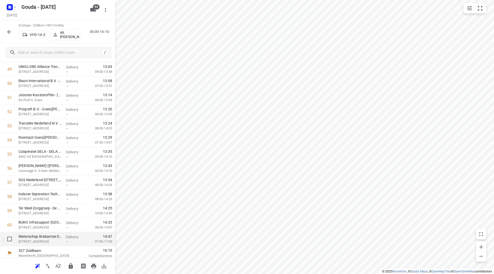
scroll to position [721, 0]
click at [71, 265] on icon "button" at bounding box center [71, 266] width 6 height 6
click at [12, 29] on icon "button" at bounding box center [9, 32] width 6 height 6
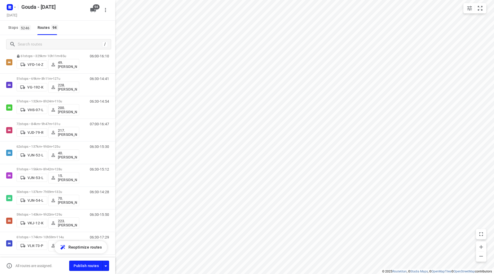
scroll to position [1364, 0]
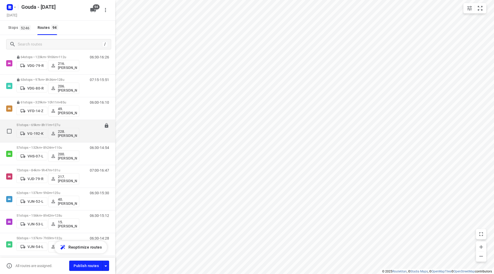
click at [50, 121] on div "51 stops • 69km • 8h11m • 127u VG-192-K 228. Majid Azougagh" at bounding box center [47, 130] width 63 height 21
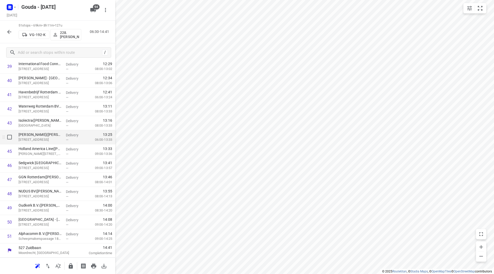
scroll to position [555, 0]
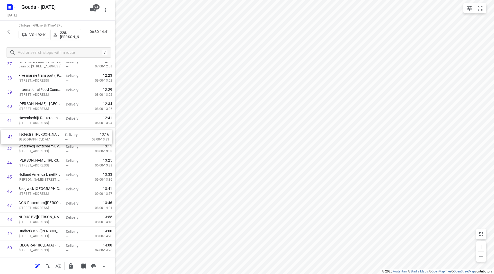
drag, startPoint x: 44, startPoint y: 149, endPoint x: 45, endPoint y: 133, distance: 16.2
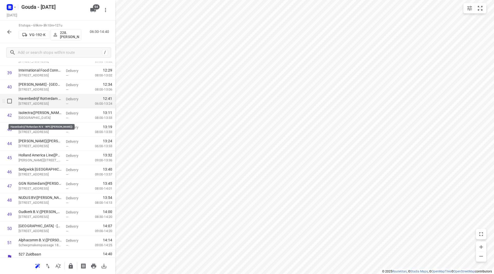
scroll to position [555, 0]
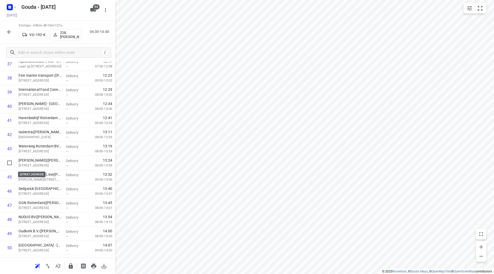
drag, startPoint x: 45, startPoint y: 164, endPoint x: 42, endPoint y: 151, distance: 13.5
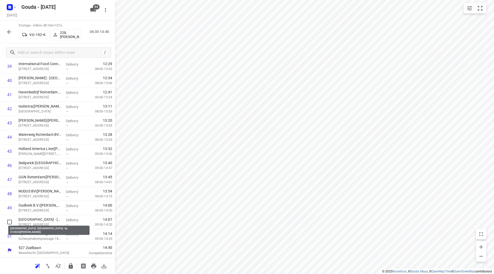
drag, startPoint x: 45, startPoint y: 219, endPoint x: 45, endPoint y: 204, distance: 15.2
click at [72, 266] on icon "button" at bounding box center [71, 265] width 4 height 5
click at [7, 32] on button "button" at bounding box center [9, 32] width 10 height 10
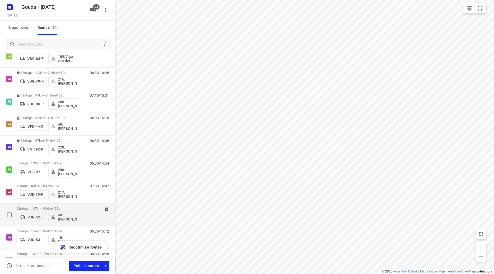
scroll to position [1312, 0]
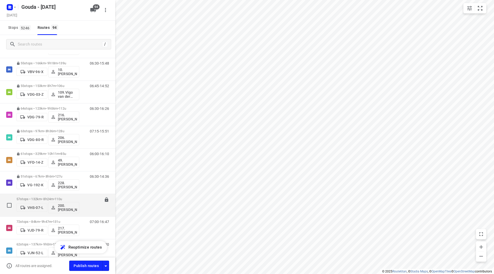
click at [39, 197] on p "57 stops • 132km • 8h24m • 110u" at bounding box center [47, 199] width 63 height 4
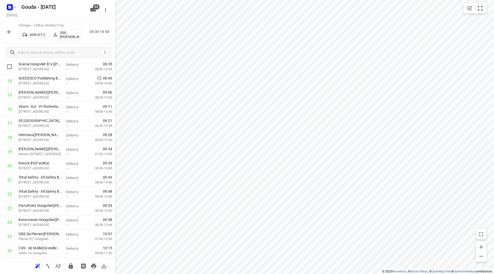
scroll to position [180, 0]
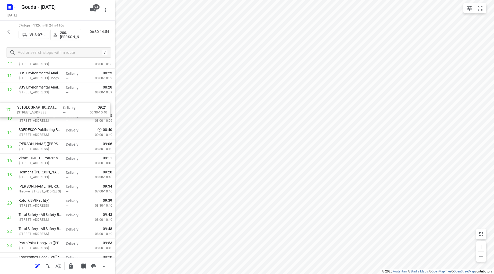
drag, startPoint x: 62, startPoint y: 155, endPoint x: 61, endPoint y: 107, distance: 47.9
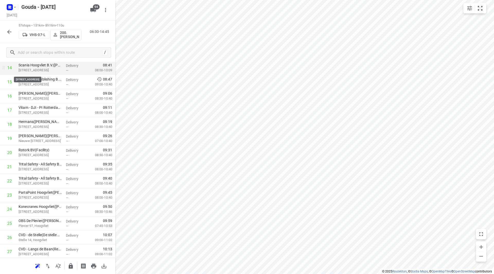
scroll to position [200, 0]
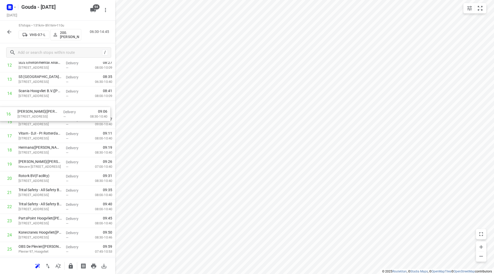
drag, startPoint x: 36, startPoint y: 120, endPoint x: 35, endPoint y: 107, distance: 13.1
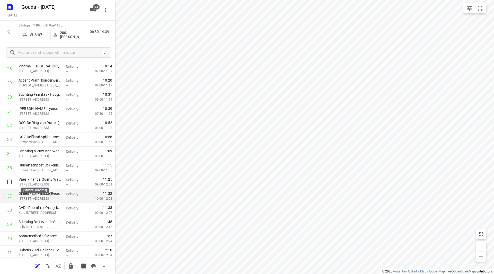
scroll to position [431, 0]
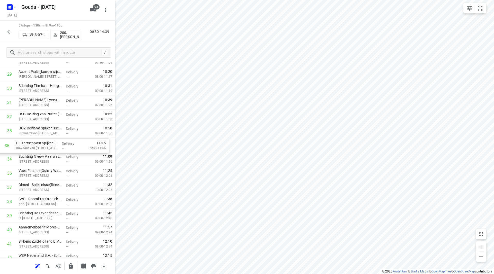
drag, startPoint x: 56, startPoint y: 157, endPoint x: 54, endPoint y: 143, distance: 14.3
click at [52, 142] on div "1 Kahn Scheepvaart B.V.(Margarethe Reijke) Havenstraat 23, Schiedam Delivery — …" at bounding box center [57, 74] width 115 height 807
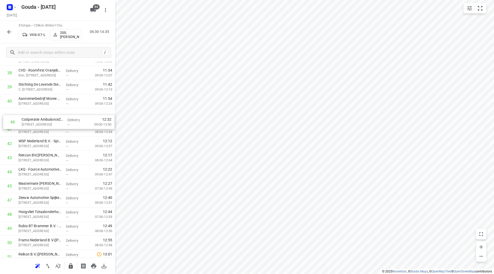
drag, startPoint x: 31, startPoint y: 184, endPoint x: 32, endPoint y: 114, distance: 70.3
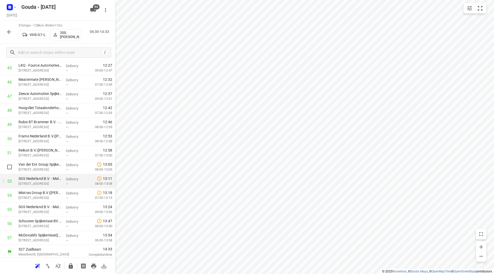
scroll to position [665, 0]
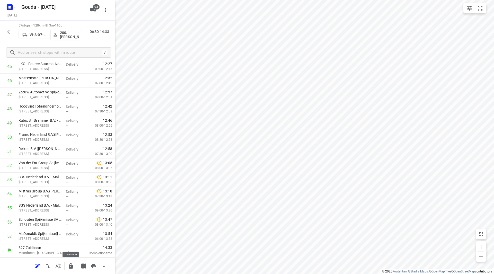
click at [71, 266] on icon "button" at bounding box center [71, 265] width 4 height 5
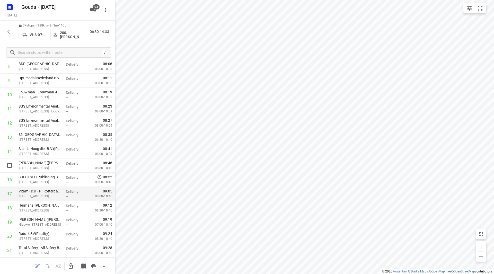
scroll to position [154, 0]
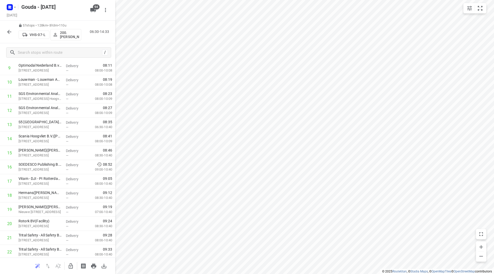
click at [8, 29] on icon "button" at bounding box center [9, 32] width 6 height 6
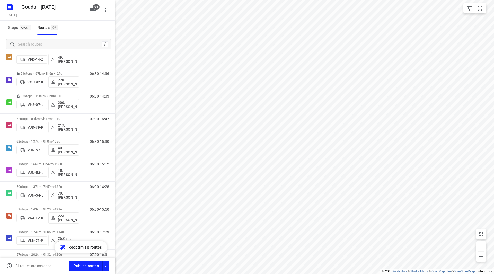
scroll to position [1429, 0]
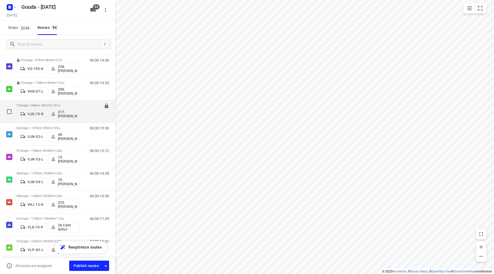
click at [32, 105] on p "72 stops • 84km • 9h47m • 131u" at bounding box center [47, 105] width 63 height 4
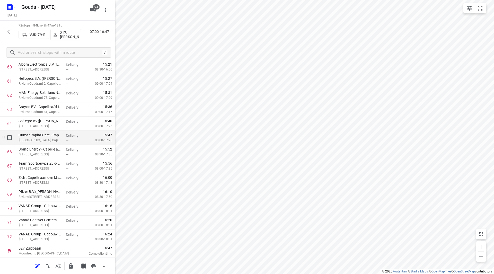
scroll to position [878, 0]
click at [72, 267] on icon "button" at bounding box center [71, 265] width 4 height 5
click at [11, 34] on icon "button" at bounding box center [9, 32] width 6 height 6
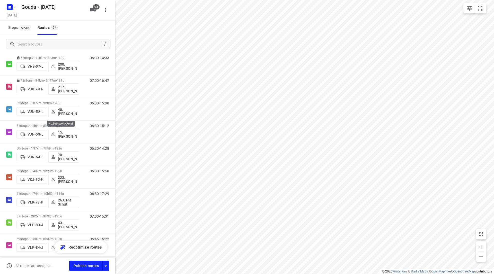
scroll to position [1467, 0]
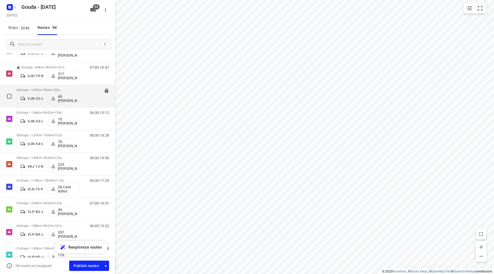
click at [45, 88] on div "62 stops • 137km • 9h0m • 125u VJN-52-L 40.Marco van den Heuvel" at bounding box center [47, 95] width 63 height 21
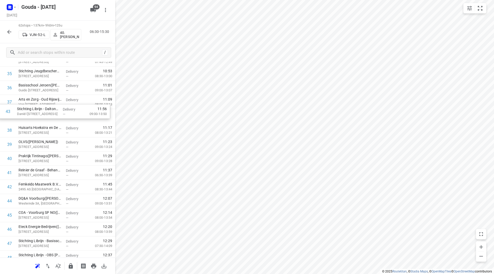
scroll to position [515, 0]
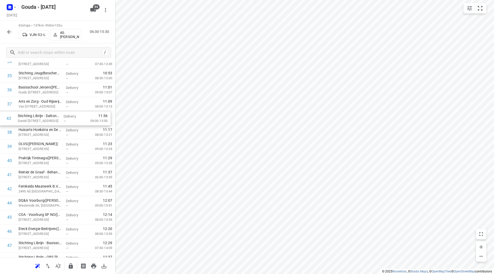
drag, startPoint x: 29, startPoint y: 164, endPoint x: 28, endPoint y: 117, distance: 46.8
click at [28, 117] on div "1 Ministerie van Onderwijs, Cultuur en Wetenschap - MBO(Patricia van der Wielen…" at bounding box center [57, 26] width 115 height 877
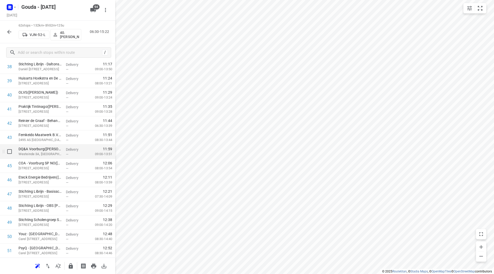
scroll to position [592, 0]
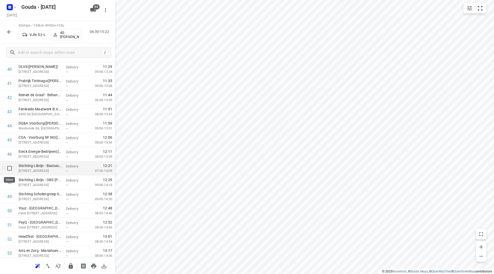
click at [9, 167] on input "checkbox" at bounding box center [9, 168] width 10 height 10
checkbox input "true"
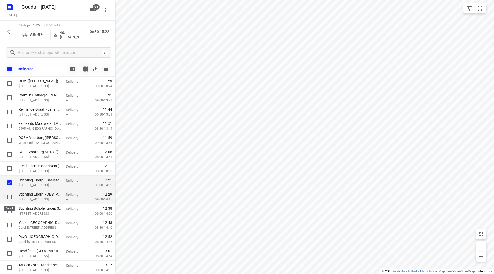
click at [11, 195] on input "checkbox" at bounding box center [9, 197] width 10 height 10
checkbox input "true"
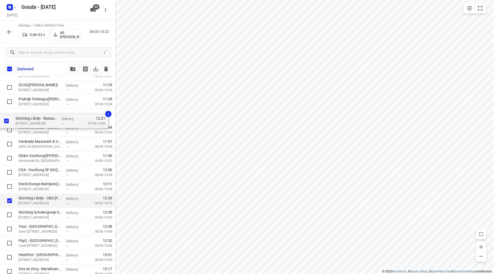
scroll to position [585, 0]
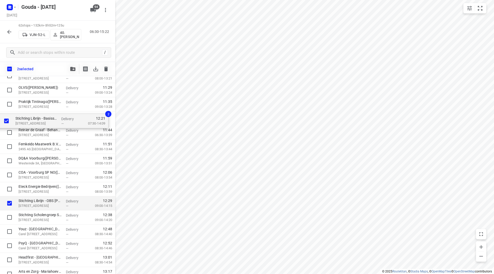
drag, startPoint x: 32, startPoint y: 160, endPoint x: 32, endPoint y: 117, distance: 43.5
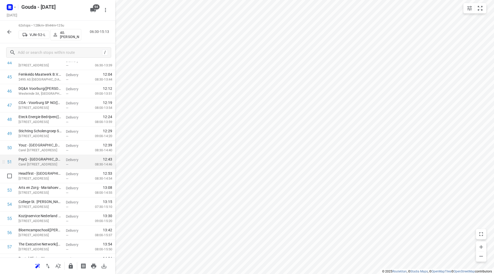
scroll to position [662, 0]
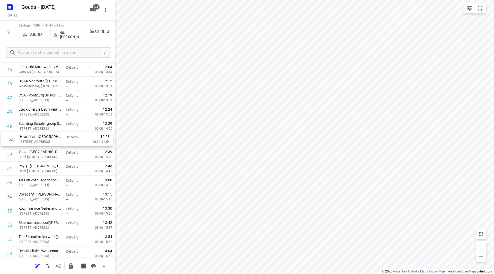
drag, startPoint x: 31, startPoint y: 160, endPoint x: 32, endPoint y: 140, distance: 20.4
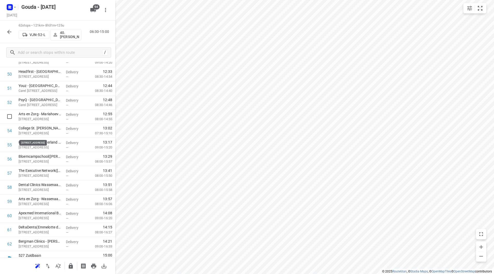
scroll to position [736, 0]
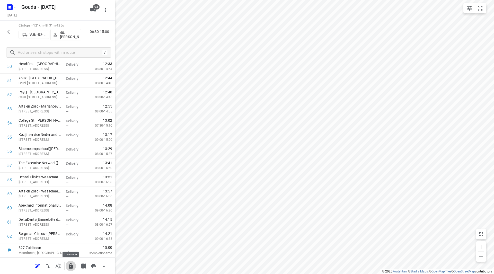
click at [71, 266] on icon "button" at bounding box center [71, 265] width 4 height 5
click at [6, 31] on button "button" at bounding box center [9, 32] width 10 height 10
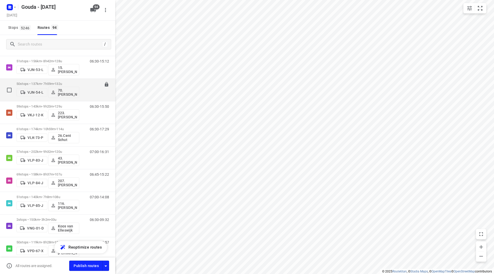
scroll to position [1441, 0]
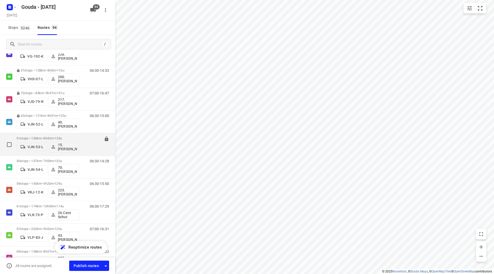
click at [46, 135] on div "51 stops • 156km • 8h42m • 128u VJN-53-L 15. Edwin Swede" at bounding box center [47, 144] width 63 height 21
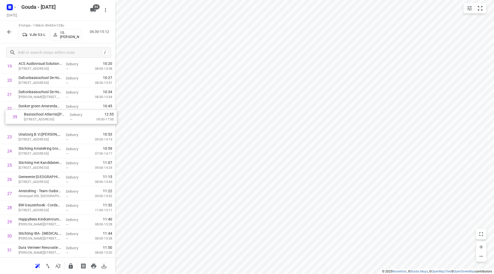
scroll to position [297, 0]
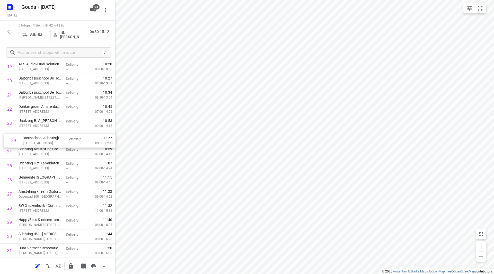
drag, startPoint x: 37, startPoint y: 231, endPoint x: 39, endPoint y: 133, distance: 98.1
click at [39, 133] on div "1 ⭐Samsung Electronics Benelux B.V.(Timothy van Bentum) Avioport, Schiphol Deli…" at bounding box center [57, 166] width 115 height 722
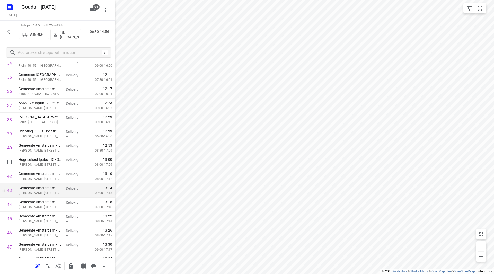
scroll to position [529, 0]
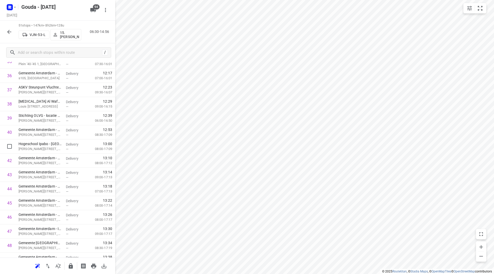
drag, startPoint x: 67, startPoint y: 145, endPoint x: 66, endPoint y: 133, distance: 12.1
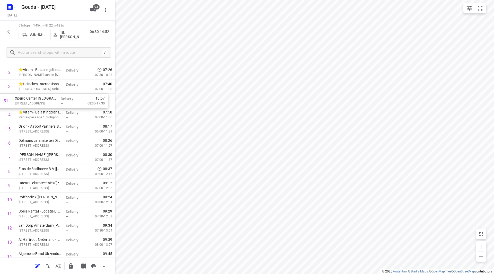
scroll to position [50, 0]
drag, startPoint x: 42, startPoint y: 239, endPoint x: 42, endPoint y: 174, distance: 64.8
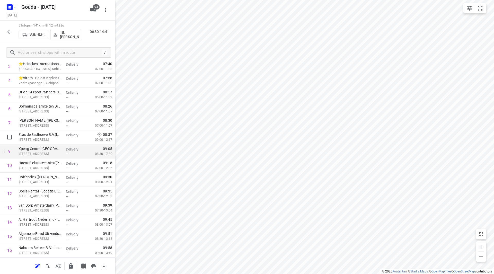
scroll to position [76, 0]
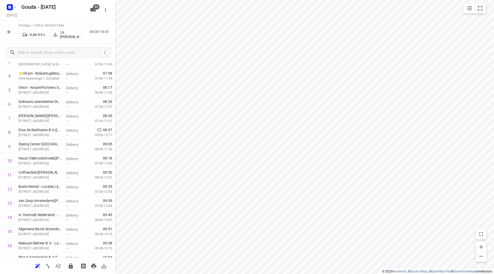
click at [68, 267] on icon "button" at bounding box center [71, 266] width 6 height 6
click at [6, 30] on button "button" at bounding box center [9, 32] width 10 height 10
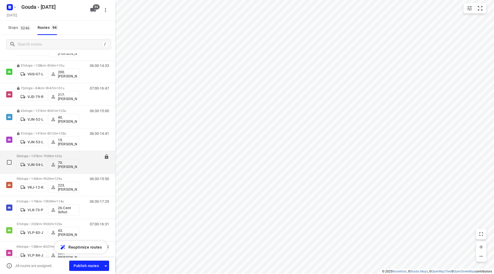
scroll to position [1467, 0]
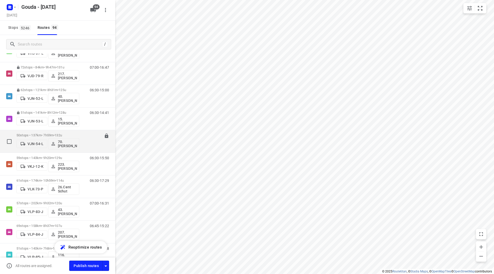
click at [53, 131] on div "50 stops • 137km • 7h59m • 132u VJN-54-L 70. Romeo Pieters" at bounding box center [47, 141] width 63 height 21
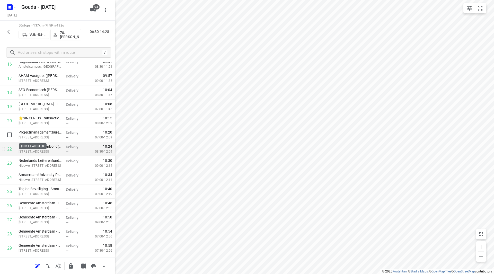
scroll to position [283, 0]
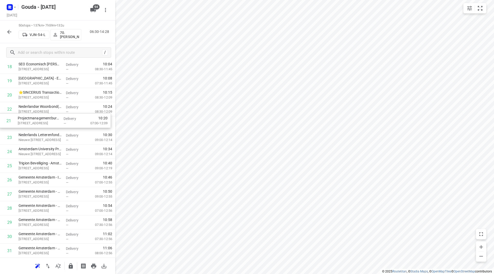
drag, startPoint x: 47, startPoint y: 108, endPoint x: 47, endPoint y: 122, distance: 14.7
click at [47, 122] on div "1 Heijmans Utiliteit - Heineken Awet(Hakan Koc) Tweede Weteringplantsoen 21, Am…" at bounding box center [57, 173] width 115 height 708
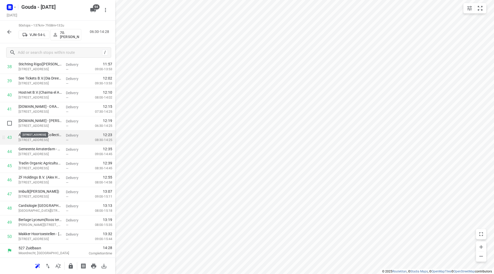
scroll to position [566, 0]
click at [71, 266] on icon "button" at bounding box center [71, 265] width 4 height 5
click at [9, 31] on icon "button" at bounding box center [9, 32] width 6 height 6
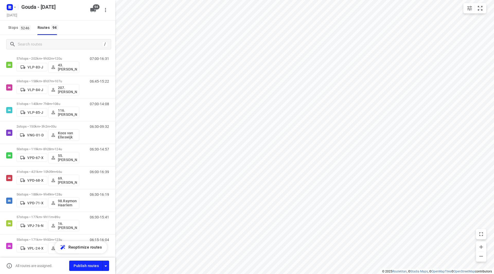
scroll to position [1493, 0]
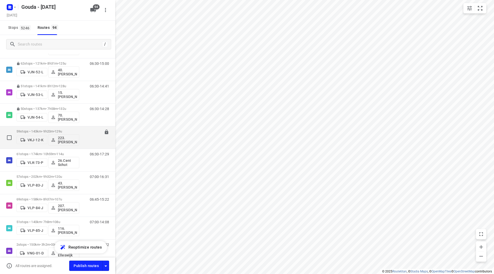
click at [59, 128] on div "59 stops • 143km • 9h20m • 129u VKJ-12-K 223.Zekeriya Turhan" at bounding box center [47, 137] width 63 height 21
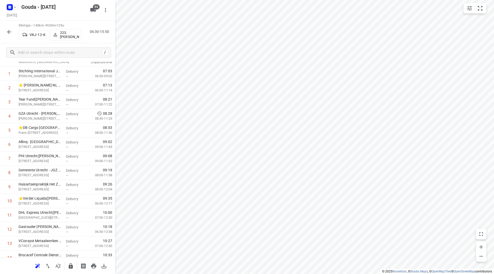
scroll to position [0, 0]
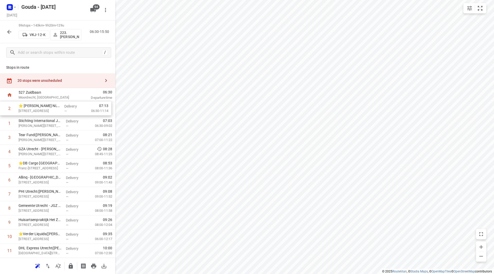
drag, startPoint x: 58, startPoint y: 124, endPoint x: 57, endPoint y: 108, distance: 15.7
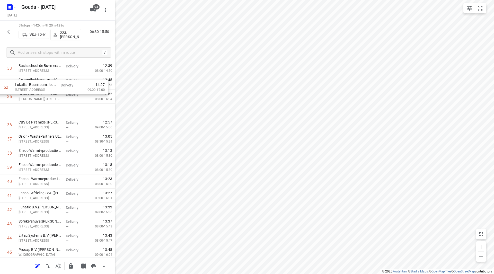
scroll to position [489, 0]
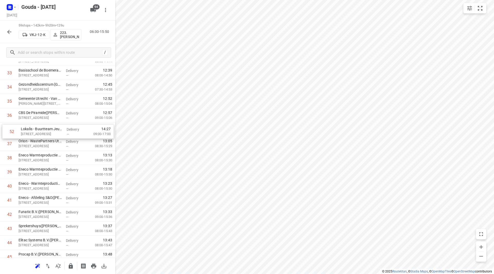
drag, startPoint x: 42, startPoint y: 214, endPoint x: 45, endPoint y: 131, distance: 83.2
click at [45, 131] on div "1 ⭐ Jacobs Douwe Egberts NL BV - Utrecht(Jacobs Douwe Egberts Utrecht - Facilit…" at bounding box center [57, 30] width 115 height 835
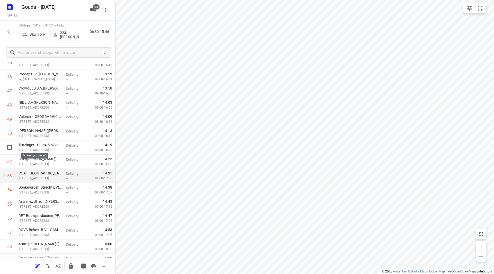
scroll to position [694, 0]
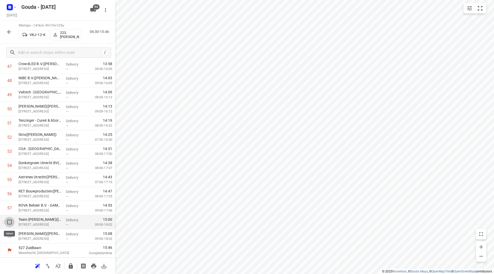
click at [7, 223] on input "checkbox" at bounding box center [9, 222] width 10 height 10
checkbox input "true"
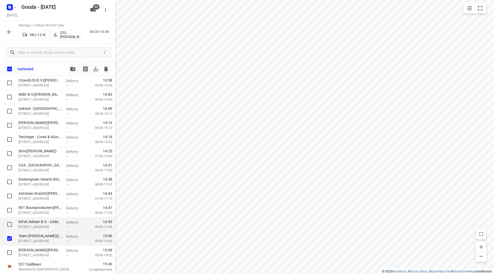
scroll to position [692, 0]
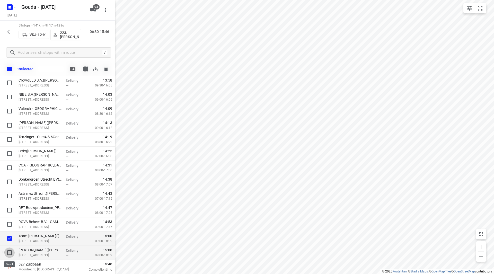
click at [10, 252] on input "checkbox" at bounding box center [9, 253] width 10 height 10
checkbox input "true"
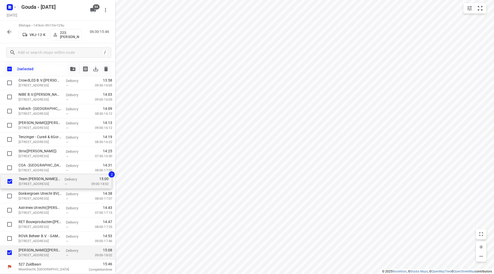
drag, startPoint x: 36, startPoint y: 240, endPoint x: 38, endPoint y: 170, distance: 70.0
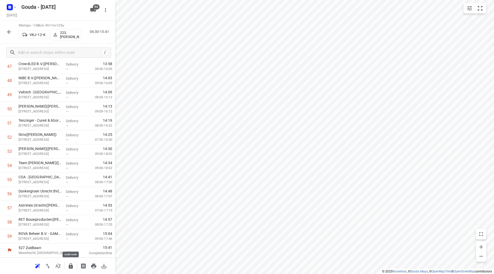
click at [71, 268] on icon "button" at bounding box center [71, 265] width 4 height 5
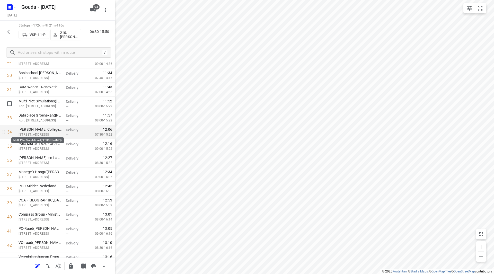
scroll to position [412, 0]
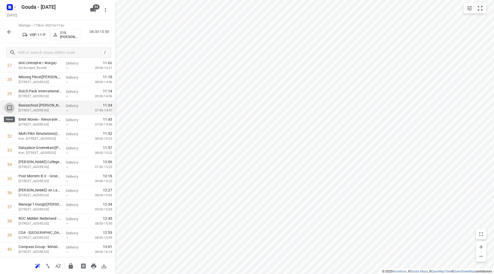
click at [11, 109] on input "checkbox" at bounding box center [9, 108] width 10 height 10
checkbox input "true"
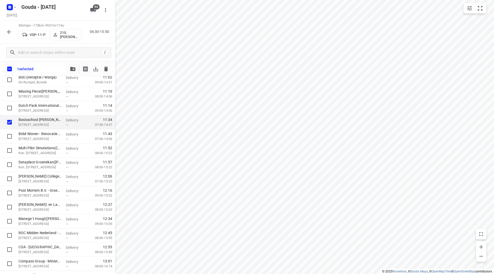
click at [76, 69] on span "button" at bounding box center [73, 69] width 6 height 4
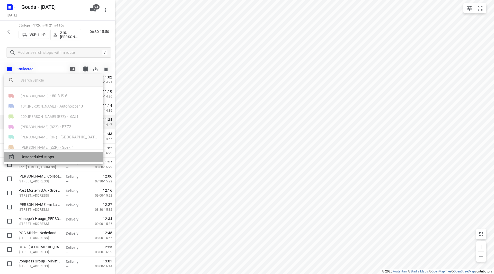
click at [46, 157] on span "Unscheduled stops" at bounding box center [60, 157] width 78 height 6
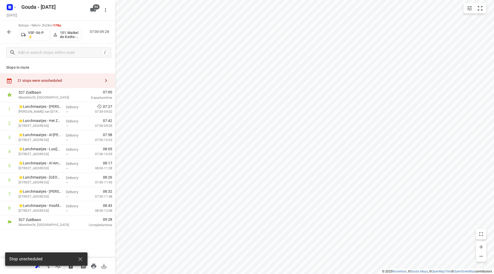
scroll to position [0, 0]
click at [74, 75] on div "21 stops were unscheduled" at bounding box center [57, 80] width 115 height 15
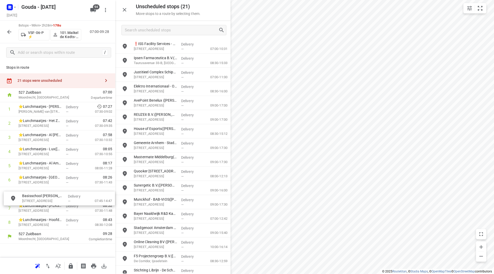
drag, startPoint x: 148, startPoint y: 46, endPoint x: 34, endPoint y: 200, distance: 191.9
click at [72, 265] on icon "button" at bounding box center [71, 265] width 4 height 5
click at [10, 31] on icon "button" at bounding box center [9, 32] width 6 height 6
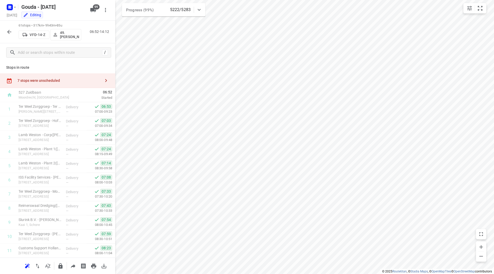
scroll to position [722, 0]
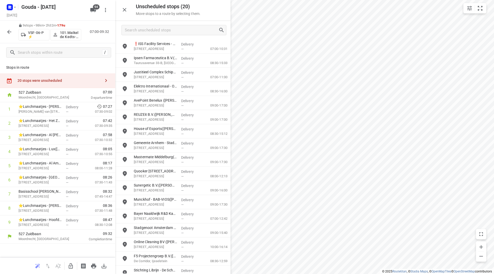
click at [8, 31] on icon "button" at bounding box center [9, 32] width 6 height 6
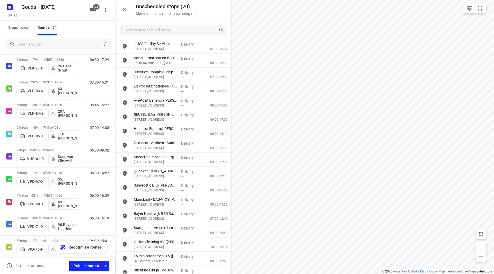
scroll to position [1491, 0]
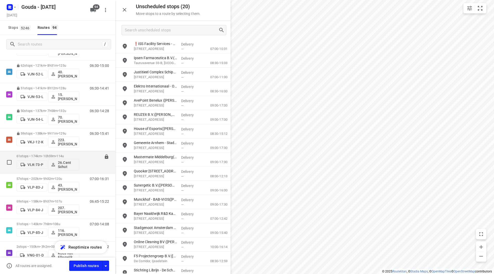
click at [31, 155] on p "61 stops • 174km • 10h59m • 114u" at bounding box center [47, 156] width 63 height 4
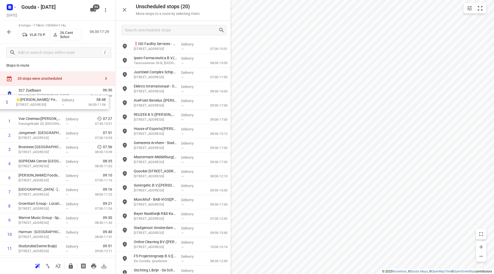
scroll to position [0, 0]
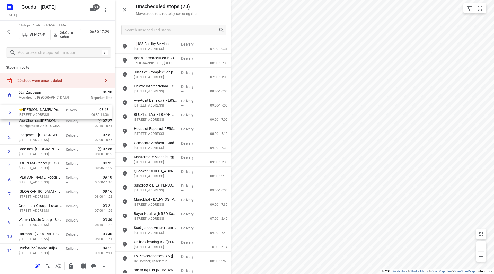
drag, startPoint x: 56, startPoint y: 141, endPoint x: 55, endPoint y: 111, distance: 29.4
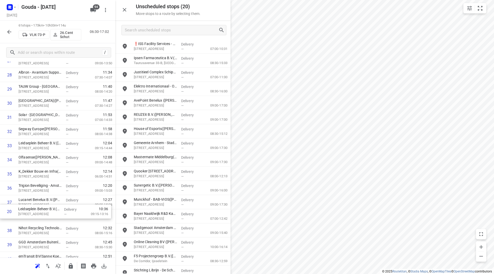
scroll to position [402, 0]
drag, startPoint x: 49, startPoint y: 147, endPoint x: 49, endPoint y: 167, distance: 20.3
click at [49, 167] on div "1 ⭐[PERSON_NAME]/ Peet's - [GEOGRAPHIC_DATA](Nienke in [GEOGRAPHIC_DATA]) [STRE…" at bounding box center [57, 131] width 115 height 863
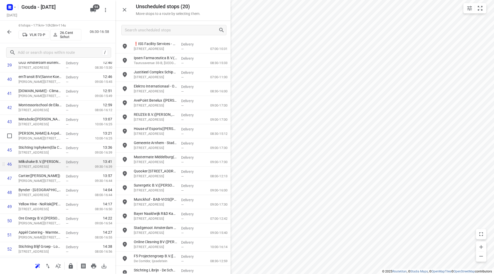
scroll to position [583, 0]
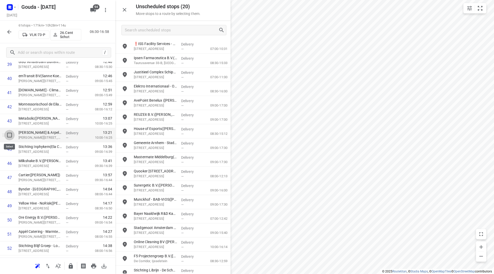
click at [10, 136] on input "checkbox" at bounding box center [9, 135] width 10 height 10
checkbox input "true"
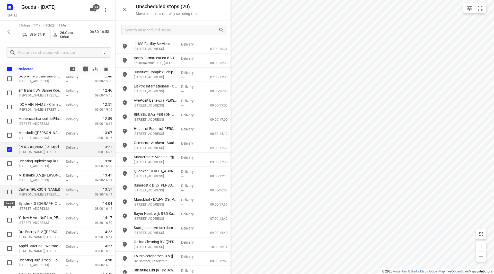
click at [11, 192] on input "checkbox" at bounding box center [9, 192] width 10 height 10
checkbox input "true"
drag, startPoint x: 7, startPoint y: 203, endPoint x: 8, endPoint y: 194, distance: 9.3
click at [7, 204] on input "checkbox" at bounding box center [9, 206] width 10 height 10
checkbox input "true"
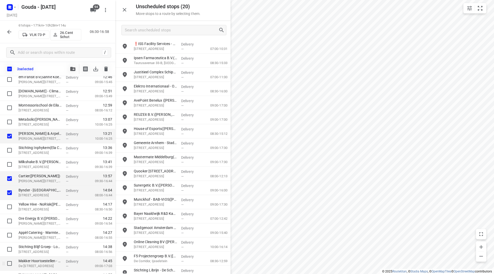
scroll to position [608, 0]
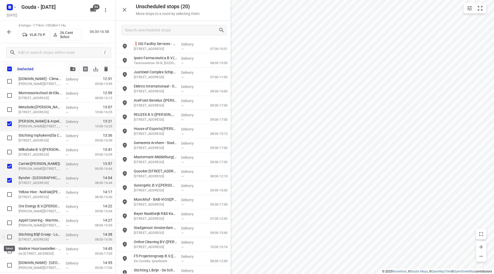
click at [12, 239] on input "checkbox" at bounding box center [9, 237] width 10 height 10
checkbox input "true"
click at [8, 252] on input "checkbox" at bounding box center [9, 251] width 10 height 10
checkbox input "true"
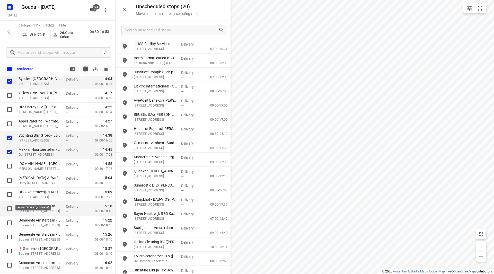
scroll to position [720, 0]
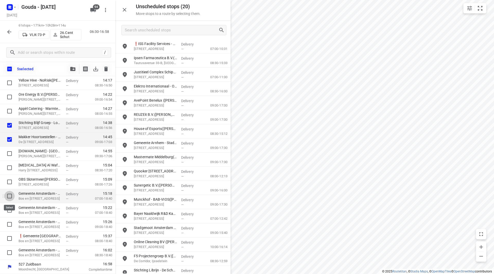
click at [10, 197] on input "checkbox" at bounding box center [9, 196] width 10 height 10
checkbox input "true"
drag, startPoint x: 12, startPoint y: 207, endPoint x: 11, endPoint y: 215, distance: 7.5
click at [12, 207] on input "checkbox" at bounding box center [9, 210] width 10 height 10
checkbox input "true"
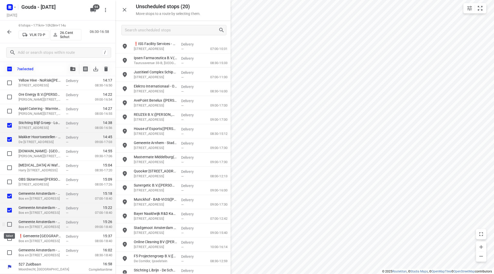
click at [9, 224] on input "checkbox" at bounding box center [9, 224] width 10 height 10
checkbox input "true"
click at [7, 236] on input "checkbox" at bounding box center [9, 238] width 10 height 10
checkbox input "true"
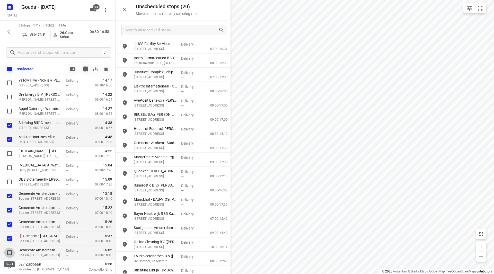
click at [10, 254] on input "checkbox" at bounding box center [9, 253] width 10 height 10
checkbox input "true"
click at [73, 68] on icon "button" at bounding box center [72, 69] width 5 height 4
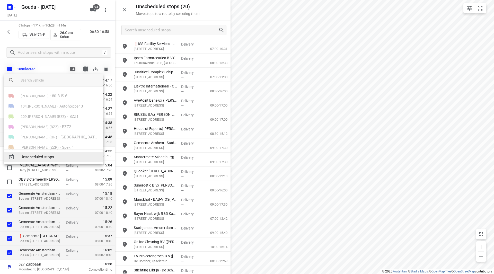
click at [42, 157] on span "Unscheduled stops" at bounding box center [60, 157] width 78 height 6
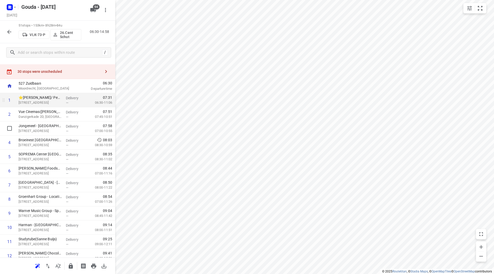
scroll to position [0, 0]
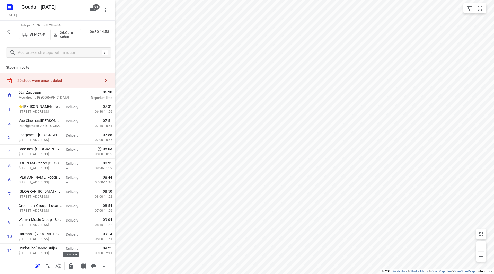
click at [71, 267] on icon "button" at bounding box center [71, 265] width 4 height 5
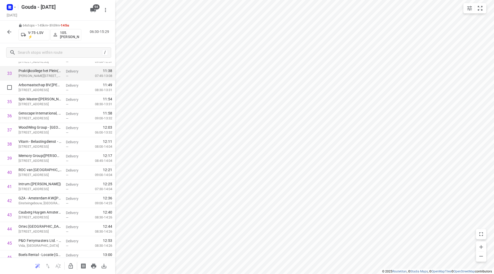
scroll to position [481, 0]
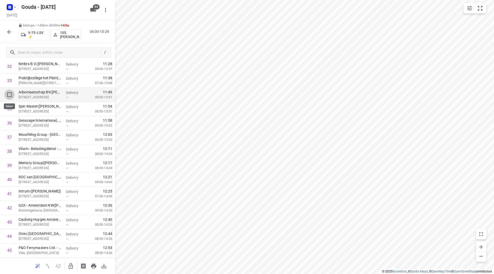
click at [12, 94] on input "checkbox" at bounding box center [9, 95] width 10 height 10
checkbox input "true"
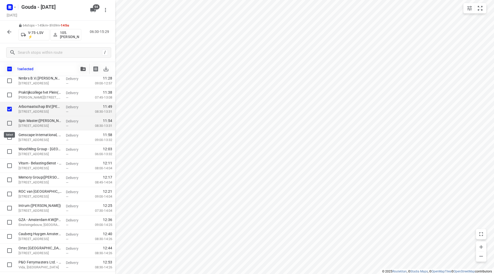
click at [11, 120] on input "checkbox" at bounding box center [9, 123] width 10 height 10
checkbox input "true"
click at [9, 141] on input "checkbox" at bounding box center [9, 137] width 10 height 10
checkbox input "true"
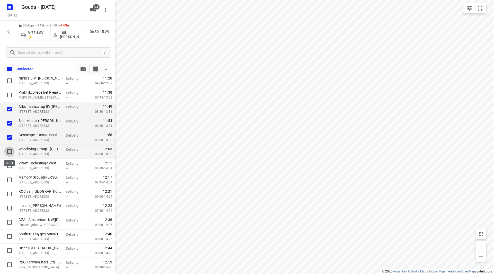
click at [11, 154] on input "checkbox" at bounding box center [9, 151] width 10 height 10
checkbox input "true"
click at [11, 166] on input "checkbox" at bounding box center [9, 166] width 10 height 10
checkbox input "true"
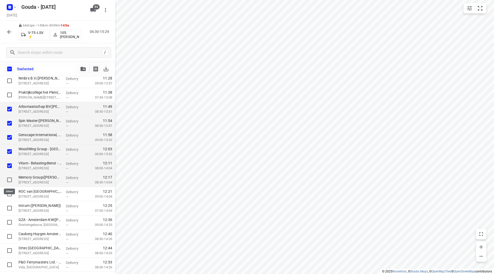
click at [10, 178] on input "checkbox" at bounding box center [9, 180] width 10 height 10
checkbox input "true"
click at [10, 197] on input "checkbox" at bounding box center [9, 194] width 10 height 10
checkbox input "true"
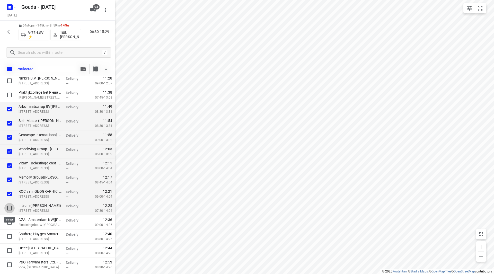
click at [8, 208] on input "checkbox" at bounding box center [9, 208] width 10 height 10
checkbox input "true"
click at [81, 65] on button "button" at bounding box center [83, 69] width 10 height 10
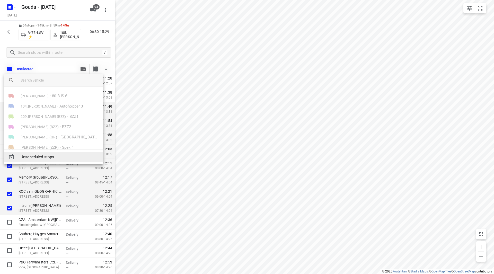
click at [46, 159] on span "Unscheduled stops" at bounding box center [60, 157] width 78 height 6
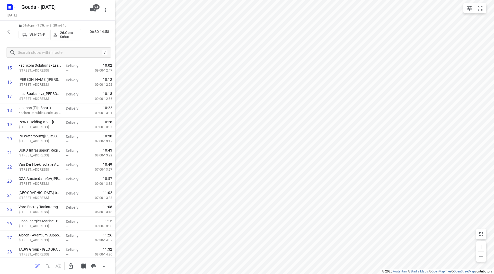
scroll to position [0, 0]
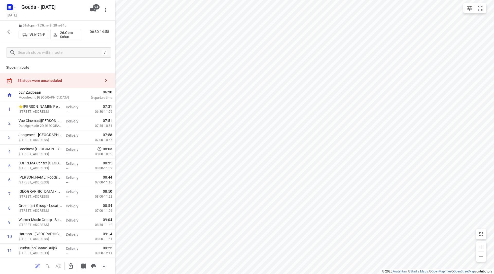
click at [60, 87] on div "38 stops were unscheduled" at bounding box center [57, 80] width 115 height 15
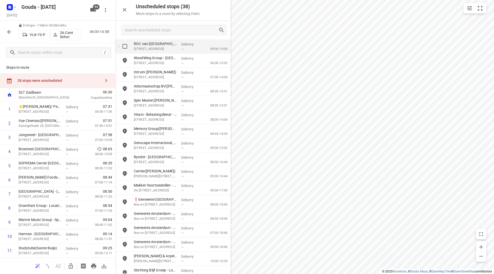
click at [125, 52] on div "grid" at bounding box center [123, 46] width 16 height 14
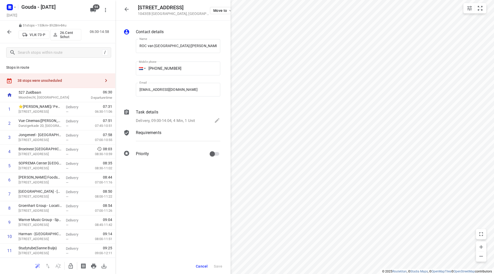
click at [205, 265] on span "Cancel" at bounding box center [202, 266] width 12 height 4
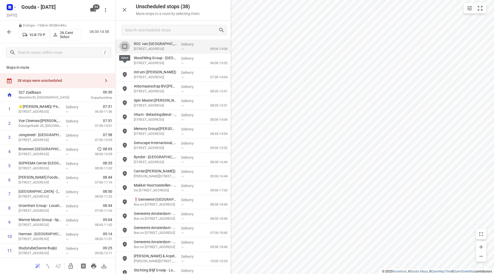
drag, startPoint x: 123, startPoint y: 48, endPoint x: 127, endPoint y: 65, distance: 17.0
click at [124, 48] on input "grid" at bounding box center [125, 46] width 10 height 10
checkbox input "true"
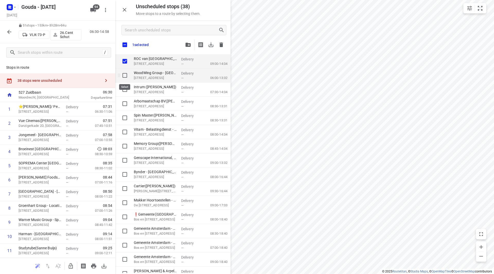
click at [124, 74] on input "grid" at bounding box center [125, 75] width 10 height 10
checkbox input "true"
click at [125, 87] on input "grid" at bounding box center [125, 89] width 10 height 10
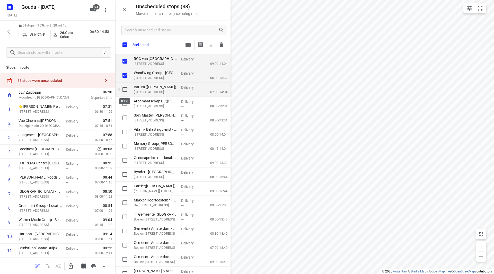
checkbox input "true"
click at [123, 105] on input "grid" at bounding box center [125, 104] width 10 height 10
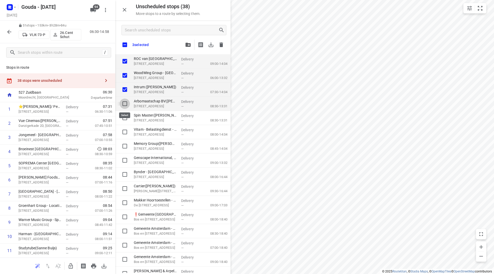
checkbox input "true"
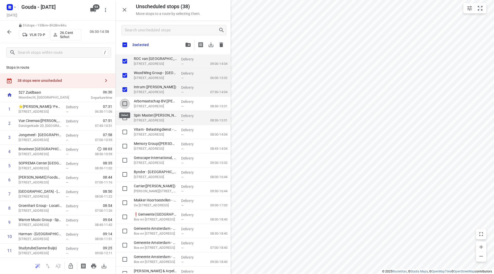
checkbox input "true"
click at [125, 119] on input "grid" at bounding box center [125, 118] width 10 height 10
checkbox input "true"
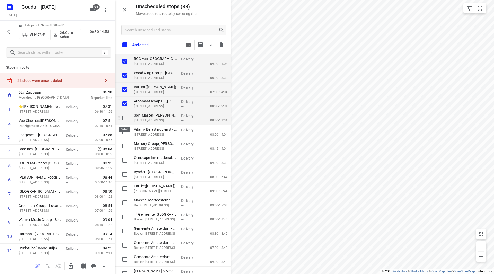
checkbox input "true"
click at [124, 130] on input "grid" at bounding box center [125, 132] width 10 height 10
checkbox input "true"
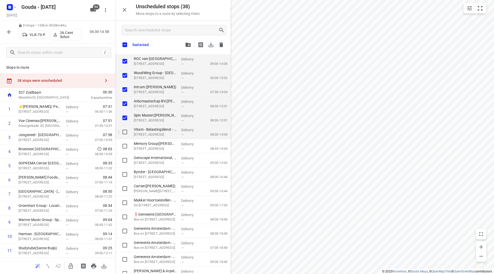
checkbox input "true"
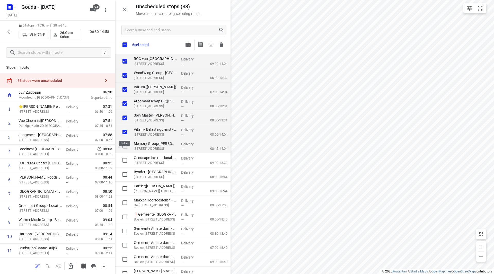
checkbox input "true"
click at [122, 147] on input "grid" at bounding box center [125, 146] width 10 height 10
checkbox input "true"
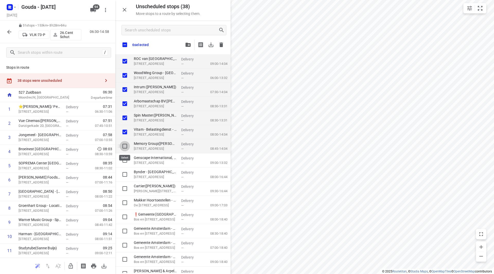
checkbox input "true"
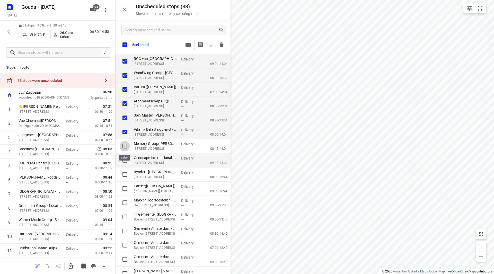
checkbox input "true"
click at [123, 161] on input "grid" at bounding box center [125, 160] width 10 height 10
checkbox input "true"
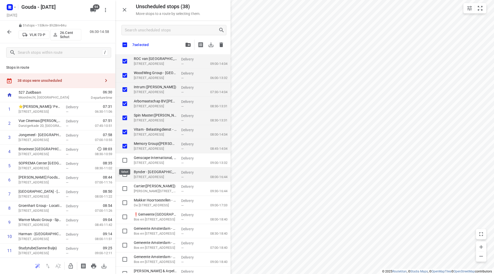
checkbox input "true"
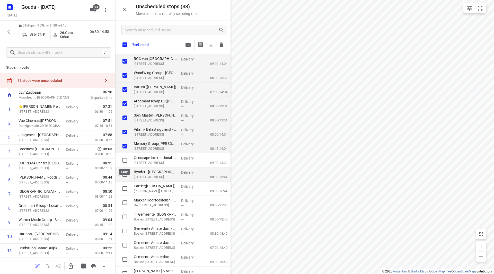
checkbox input "true"
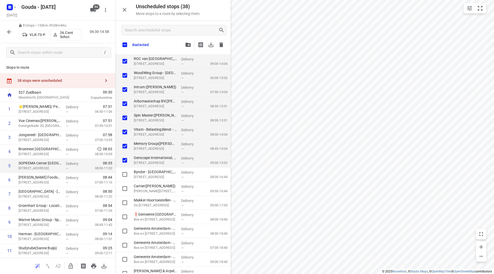
checkbox input "true"
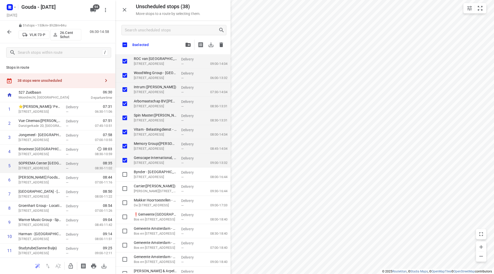
checkbox input "true"
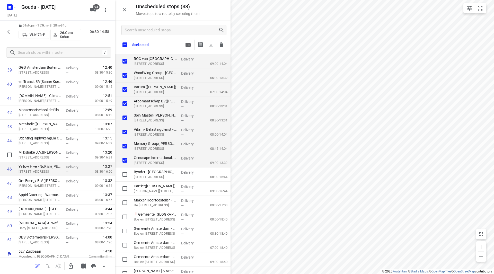
scroll to position [581, 0]
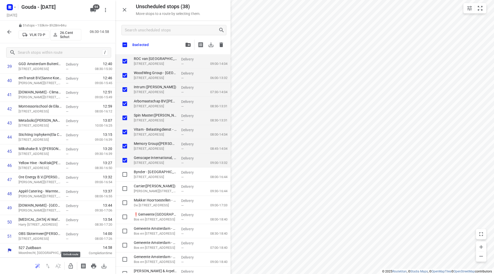
click at [71, 264] on icon "button" at bounding box center [71, 266] width 6 height 6
checkbox input "true"
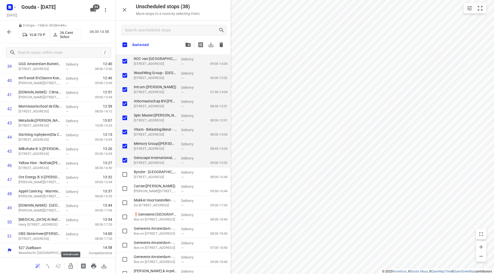
checkbox input "true"
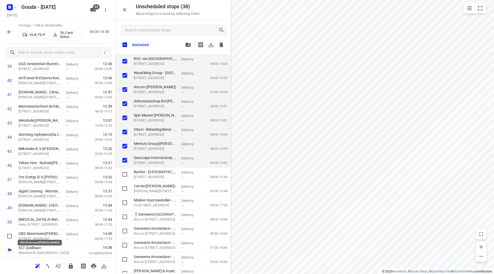
checkbox input "true"
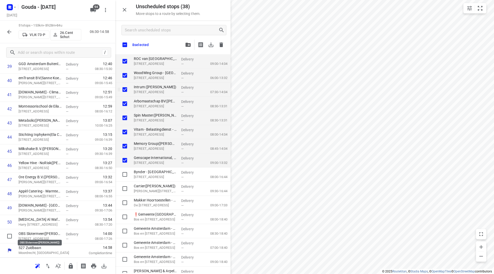
checkbox input "true"
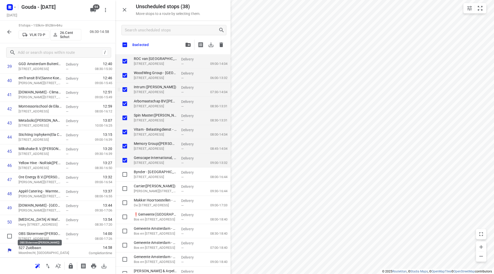
checkbox input "true"
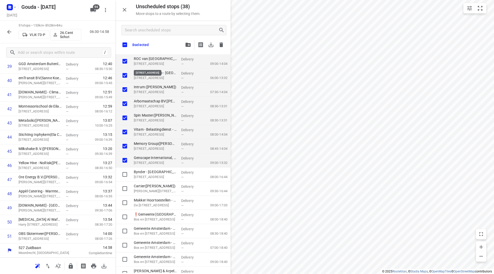
checkbox input "true"
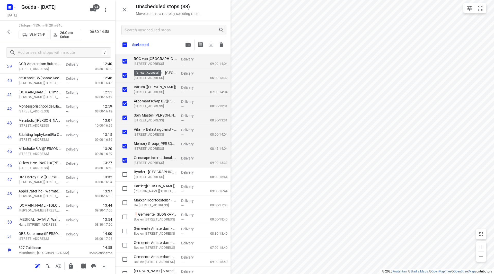
checkbox input "true"
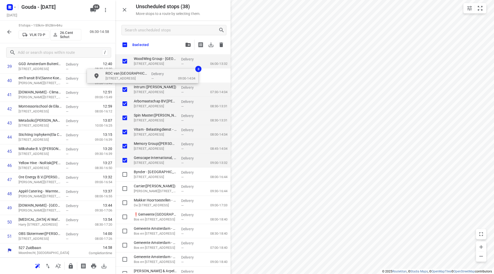
checkbox input "true"
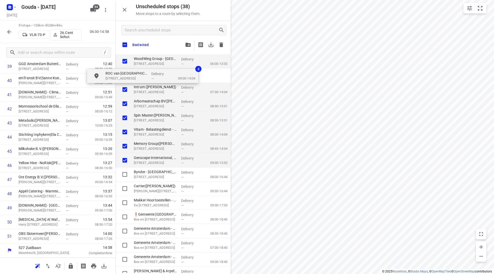
checkbox input "true"
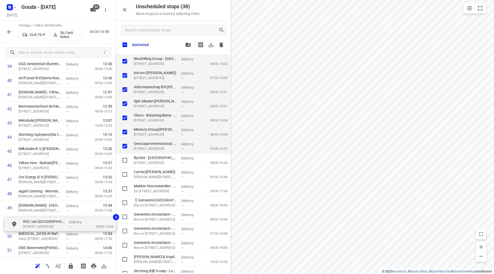
scroll to position [595, 0]
drag, startPoint x: 150, startPoint y: 59, endPoint x: 35, endPoint y: 231, distance: 206.5
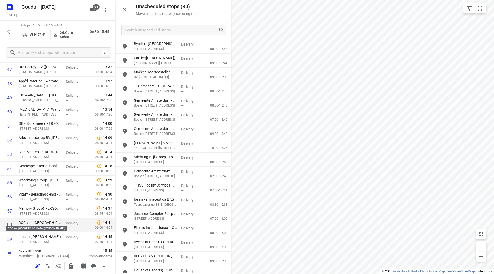
scroll to position [694, 0]
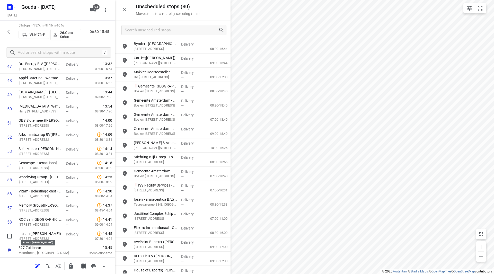
drag, startPoint x: 52, startPoint y: 235, endPoint x: 52, endPoint y: 221, distance: 13.9
click at [71, 266] on icon "button" at bounding box center [71, 265] width 4 height 5
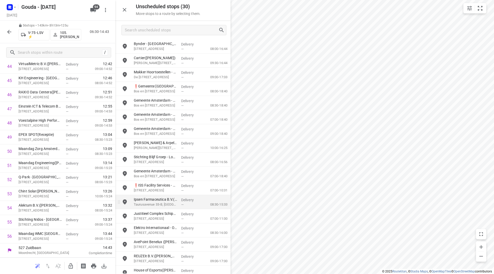
scroll to position [651, 0]
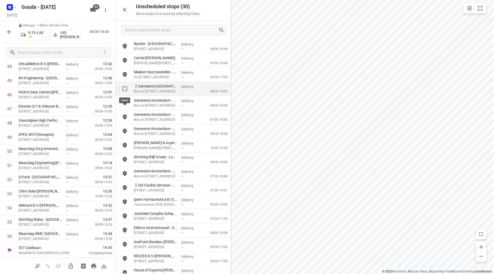
click at [122, 89] on input "grid" at bounding box center [125, 89] width 10 height 10
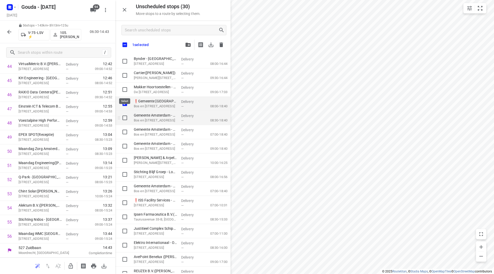
checkbox input "true"
click at [123, 119] on input "grid" at bounding box center [125, 118] width 10 height 10
checkbox input "true"
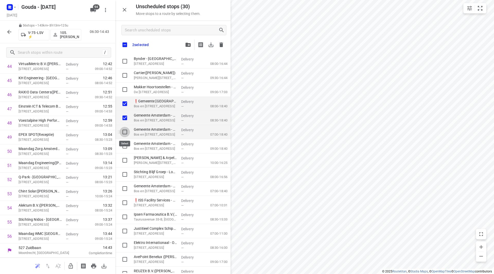
click at [126, 131] on input "grid" at bounding box center [125, 132] width 10 height 10
checkbox input "true"
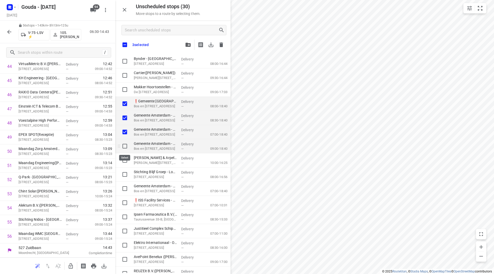
click at [126, 147] on input "grid" at bounding box center [125, 146] width 10 height 10
checkbox input "true"
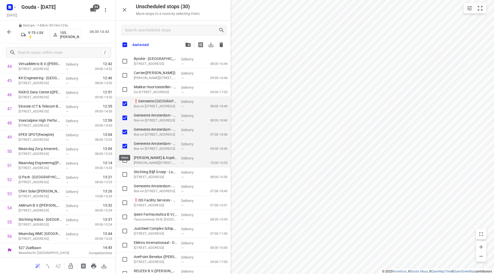
checkbox input "true"
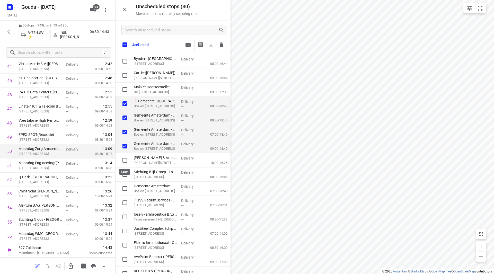
checkbox input "true"
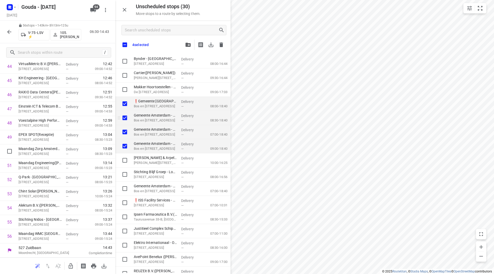
checkbox input "true"
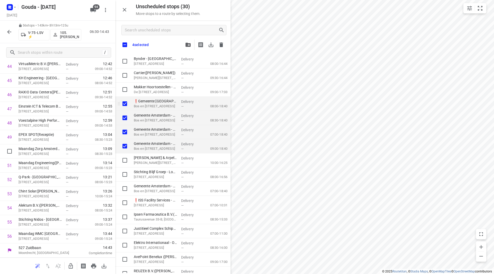
checkbox input "true"
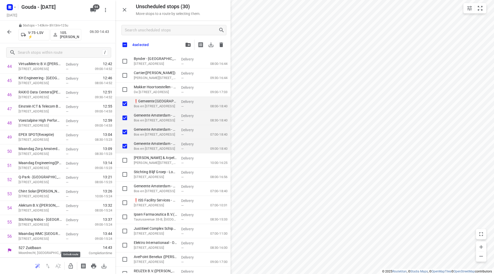
click at [69, 266] on icon "button" at bounding box center [71, 265] width 4 height 5
checkbox input "true"
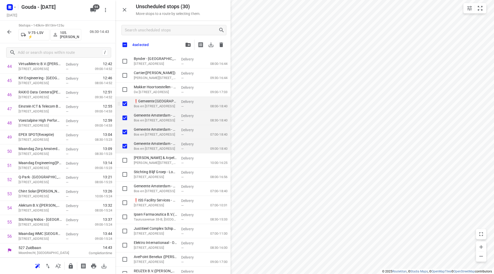
checkbox input "true"
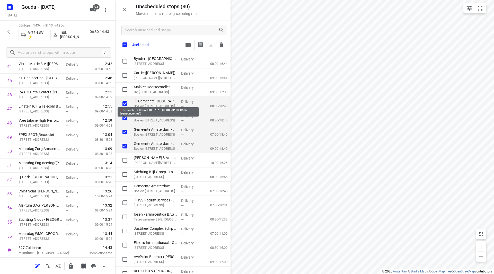
checkbox input "true"
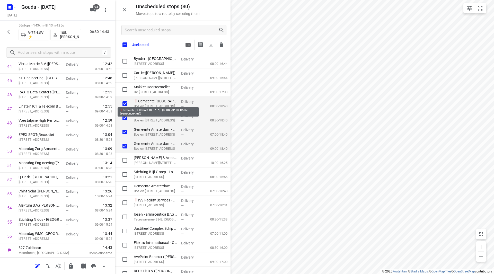
checkbox input "true"
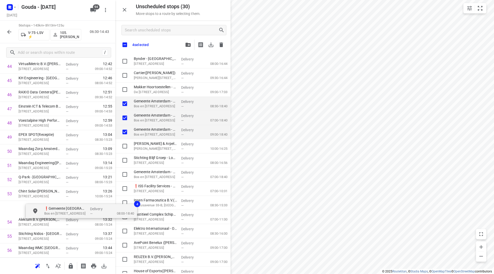
scroll to position [665, 0]
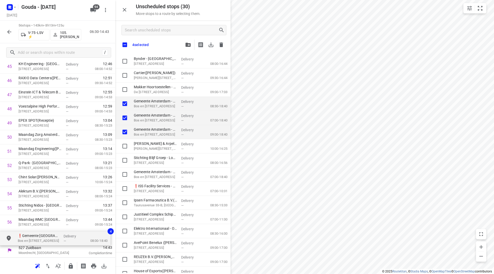
drag, startPoint x: 153, startPoint y: 102, endPoint x: 32, endPoint y: 238, distance: 181.3
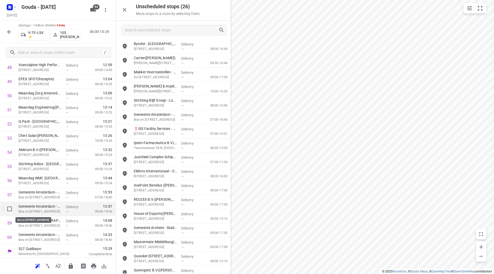
scroll to position [708, 0]
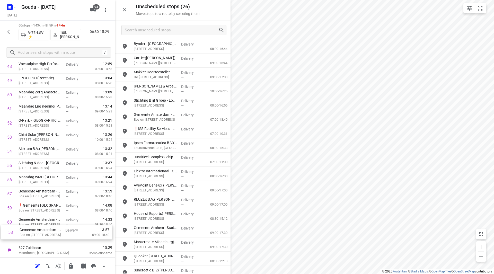
drag, startPoint x: 48, startPoint y: 229, endPoint x: 48, endPoint y: 237, distance: 8.8
click at [70, 267] on icon "button" at bounding box center [71, 265] width 4 height 5
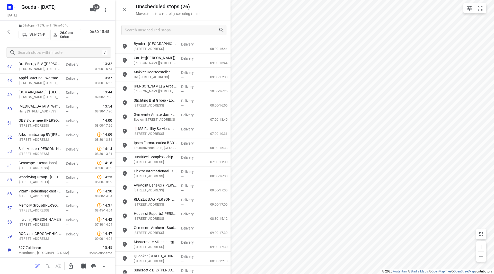
scroll to position [694, 0]
click at [171, 31] on input "Search unscheduled stops" at bounding box center [171, 30] width 93 height 8
drag, startPoint x: 70, startPoint y: 269, endPoint x: 120, endPoint y: 201, distance: 84.3
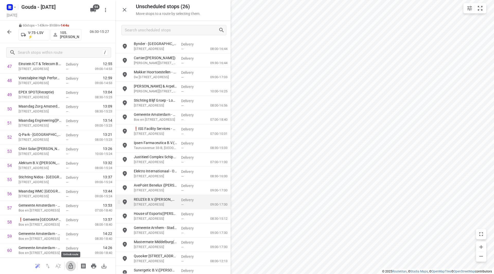
click at [70, 269] on button "button" at bounding box center [71, 266] width 10 height 10
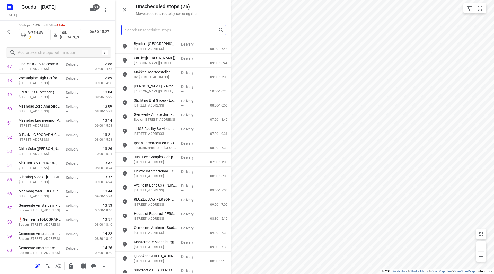
click at [150, 31] on input "Search unscheduled stops" at bounding box center [171, 30] width 93 height 8
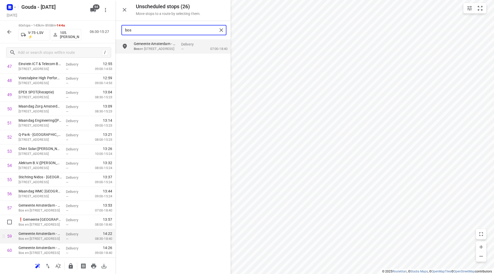
scroll to position [708, 0]
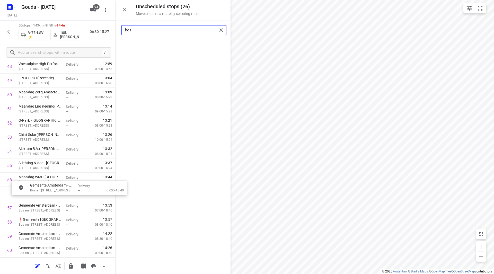
drag, startPoint x: 153, startPoint y: 47, endPoint x: 36, endPoint y: 195, distance: 188.5
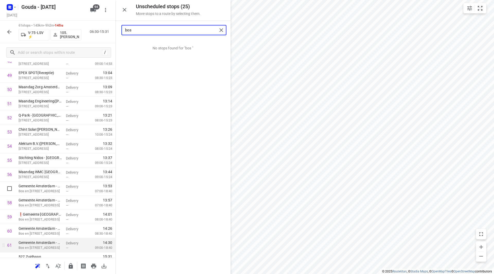
scroll to position [722, 0]
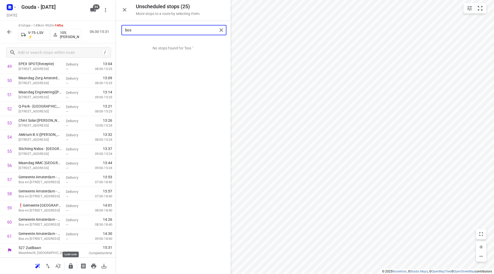
type input "bos"
click at [71, 267] on icon "button" at bounding box center [71, 266] width 6 height 6
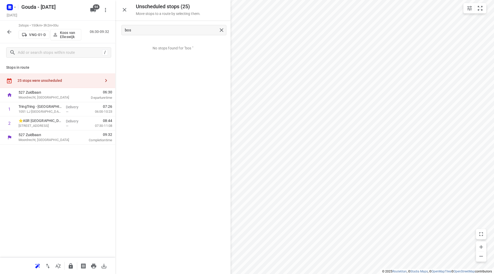
scroll to position [0, 0]
click at [72, 265] on icon "button" at bounding box center [71, 265] width 4 height 5
click at [8, 33] on icon "button" at bounding box center [9, 32] width 6 height 6
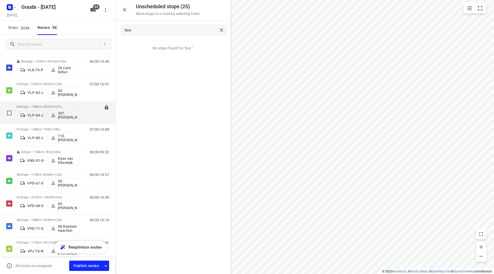
scroll to position [1544, 0]
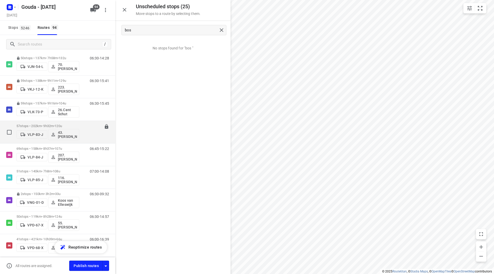
click at [44, 124] on p "57 stops • 202km • 9h32m • 120u" at bounding box center [47, 126] width 63 height 4
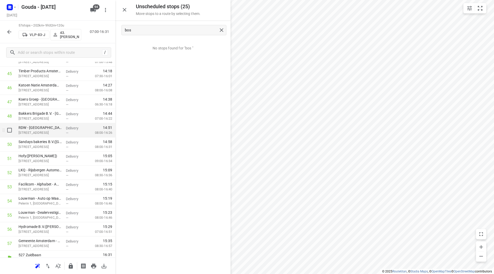
scroll to position [665, 0]
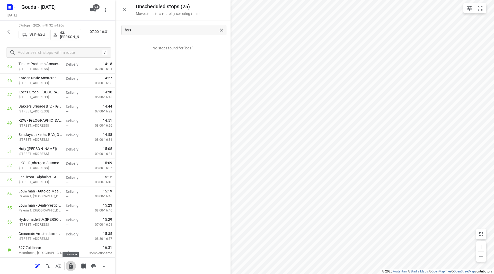
click at [70, 267] on icon "button" at bounding box center [71, 265] width 4 height 5
click at [10, 34] on icon "button" at bounding box center [9, 32] width 6 height 6
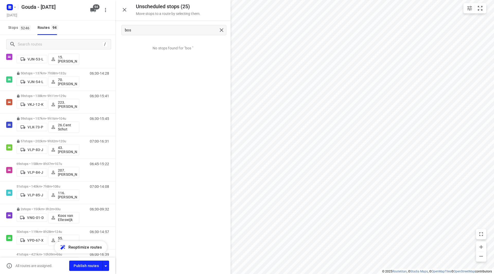
scroll to position [1545, 0]
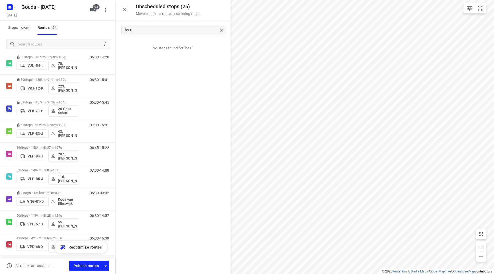
drag, startPoint x: 41, startPoint y: 145, endPoint x: 203, endPoint y: 149, distance: 161.4
click at [41, 145] on div "69 stops • 158km • 8h37m • 107u VLP-84-J 207.Emre Geckalmis" at bounding box center [47, 153] width 63 height 21
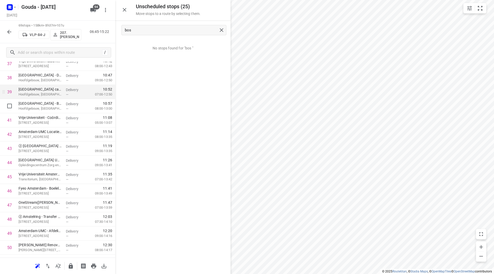
scroll to position [540, 0]
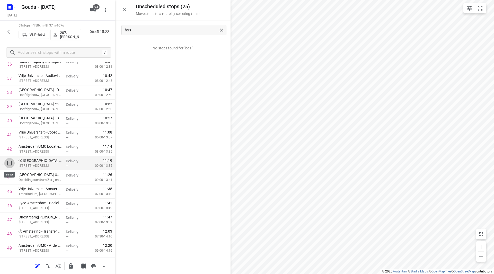
drag, startPoint x: 8, startPoint y: 163, endPoint x: 9, endPoint y: 172, distance: 8.6
click at [7, 164] on input "checkbox" at bounding box center [9, 163] width 10 height 10
checkbox input "true"
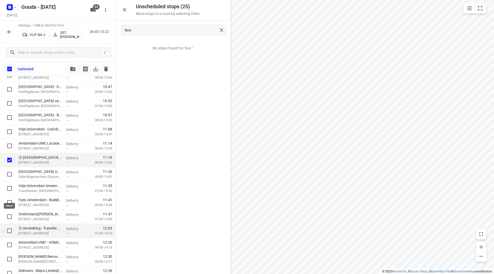
scroll to position [566, 0]
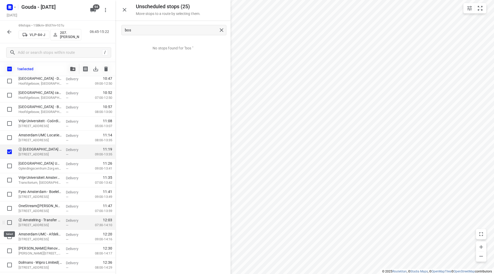
click at [9, 225] on input "checkbox" at bounding box center [9, 222] width 10 height 10
checkbox input "true"
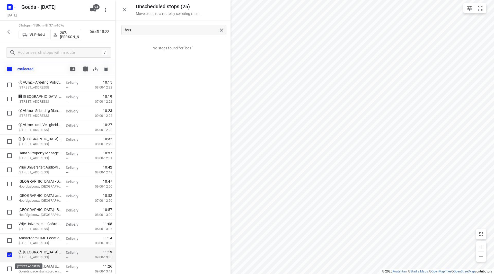
scroll to position [464, 0]
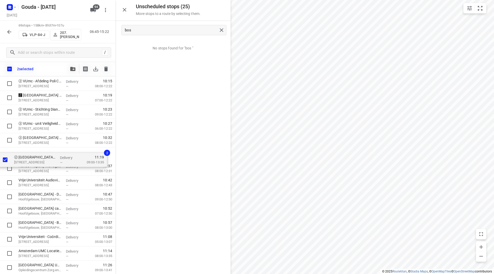
drag, startPoint x: 34, startPoint y: 251, endPoint x: 30, endPoint y: 155, distance: 95.8
click at [30, 155] on div "Amsterdam UMC - Locatie VUMC - Afdeling Medische Microbiologie en Infectiepreve…" at bounding box center [57, 140] width 115 height 977
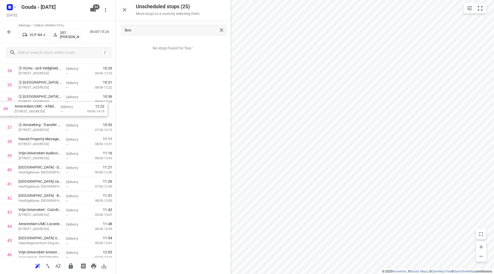
scroll to position [505, 0]
drag, startPoint x: 30, startPoint y: 247, endPoint x: 30, endPoint y: 126, distance: 120.7
click at [30, 126] on div "1 Amsterdam UMC - Locatie VUMC - Afdeling Medische Microbiologie en Infectiepre…" at bounding box center [57, 86] width 115 height 977
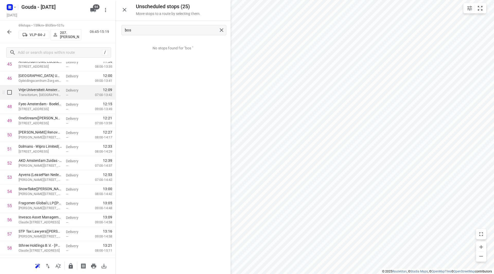
scroll to position [659, 0]
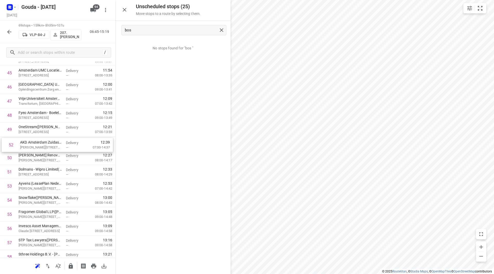
drag, startPoint x: 58, startPoint y: 165, endPoint x: 60, endPoint y: 137, distance: 28.4
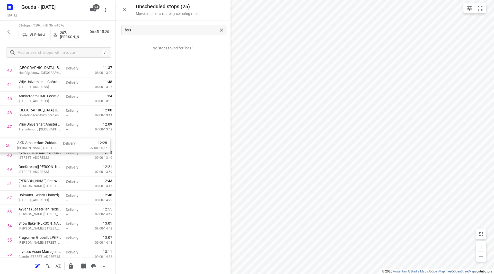
drag, startPoint x: 34, startPoint y: 170, endPoint x: 32, endPoint y: 141, distance: 28.6
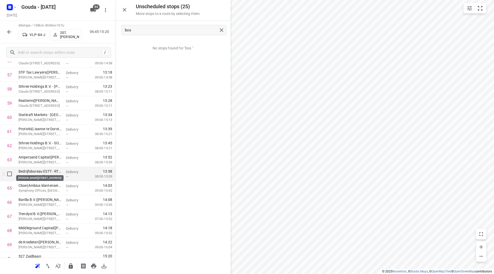
scroll to position [835, 0]
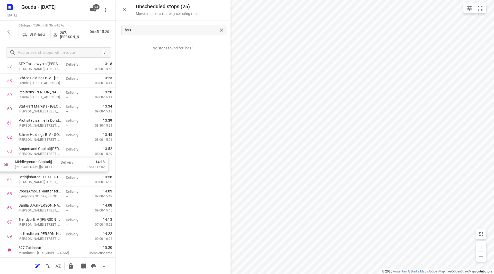
drag, startPoint x: 45, startPoint y: 197, endPoint x: 46, endPoint y: 165, distance: 31.4
click at [68, 265] on icon "button" at bounding box center [71, 266] width 6 height 6
click at [6, 30] on icon "button" at bounding box center [9, 32] width 6 height 6
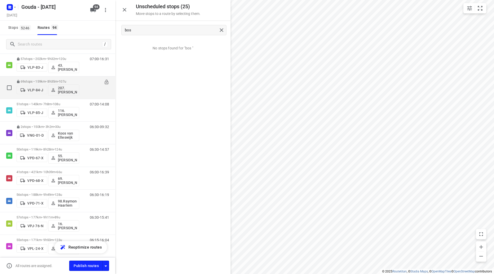
scroll to position [1605, 0]
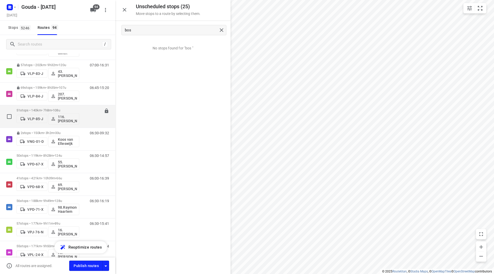
click at [44, 108] on div "51 stops • 140km • 7h8m • 108u VLP-85-J 116.Joline Karels" at bounding box center [47, 116] width 63 height 21
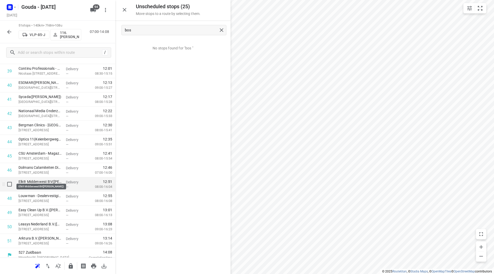
scroll to position [581, 0]
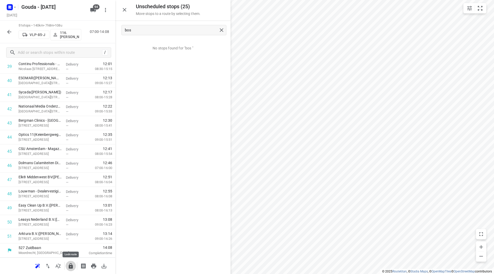
click at [70, 265] on icon "button" at bounding box center [71, 266] width 6 height 6
click at [11, 32] on icon "button" at bounding box center [9, 32] width 4 height 4
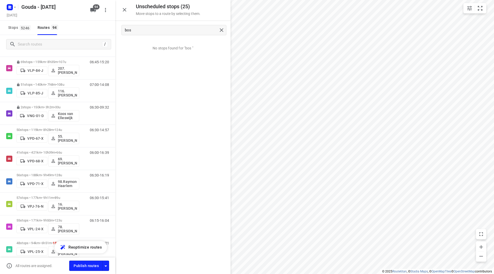
scroll to position [1636, 0]
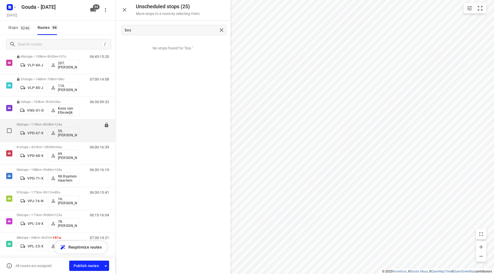
click at [26, 121] on div "50 stops • 119km • 8h28m • 124u VPD-67-X 55. Nico de Groot" at bounding box center [47, 130] width 63 height 21
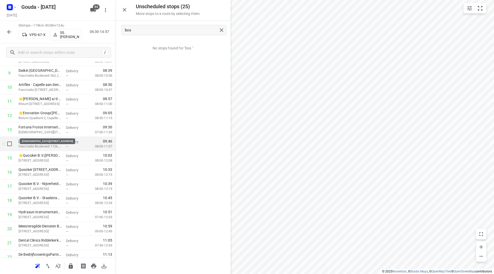
scroll to position [154, 0]
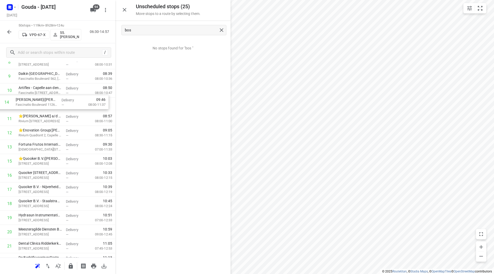
drag, startPoint x: 56, startPoint y: 138, endPoint x: 54, endPoint y: 104, distance: 34.6
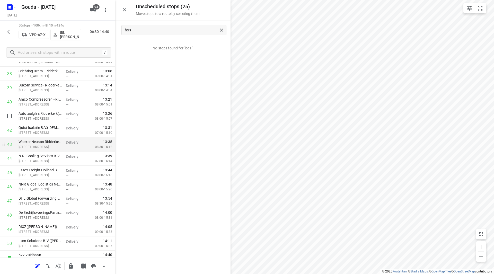
scroll to position [566, 0]
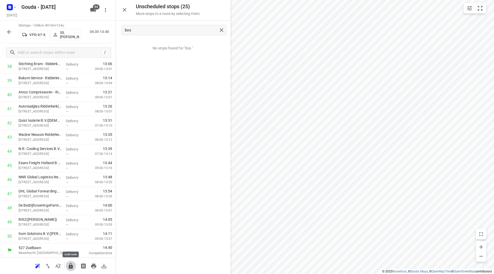
click at [73, 265] on icon "button" at bounding box center [71, 266] width 6 height 6
click at [12, 33] on button "button" at bounding box center [9, 32] width 10 height 10
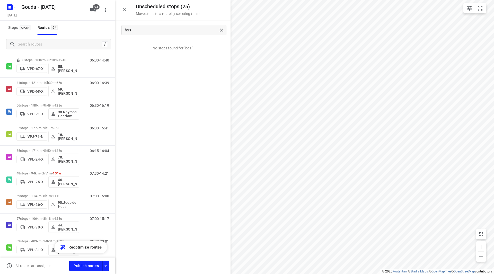
scroll to position [1698, 0]
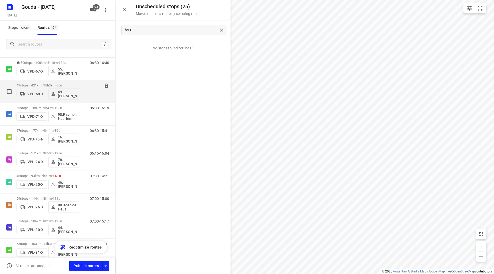
click at [45, 82] on div "41 stops • 421km • 10h39m • 66u VPD-68-X 69. Roelof Hamminga" at bounding box center [47, 91] width 63 height 21
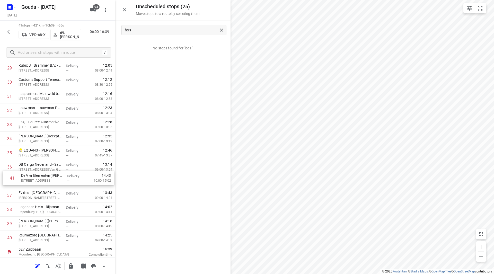
scroll to position [438, 0]
drag, startPoint x: 53, startPoint y: 240, endPoint x: 56, endPoint y: 181, distance: 58.8
click at [70, 265] on icon "button" at bounding box center [71, 265] width 4 height 5
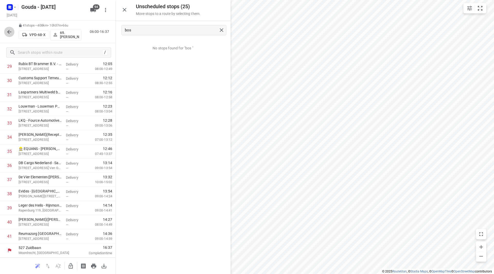
click at [9, 31] on icon "button" at bounding box center [9, 32] width 4 height 4
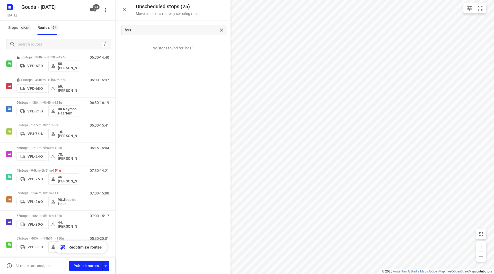
scroll to position [1692, 0]
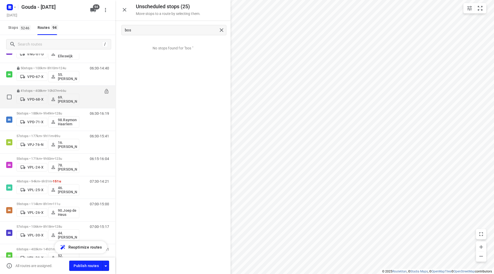
click at [43, 107] on div "41 stops • 408km • 10h37m • 66u VPD-68-X 69. Roelof Hamminga" at bounding box center [47, 96] width 63 height 21
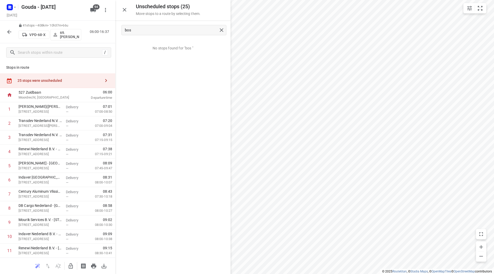
click at [9, 31] on icon "button" at bounding box center [9, 32] width 4 height 4
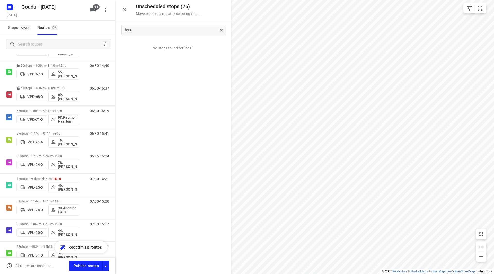
scroll to position [1703, 0]
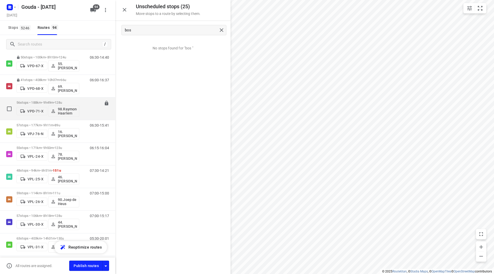
click at [52, 99] on div "56 stops • 188km • 9h49m • 128u VPD-71-X 98.Raymond Haarlem" at bounding box center [47, 108] width 63 height 21
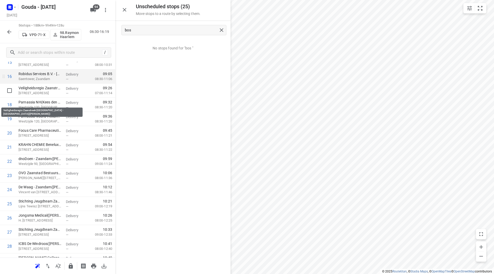
scroll to position [232, 0]
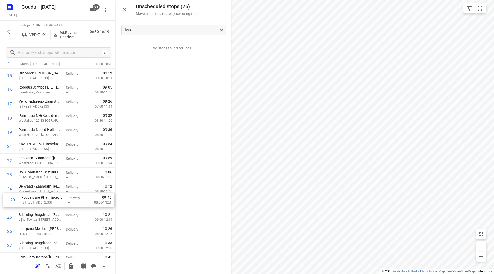
drag, startPoint x: 51, startPoint y: 146, endPoint x: 59, endPoint y: 203, distance: 57.6
click at [54, 204] on div "1 VConsyst Service - Zaandam(Lianne Molhoek/ Eelco Beekman ) Symon Spiersweg 9,…" at bounding box center [57, 267] width 115 height 793
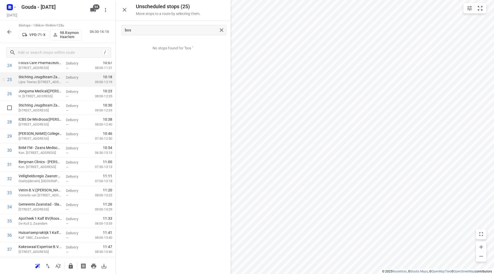
scroll to position [360, 0]
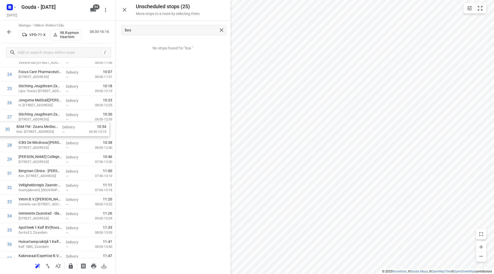
drag, startPoint x: 86, startPoint y: 162, endPoint x: 87, endPoint y: 131, distance: 30.9
click at [83, 134] on div "1 VConsyst Service - Zaandam(Lianne Molhoek/ Eelco Beekman ) Symon Spiersweg 9,…" at bounding box center [57, 138] width 115 height 793
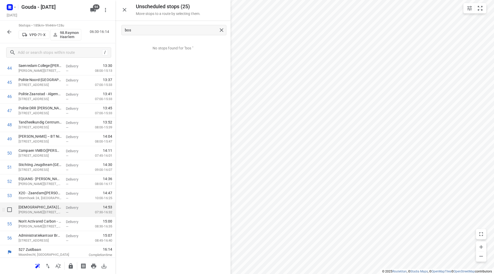
scroll to position [651, 0]
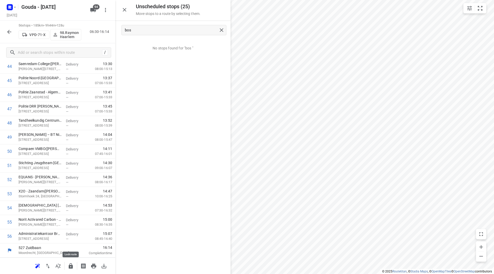
click at [70, 266] on icon "button" at bounding box center [71, 265] width 4 height 5
click at [7, 27] on button "button" at bounding box center [9, 32] width 10 height 10
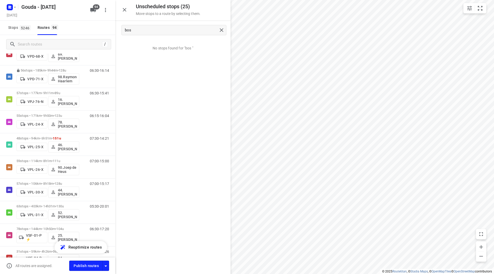
scroll to position [1690, 0]
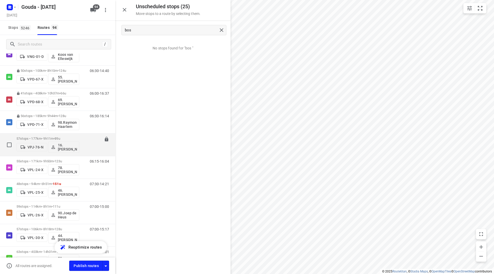
click at [45, 138] on p "57 stops • 177km • 9h11m • 89u" at bounding box center [47, 139] width 63 height 4
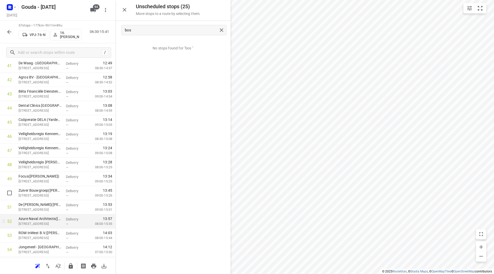
scroll to position [618, 0]
drag, startPoint x: 61, startPoint y: 189, endPoint x: 60, endPoint y: 230, distance: 41.4
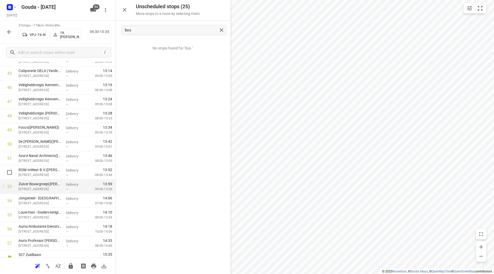
scroll to position [665, 0]
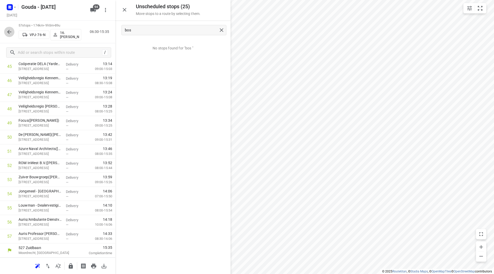
click at [8, 34] on icon "button" at bounding box center [9, 32] width 6 height 6
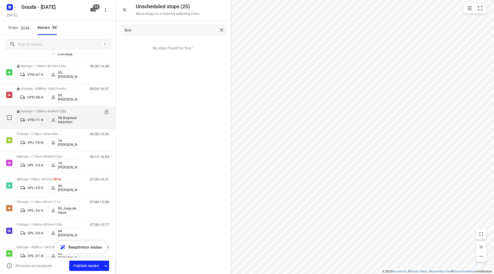
scroll to position [1688, 0]
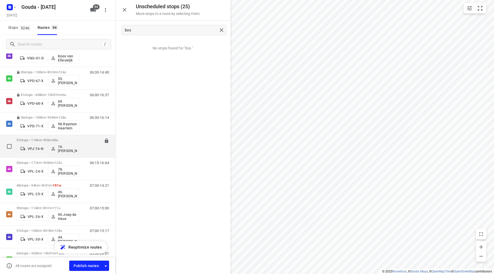
click at [43, 141] on p "57 stops • 174km • 9h5m • 89u" at bounding box center [47, 140] width 63 height 4
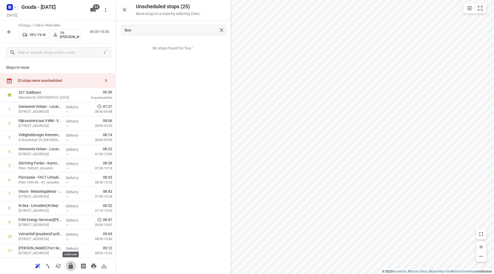
click at [70, 266] on icon "button" at bounding box center [71, 265] width 4 height 5
click at [10, 29] on icon "button" at bounding box center [9, 32] width 6 height 6
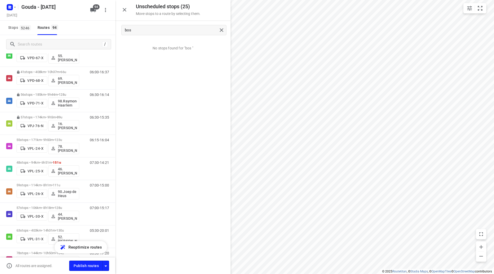
scroll to position [1746, 0]
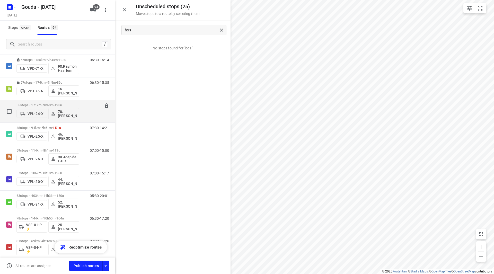
click at [33, 102] on div "55 stops • 171km • 9h50m • 123u VPL-24-X 78.Jesse Bekkering" at bounding box center [47, 111] width 63 height 21
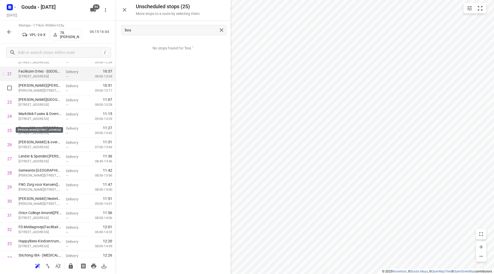
scroll to position [283, 0]
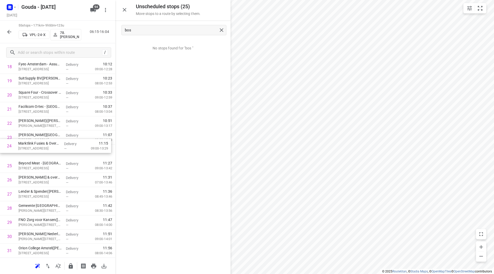
drag, startPoint x: 39, startPoint y: 154, endPoint x: 39, endPoint y: 135, distance: 19.3
click at [39, 135] on div "1 ⭐Markies Catering - British school of Amsterdam(Yvette de Bruin) Havenstraat …" at bounding box center [57, 208] width 115 height 778
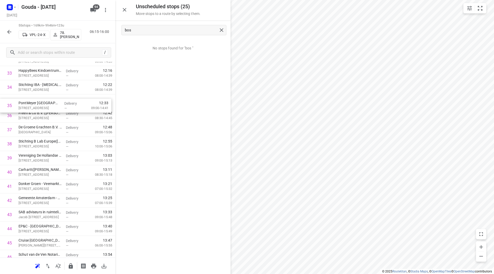
scroll to position [488, 0]
drag, startPoint x: 33, startPoint y: 107, endPoint x: 37, endPoint y: 150, distance: 43.4
click at [37, 150] on div "1 ⭐Markies Catering - British school of Amsterdam(Yvette de Bruin) Havenstraat …" at bounding box center [57, 3] width 115 height 778
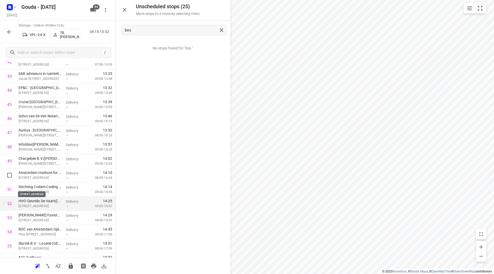
scroll to position [637, 0]
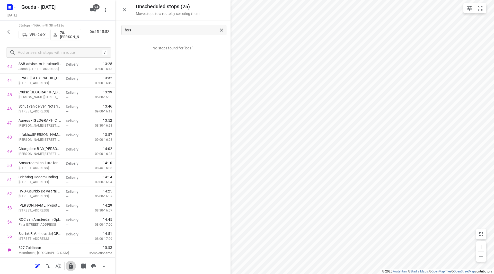
click at [72, 263] on icon "button" at bounding box center [71, 266] width 6 height 6
click at [10, 31] on icon "button" at bounding box center [9, 32] width 6 height 6
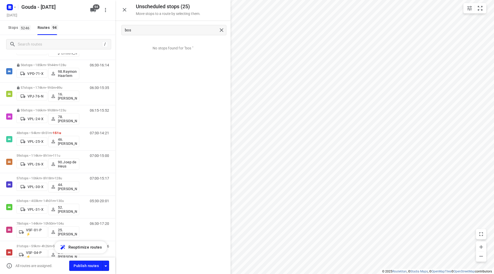
scroll to position [1751, 0]
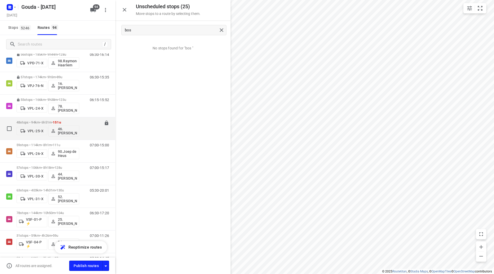
click at [39, 120] on div "48 stops • 94km • 6h51m • 151u VPL-25-X 46. Marcin Studzinski" at bounding box center [47, 128] width 63 height 21
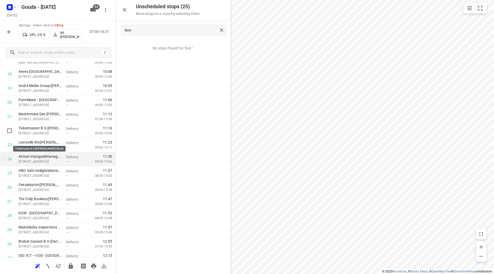
scroll to position [283, 0]
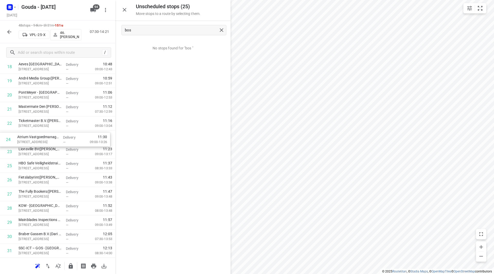
click at [53, 138] on div "1 ⭐Ministerie van VWS/ Ministerie van BZ(Astrid den Otter) Schedeldoekshaven 10…" at bounding box center [57, 158] width 115 height 679
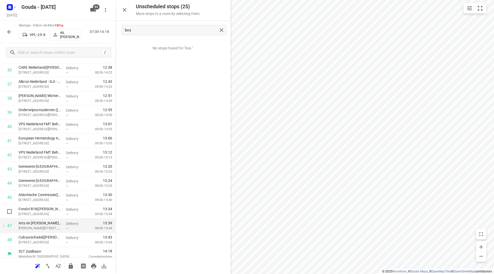
scroll to position [538, 0]
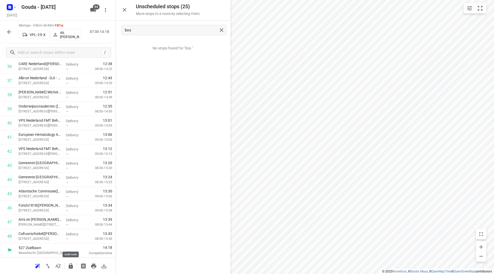
click at [72, 267] on icon "button" at bounding box center [71, 265] width 4 height 5
drag, startPoint x: 8, startPoint y: 31, endPoint x: 125, endPoint y: 83, distance: 128.7
click at [8, 31] on icon "button" at bounding box center [9, 32] width 6 height 6
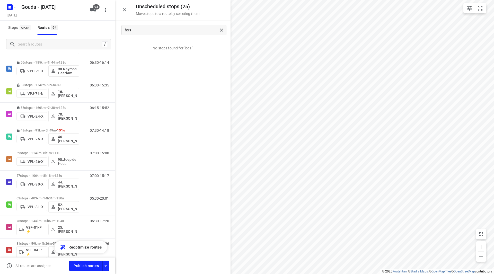
scroll to position [1768, 0]
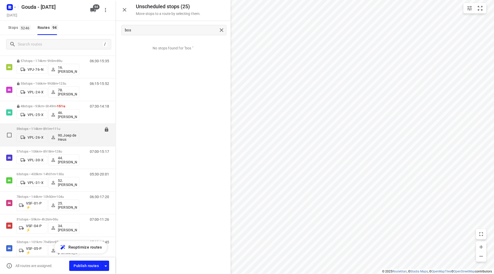
click at [42, 126] on div "59 stops • 114km • 8h1m • 111u VPL-26-X 90.Joep de Heus" at bounding box center [47, 134] width 63 height 21
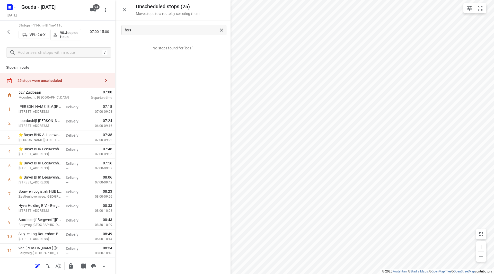
click at [236, 108] on div "i © 2025 Routetitan , © Stadia Maps , © OpenMapTiles © OpenStreetMap contributo…" at bounding box center [247, 137] width 494 height 274
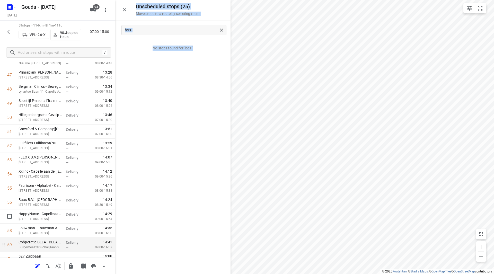
scroll to position [694, 0]
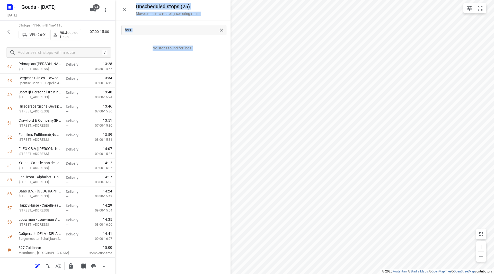
click at [71, 264] on icon "button" at bounding box center [71, 265] width 4 height 5
click at [7, 31] on icon "button" at bounding box center [9, 32] width 6 height 6
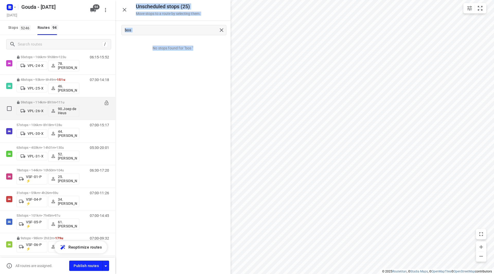
scroll to position [1791, 0]
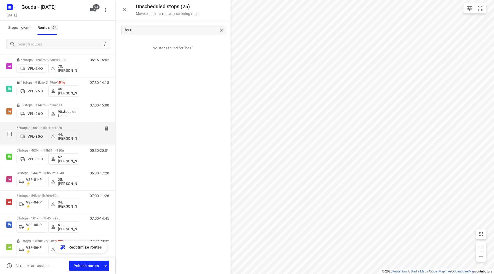
click at [36, 127] on p "57 stops • 106km • 8h18m • 128u" at bounding box center [47, 128] width 63 height 4
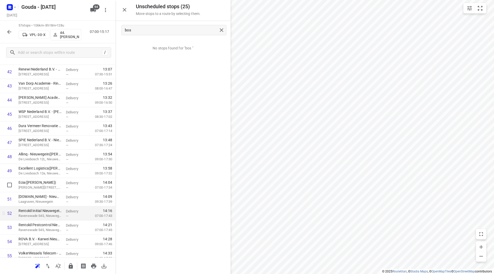
scroll to position [638, 0]
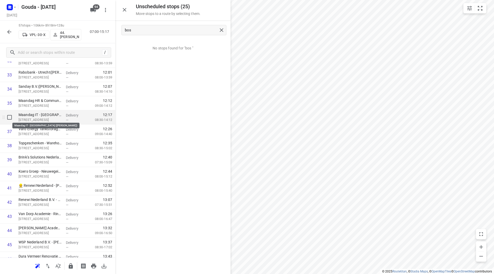
scroll to position [485, 0]
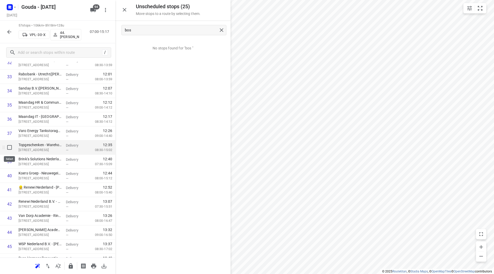
click at [9, 147] on input "checkbox" at bounding box center [9, 147] width 10 height 10
checkbox input "true"
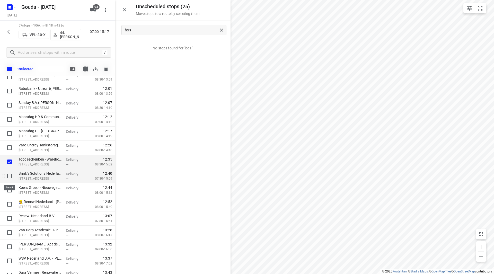
click at [11, 173] on input "checkbox" at bounding box center [9, 176] width 10 height 10
checkbox input "true"
click at [11, 191] on input "checkbox" at bounding box center [9, 190] width 10 height 10
checkbox input "true"
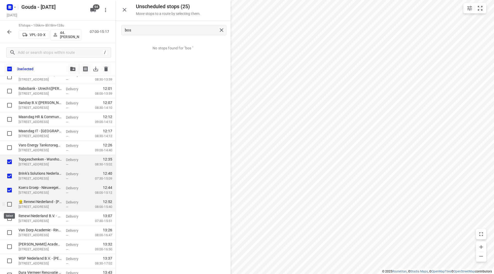
click at [9, 202] on input "checkbox" at bounding box center [9, 204] width 10 height 10
checkbox input "true"
click at [7, 215] on input "checkbox" at bounding box center [9, 218] width 10 height 10
checkbox input "true"
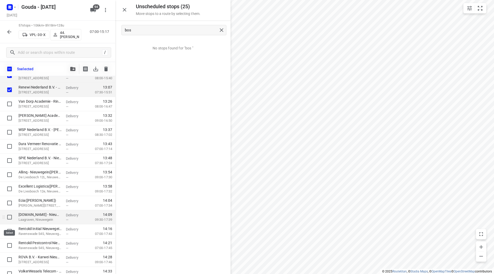
scroll to position [640, 0]
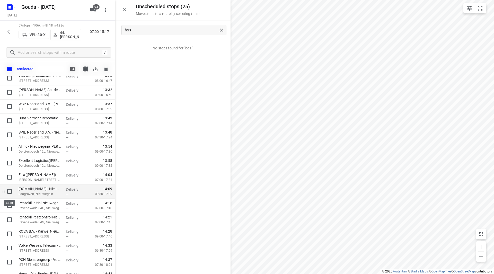
click at [10, 192] on input "checkbox" at bounding box center [9, 191] width 10 height 10
checkbox input "true"
click at [10, 233] on input "checkbox" at bounding box center [9, 234] width 10 height 10
checkbox input "true"
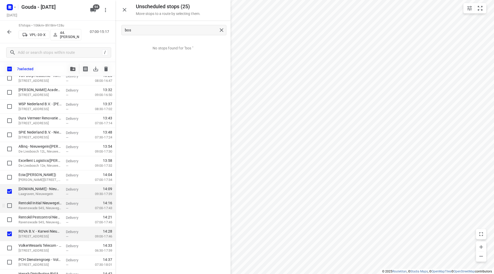
click at [10, 204] on input "checkbox" at bounding box center [9, 205] width 10 height 10
checkbox input "true"
click at [10, 221] on input "checkbox" at bounding box center [9, 220] width 10 height 10
checkbox input "true"
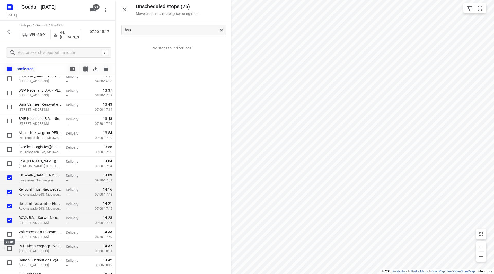
scroll to position [663, 0]
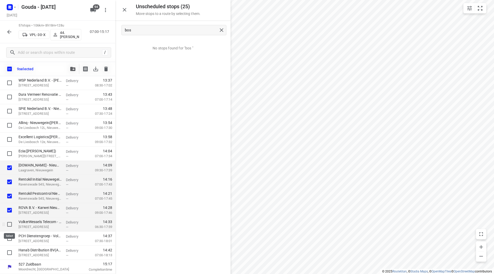
click at [11, 222] on input "checkbox" at bounding box center [9, 224] width 10 height 10
checkbox input "true"
click at [8, 238] on input "checkbox" at bounding box center [9, 238] width 10 height 10
checkbox input "true"
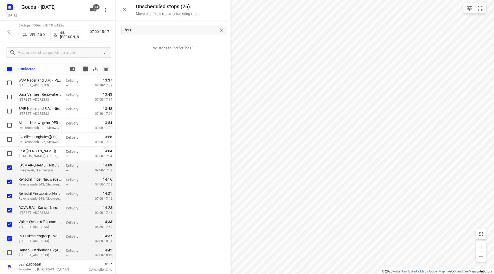
click at [8, 251] on input "checkbox" at bounding box center [9, 253] width 10 height 10
checkbox input "true"
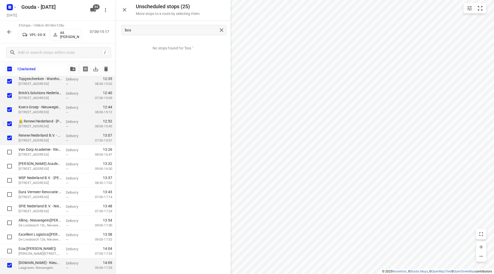
scroll to position [560, 0]
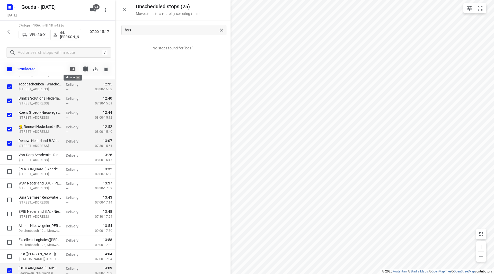
click at [71, 69] on icon "button" at bounding box center [72, 69] width 5 height 4
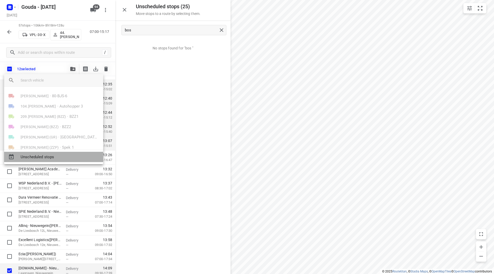
click at [39, 157] on span "Unscheduled stops" at bounding box center [60, 157] width 78 height 6
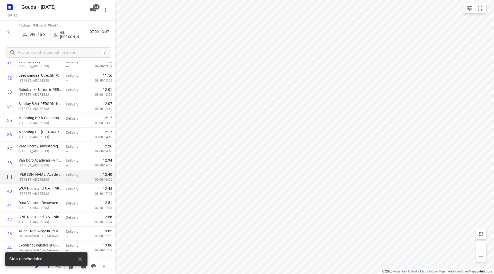
scroll to position [496, 0]
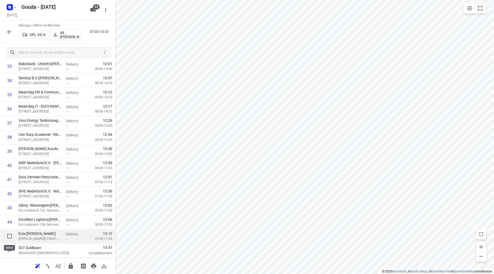
click at [12, 240] on input "checkbox" at bounding box center [9, 236] width 10 height 10
checkbox input "true"
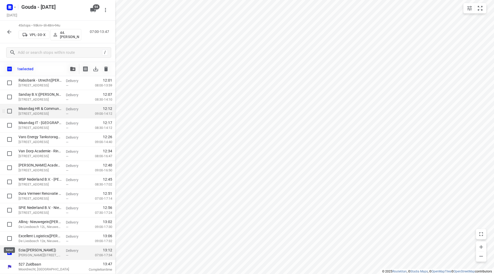
scroll to position [494, 0]
click at [71, 67] on icon "button" at bounding box center [72, 69] width 5 height 4
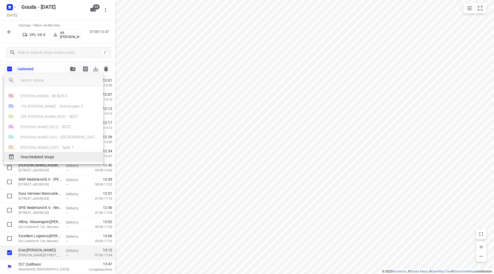
click at [37, 156] on span "Unscheduled stops" at bounding box center [60, 157] width 78 height 6
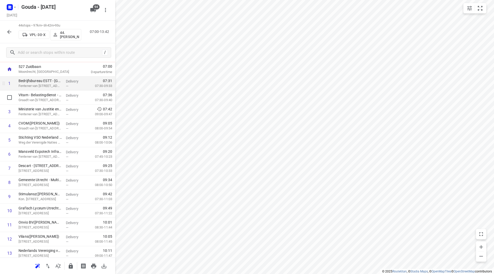
scroll to position [0, 0]
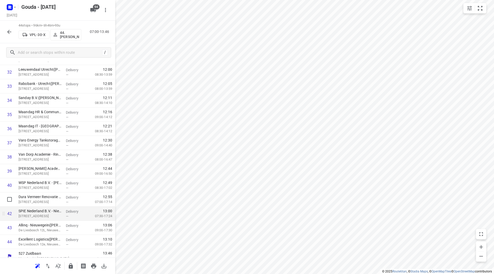
scroll to position [481, 0]
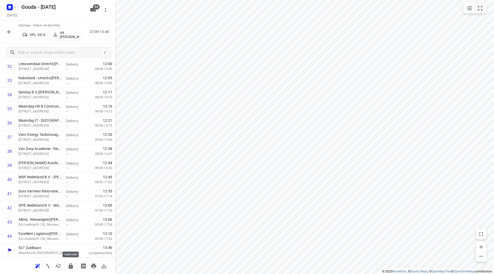
click at [72, 267] on icon "button" at bounding box center [71, 265] width 4 height 5
click at [8, 32] on icon "button" at bounding box center [9, 32] width 4 height 4
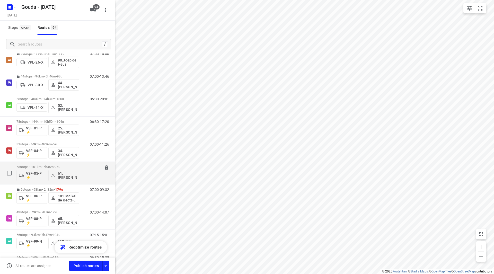
scroll to position [1791, 0]
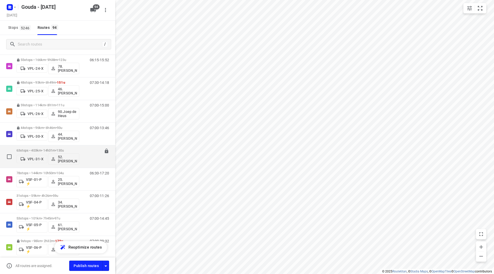
click at [41, 147] on div "63 stops • 403km • 14h31m • 130u VPL-31-X 52. Merijn Bouw" at bounding box center [47, 156] width 63 height 21
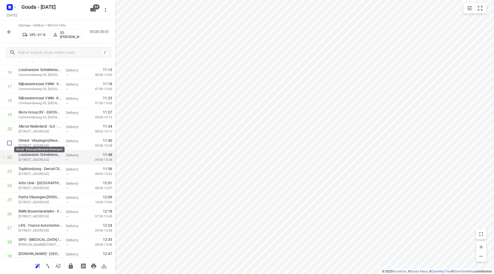
scroll to position [257, 0]
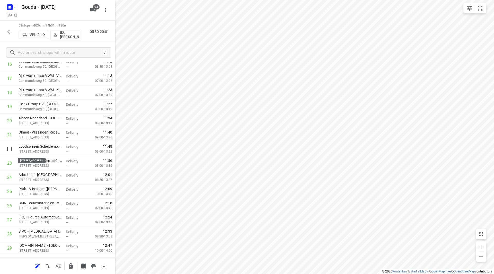
drag, startPoint x: 45, startPoint y: 152, endPoint x: 41, endPoint y: 135, distance: 17.3
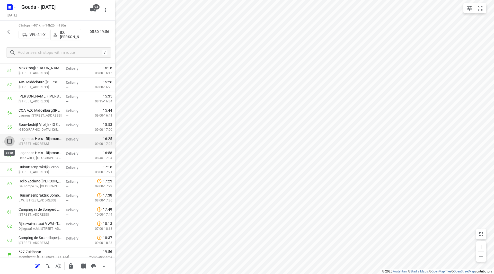
click at [8, 141] on input "checkbox" at bounding box center [9, 141] width 10 height 10
checkbox input "true"
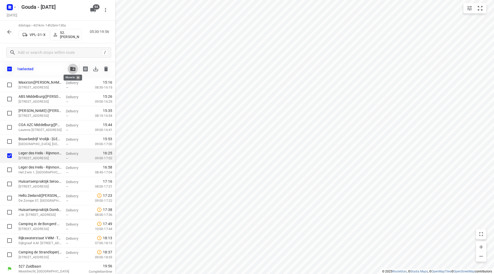
click at [71, 68] on icon "button" at bounding box center [72, 69] width 5 height 4
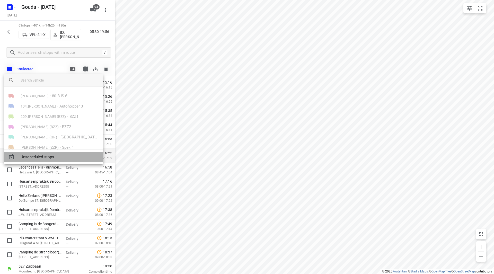
click at [41, 157] on span "Unscheduled stops" at bounding box center [60, 157] width 78 height 6
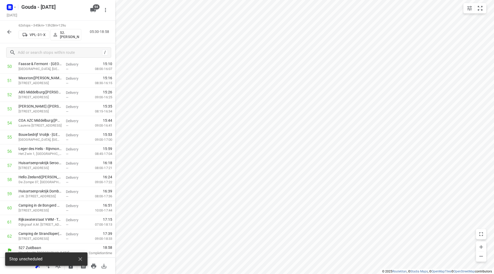
scroll to position [736, 0]
click at [72, 265] on icon "button" at bounding box center [71, 265] width 4 height 5
click at [7, 30] on icon "button" at bounding box center [9, 32] width 6 height 6
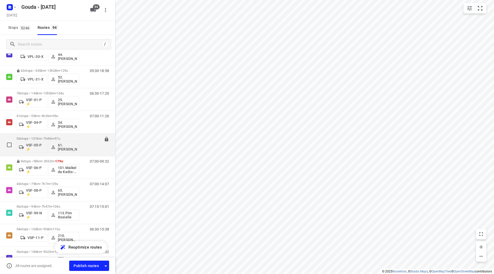
scroll to position [1860, 0]
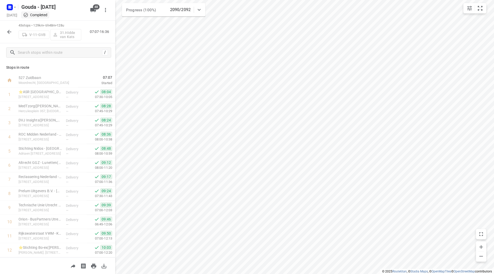
scroll to position [453, 0]
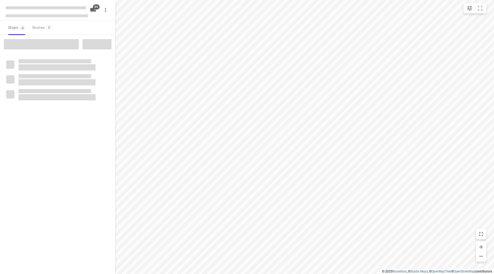
checkbox input "true"
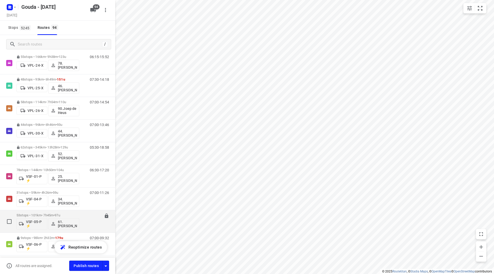
scroll to position [1817, 0]
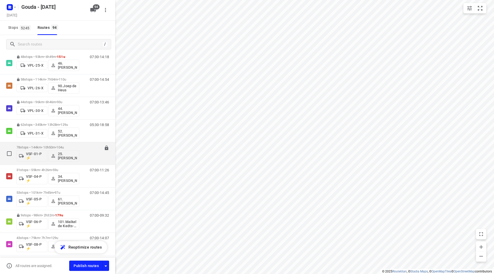
click at [45, 146] on p "78 stops • 144km • 10h50m • 104u" at bounding box center [47, 147] width 63 height 4
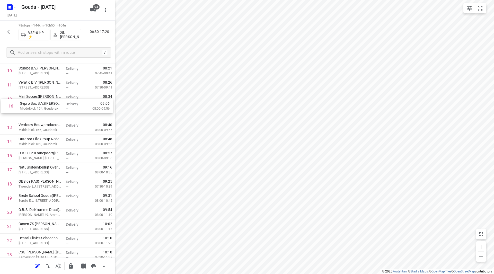
scroll to position [165, 0]
drag, startPoint x: 31, startPoint y: 117, endPoint x: 32, endPoint y: 111, distance: 5.4
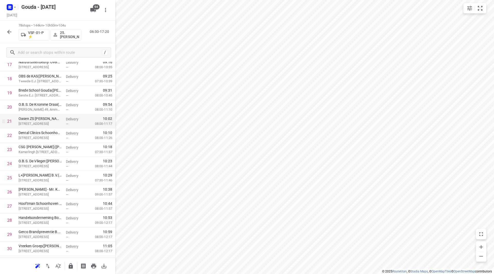
scroll to position [268, 0]
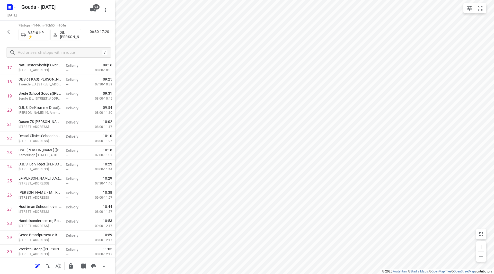
click at [5, 33] on button "button" at bounding box center [9, 32] width 10 height 10
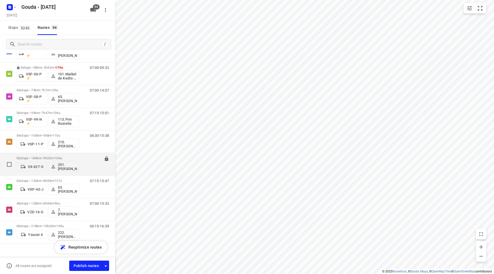
scroll to position [1971, 0]
